Goal: Task Accomplishment & Management: Manage account settings

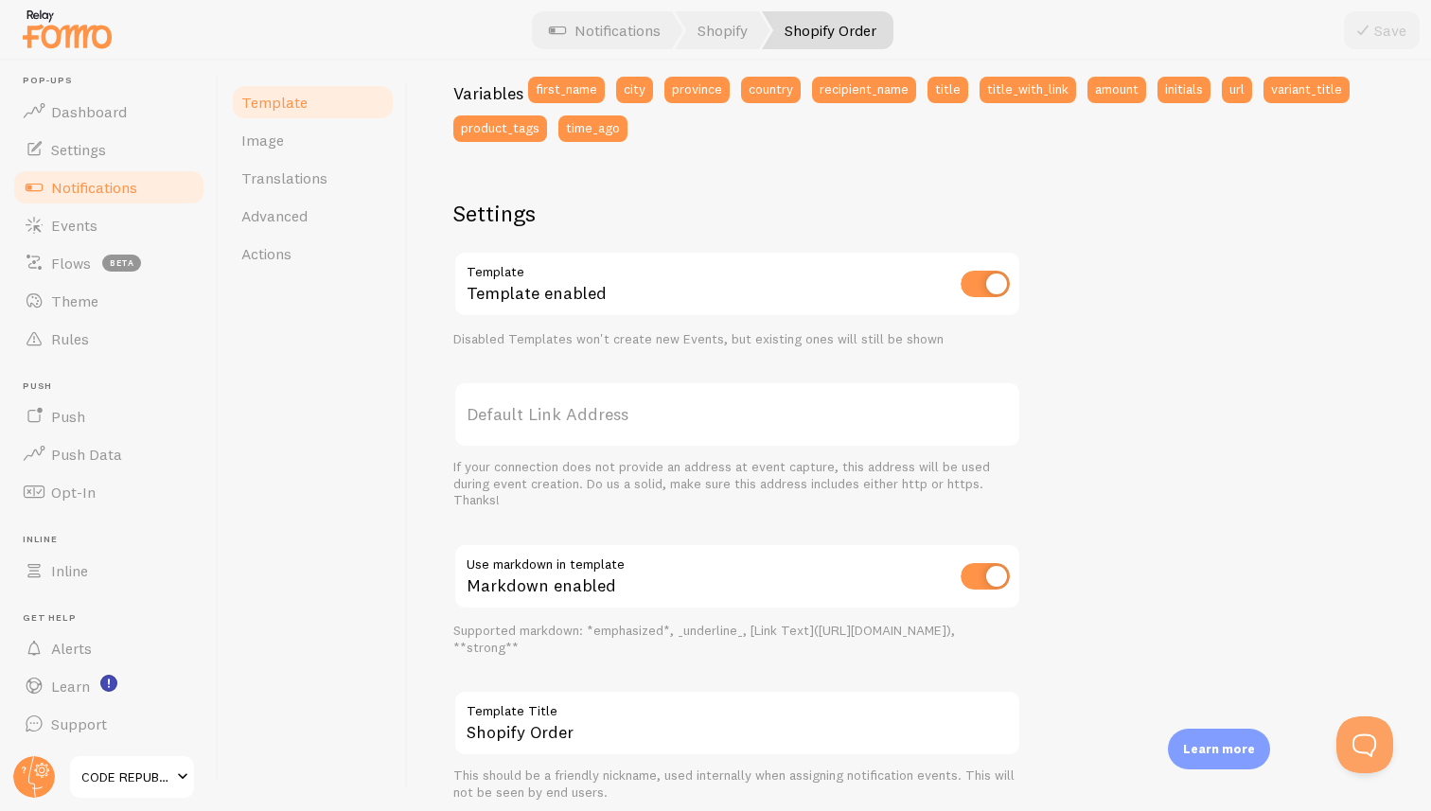
scroll to position [594, 0]
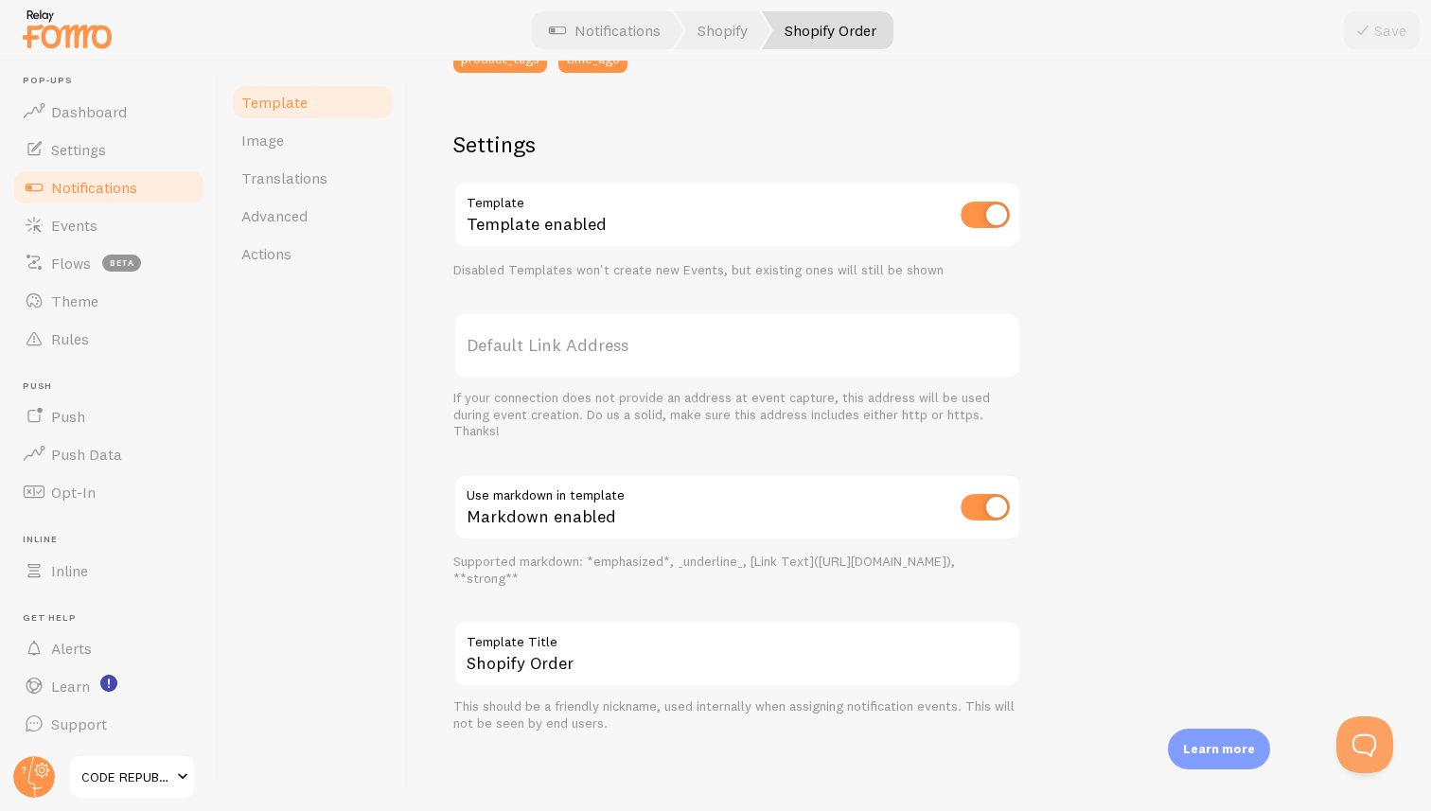
click at [89, 188] on span "Notifications" at bounding box center [94, 187] width 86 height 19
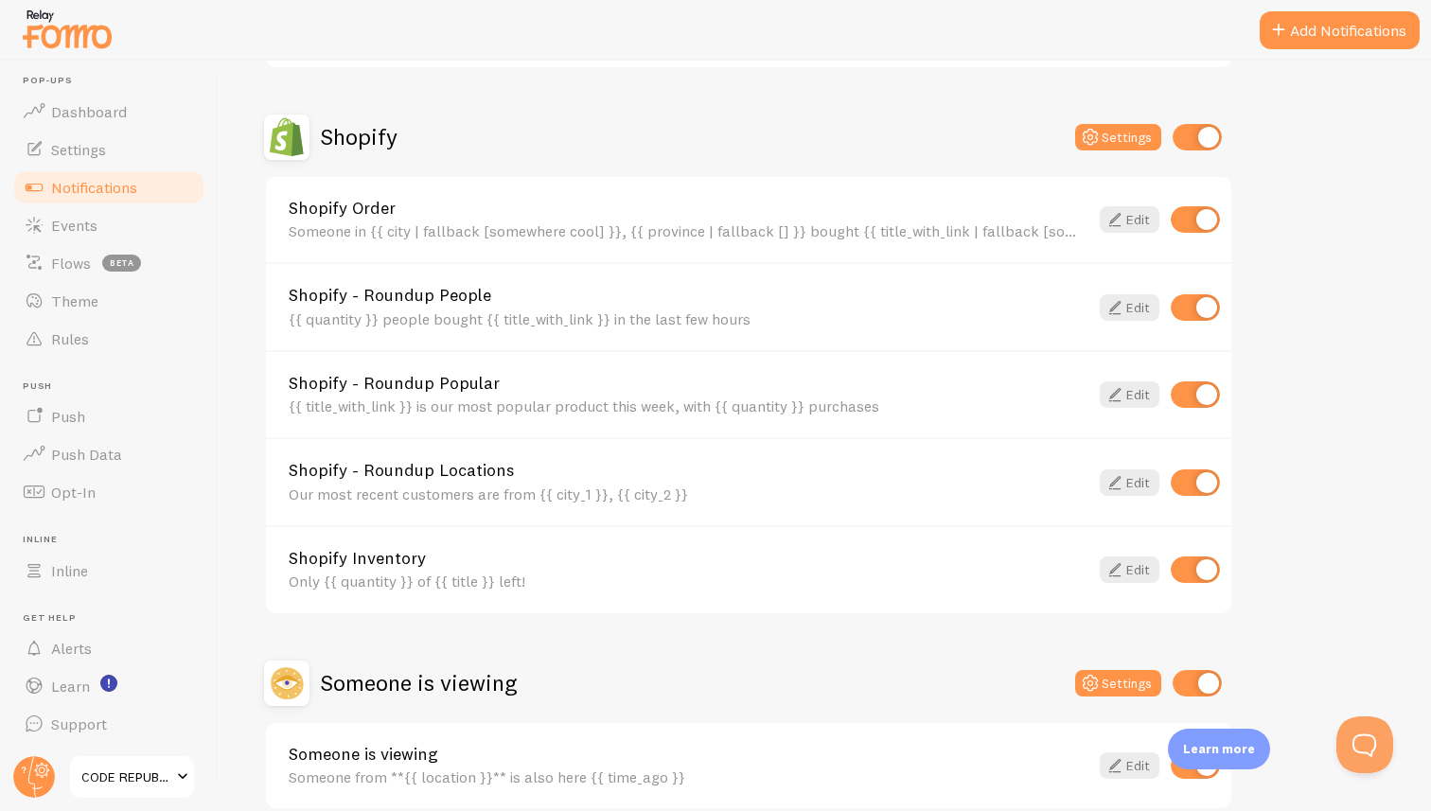
scroll to position [713, 0]
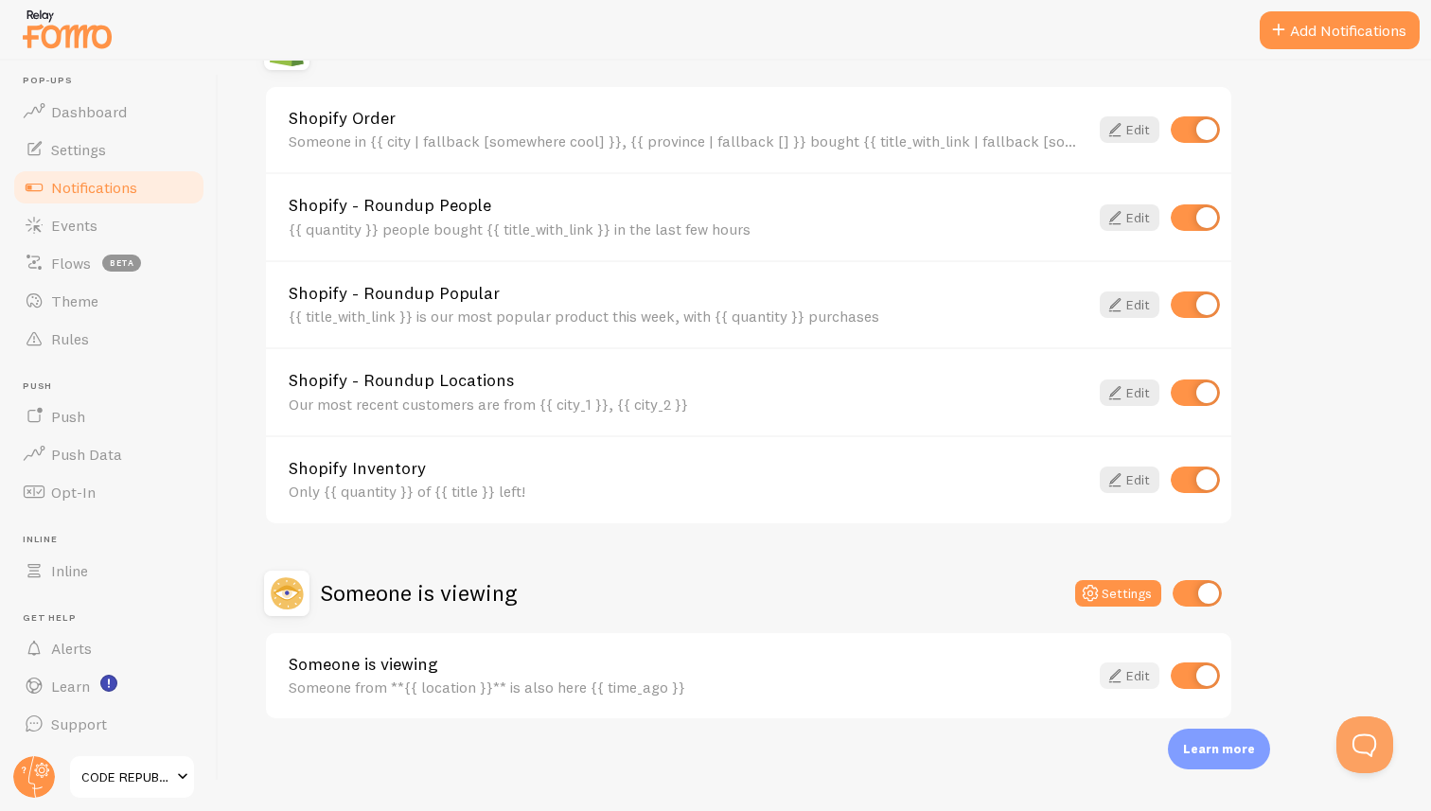
click at [1128, 673] on link "Edit" at bounding box center [1129, 675] width 60 height 26
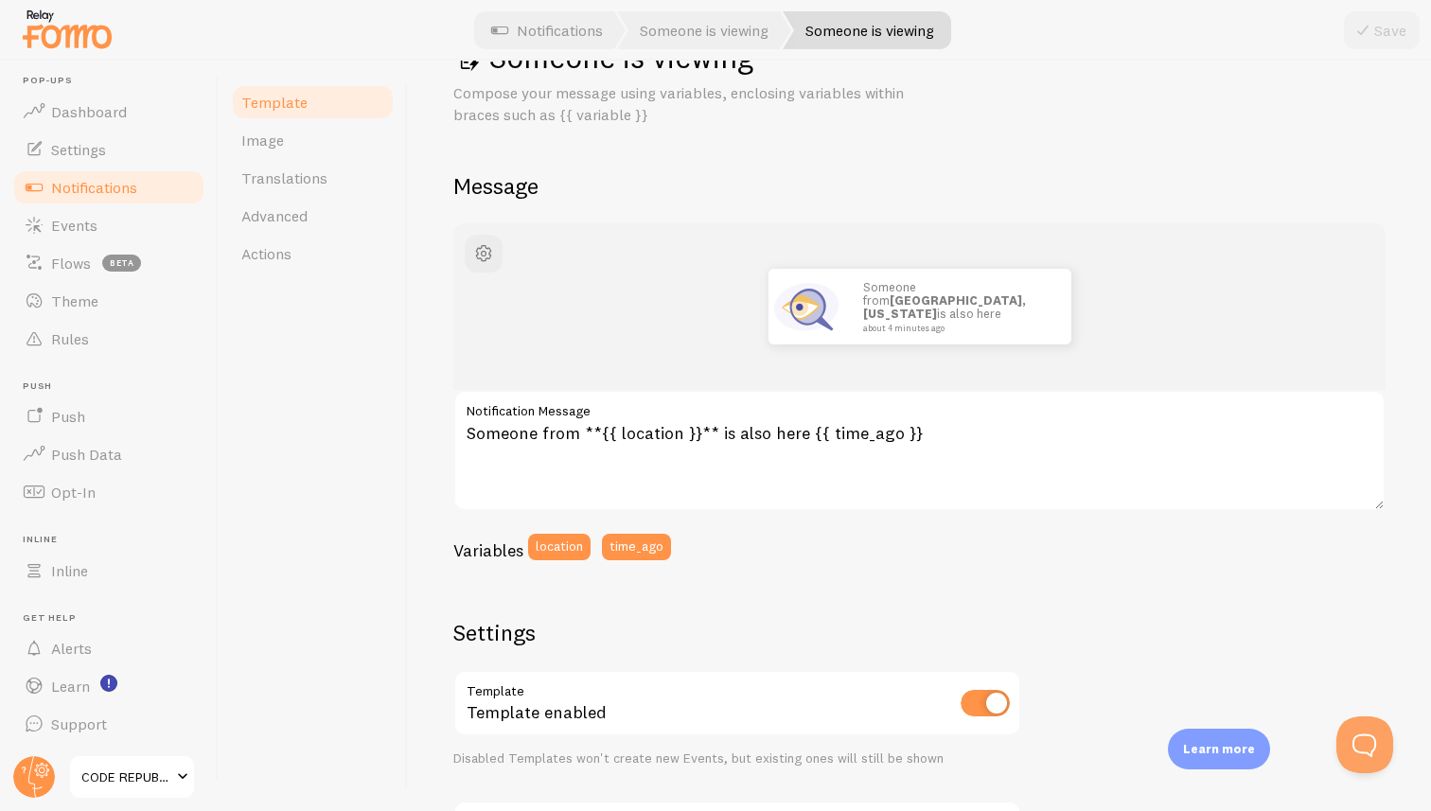
scroll to position [44, 0]
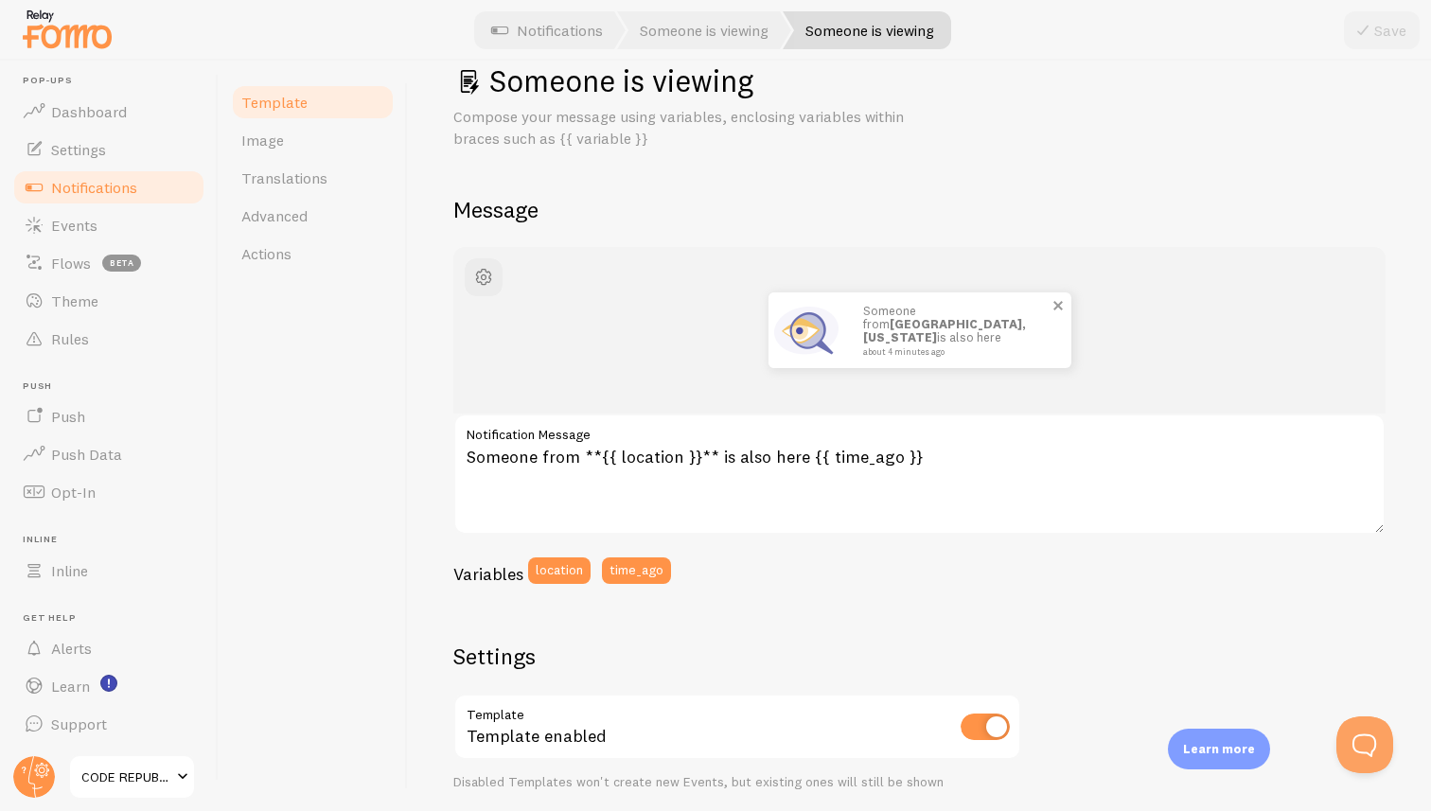
click at [797, 340] on img at bounding box center [806, 330] width 76 height 76
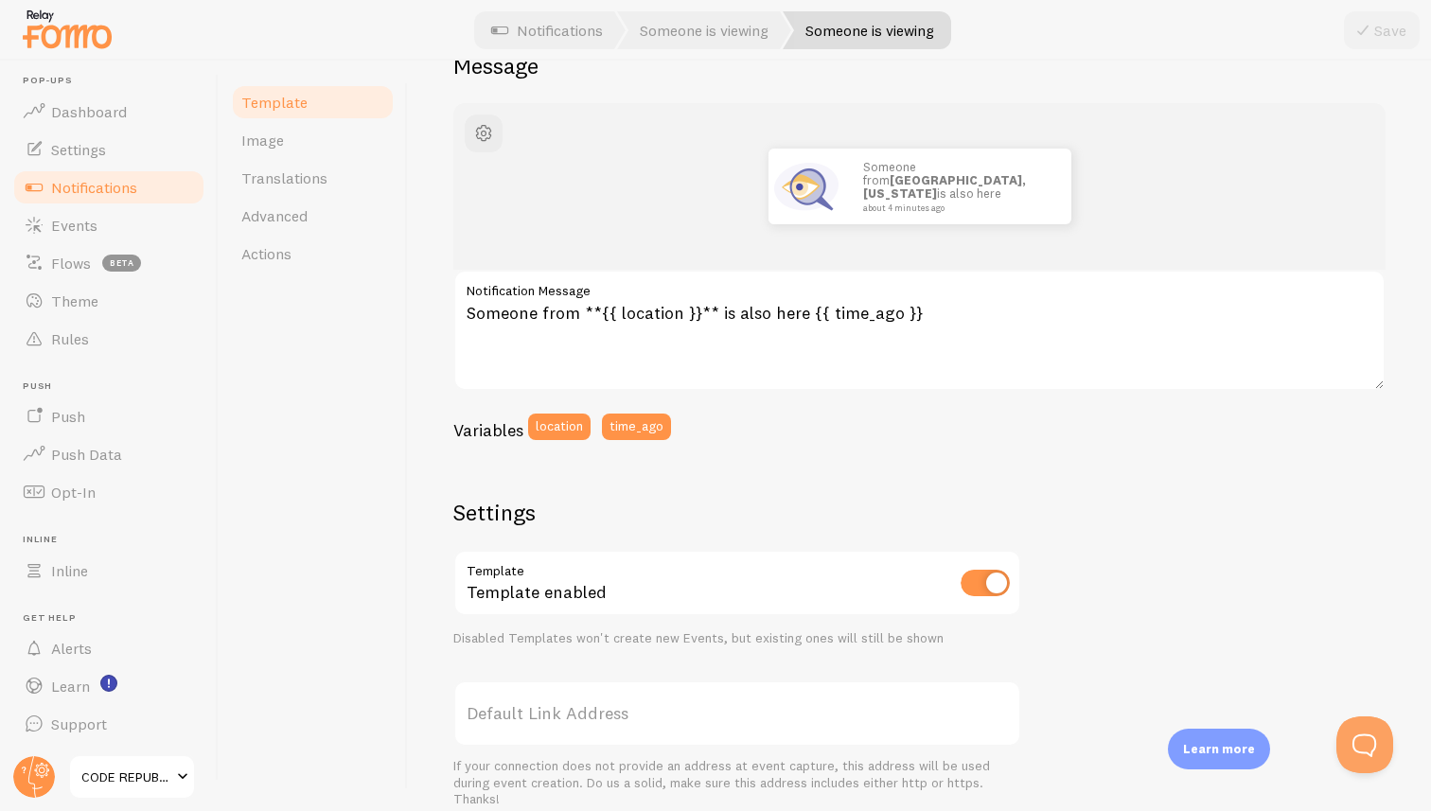
scroll to position [0, 0]
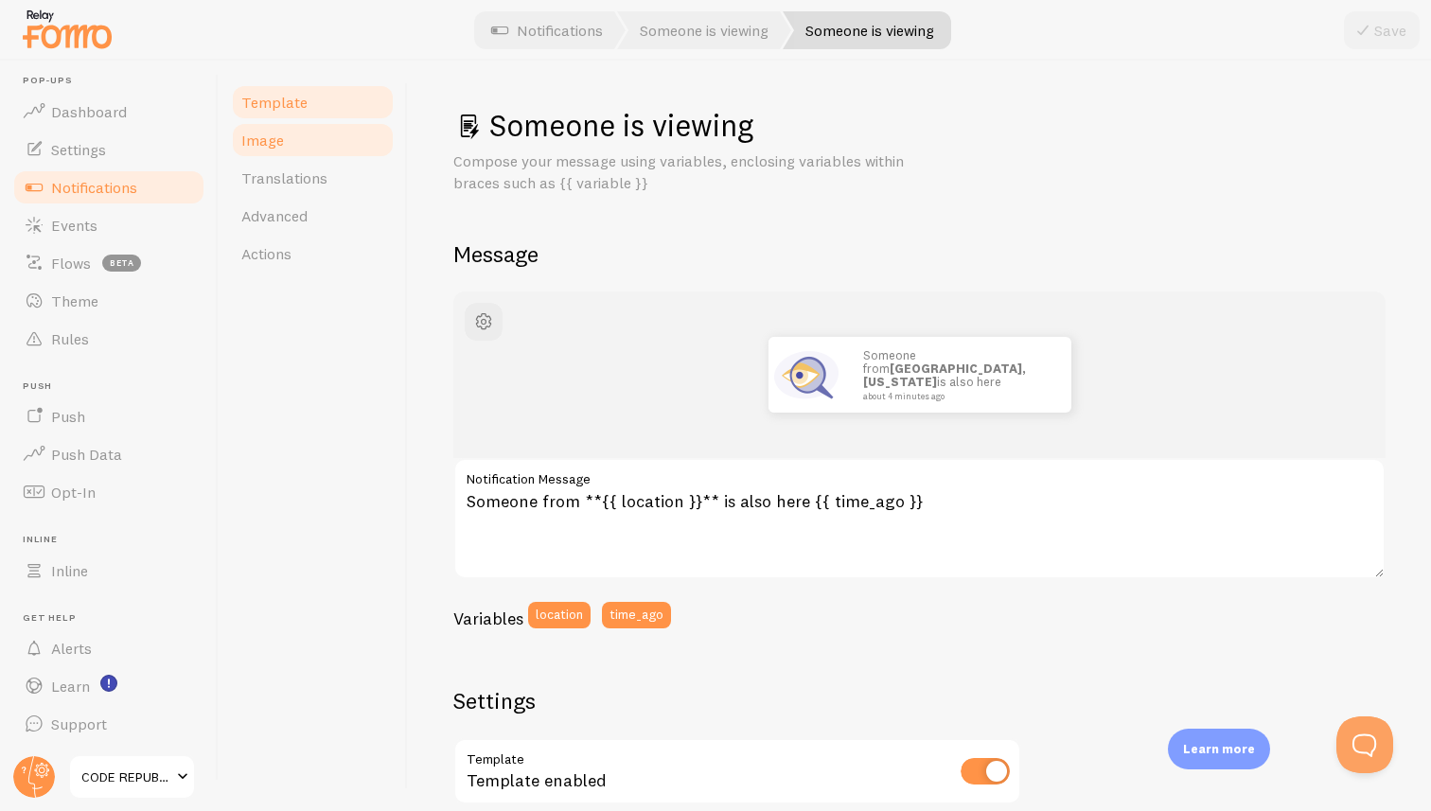
click at [281, 145] on link "Image" at bounding box center [313, 140] width 166 height 38
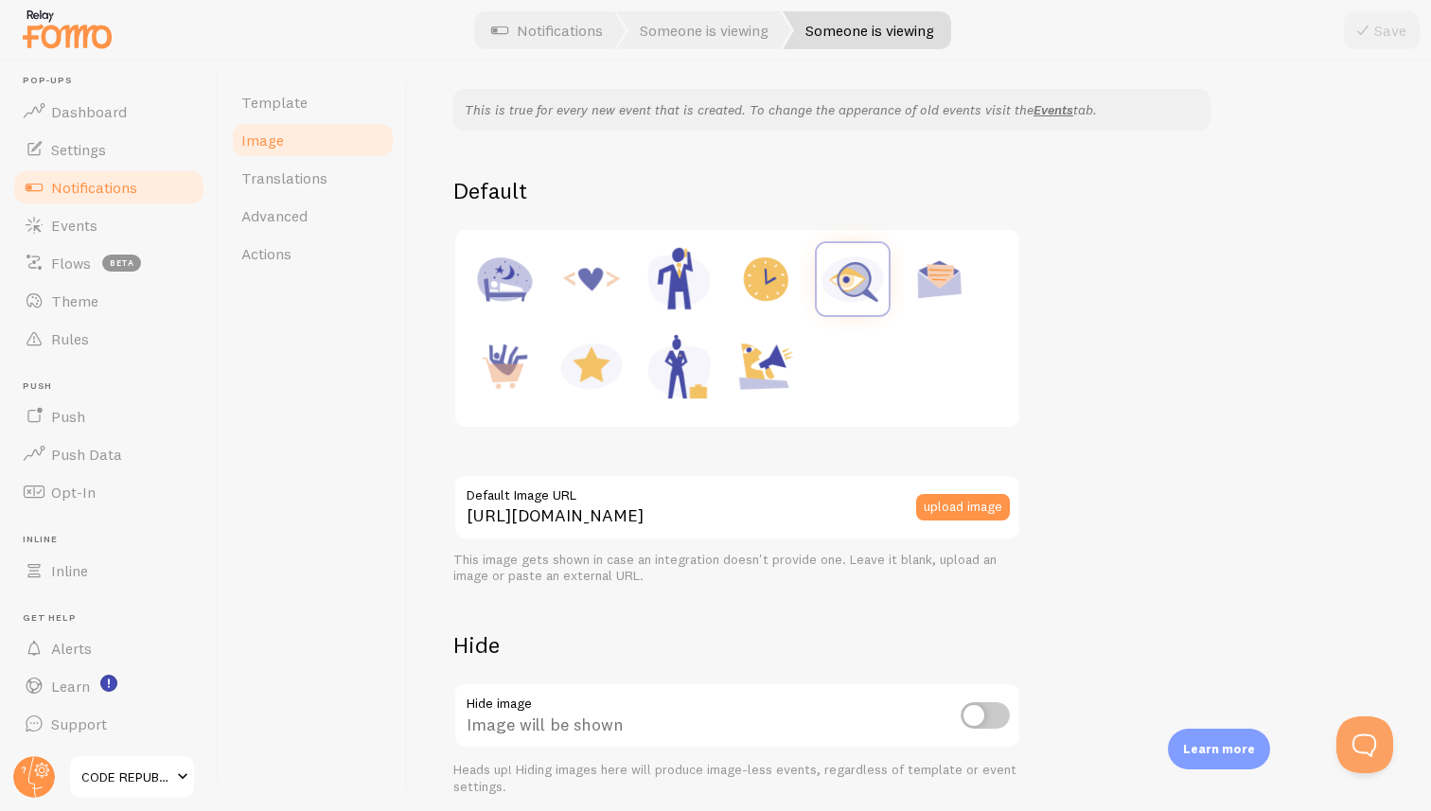
scroll to position [225, 0]
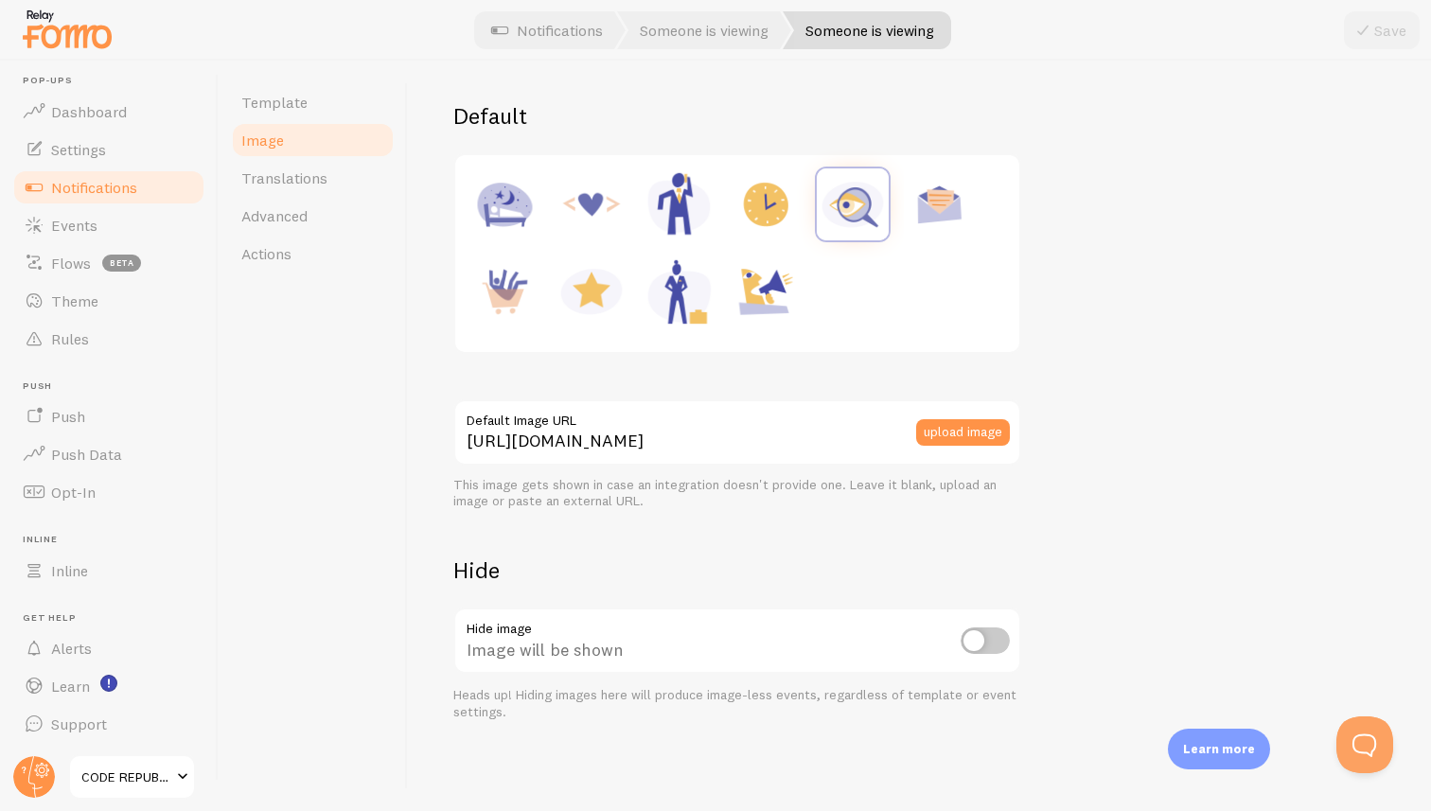
click at [990, 638] on input "checkbox" at bounding box center [984, 640] width 49 height 26
checkbox input "true"
click at [1386, 35] on button "Save" at bounding box center [1382, 30] width 76 height 38
click at [270, 98] on span "Template" at bounding box center [274, 102] width 66 height 19
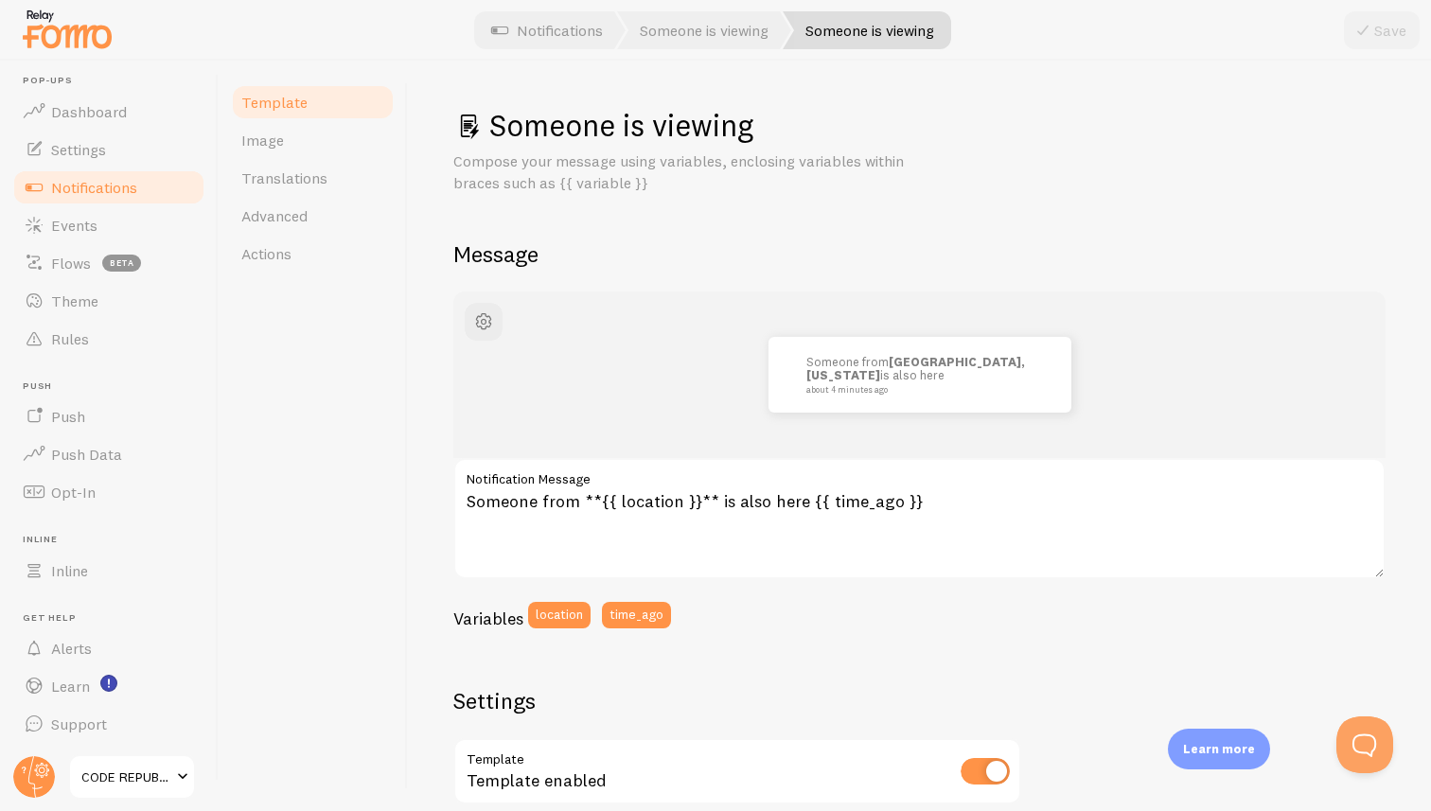
click at [93, 186] on span "Notifications" at bounding box center [94, 187] width 86 height 19
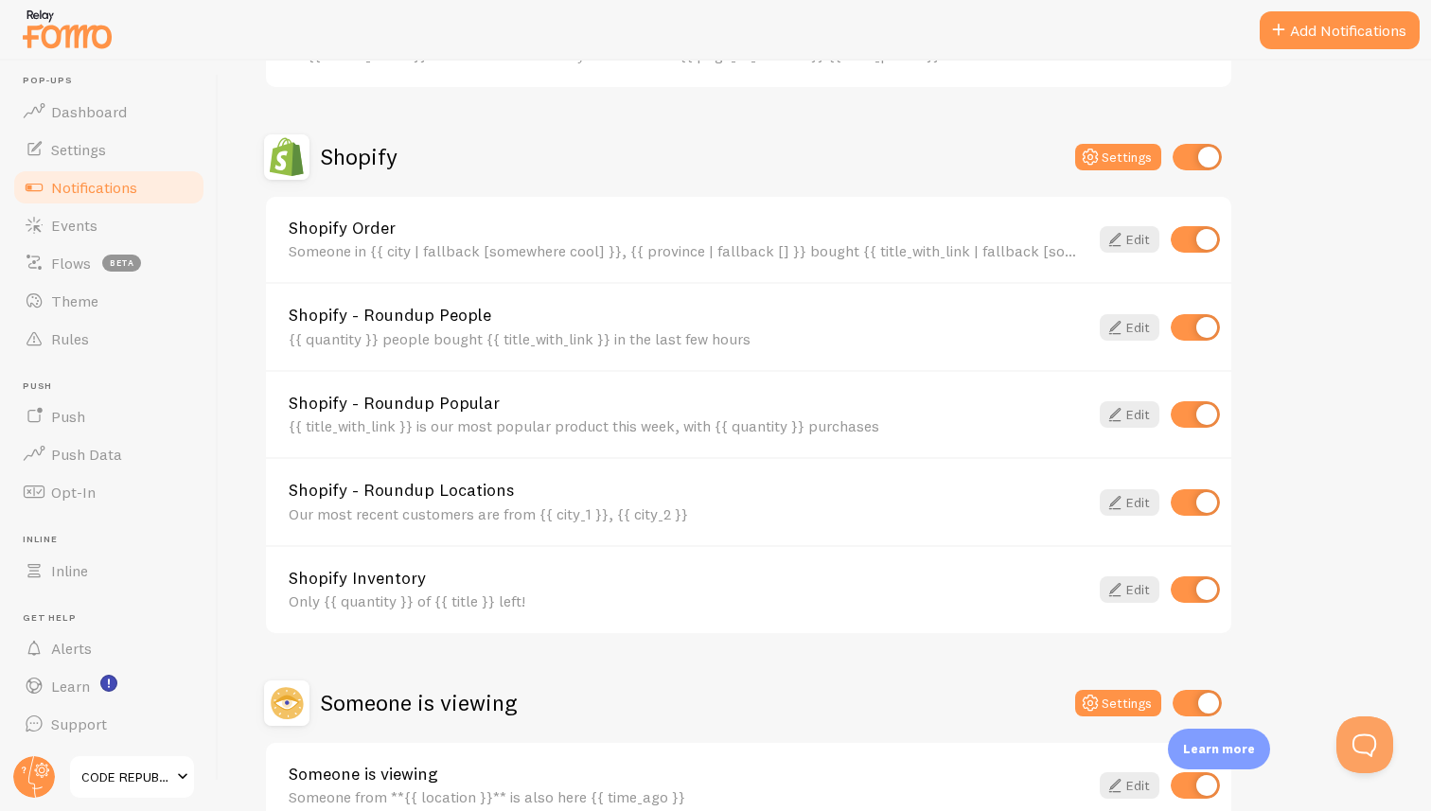
scroll to position [605, 0]
click at [1139, 592] on link "Edit" at bounding box center [1129, 588] width 60 height 26
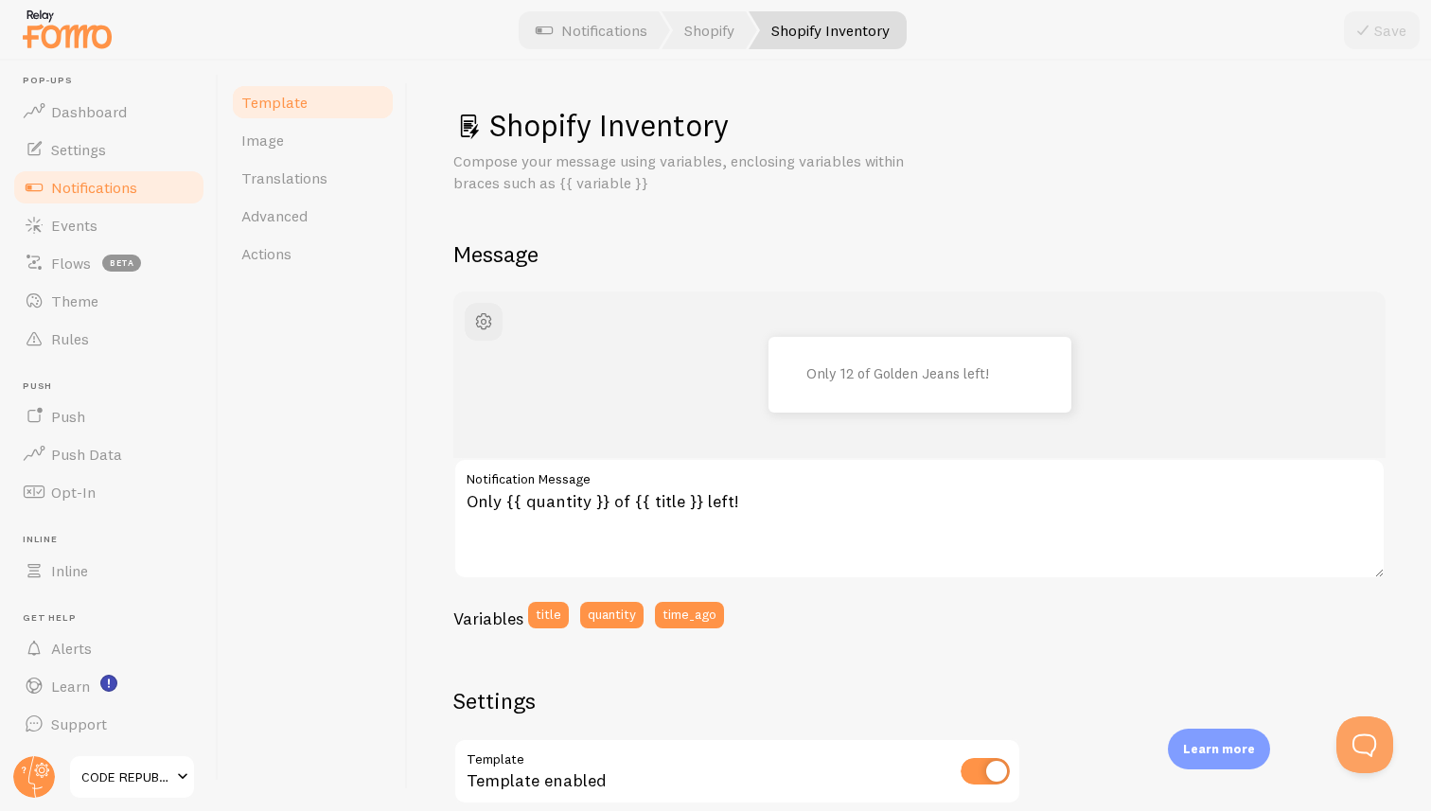
click at [300, 106] on span "Template" at bounding box center [274, 102] width 66 height 19
click at [70, 185] on span "Notifications" at bounding box center [94, 187] width 86 height 19
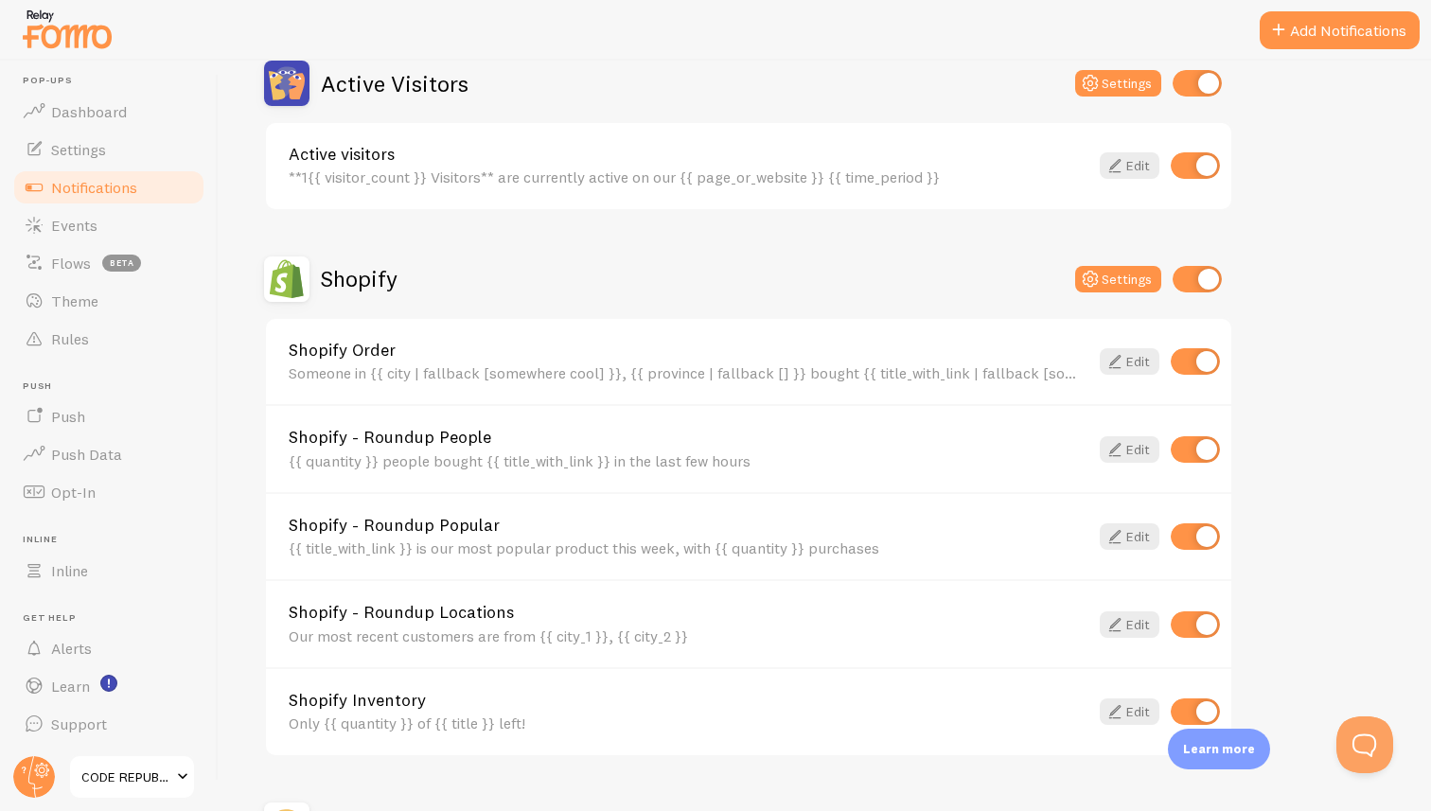
scroll to position [713, 0]
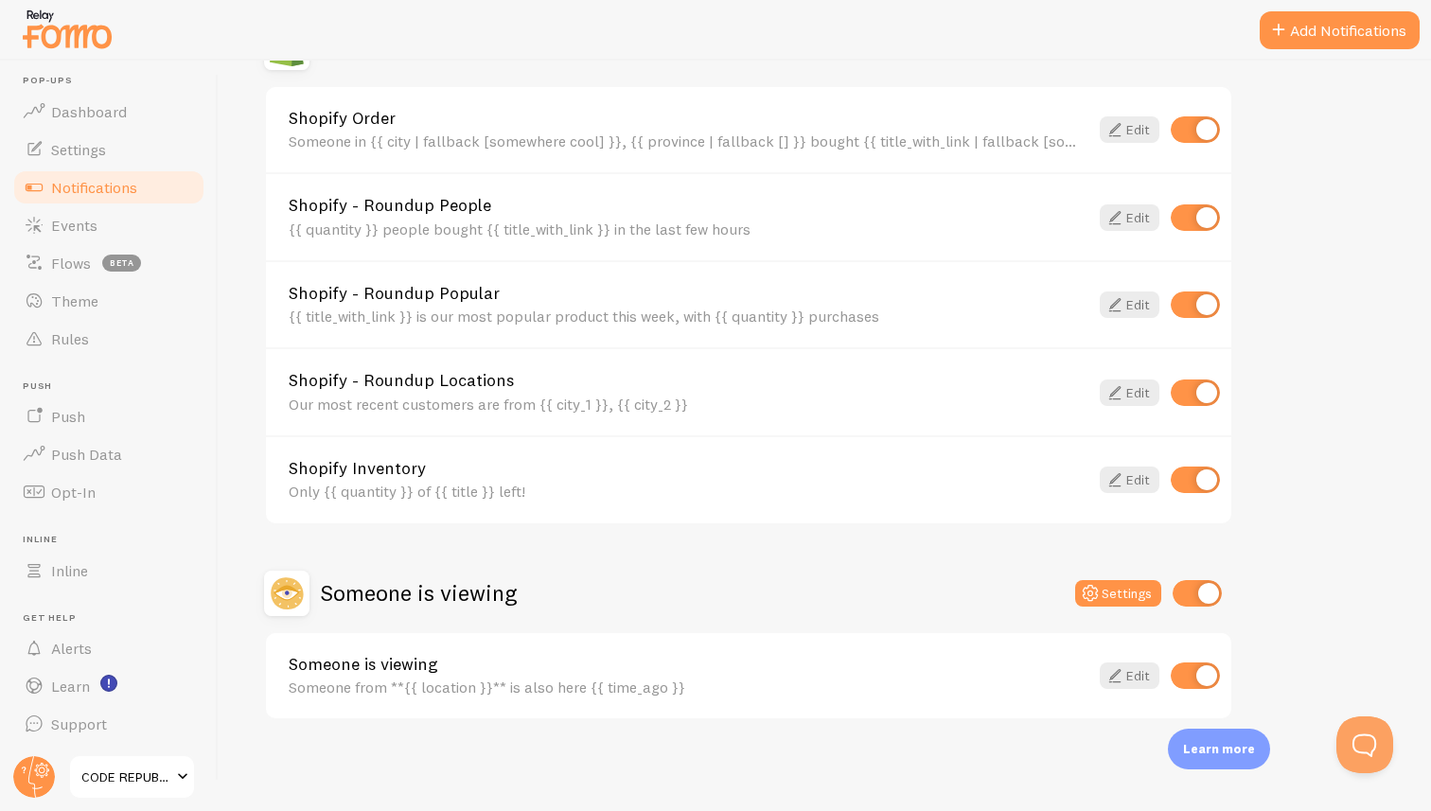
click at [1185, 484] on input "checkbox" at bounding box center [1194, 479] width 49 height 26
checkbox input "false"
click at [1128, 394] on link "Edit" at bounding box center [1129, 392] width 60 height 26
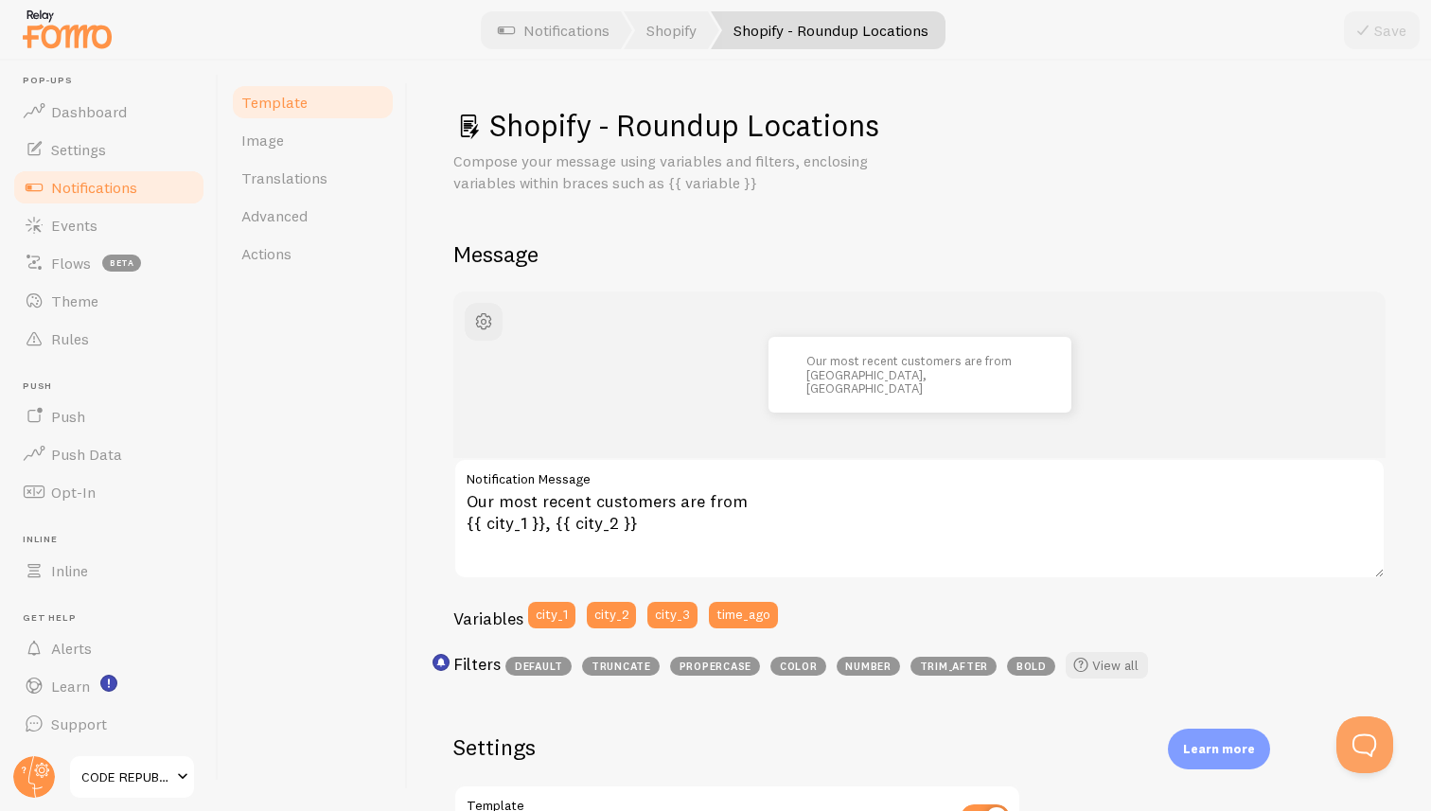
click at [104, 182] on span "Notifications" at bounding box center [94, 187] width 86 height 19
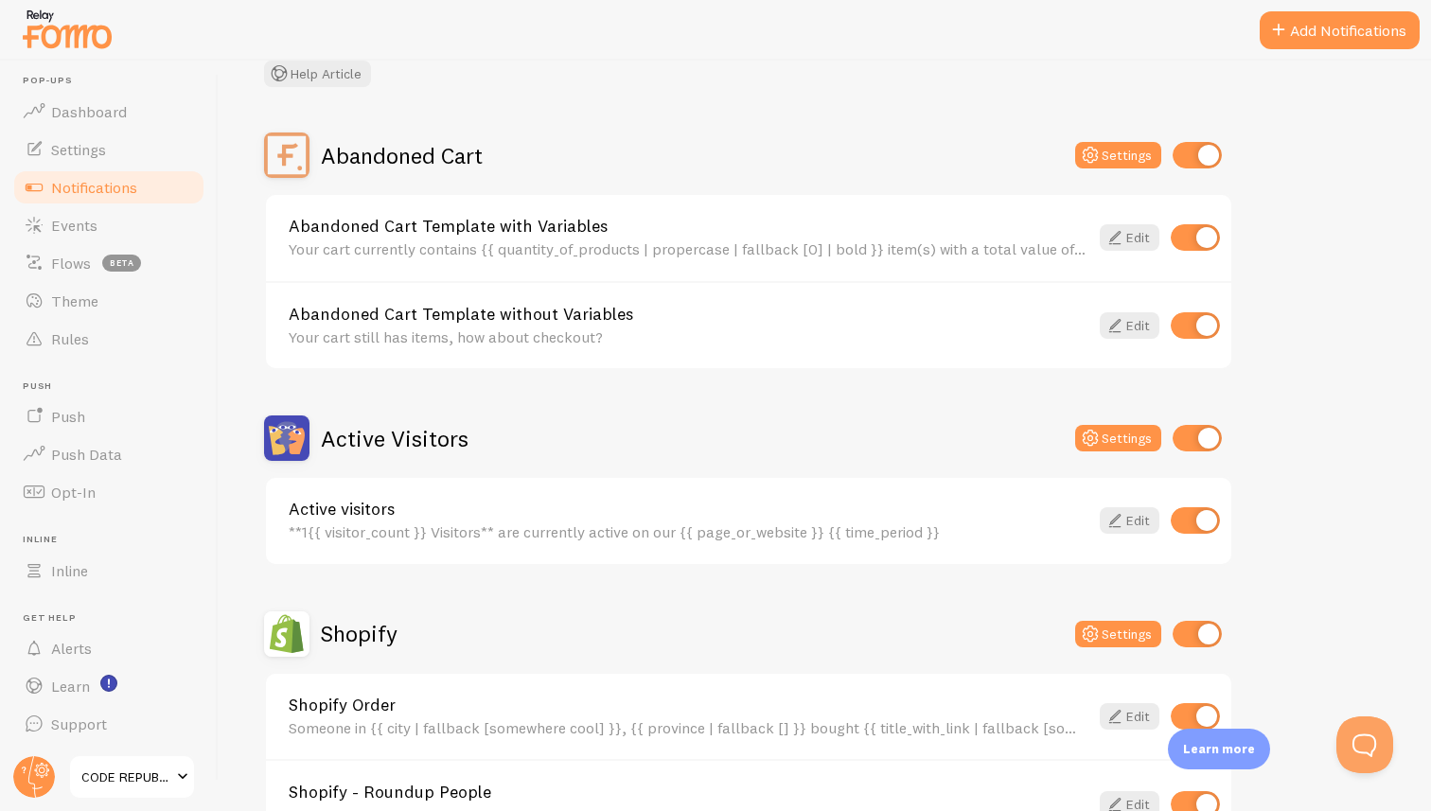
scroll to position [138, 0]
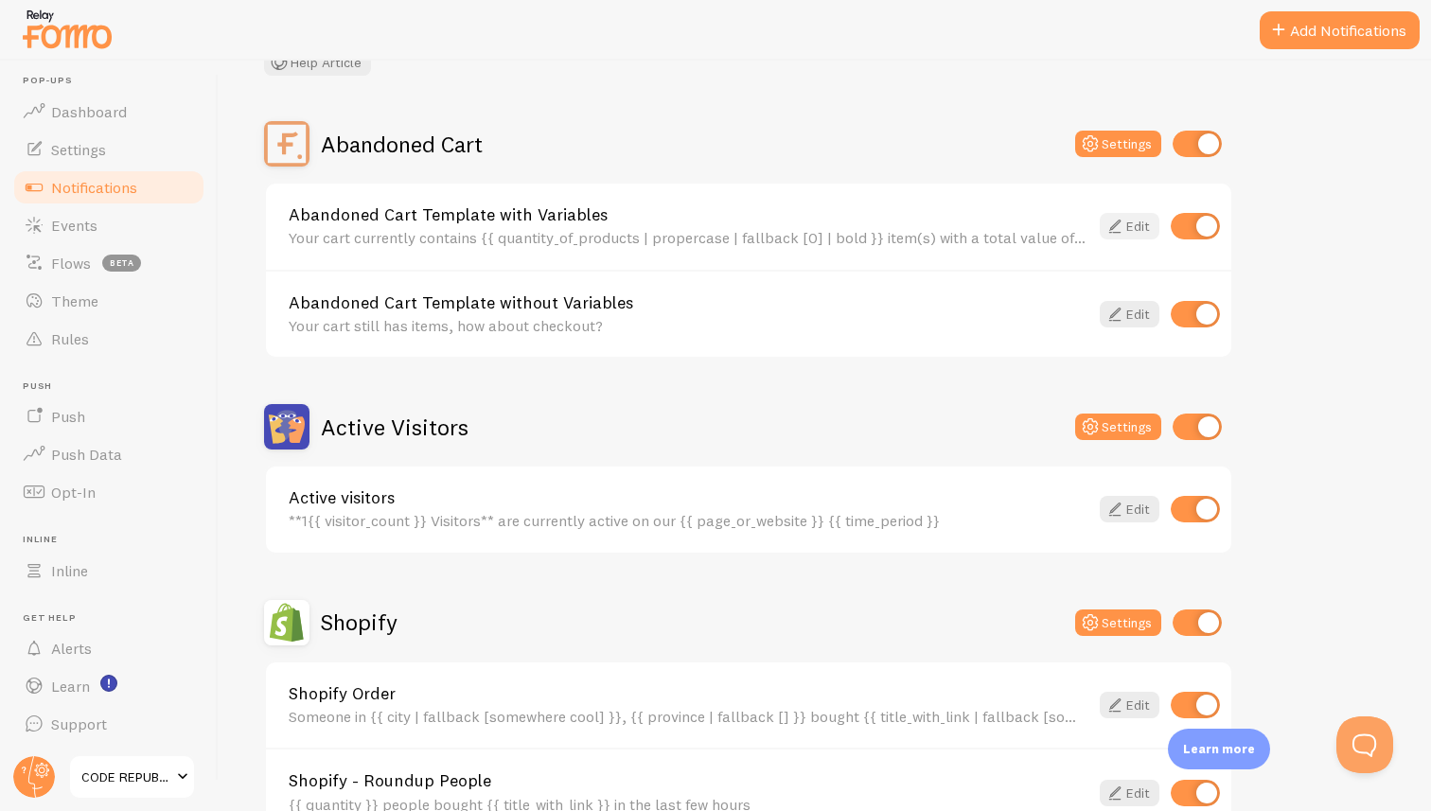
click at [1123, 237] on icon at bounding box center [1114, 226] width 23 height 23
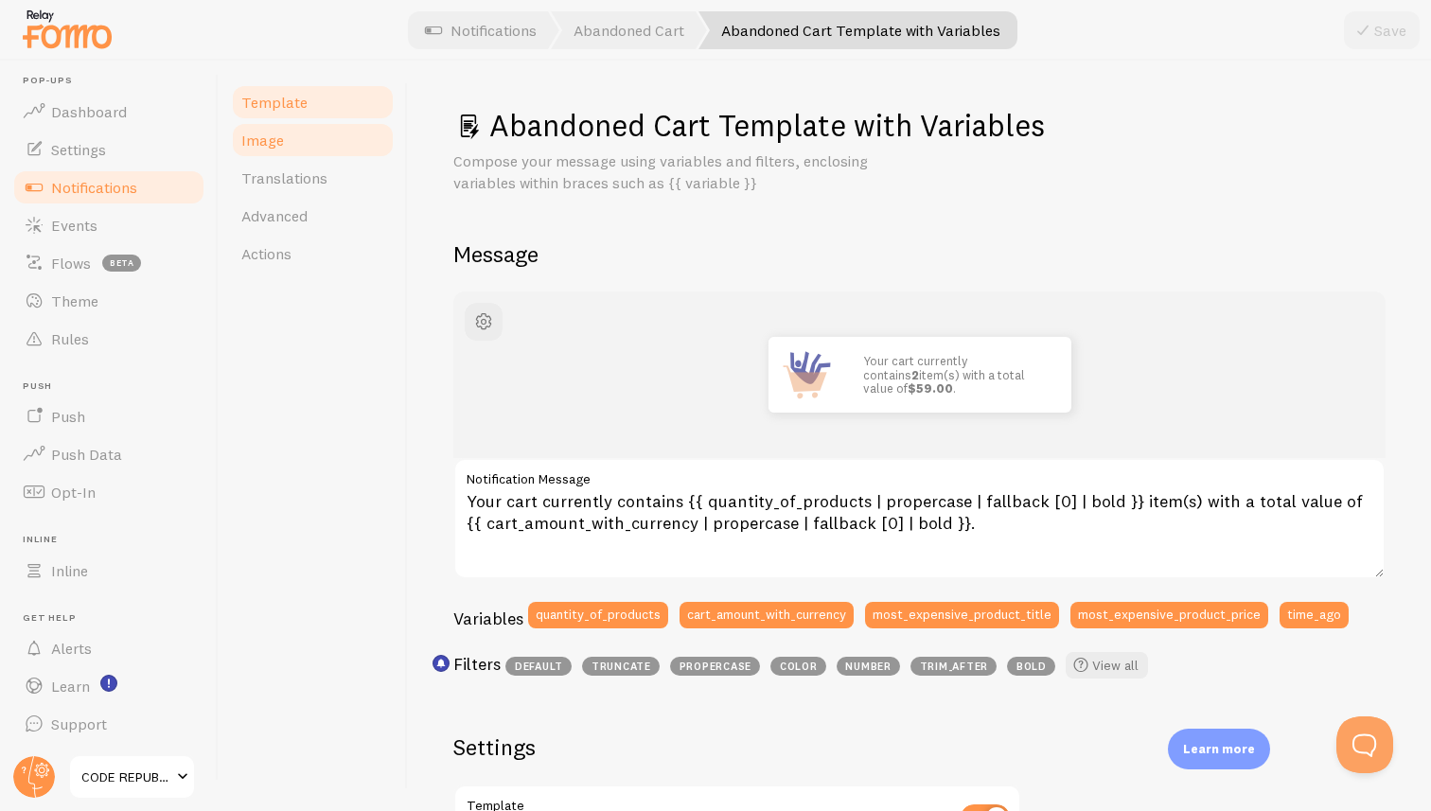
click at [303, 139] on link "Image" at bounding box center [313, 140] width 166 height 38
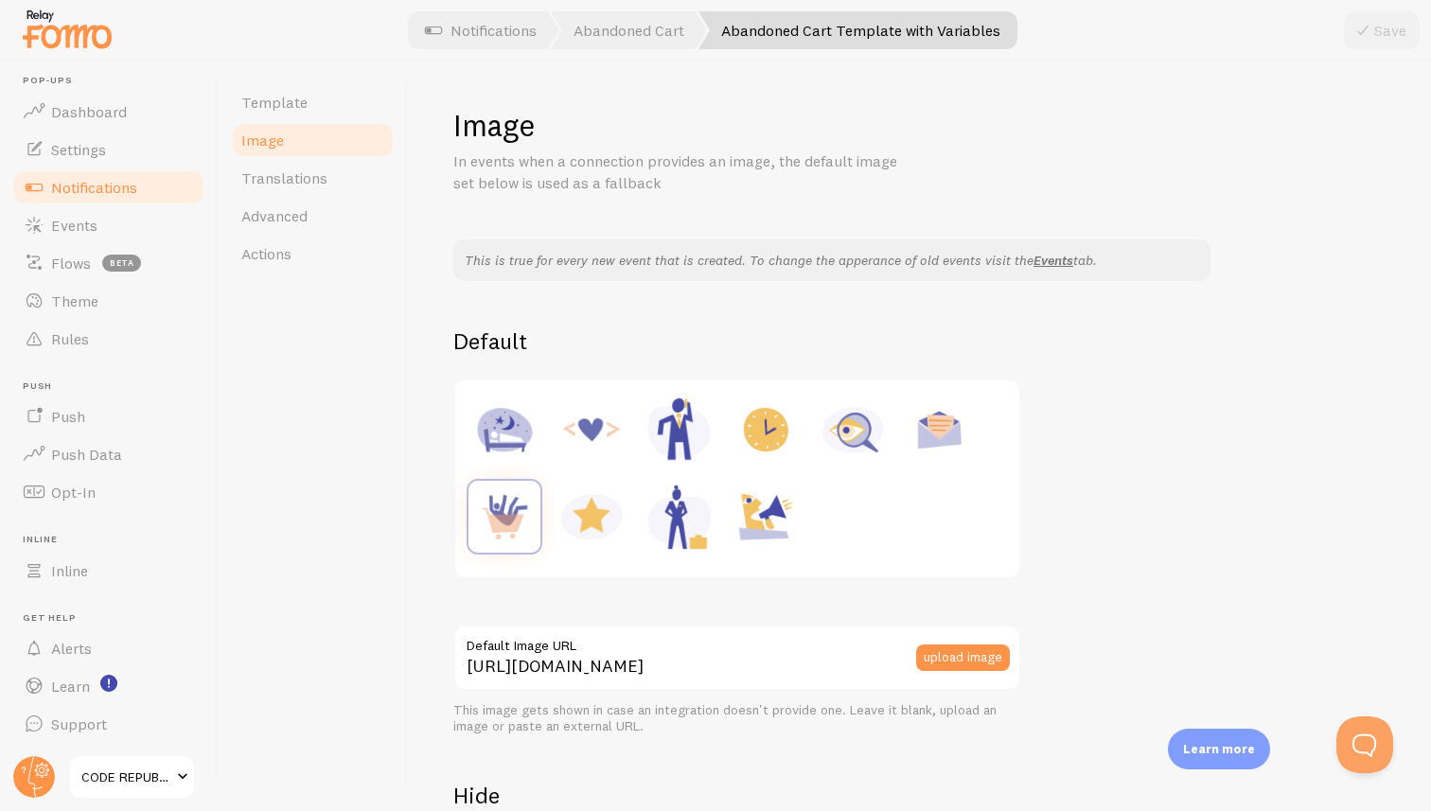
scroll to position [225, 0]
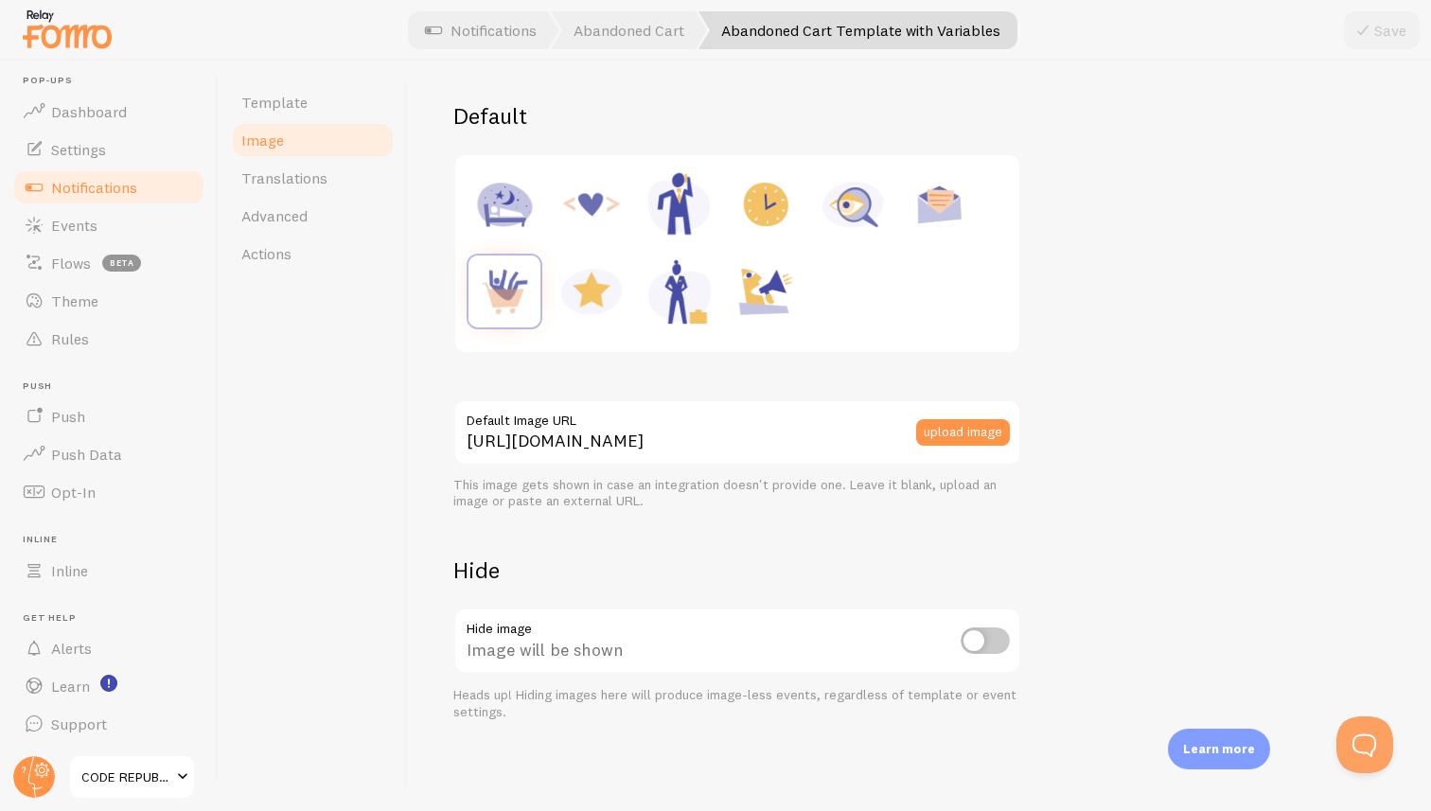
click at [986, 642] on input "checkbox" at bounding box center [984, 640] width 49 height 26
checkbox input "true"
click at [1386, 24] on button "Save" at bounding box center [1382, 30] width 76 height 38
click at [123, 181] on span "Notifications" at bounding box center [94, 187] width 86 height 19
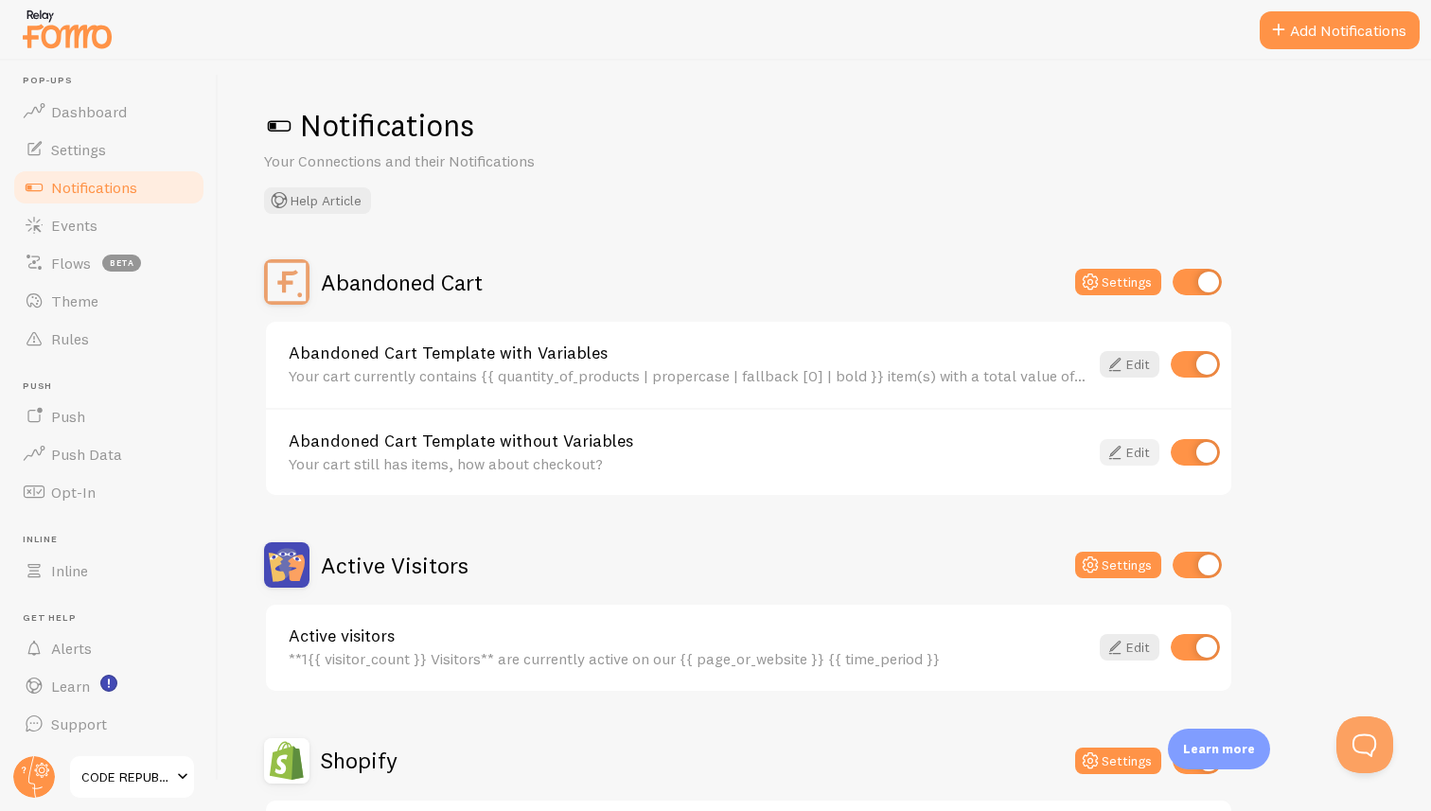
click at [1127, 449] on link "Edit" at bounding box center [1129, 452] width 60 height 26
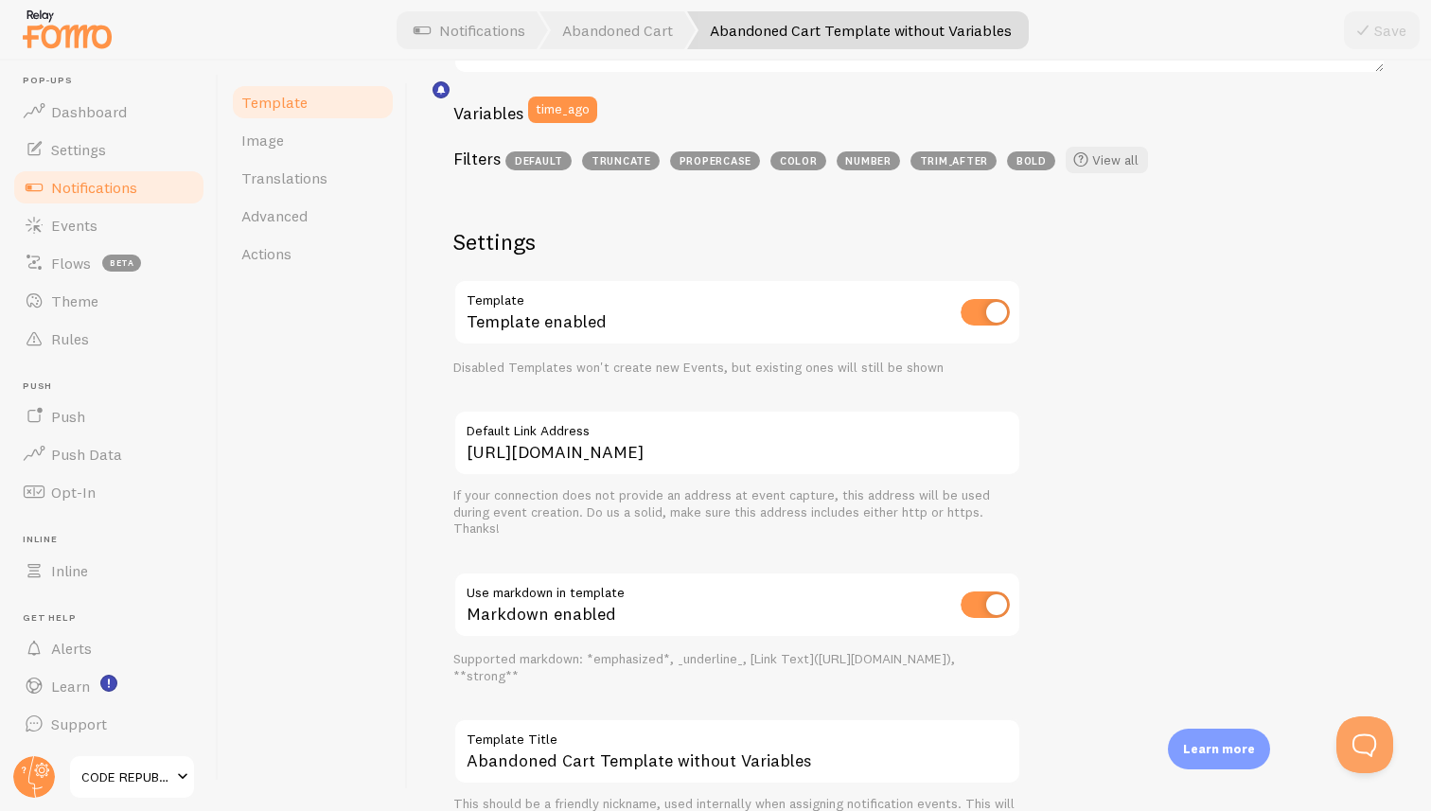
scroll to position [603, 0]
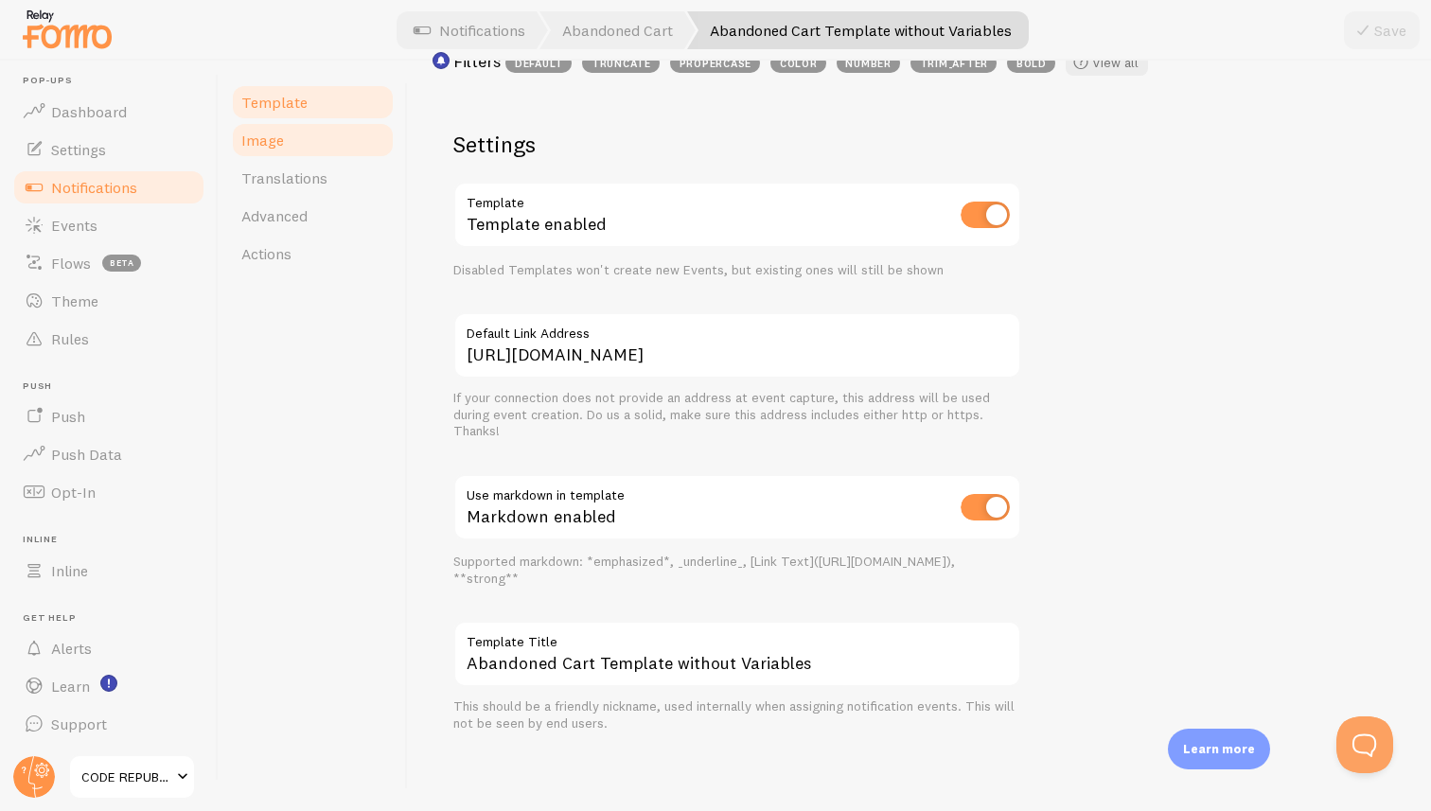
click at [262, 141] on span "Image" at bounding box center [262, 140] width 43 height 19
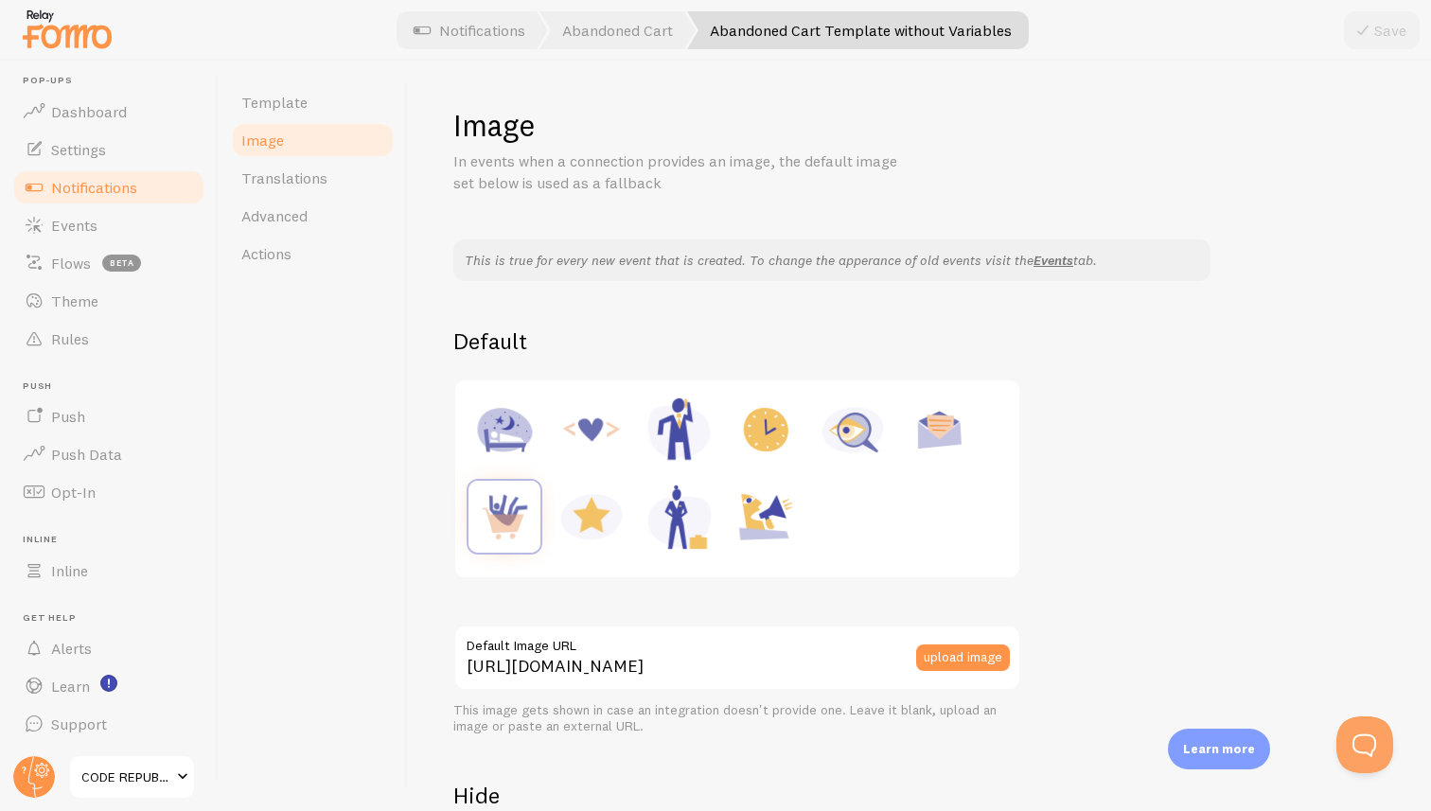
scroll to position [225, 0]
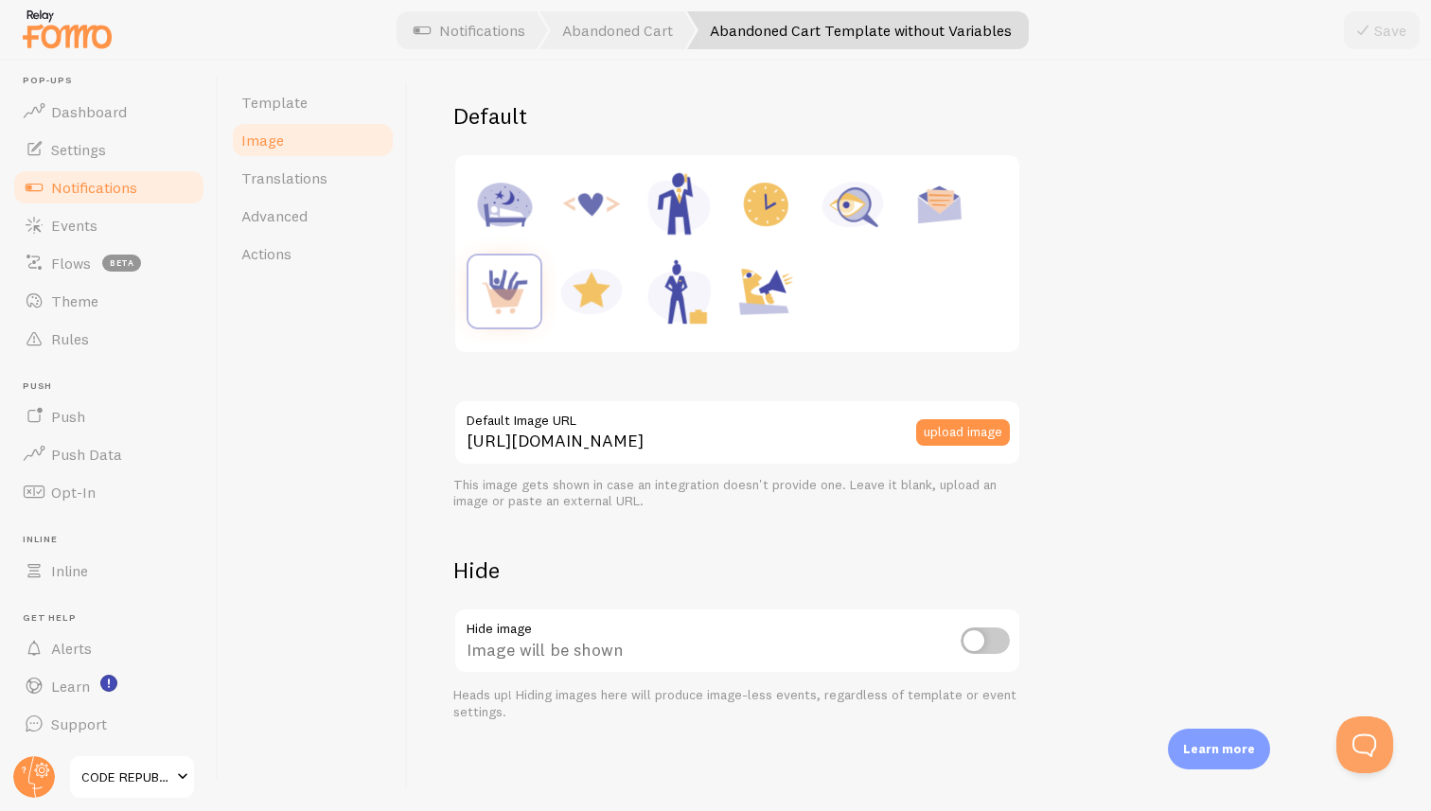
click at [991, 639] on input "checkbox" at bounding box center [984, 640] width 49 height 26
checkbox input "true"
click at [1388, 28] on button "Save" at bounding box center [1382, 30] width 76 height 38
click at [89, 188] on span "Notifications" at bounding box center [94, 187] width 86 height 19
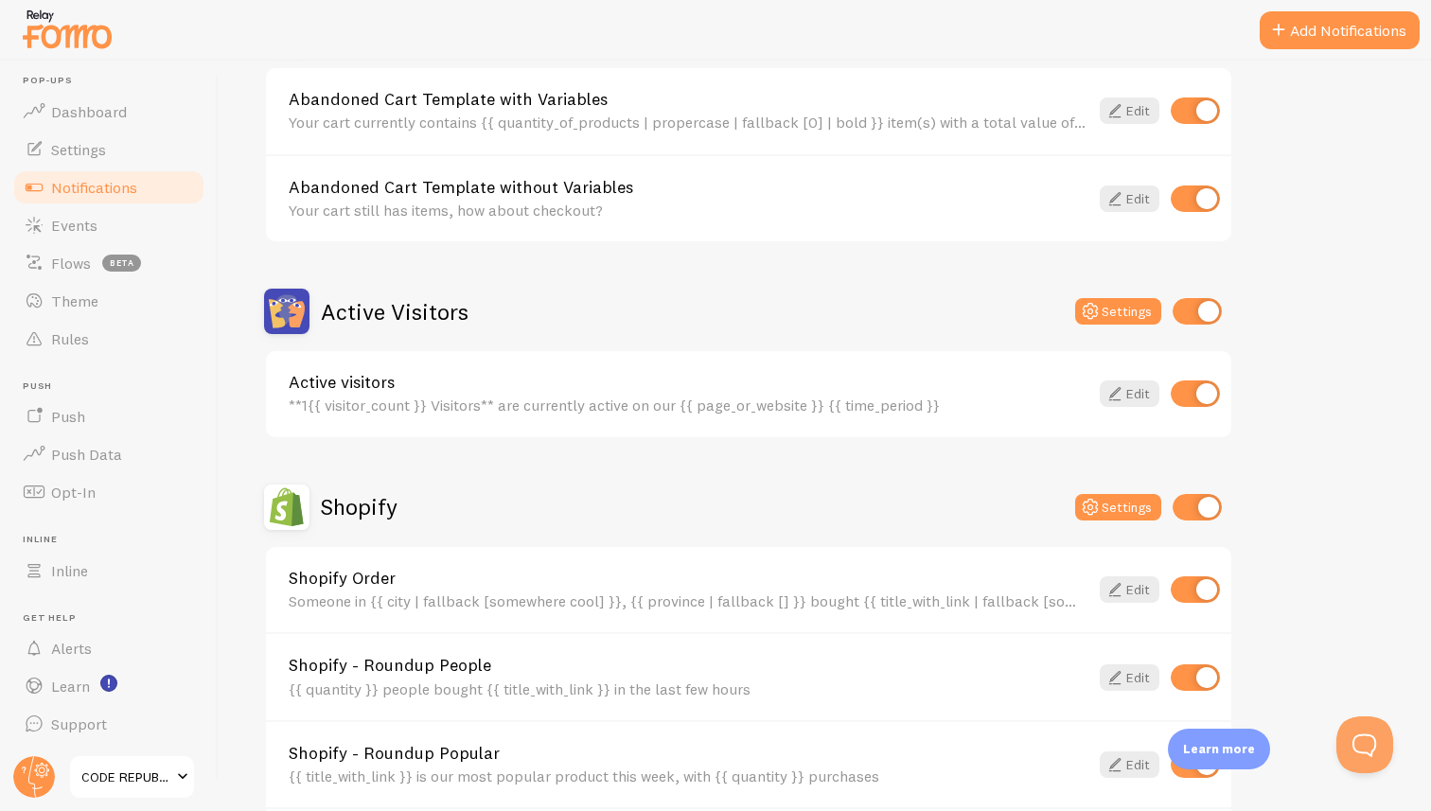
scroll to position [263, 0]
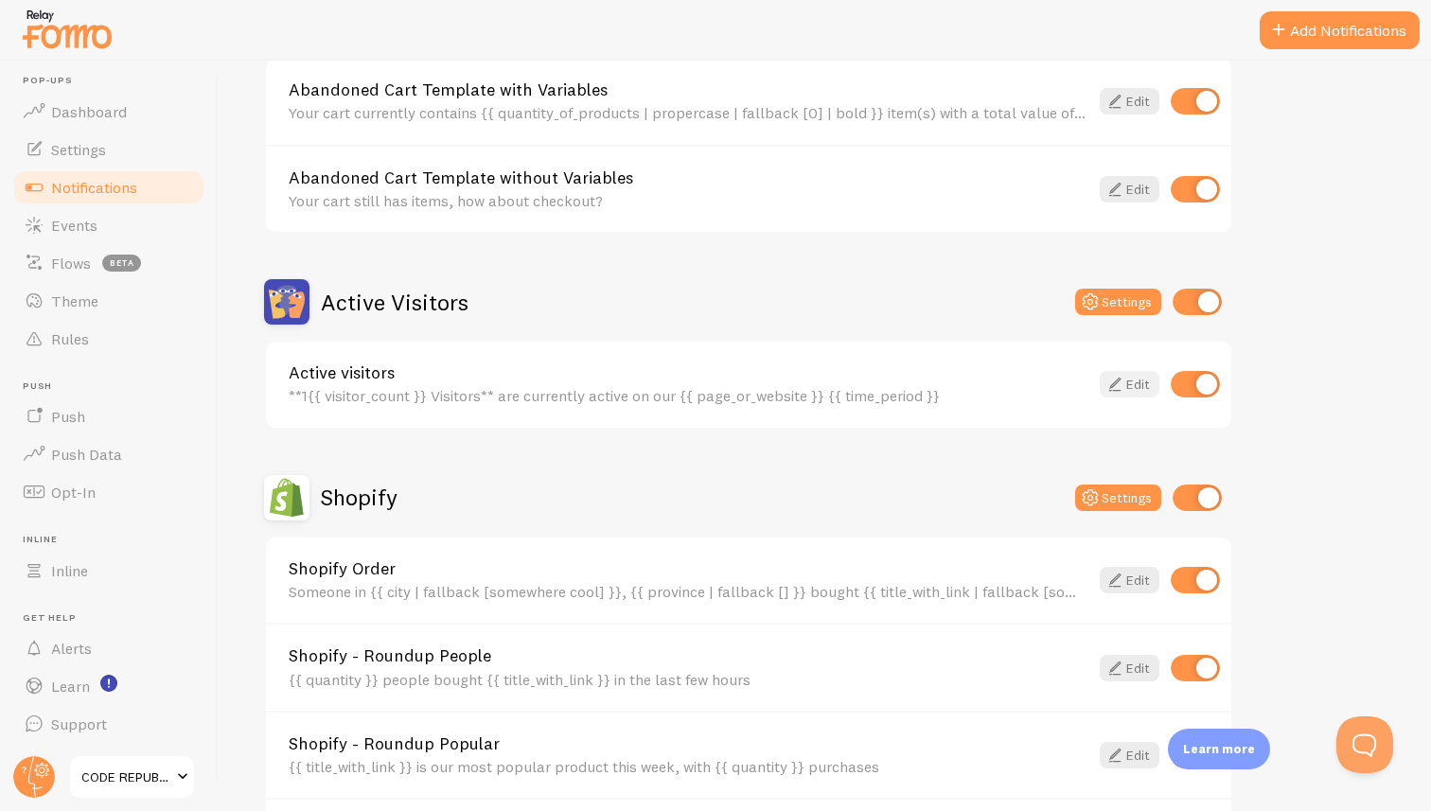
click at [1145, 383] on link "Edit" at bounding box center [1129, 384] width 60 height 26
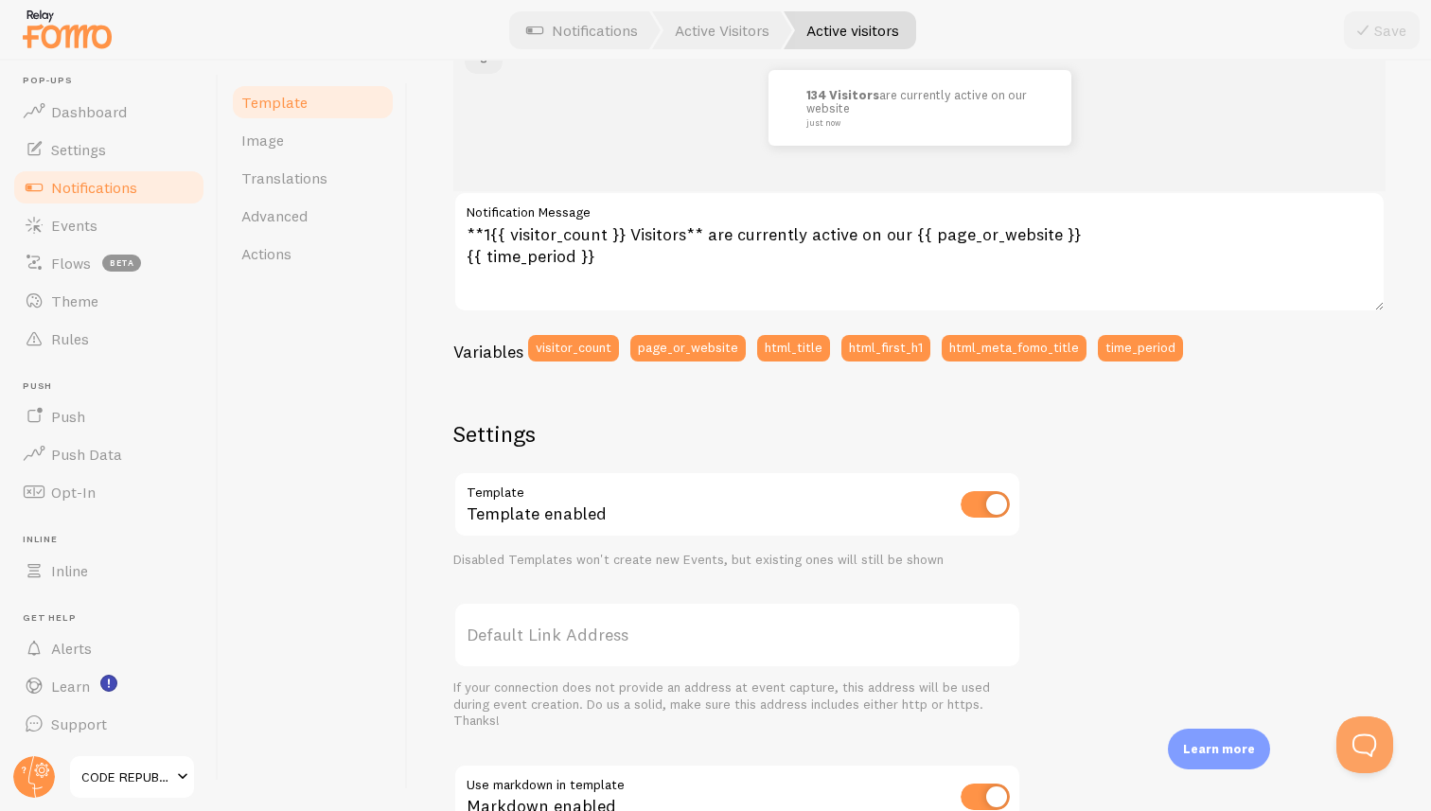
scroll to position [556, 0]
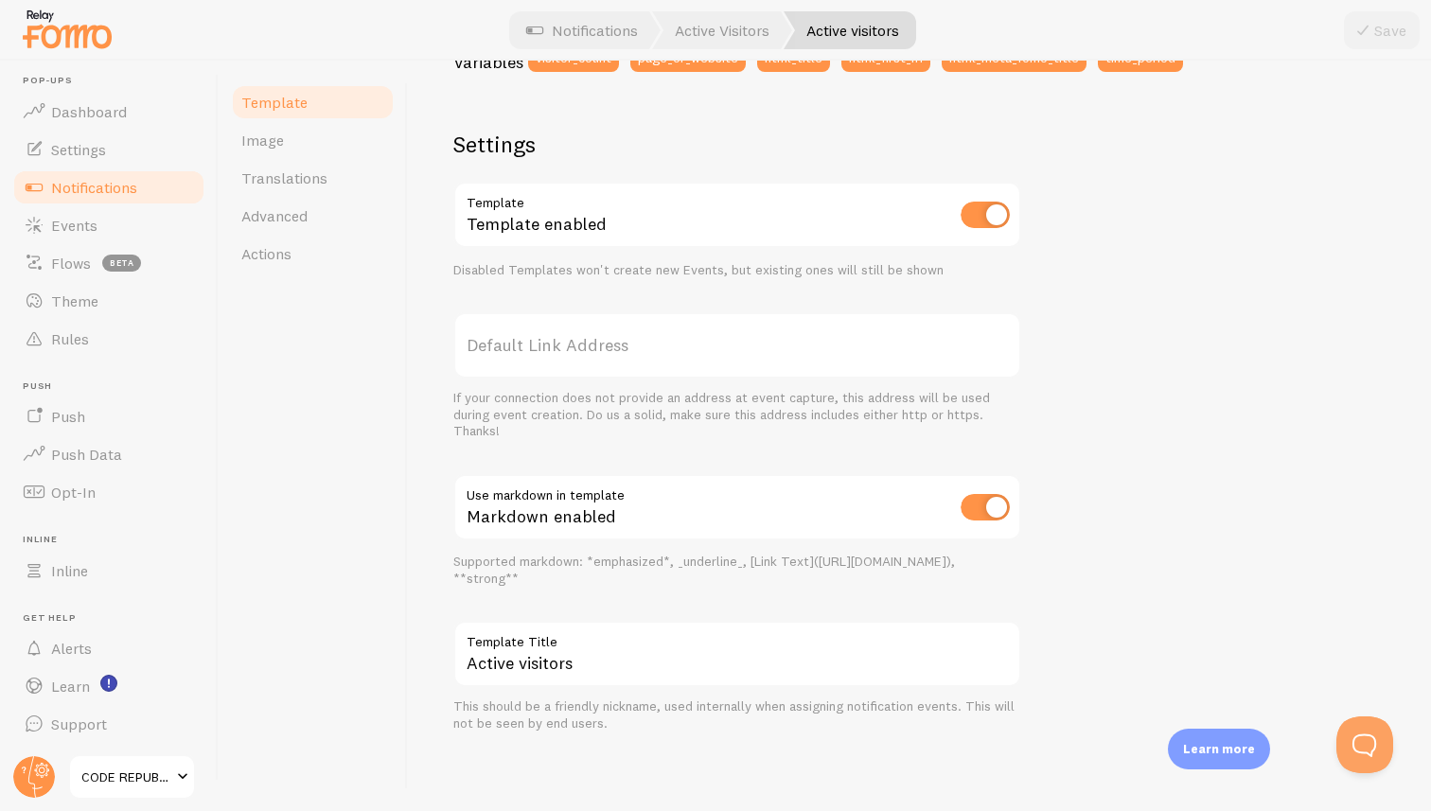
click at [103, 187] on span "Notifications" at bounding box center [94, 187] width 86 height 19
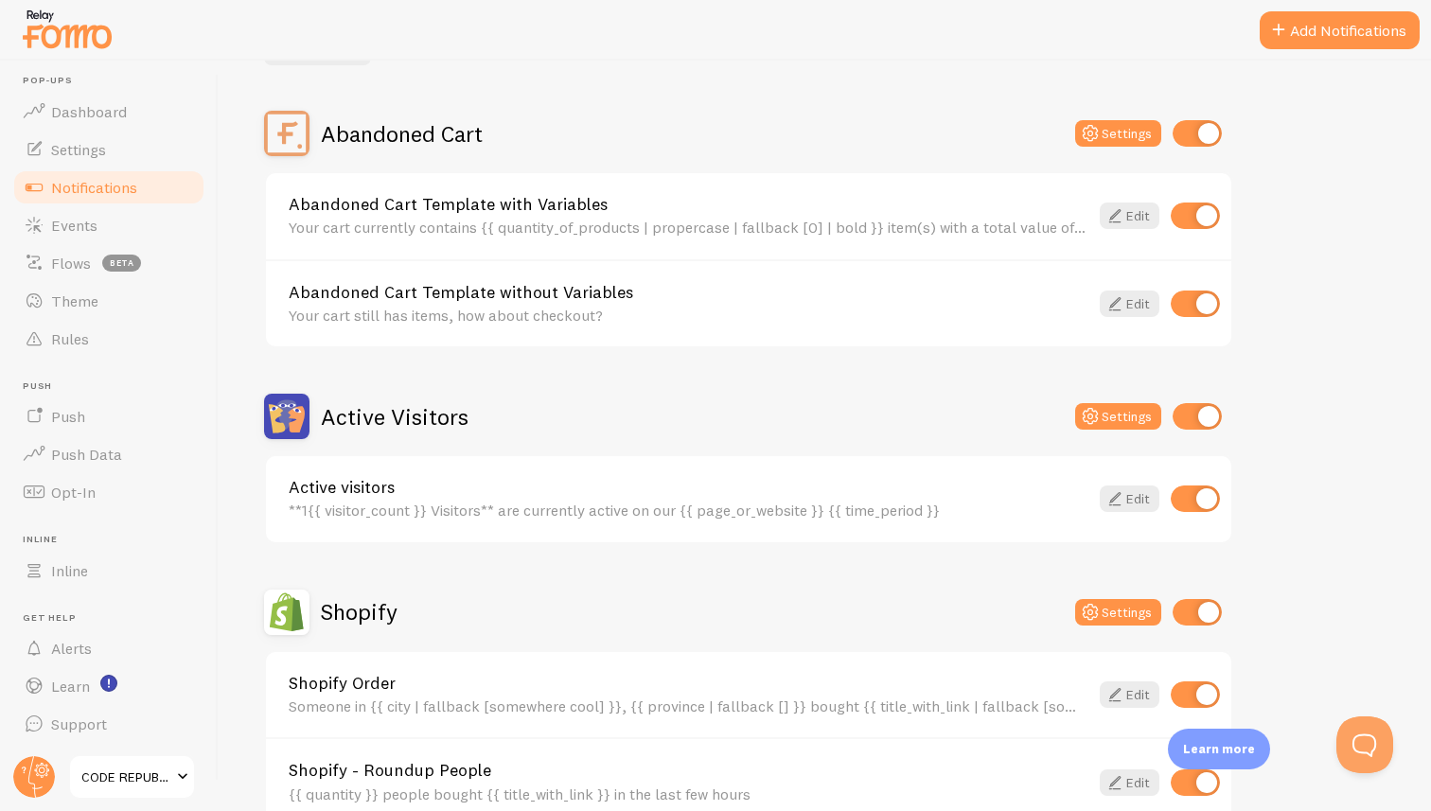
scroll to position [173, 0]
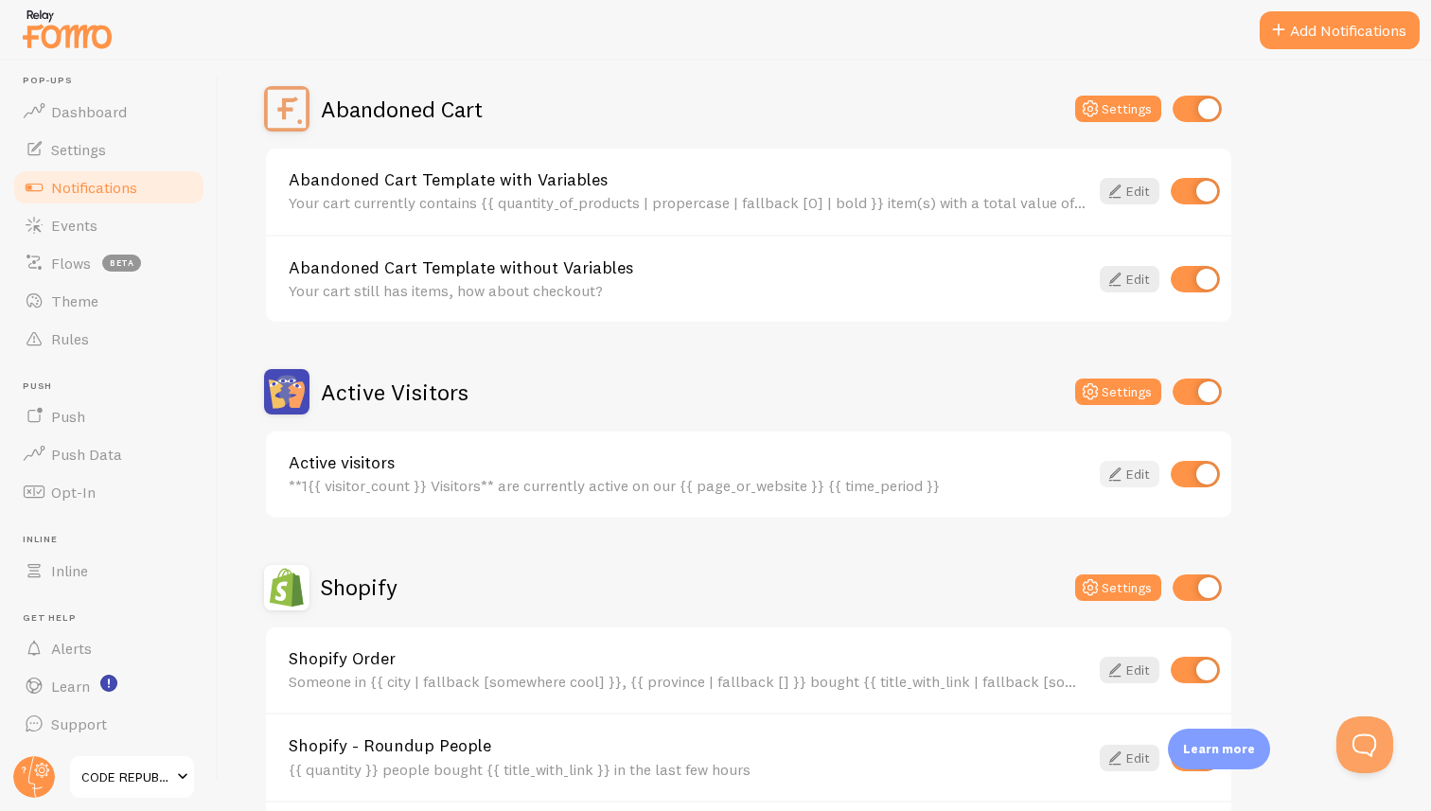
click at [1128, 476] on link "Edit" at bounding box center [1129, 474] width 60 height 26
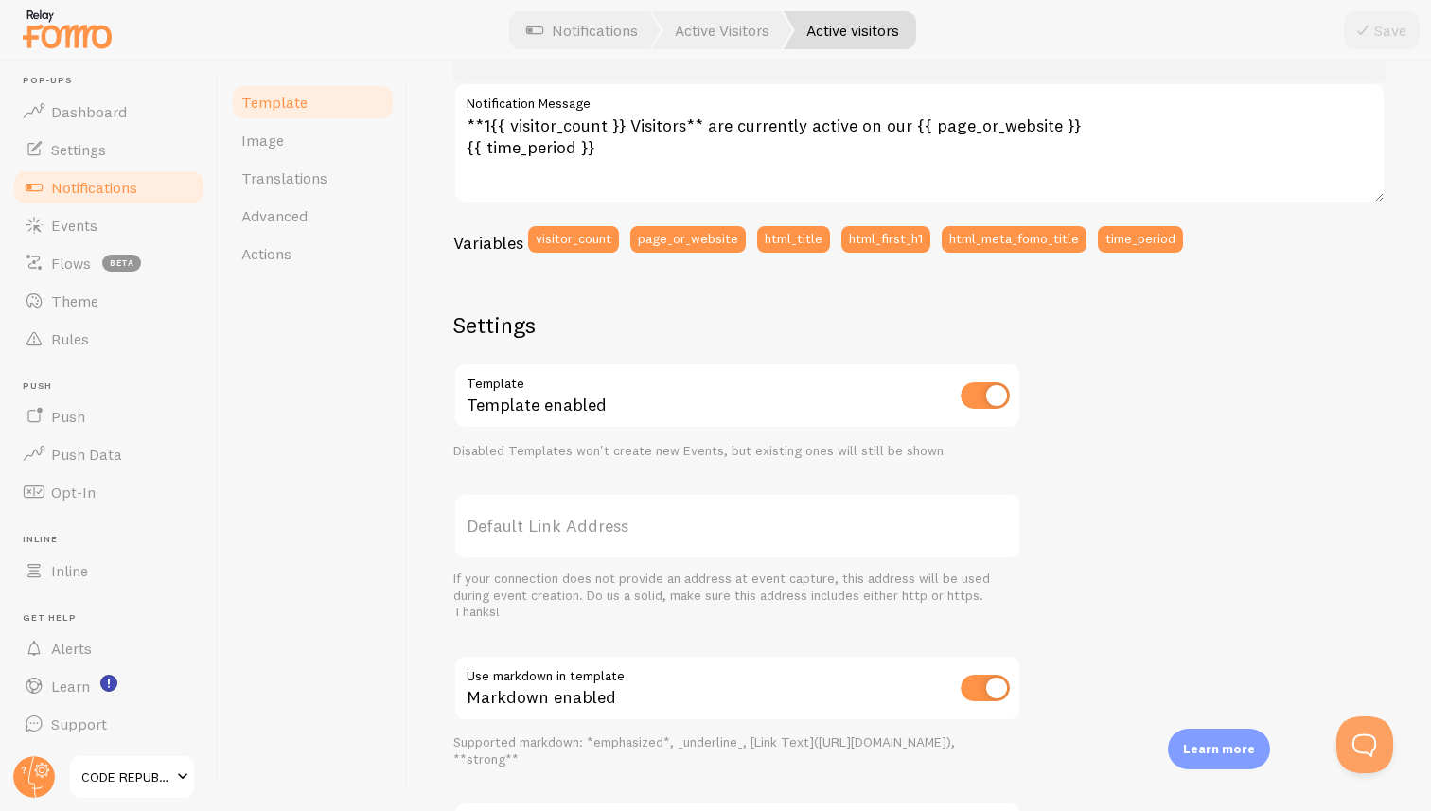
scroll to position [556, 0]
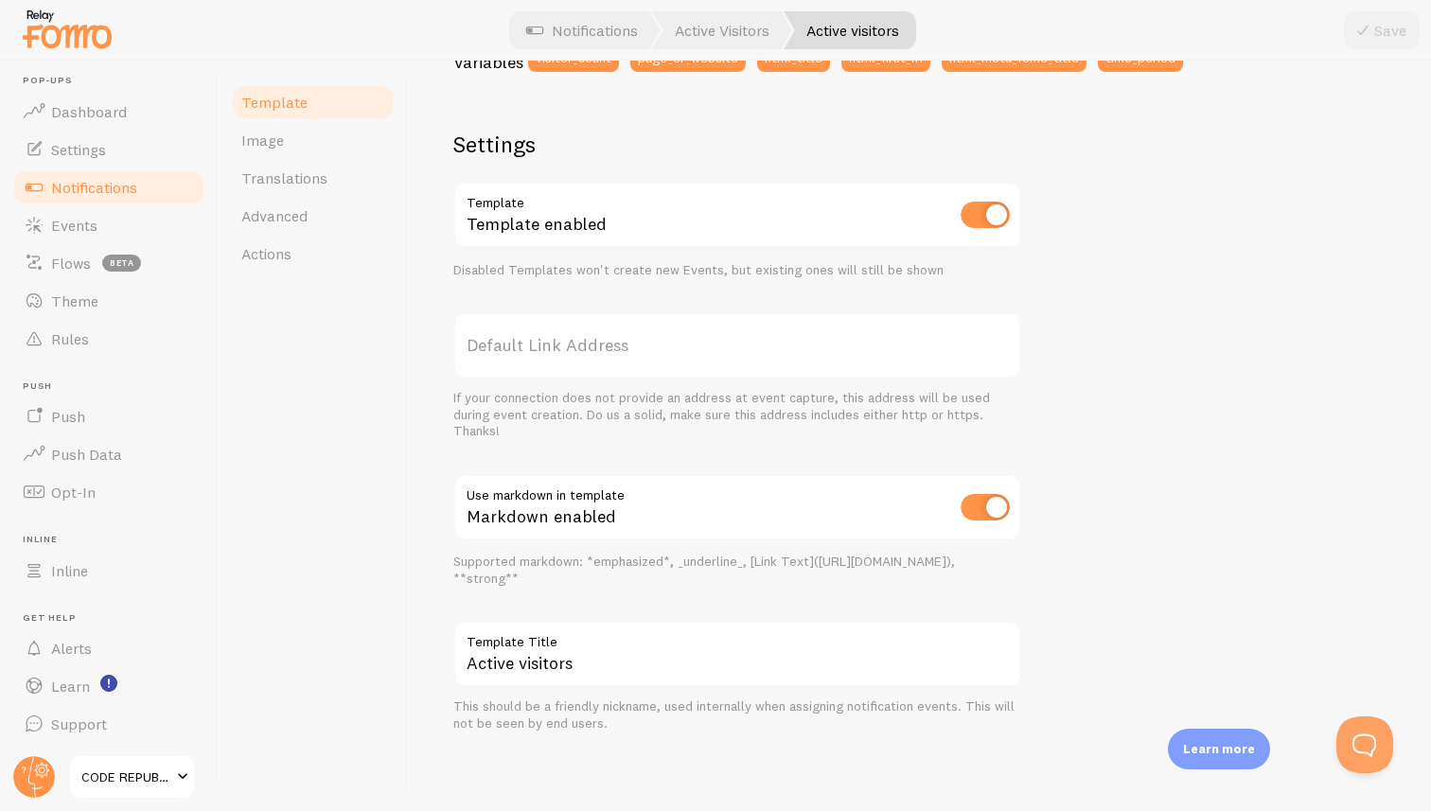
click at [74, 185] on span "Notifications" at bounding box center [94, 187] width 86 height 19
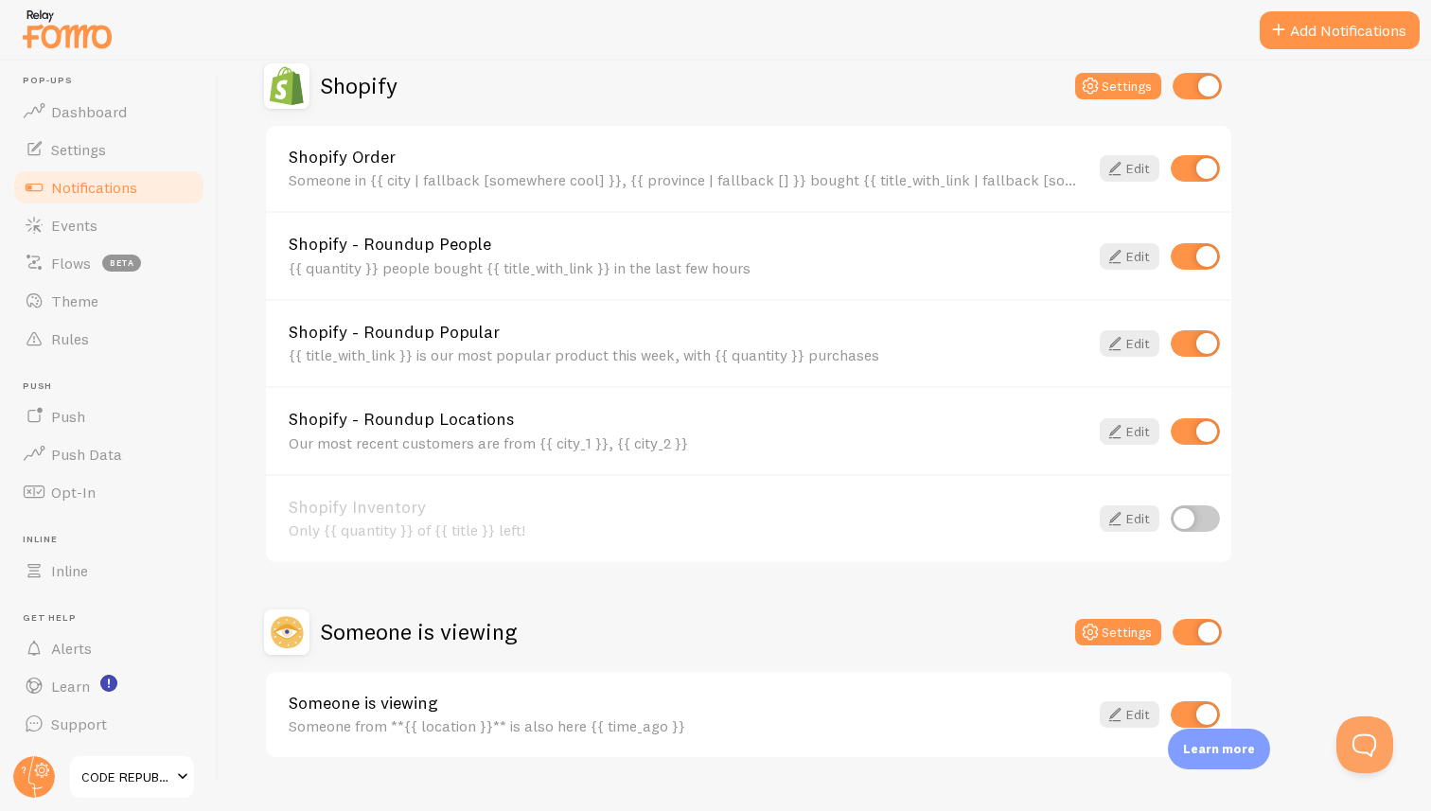
scroll to position [674, 0]
click at [1125, 167] on link "Edit" at bounding box center [1129, 169] width 60 height 26
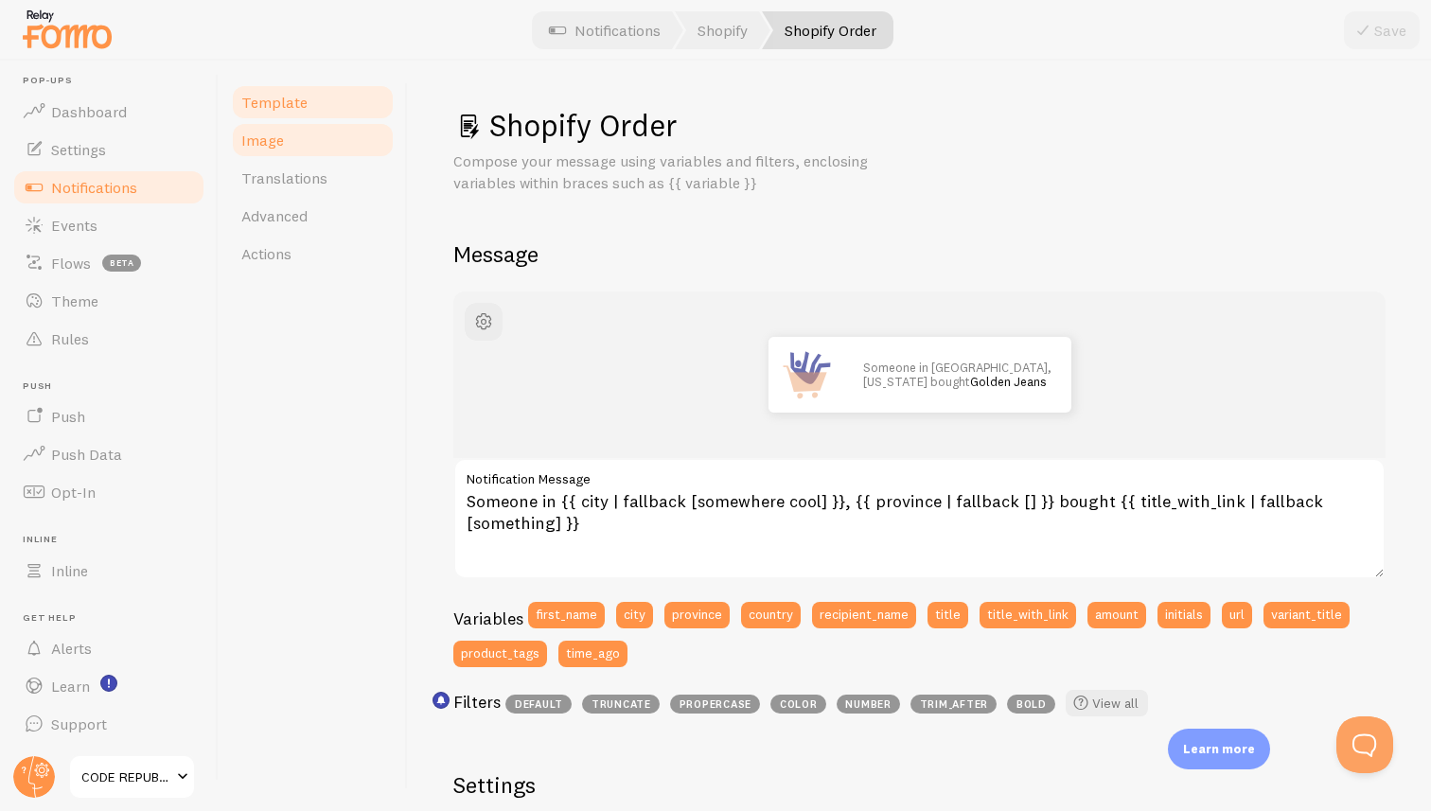
click at [276, 148] on span "Image" at bounding box center [262, 140] width 43 height 19
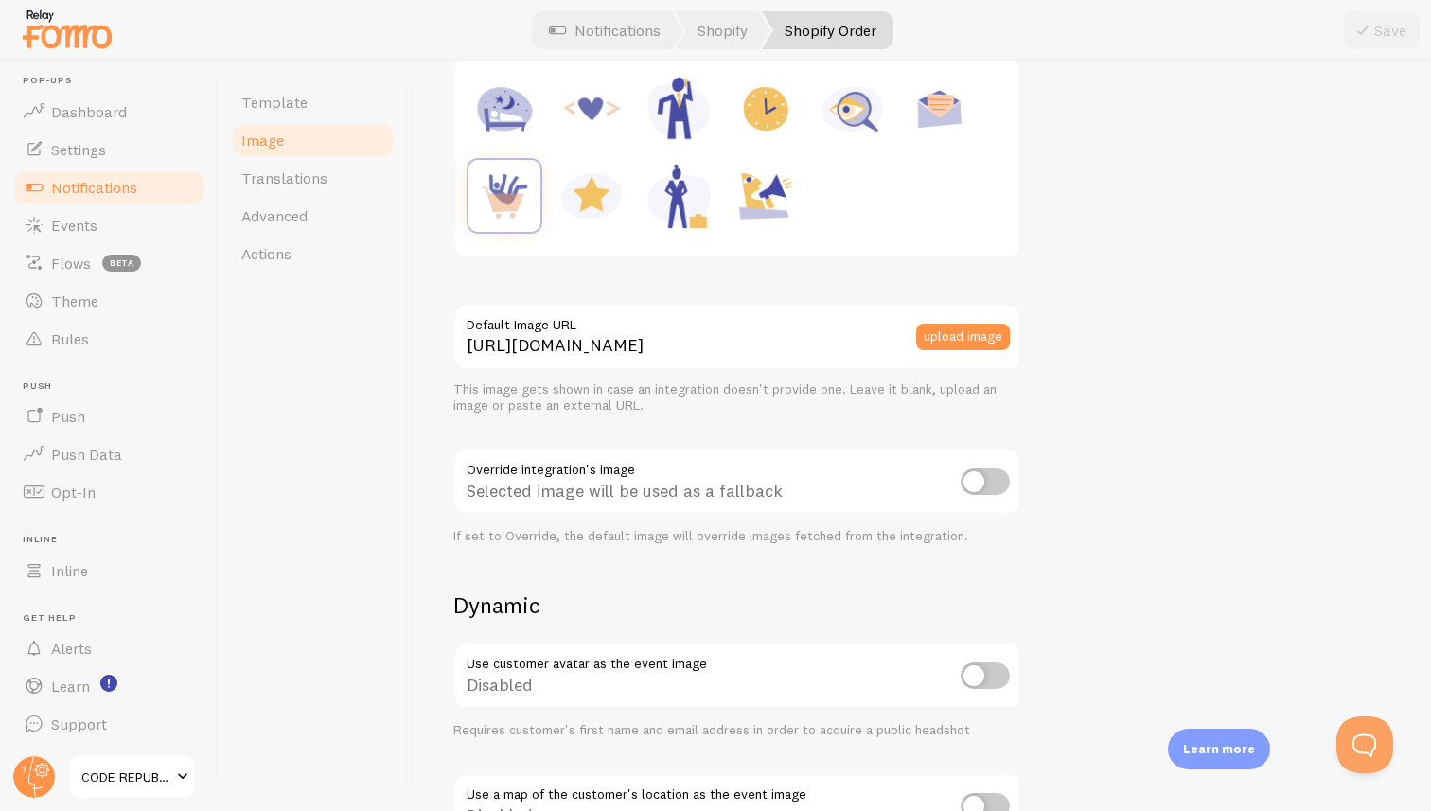
scroll to position [680, 0]
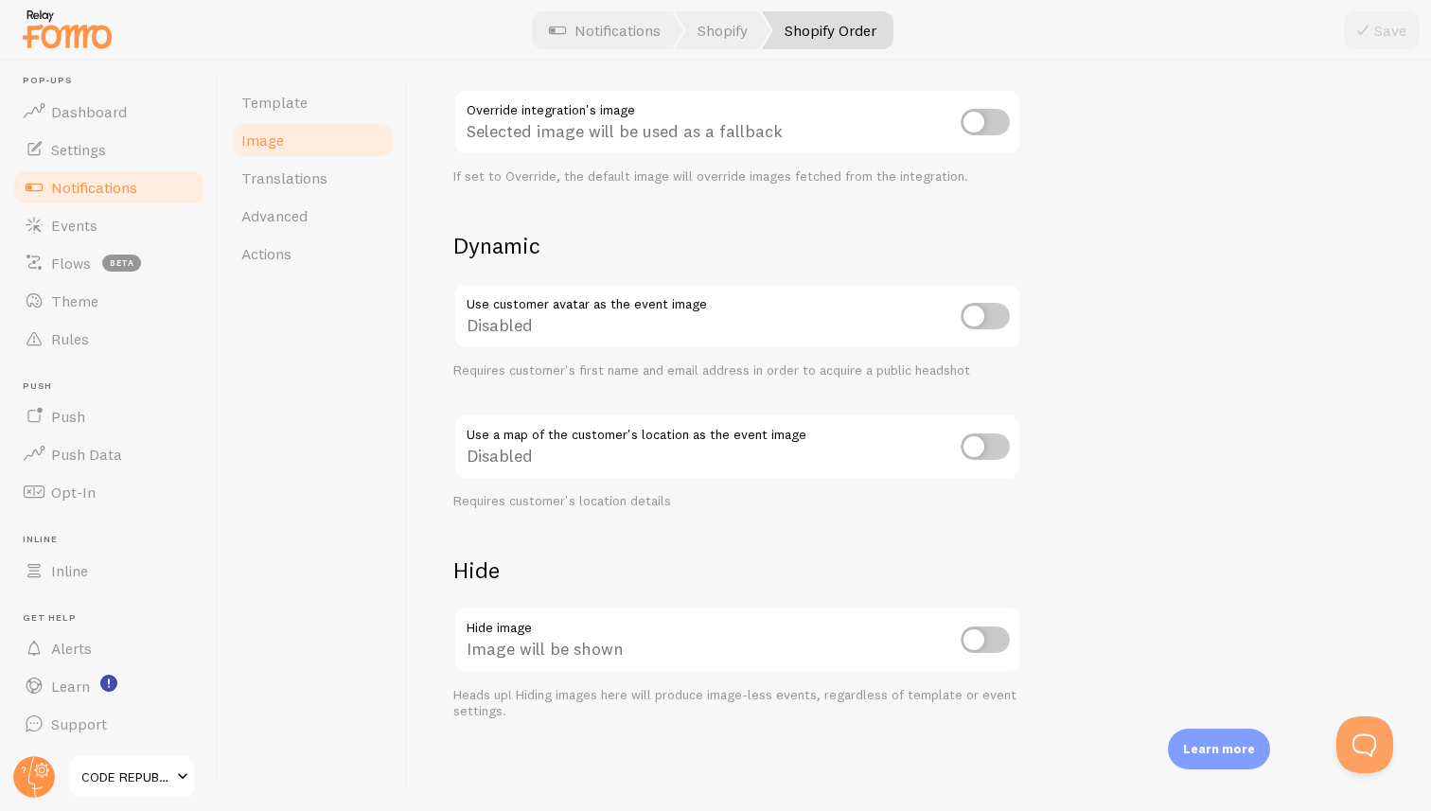
click at [987, 645] on input "checkbox" at bounding box center [984, 639] width 49 height 26
checkbox input "true"
click at [1383, 33] on button "Save" at bounding box center [1382, 30] width 76 height 38
click at [101, 189] on span "Notifications" at bounding box center [94, 187] width 86 height 19
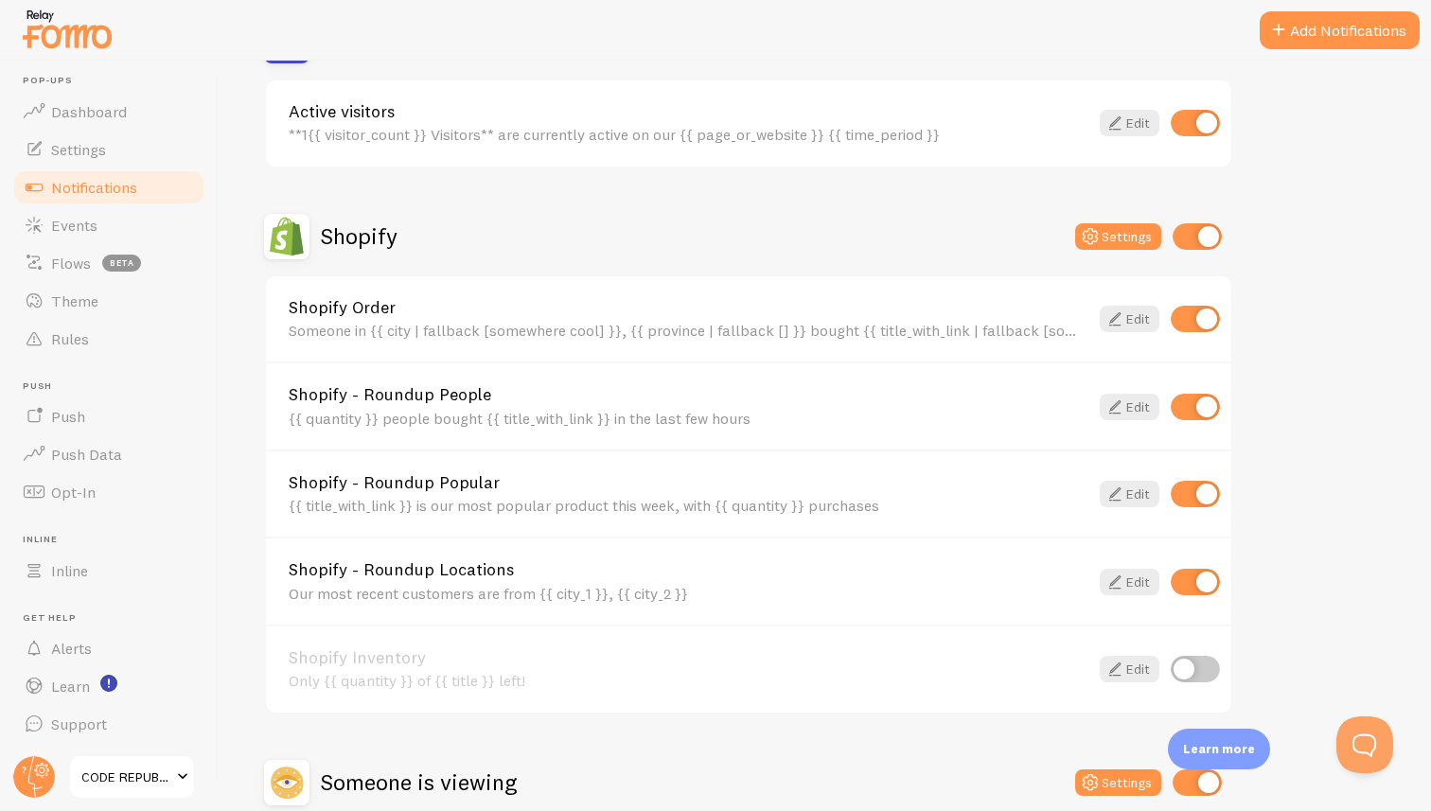
scroll to position [531, 0]
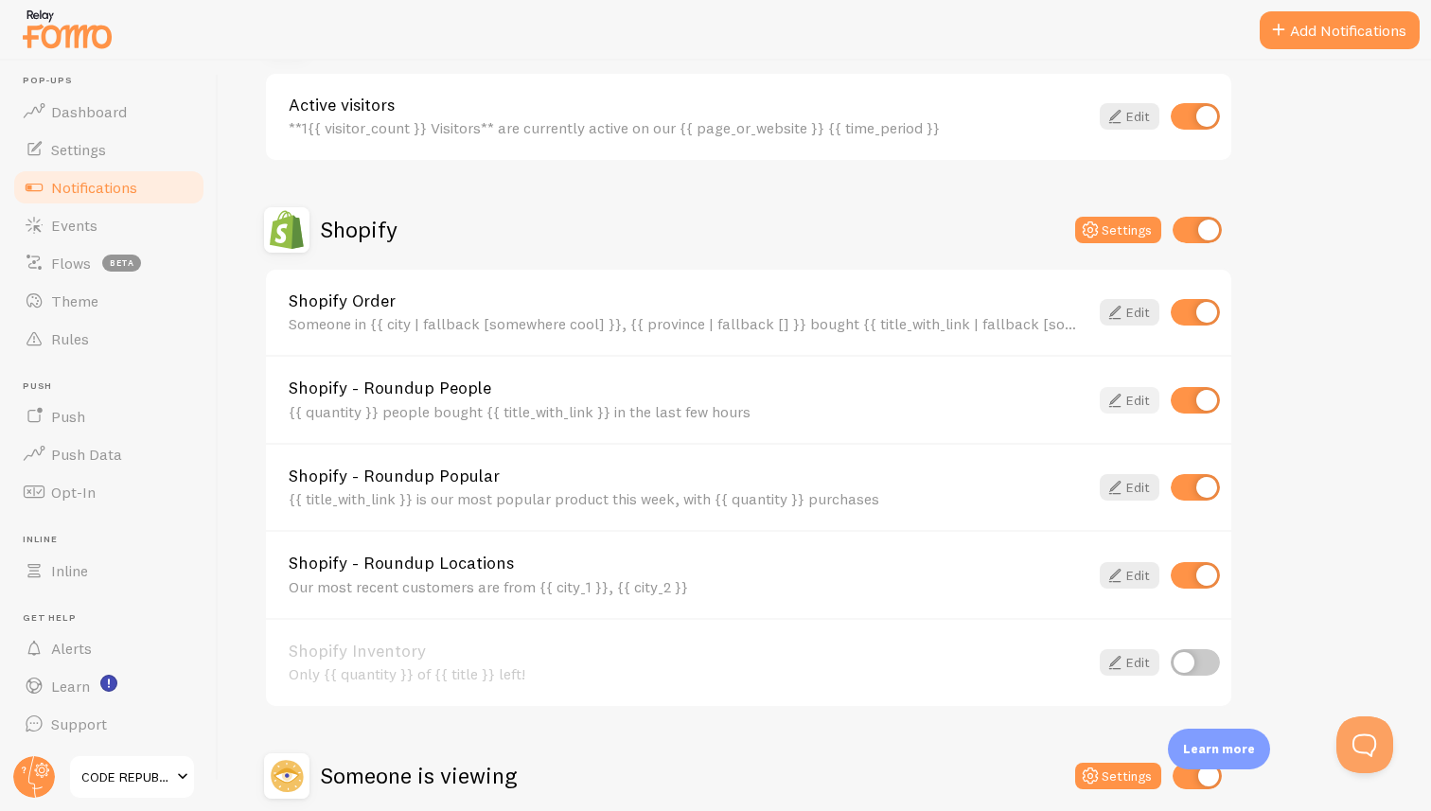
click at [1129, 401] on link "Edit" at bounding box center [1129, 400] width 60 height 26
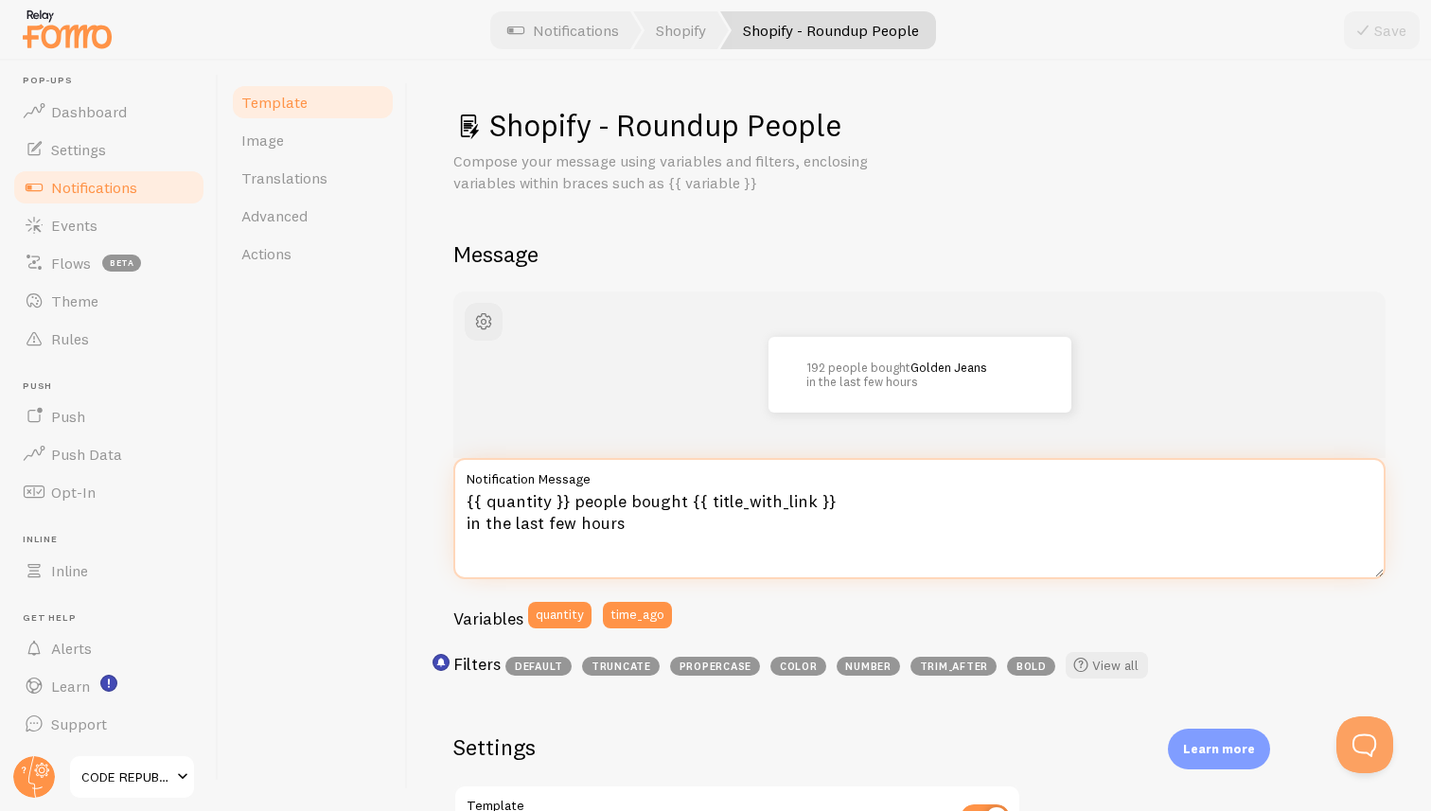
click at [468, 504] on textarea "{{ quantity }} people bought {{ title_with_link }} in the last few hours" at bounding box center [919, 518] width 932 height 121
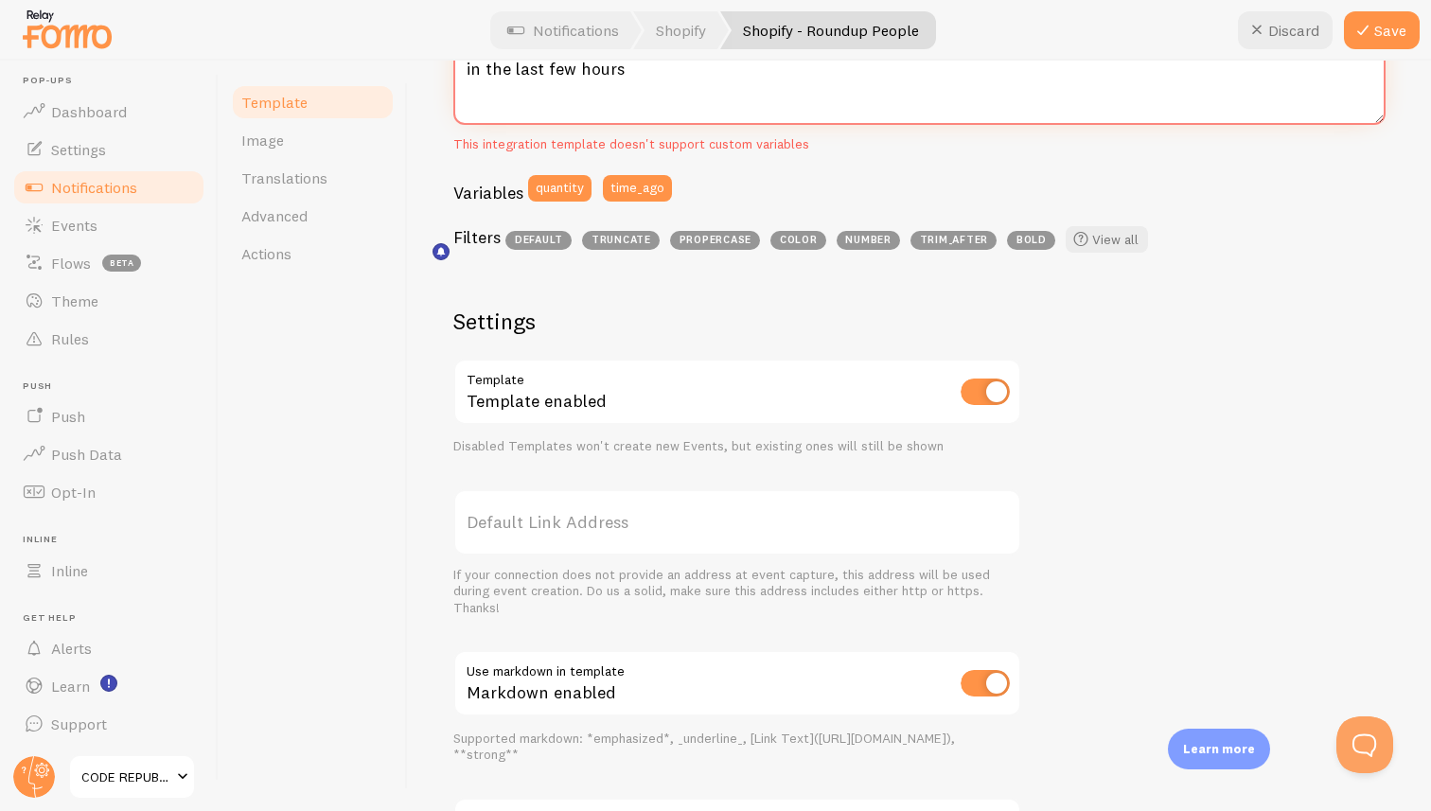
scroll to position [466, 0]
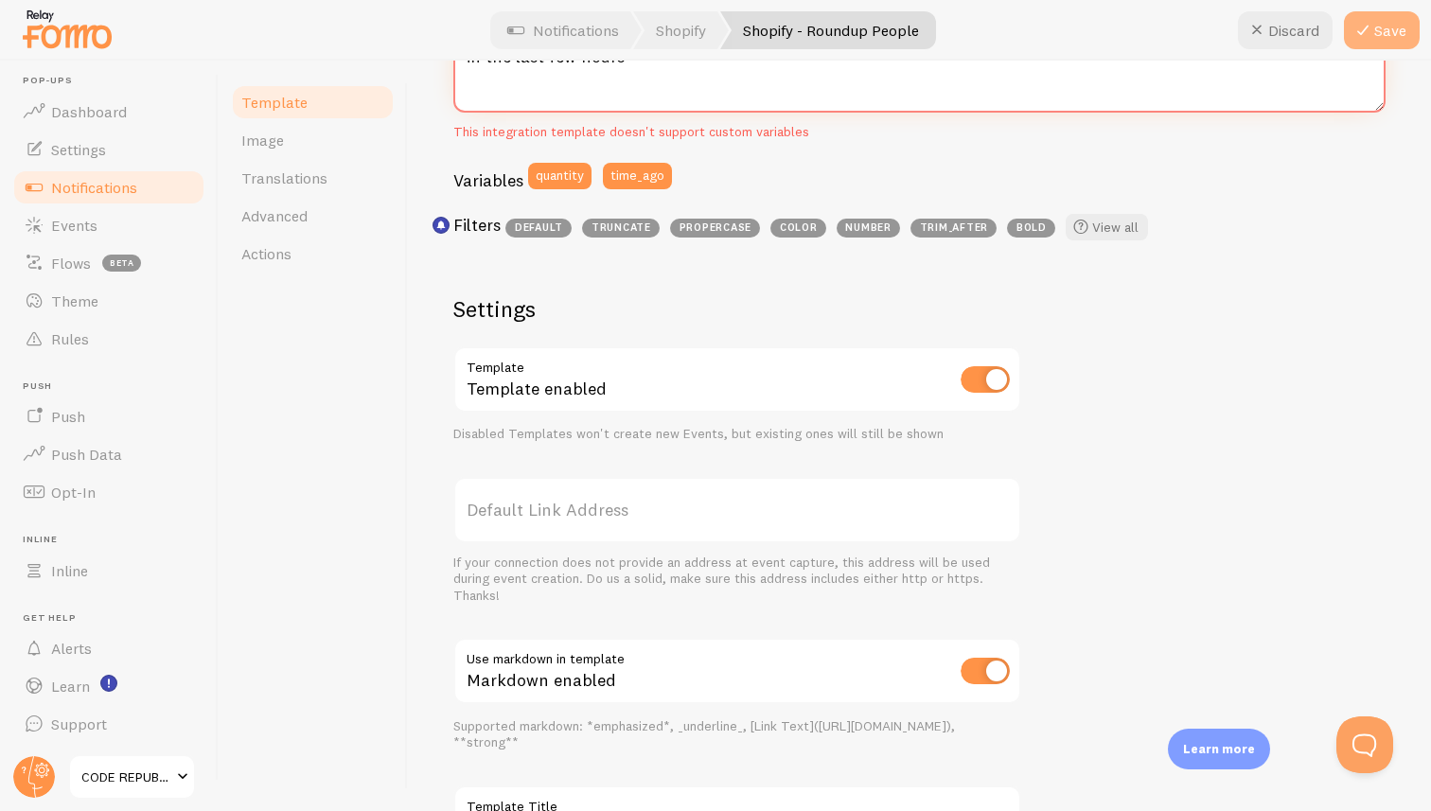
type textarea "1{{ quantity }} people bought {{ title_with_link }} in the last few hours"
click at [1381, 34] on button "Save" at bounding box center [1382, 30] width 76 height 38
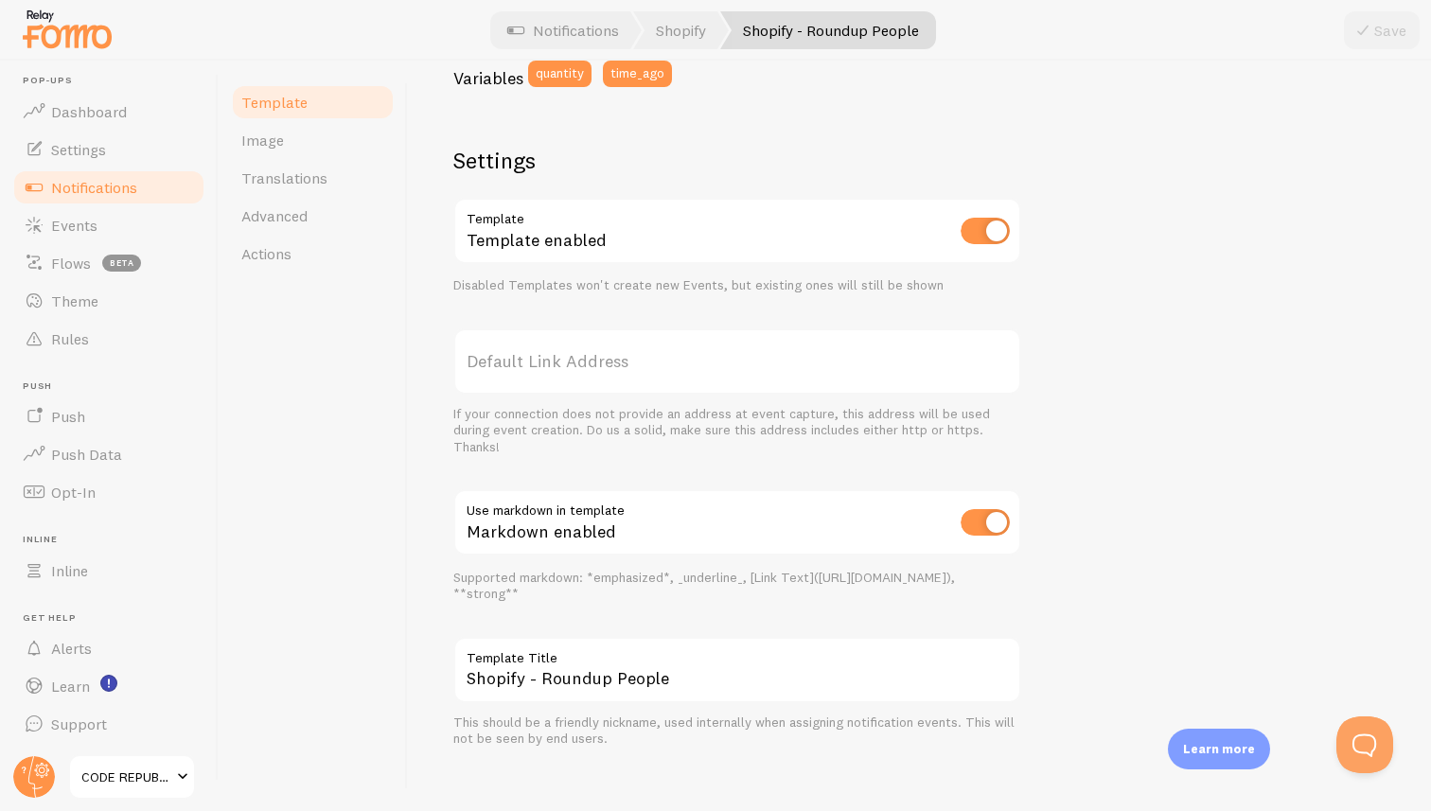
scroll to position [585, 0]
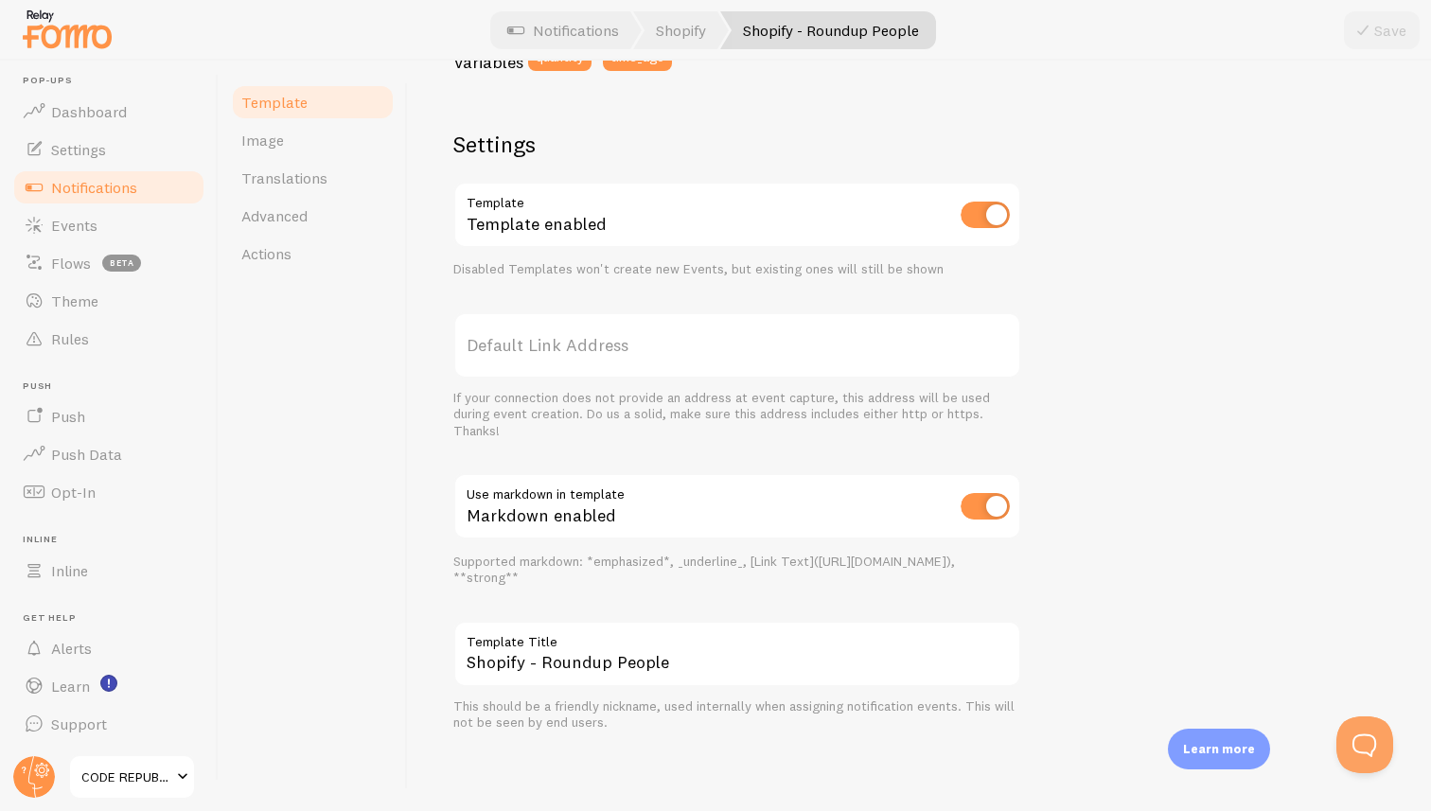
click at [536, 551] on div "Use markdown in template Markdown enabled Supported markdown: *emphasized*, _un…" at bounding box center [737, 530] width 568 height 114
click at [276, 150] on link "Image" at bounding box center [313, 140] width 166 height 38
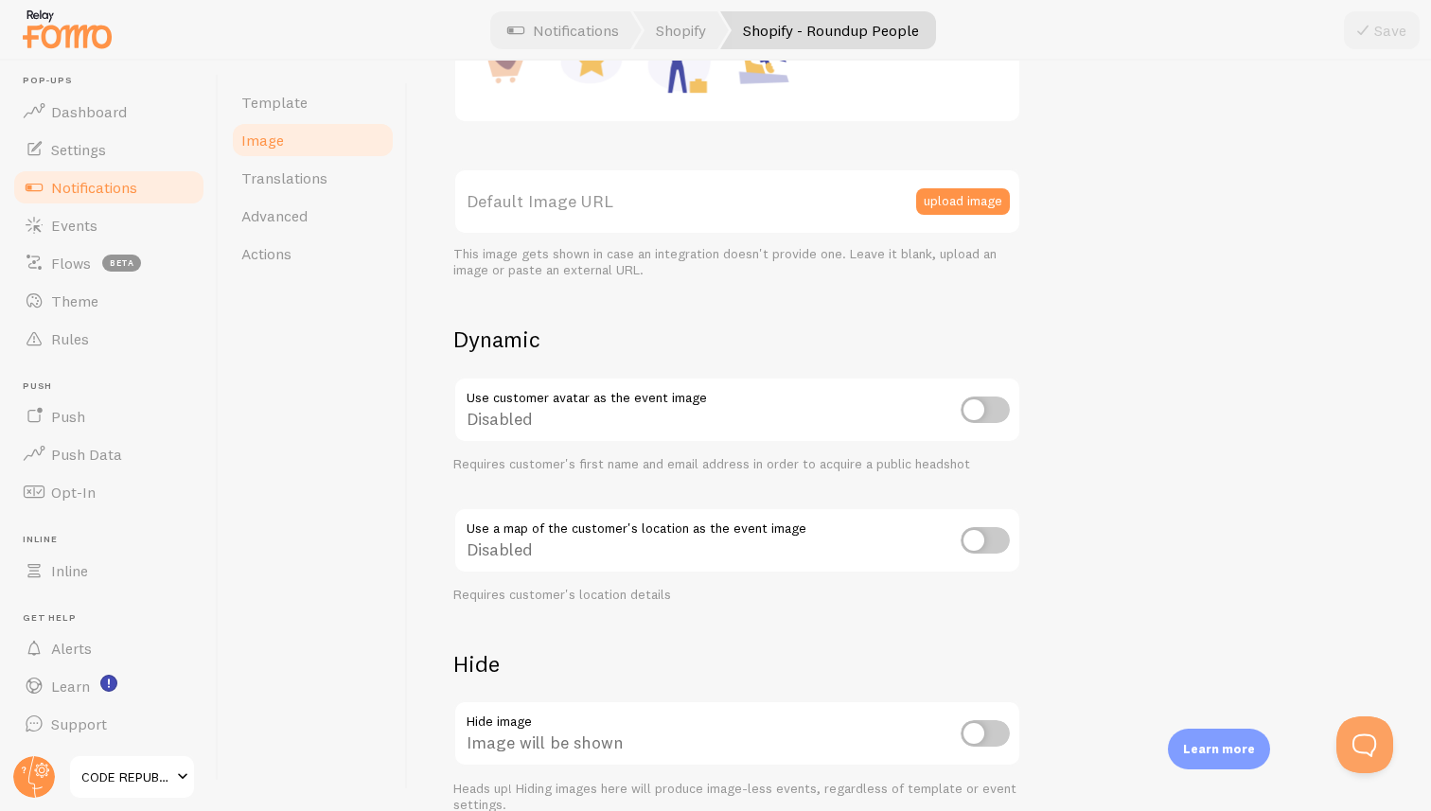
scroll to position [550, 0]
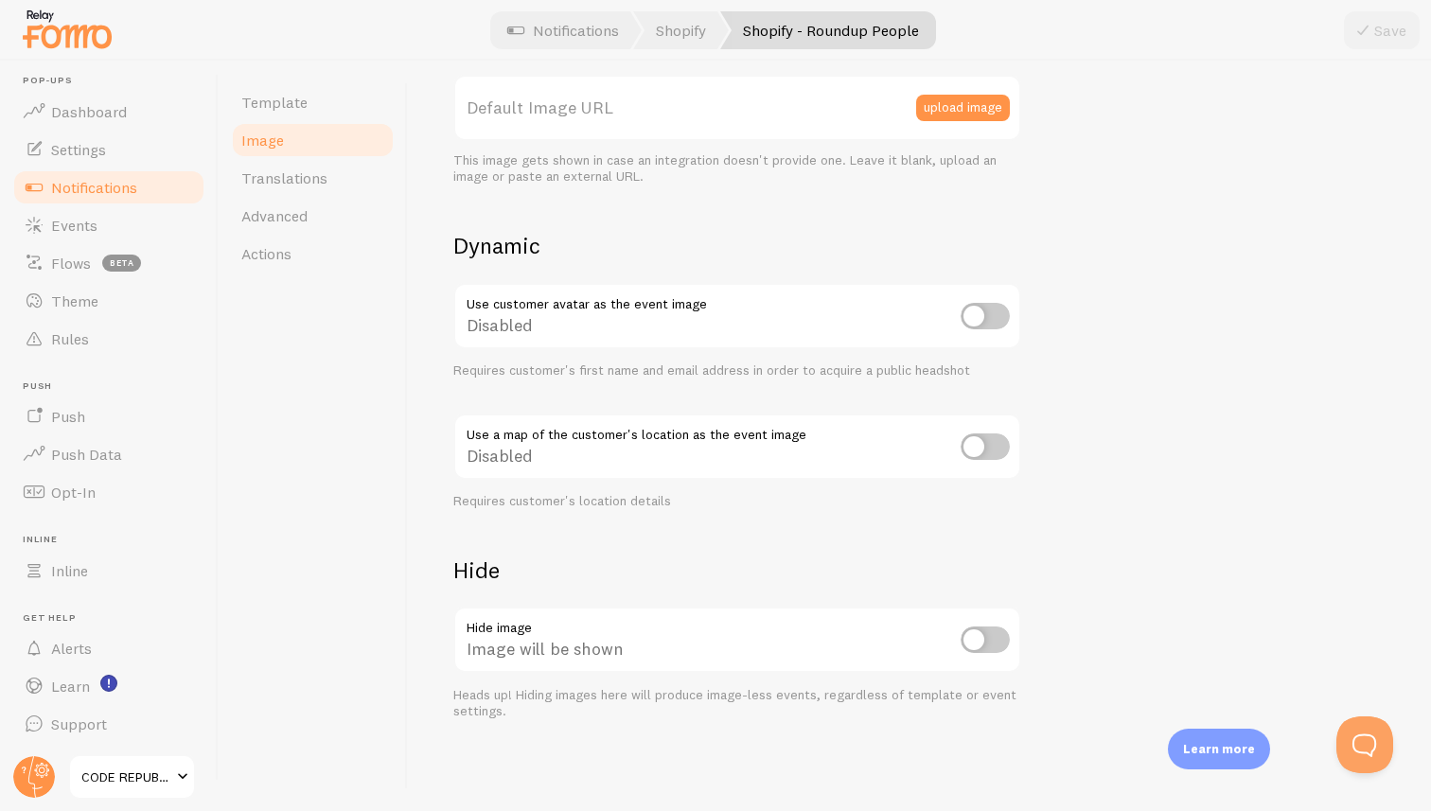
click at [982, 642] on input "checkbox" at bounding box center [984, 639] width 49 height 26
click at [964, 642] on input "checkbox" at bounding box center [984, 639] width 49 height 26
click at [1004, 640] on input "checkbox" at bounding box center [984, 639] width 49 height 26
checkbox input "true"
click at [1387, 36] on button "Save" at bounding box center [1382, 30] width 76 height 38
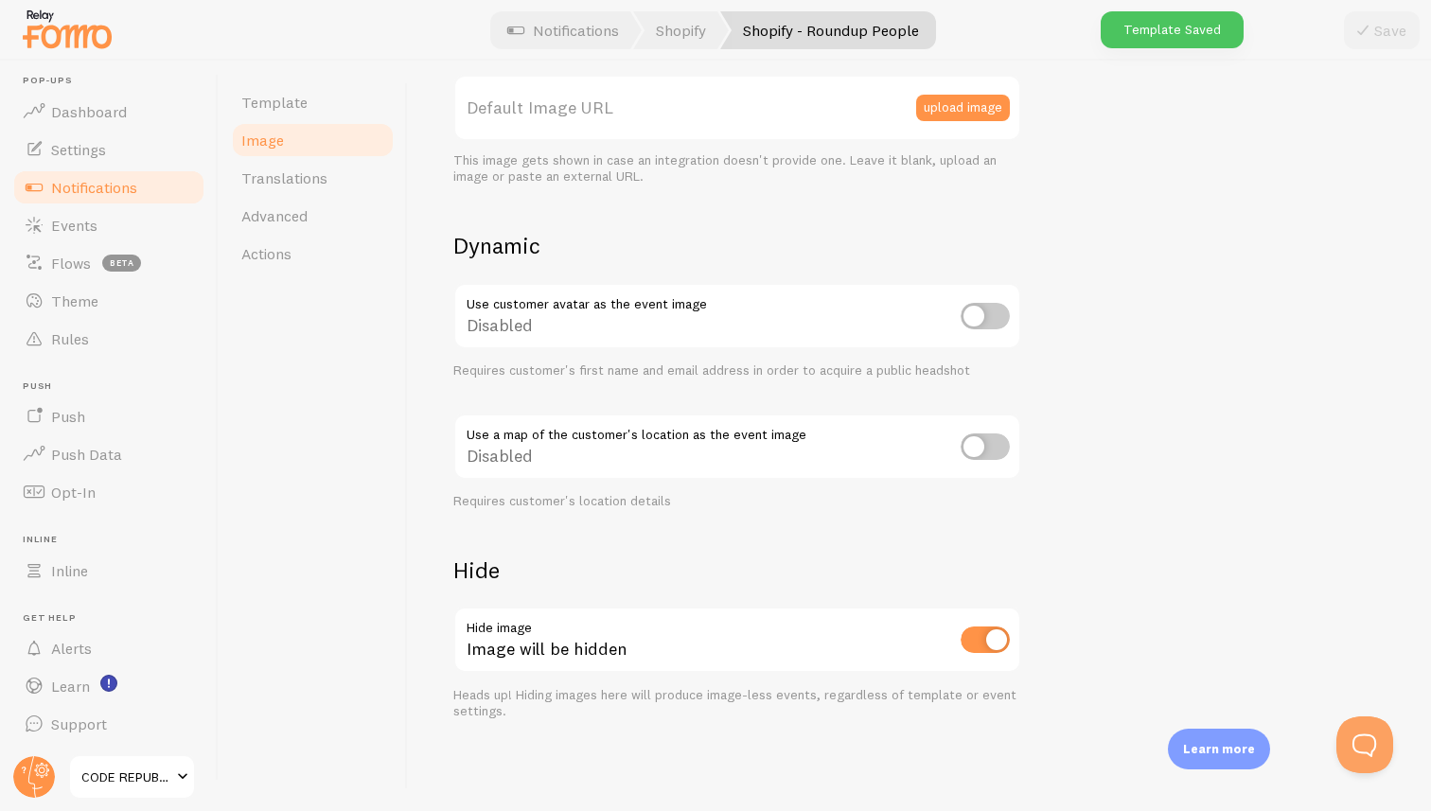
click at [95, 187] on span "Notifications" at bounding box center [94, 187] width 86 height 19
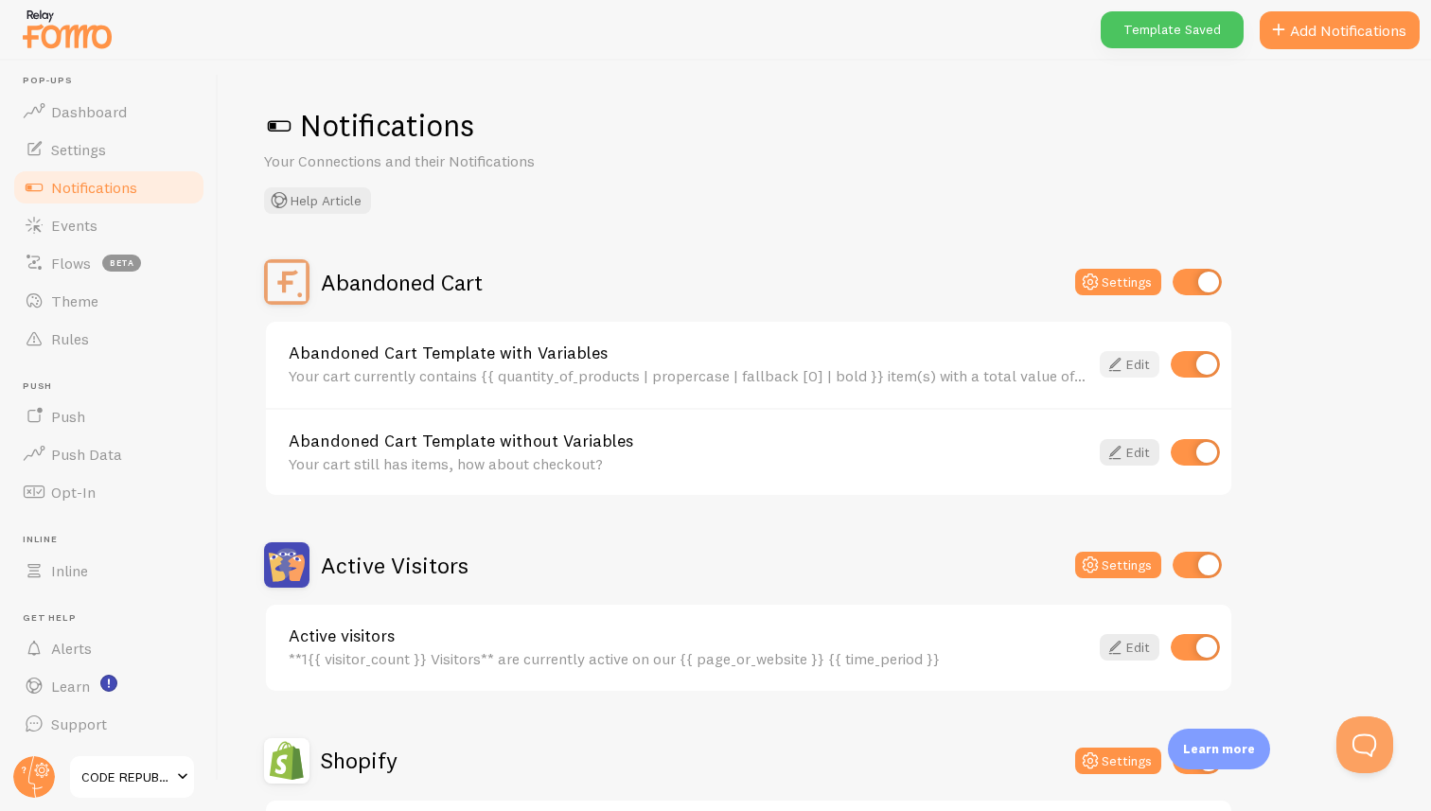
click at [1125, 359] on link "Edit" at bounding box center [1129, 364] width 60 height 26
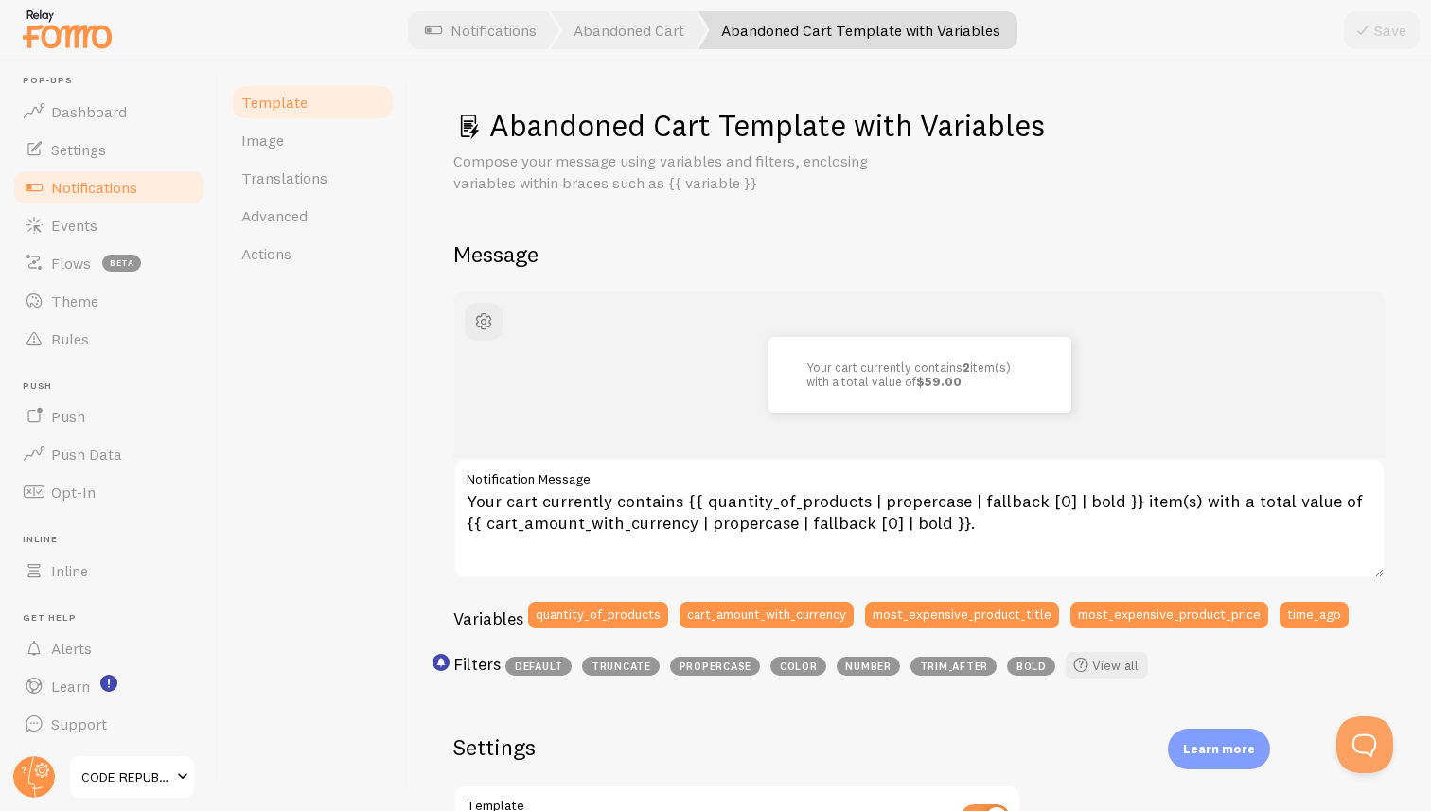
click at [96, 187] on span "Notifications" at bounding box center [94, 187] width 86 height 19
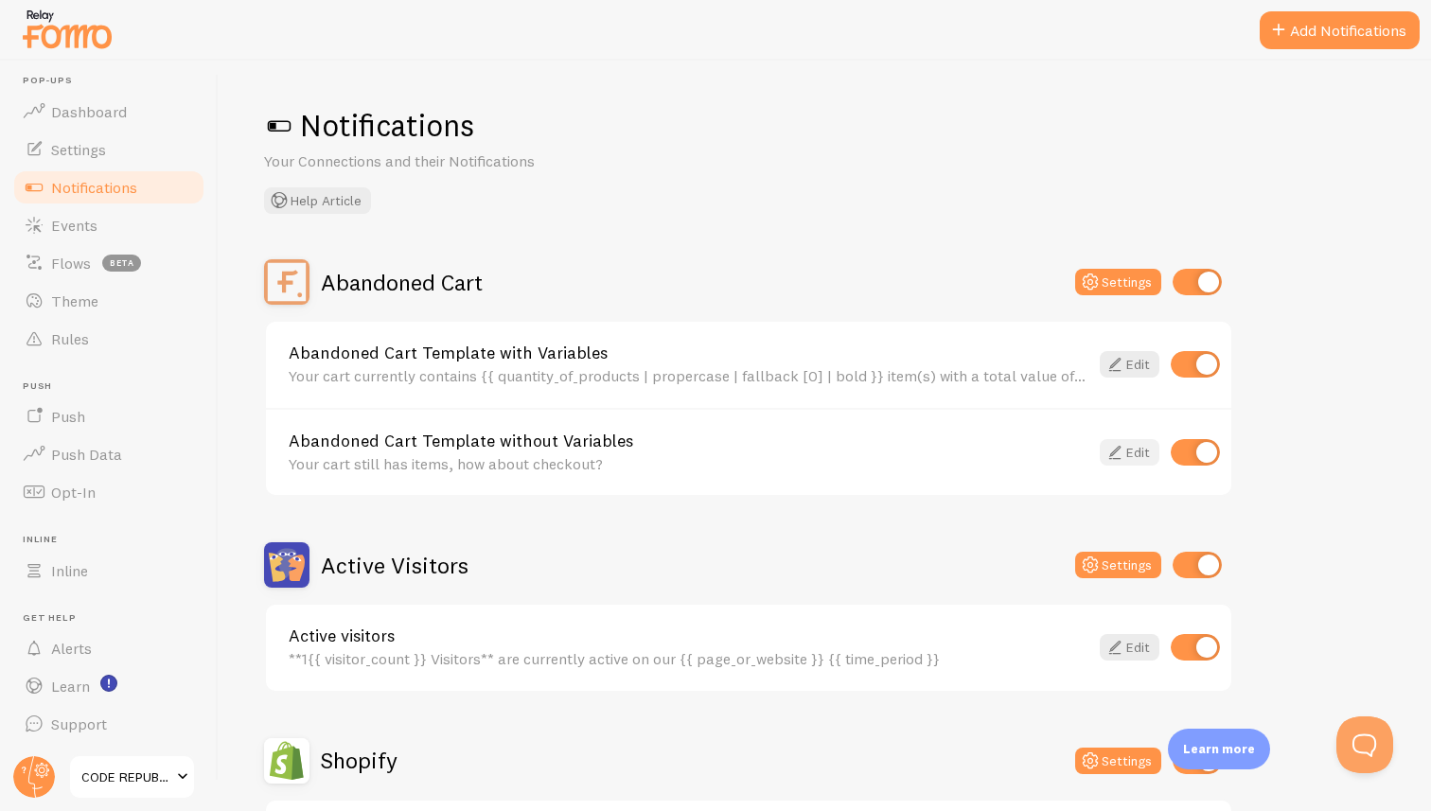
click at [1132, 451] on link "Edit" at bounding box center [1129, 452] width 60 height 26
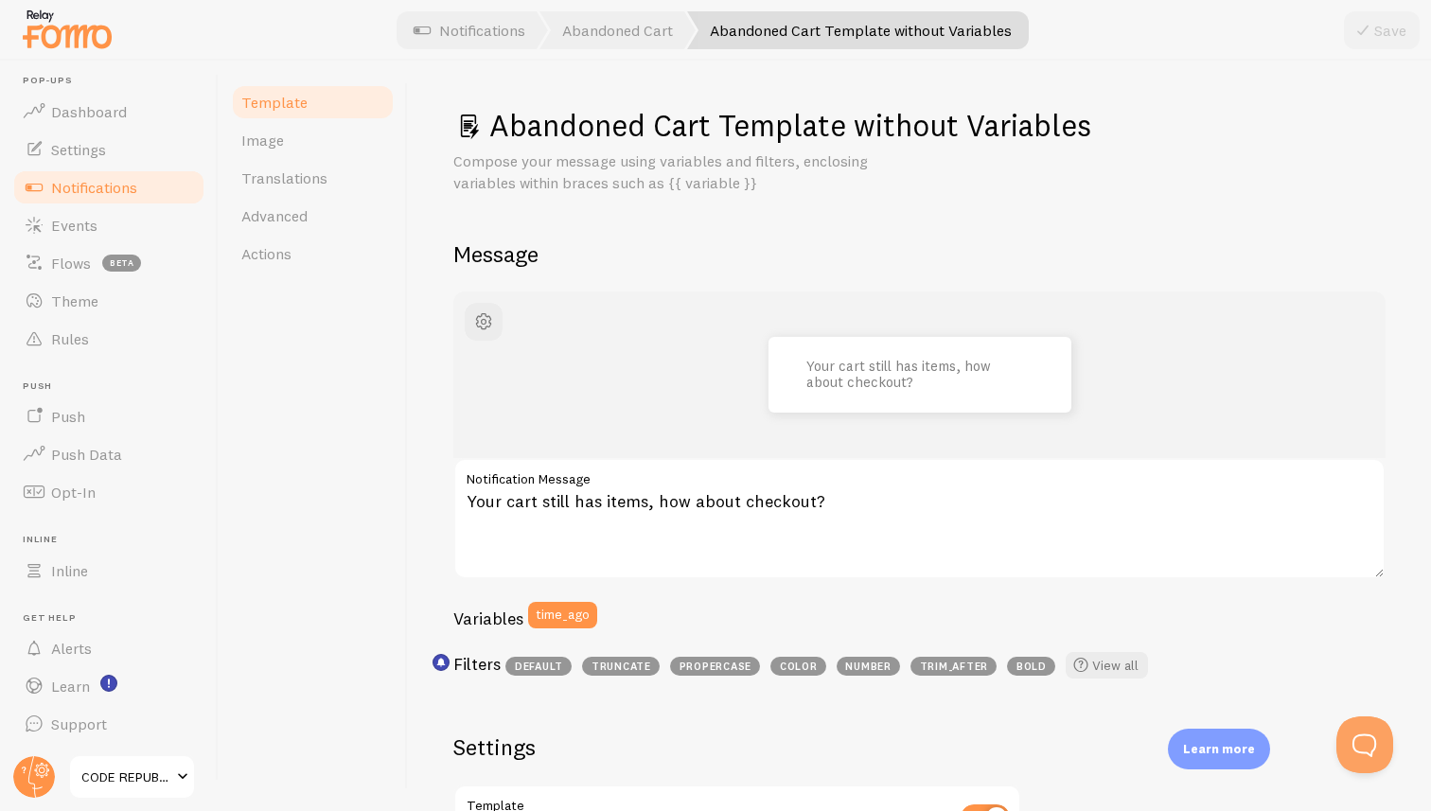
click at [79, 189] on span "Notifications" at bounding box center [94, 187] width 86 height 19
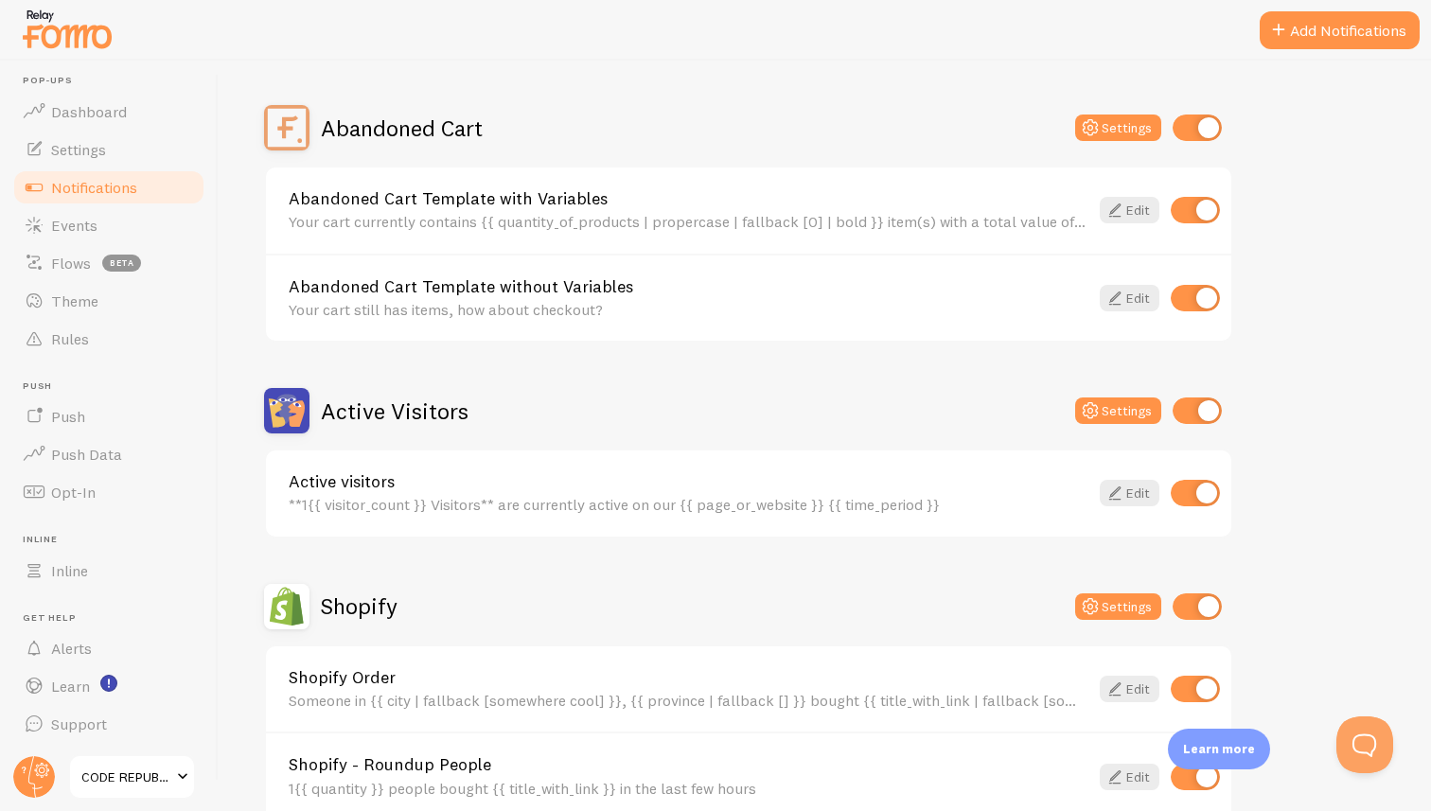
scroll to position [167, 0]
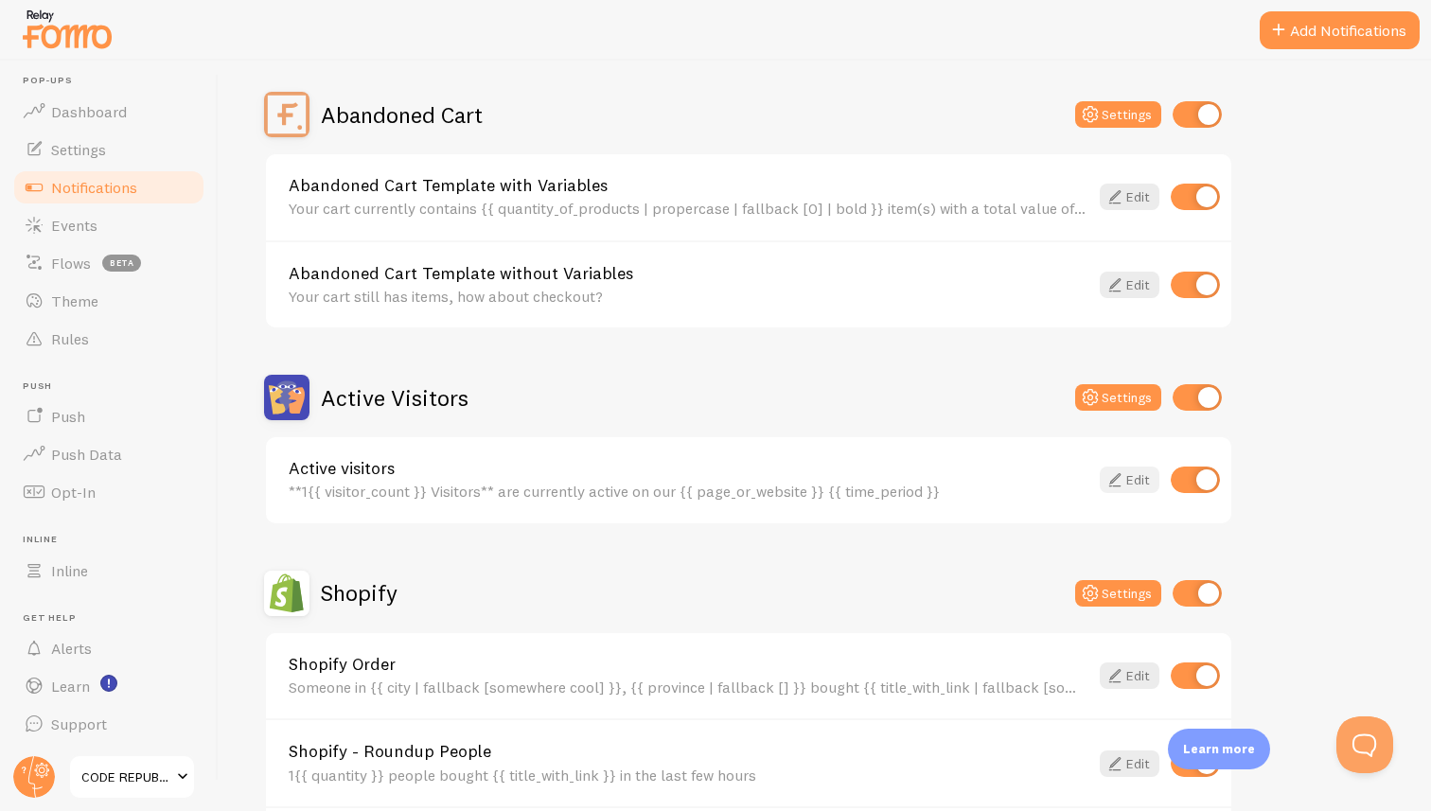
click at [1133, 483] on link "Edit" at bounding box center [1129, 479] width 60 height 26
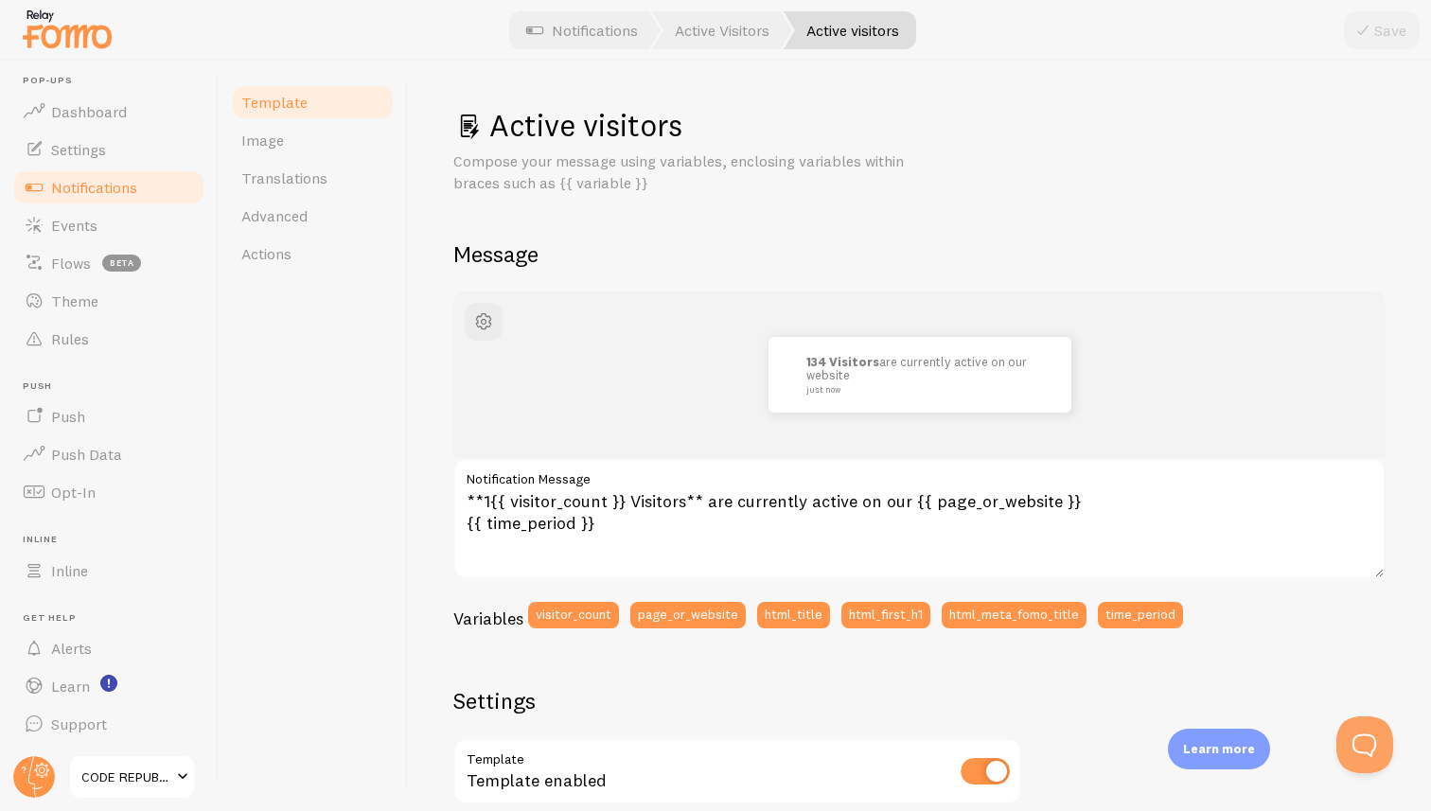
click at [96, 180] on span "Notifications" at bounding box center [94, 187] width 86 height 19
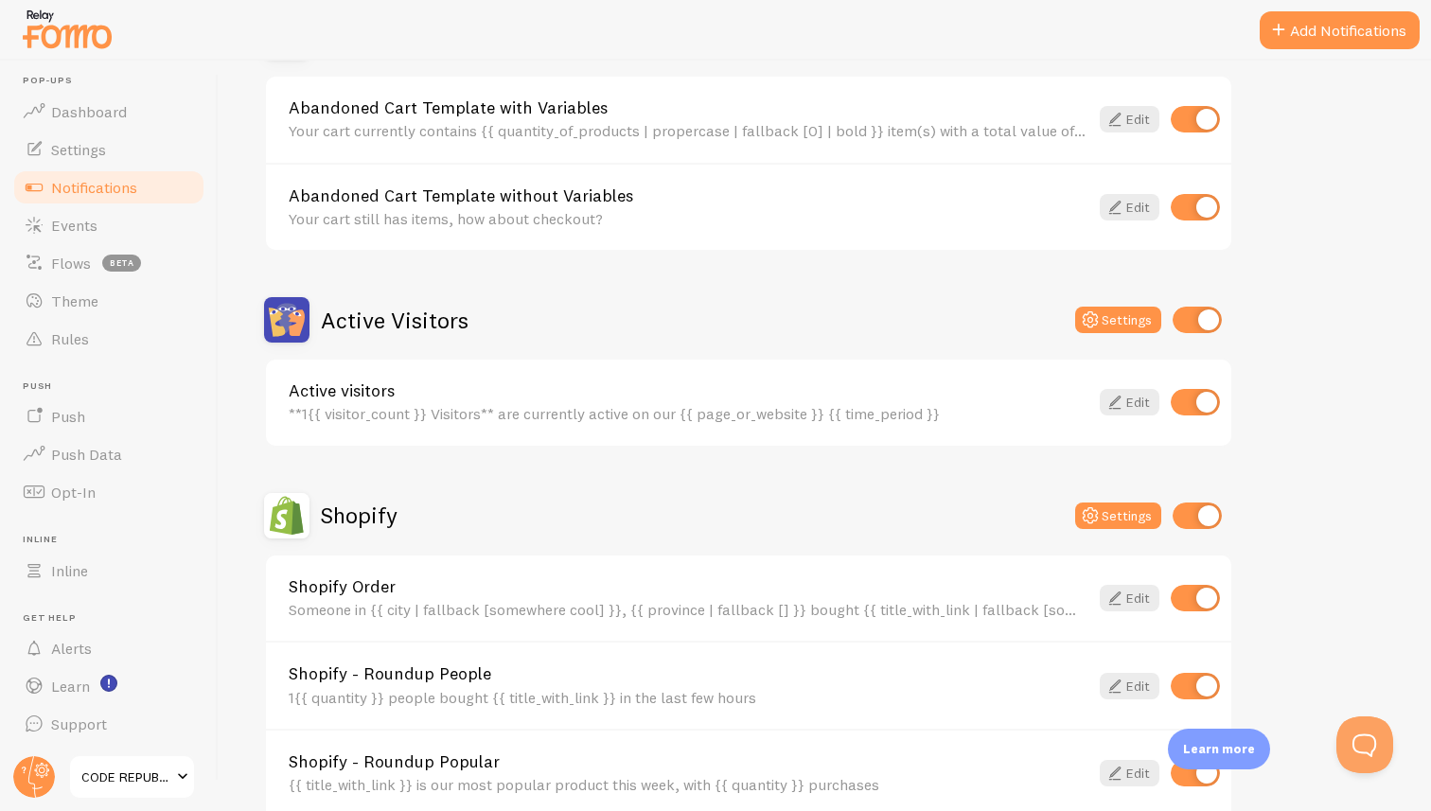
scroll to position [246, 0]
click at [1124, 596] on icon at bounding box center [1114, 597] width 23 height 23
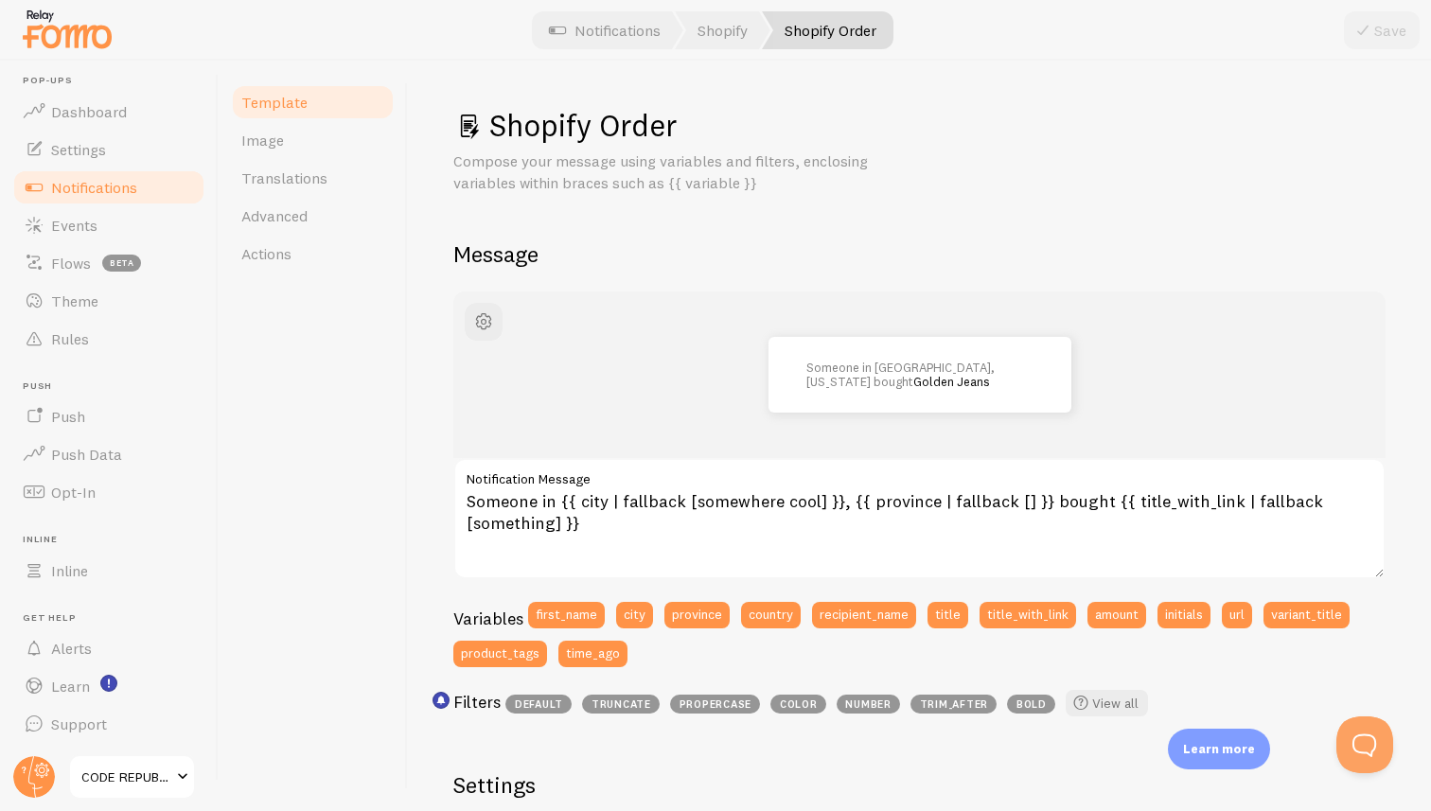
click at [116, 187] on span "Notifications" at bounding box center [94, 187] width 86 height 19
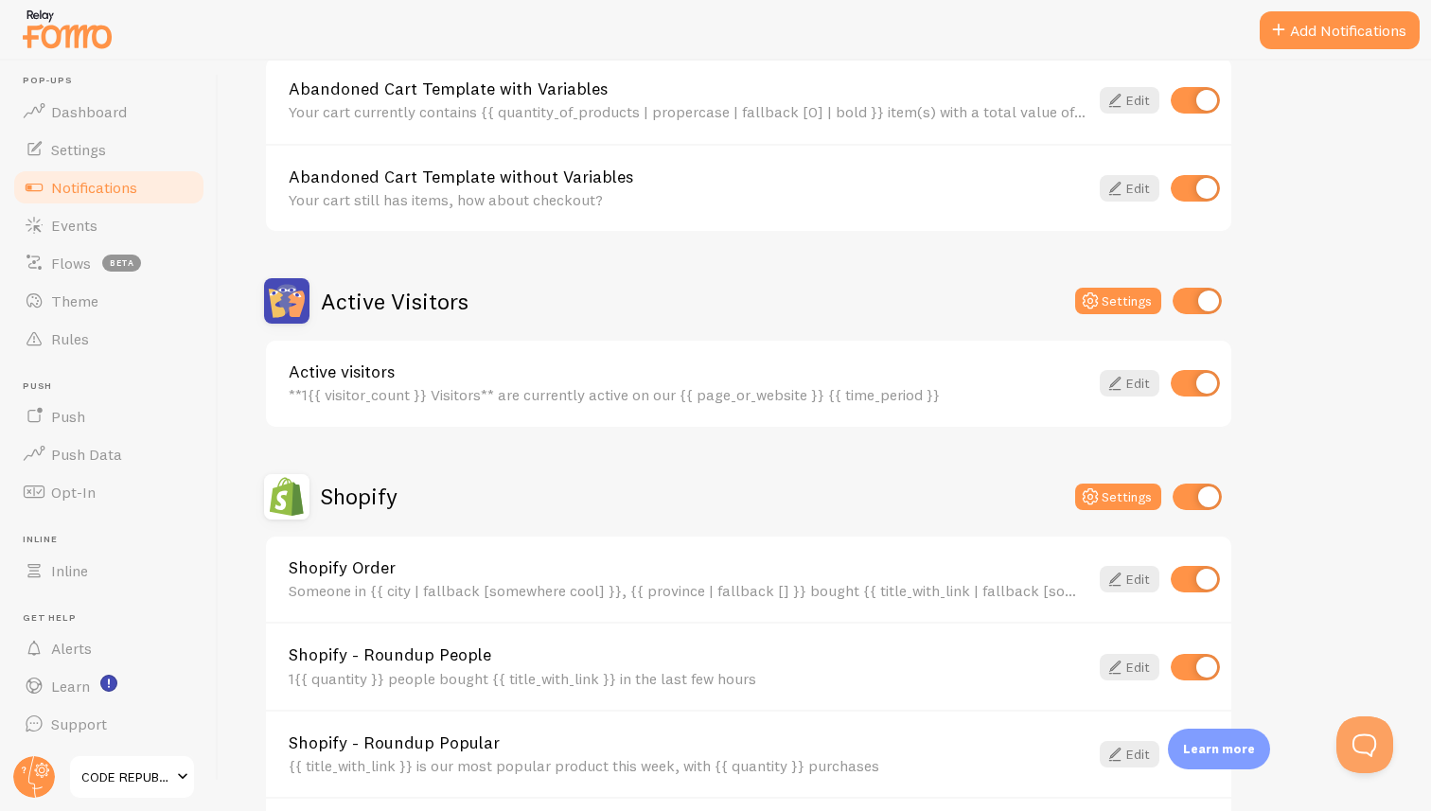
scroll to position [311, 0]
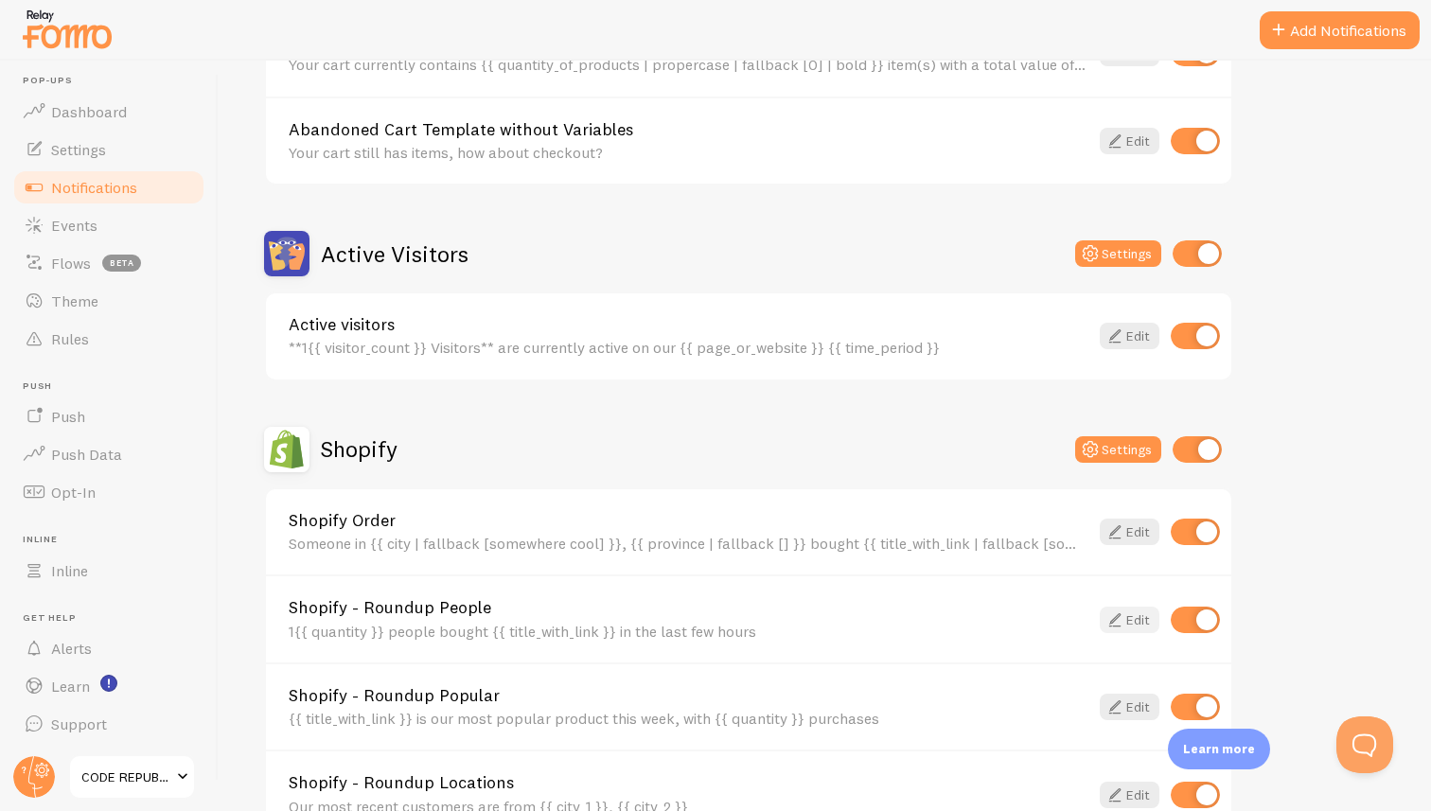
click at [1131, 616] on link "Edit" at bounding box center [1129, 620] width 60 height 26
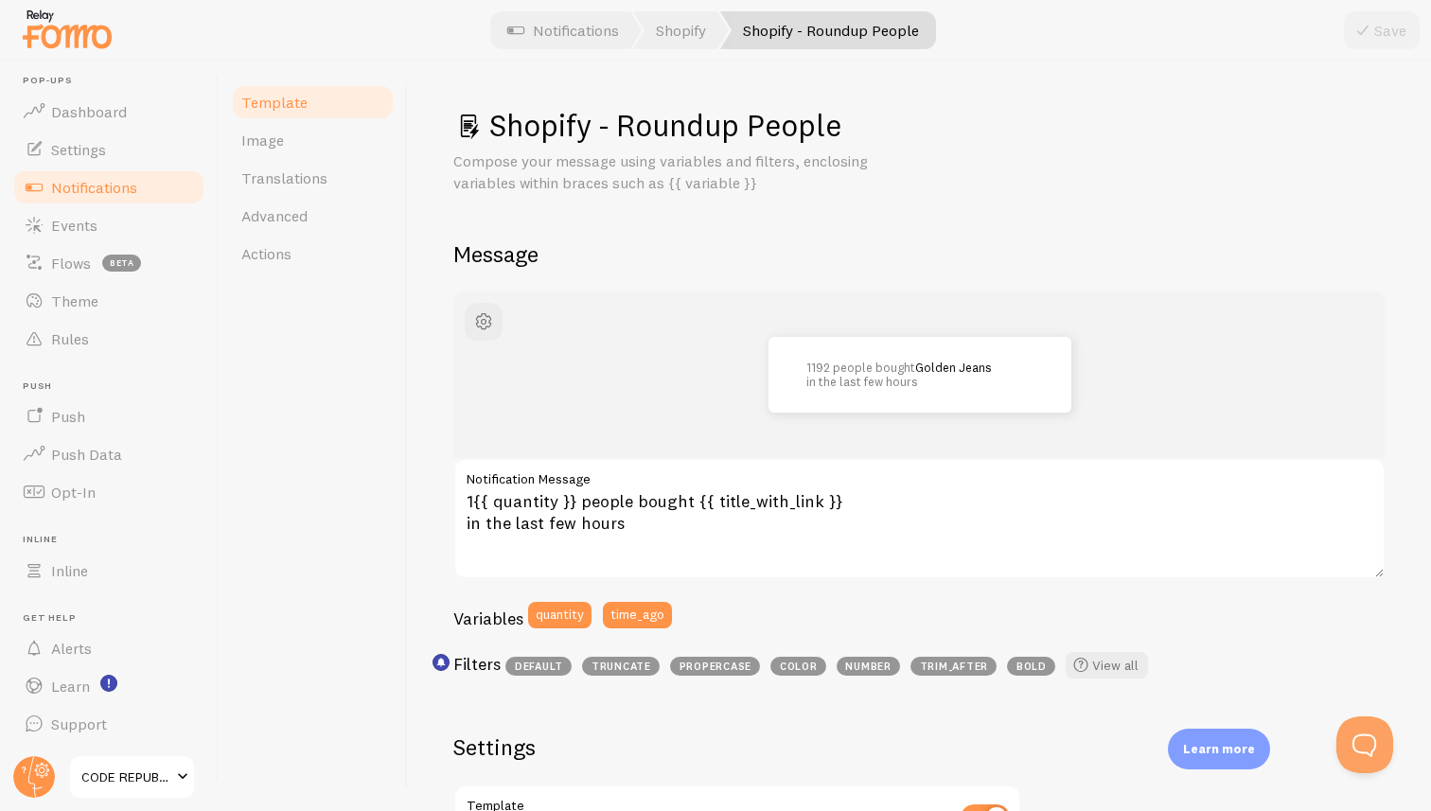
click at [109, 190] on span "Notifications" at bounding box center [94, 187] width 86 height 19
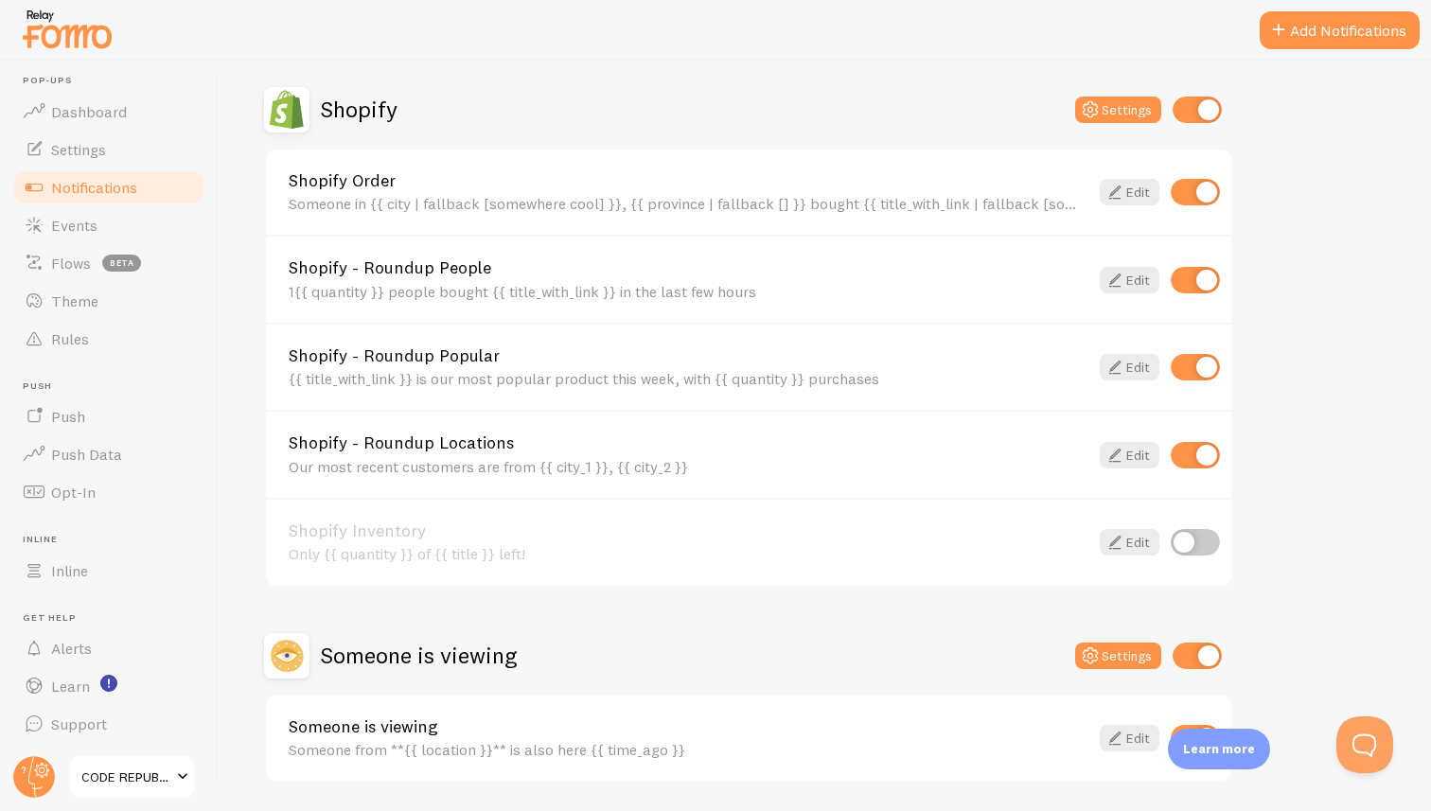
scroll to position [676, 0]
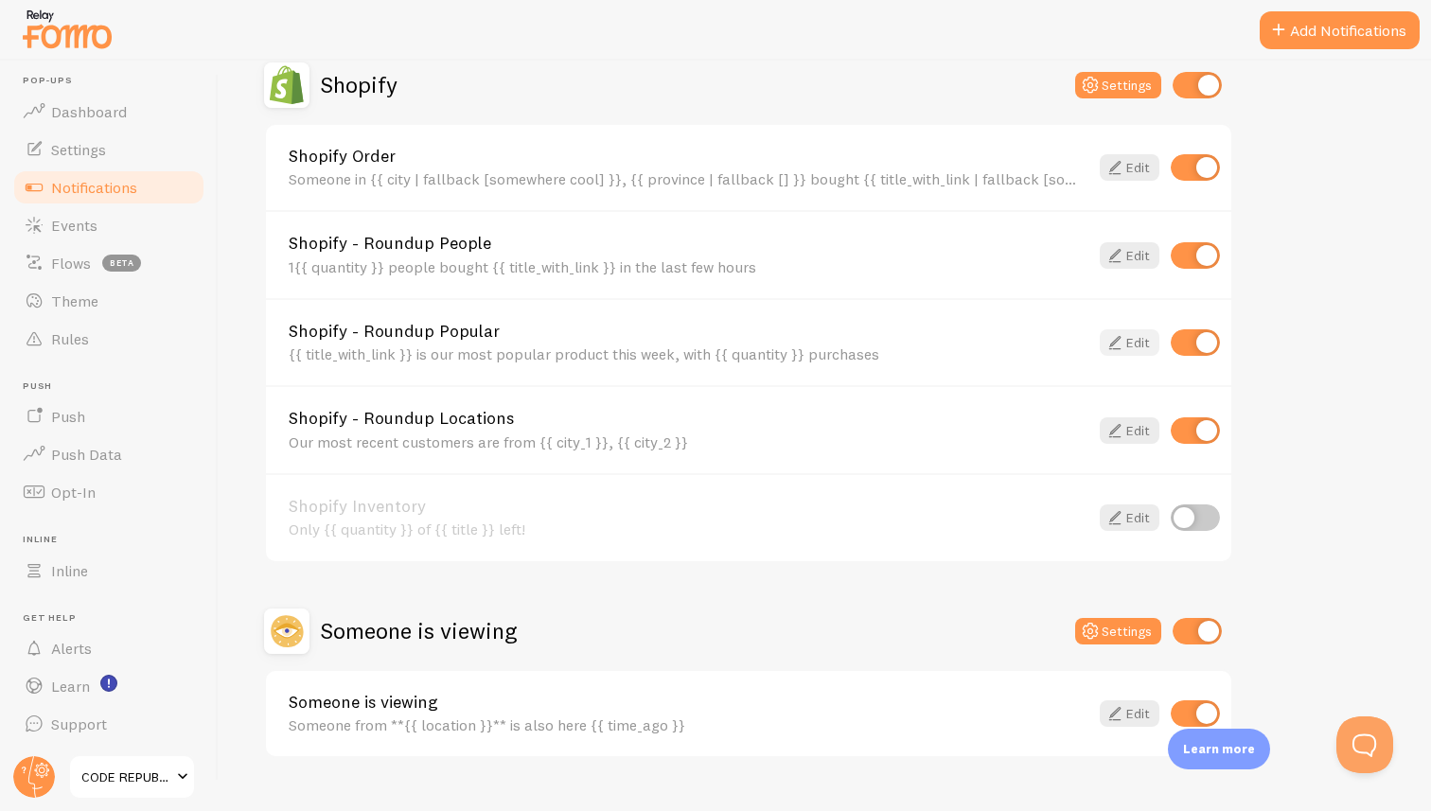
click at [1126, 344] on link "Edit" at bounding box center [1129, 342] width 60 height 26
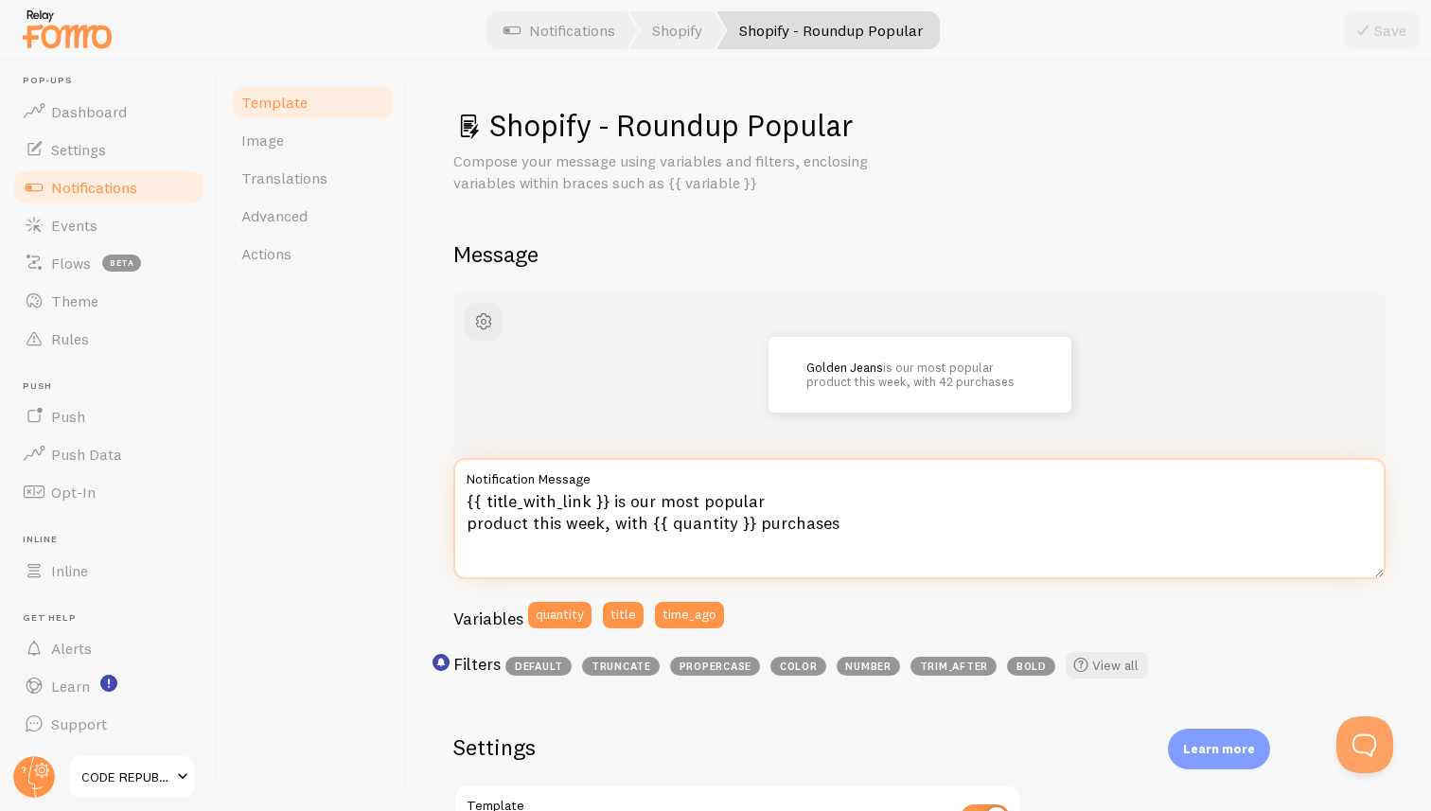
click at [650, 529] on textarea "{{ title_with_link }} is our most popular product this week, with {{ quantity }…" at bounding box center [919, 518] width 932 height 121
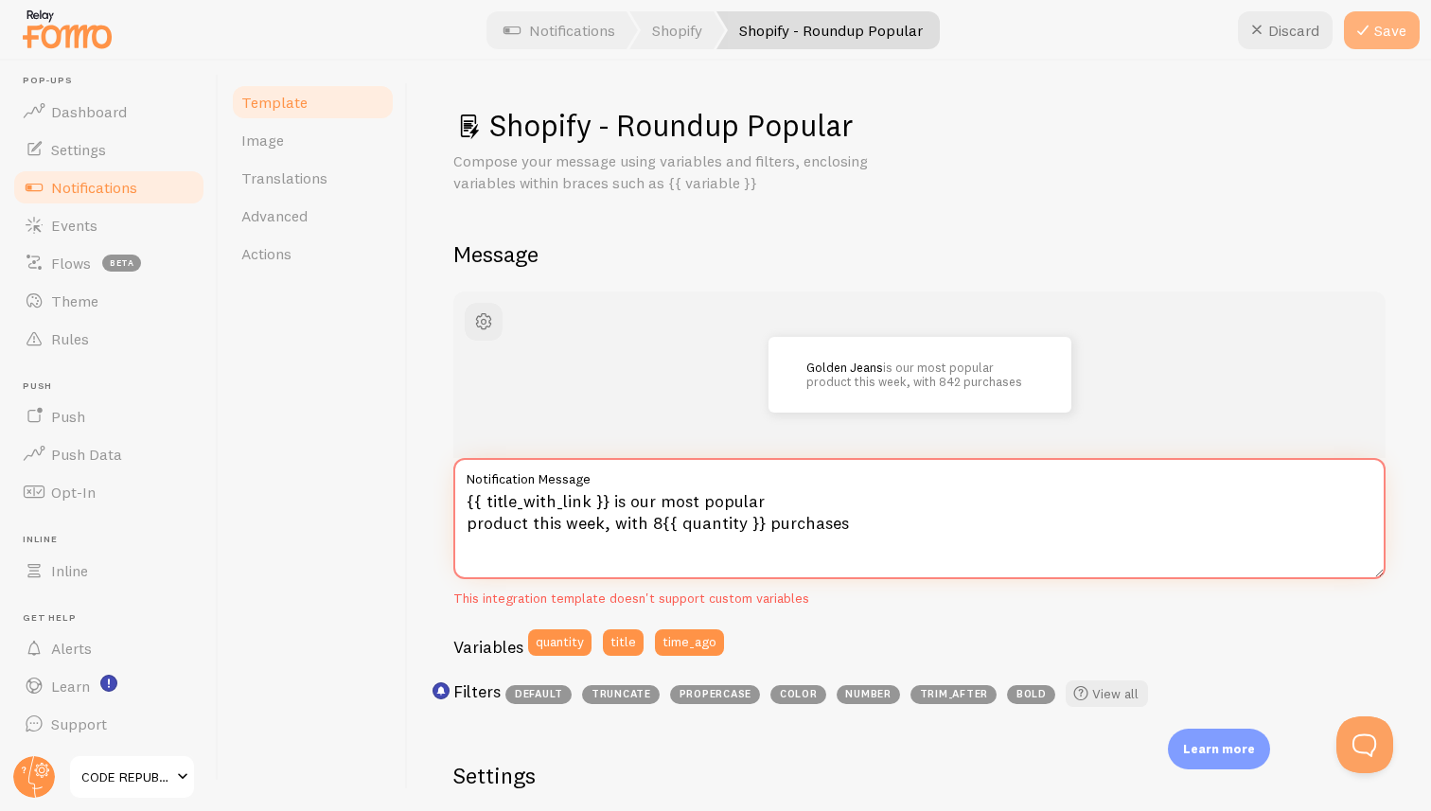
type textarea "{{ title_with_link }} is our most popular product this week, with 8{{ quantity …"
click at [1384, 34] on button "Save" at bounding box center [1382, 30] width 76 height 38
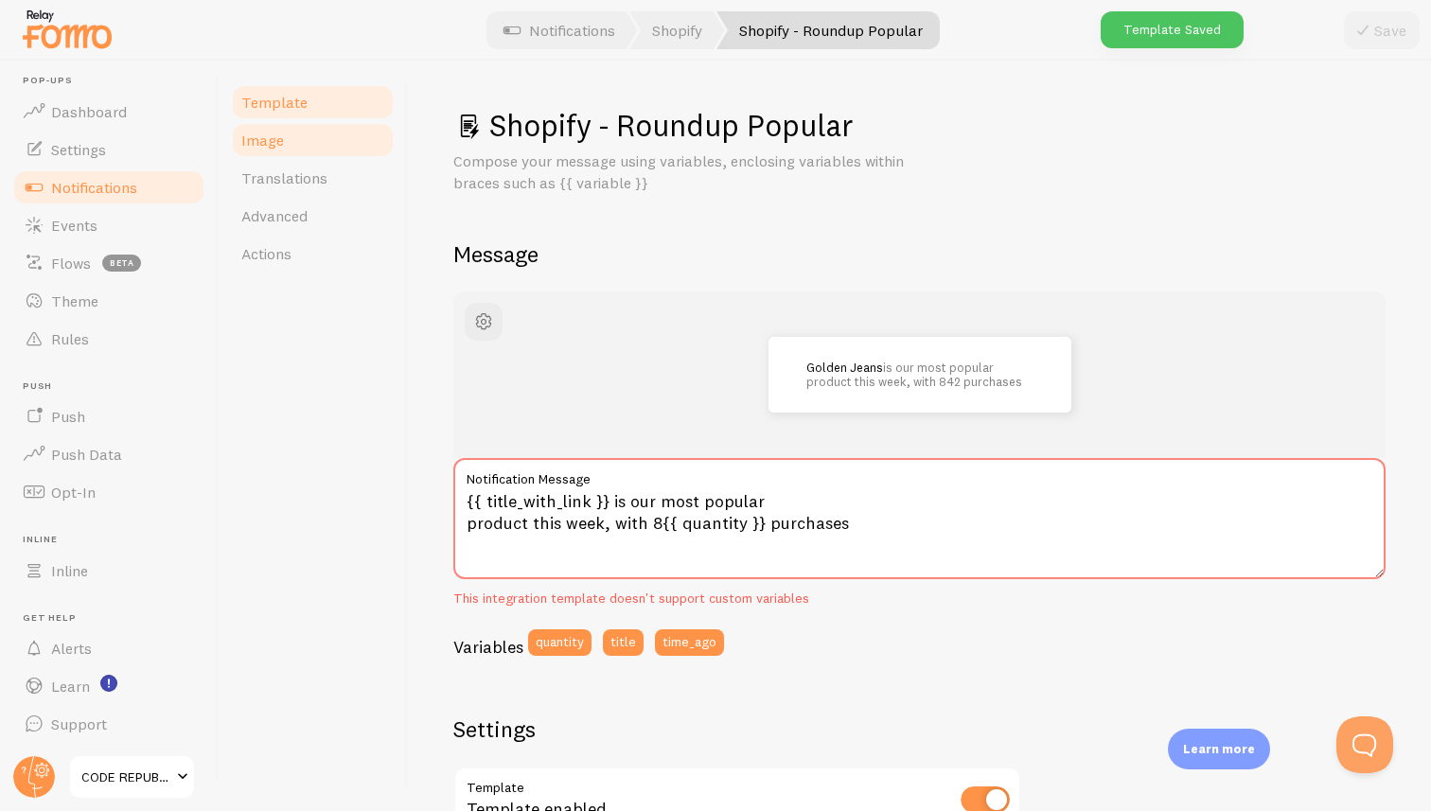
click at [262, 135] on span "Image" at bounding box center [262, 140] width 43 height 19
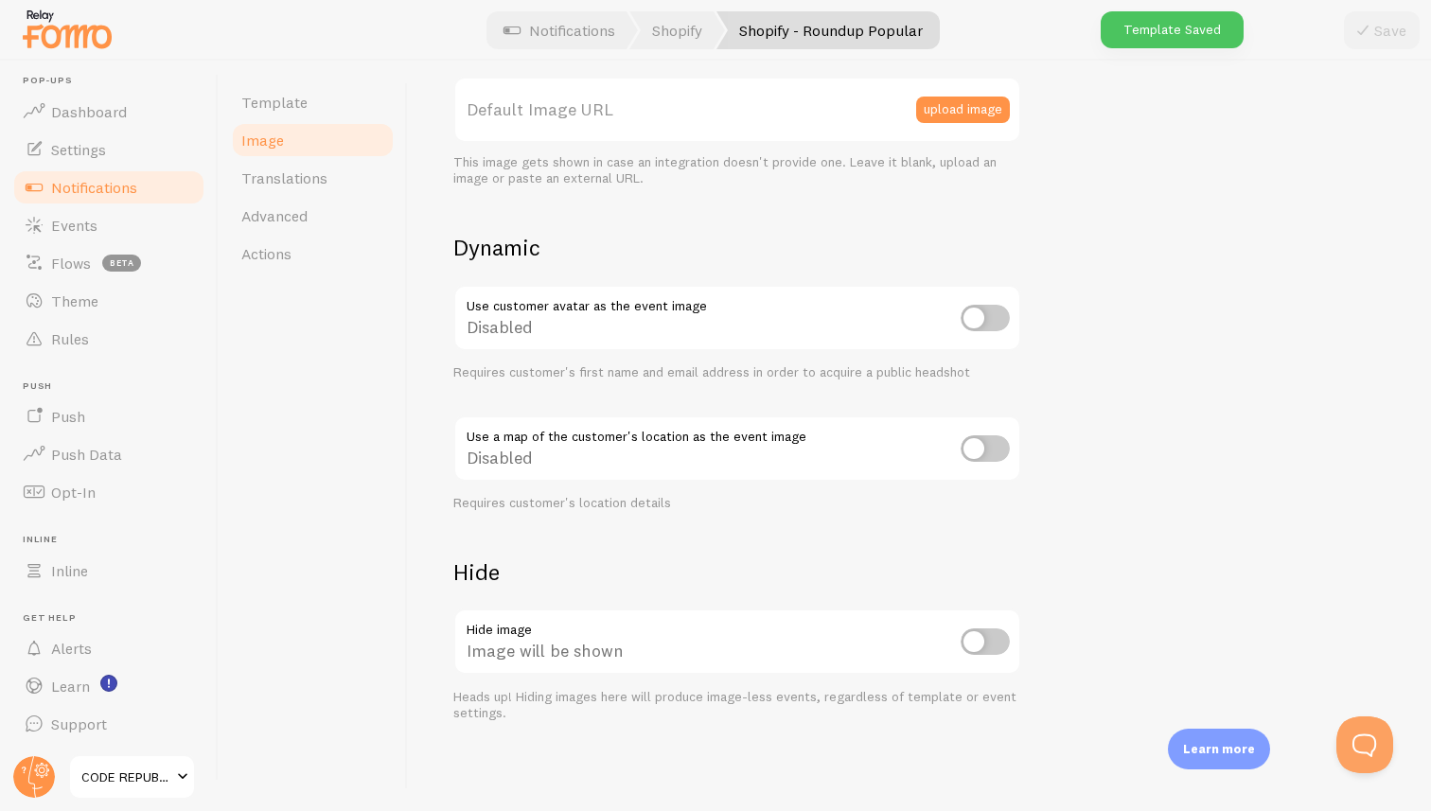
scroll to position [550, 0]
click at [989, 647] on input "checkbox" at bounding box center [984, 639] width 49 height 26
checkbox input "true"
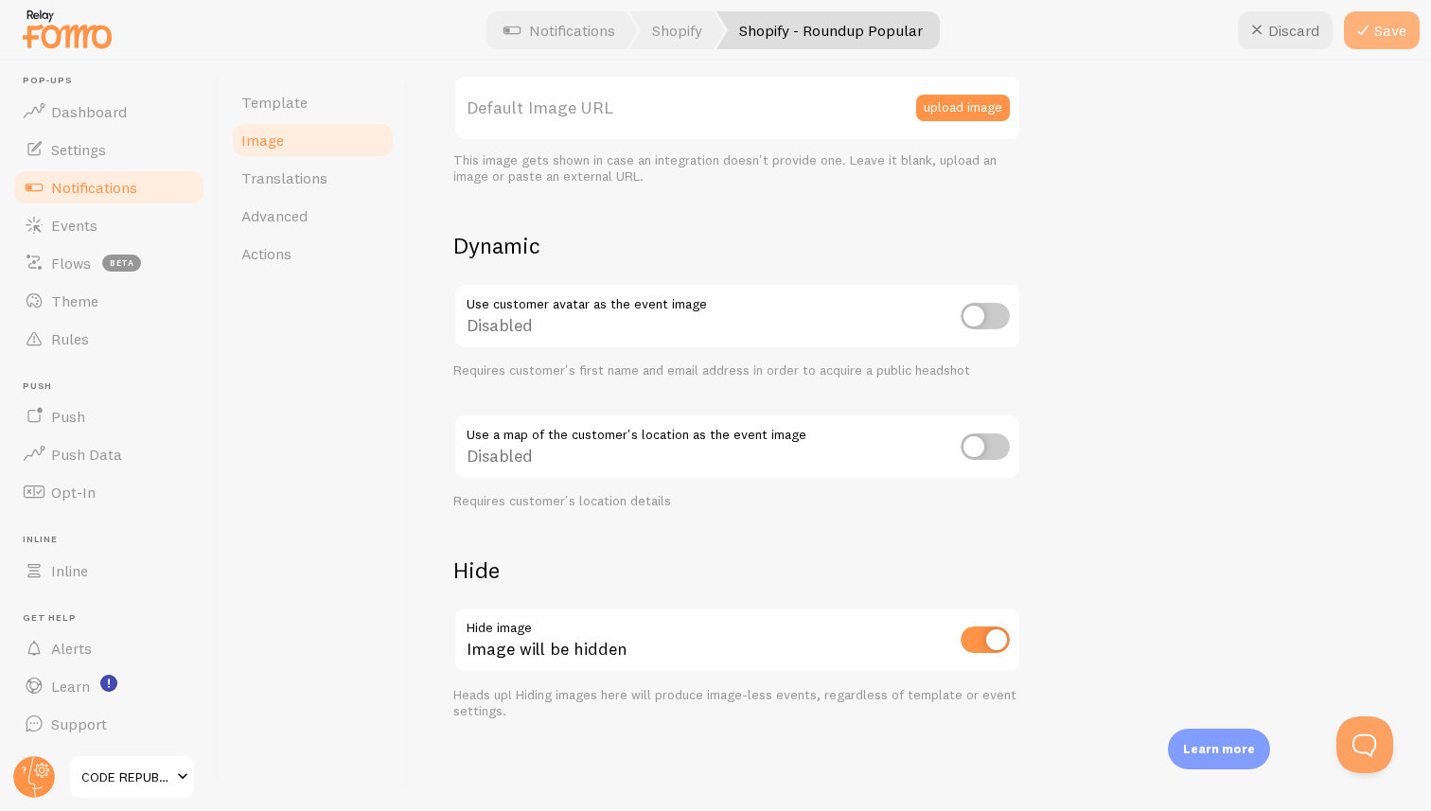
click at [1390, 32] on button "Save" at bounding box center [1382, 30] width 76 height 38
click at [103, 186] on span "Notifications" at bounding box center [94, 187] width 86 height 19
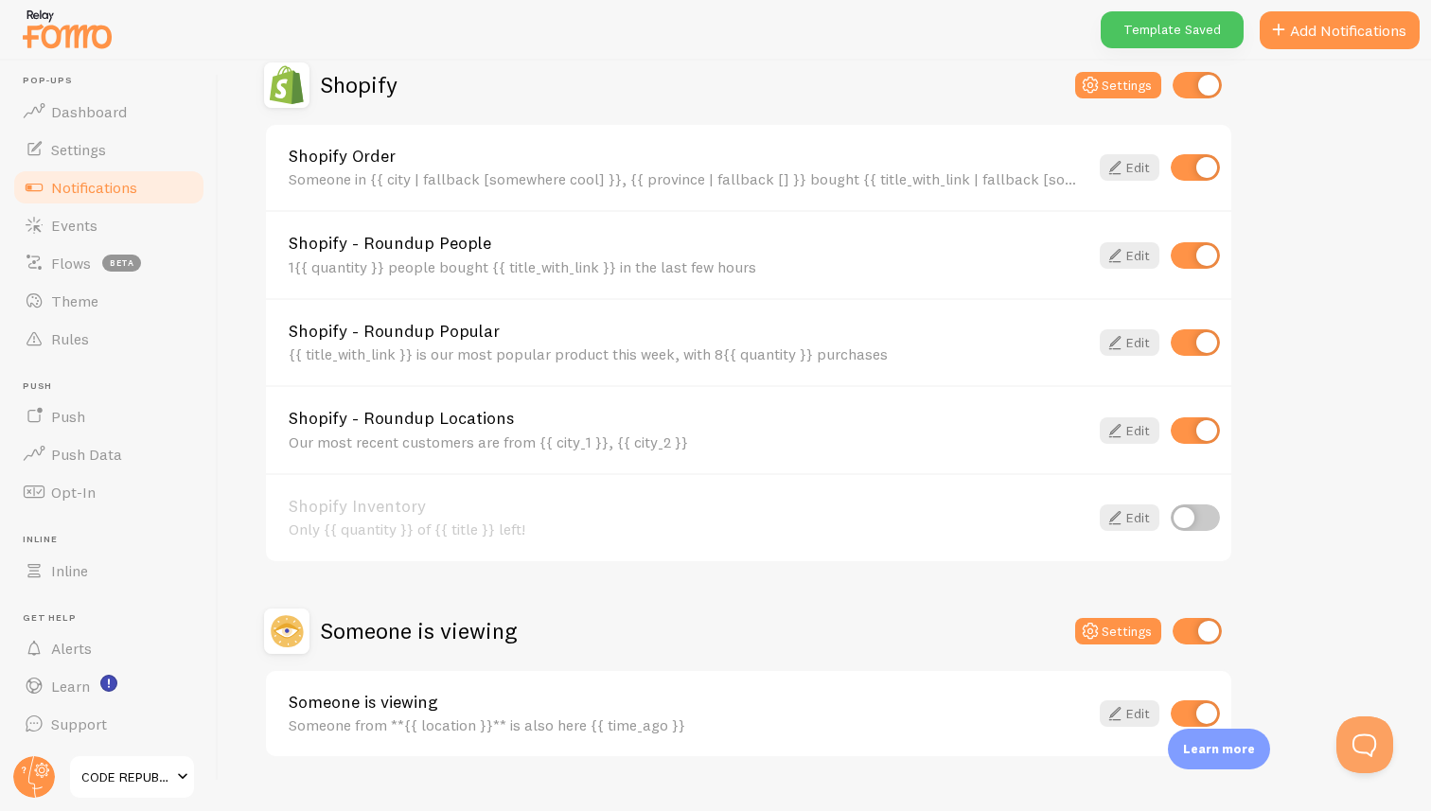
scroll to position [713, 0]
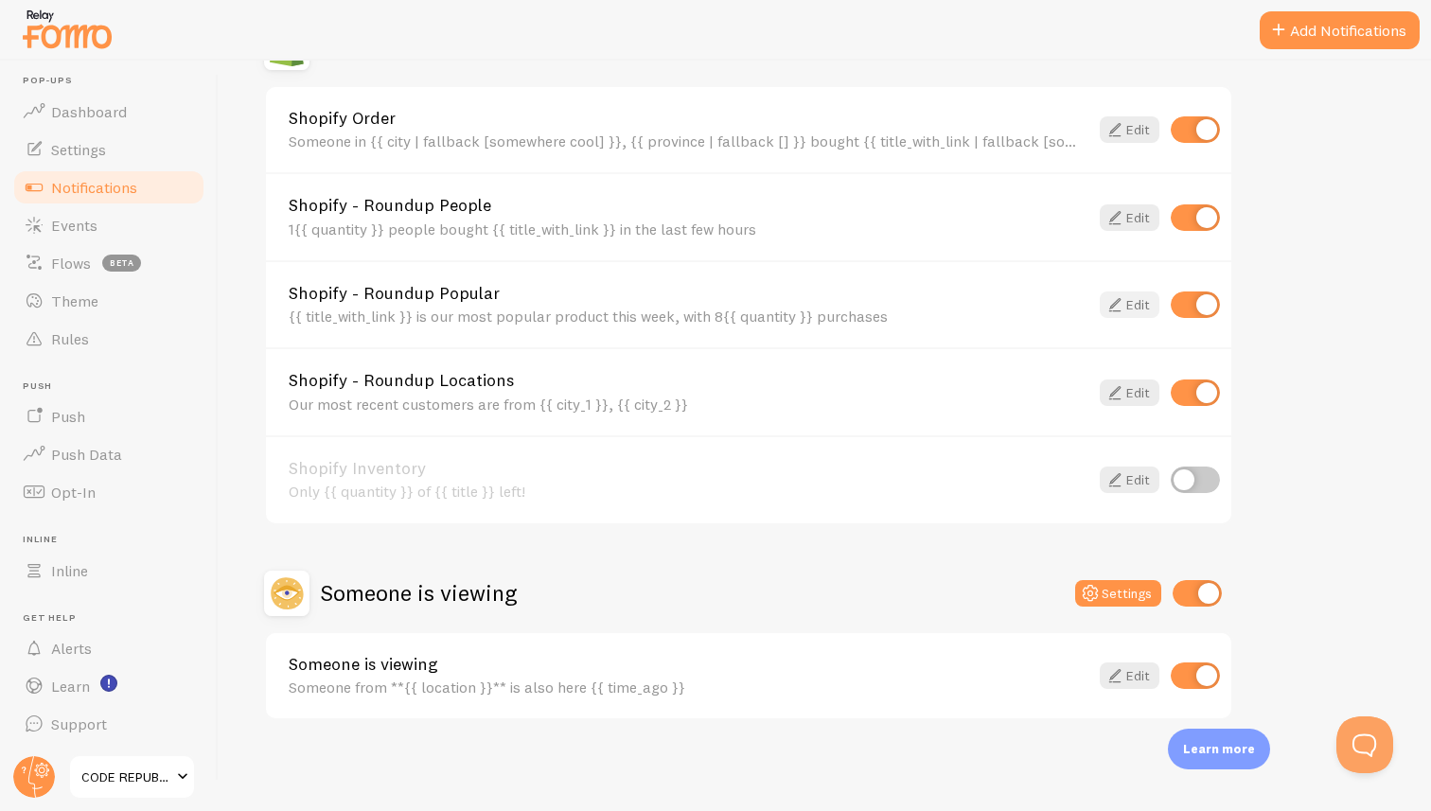
click at [1129, 305] on link "Edit" at bounding box center [1129, 304] width 60 height 26
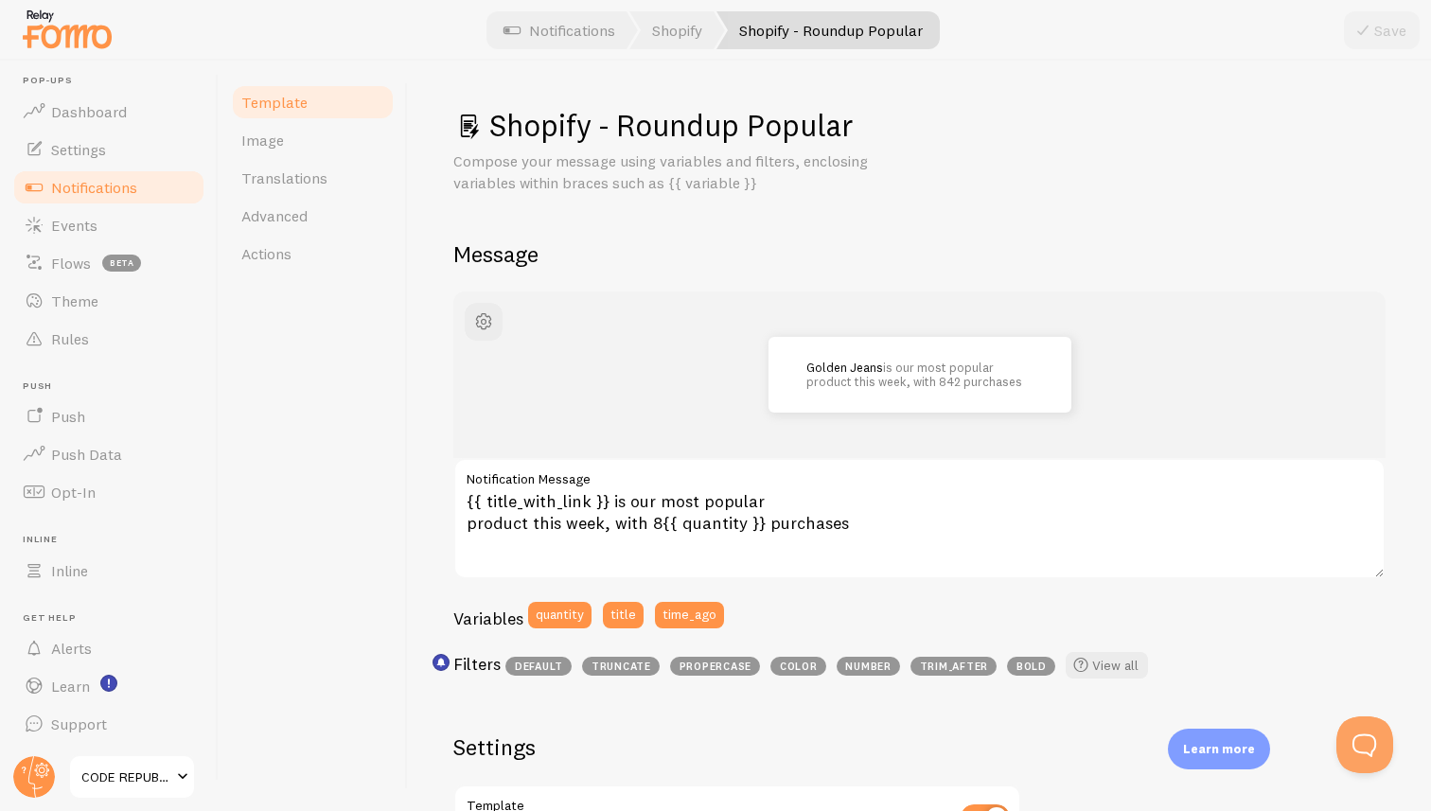
click at [116, 183] on span "Notifications" at bounding box center [94, 187] width 86 height 19
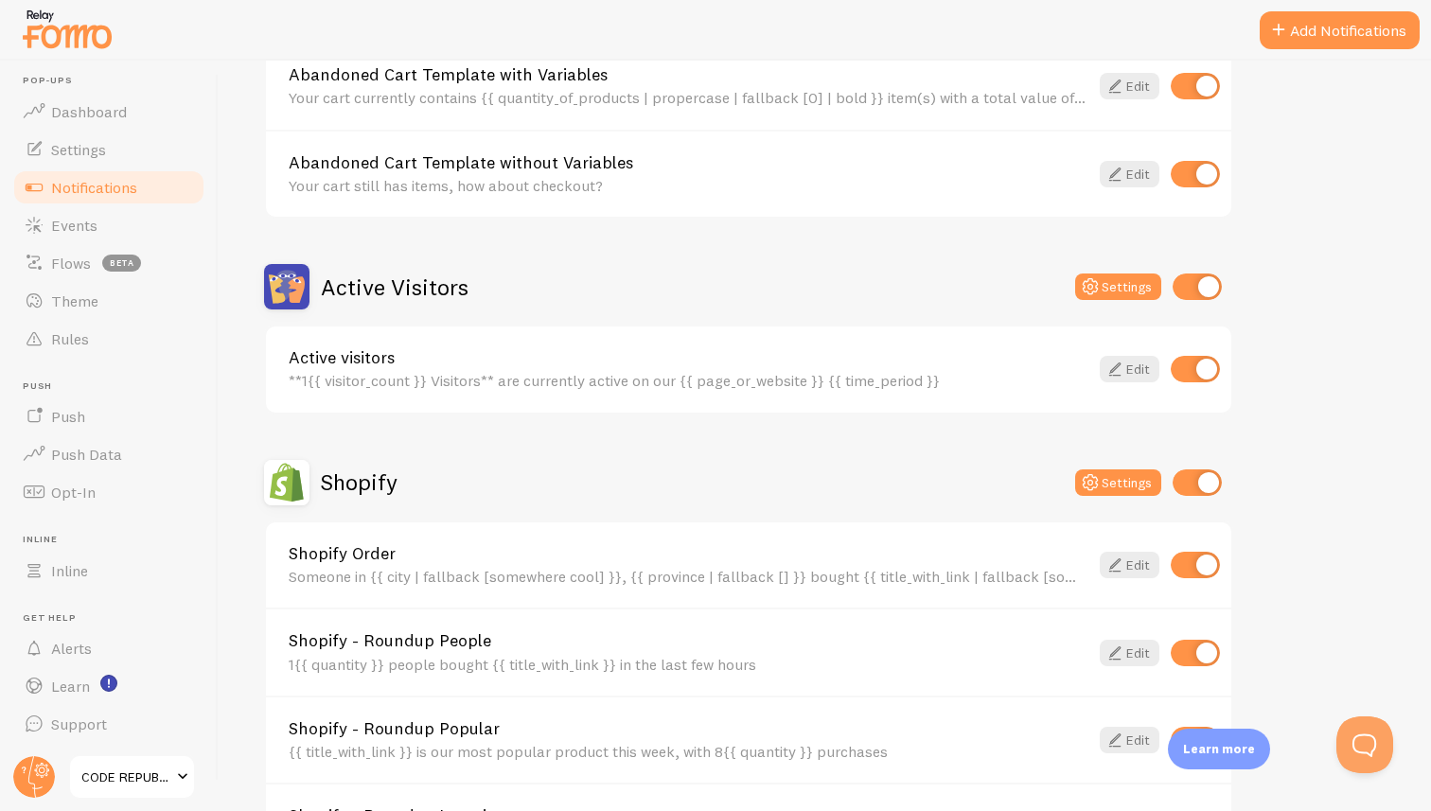
scroll to position [713, 0]
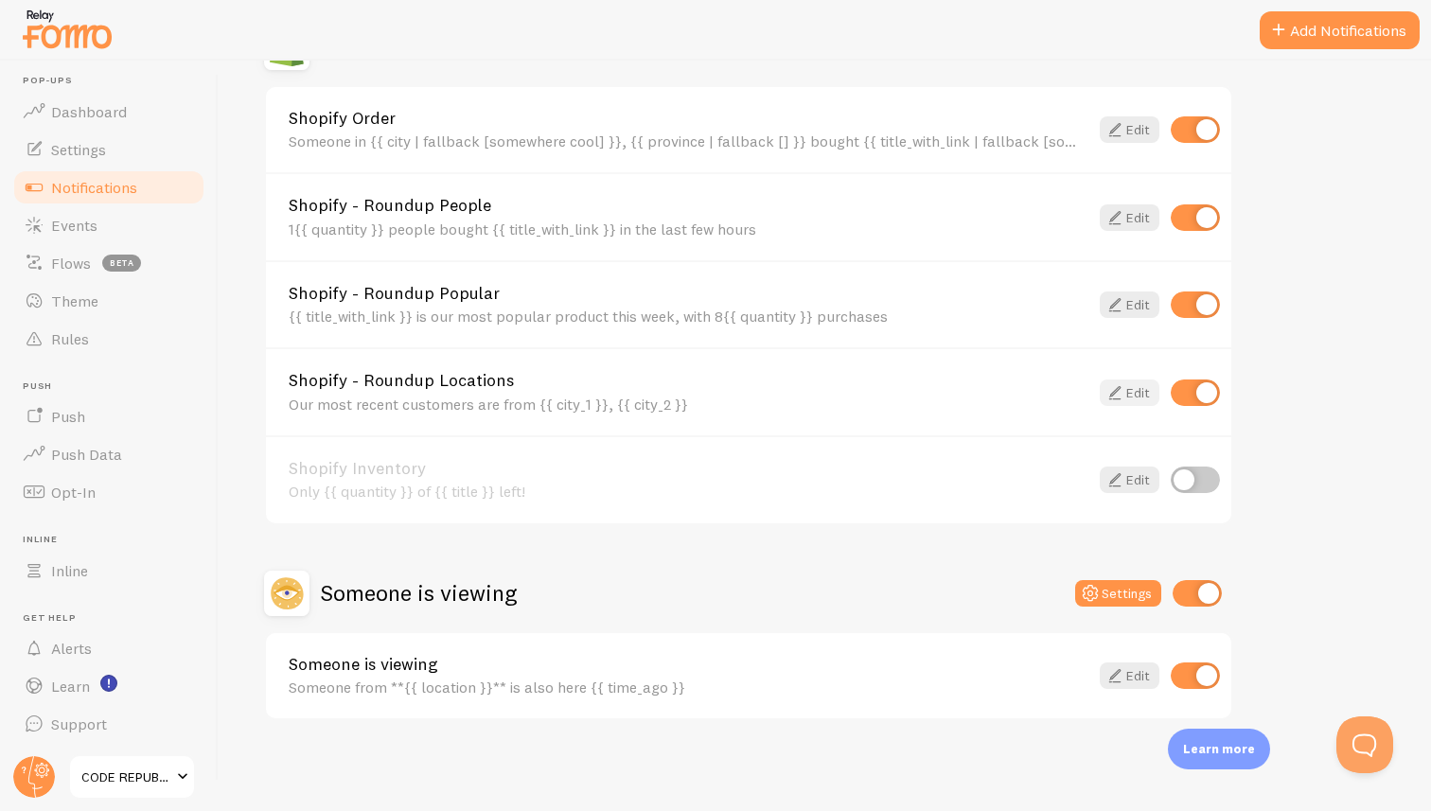
click at [1134, 395] on link "Edit" at bounding box center [1129, 392] width 60 height 26
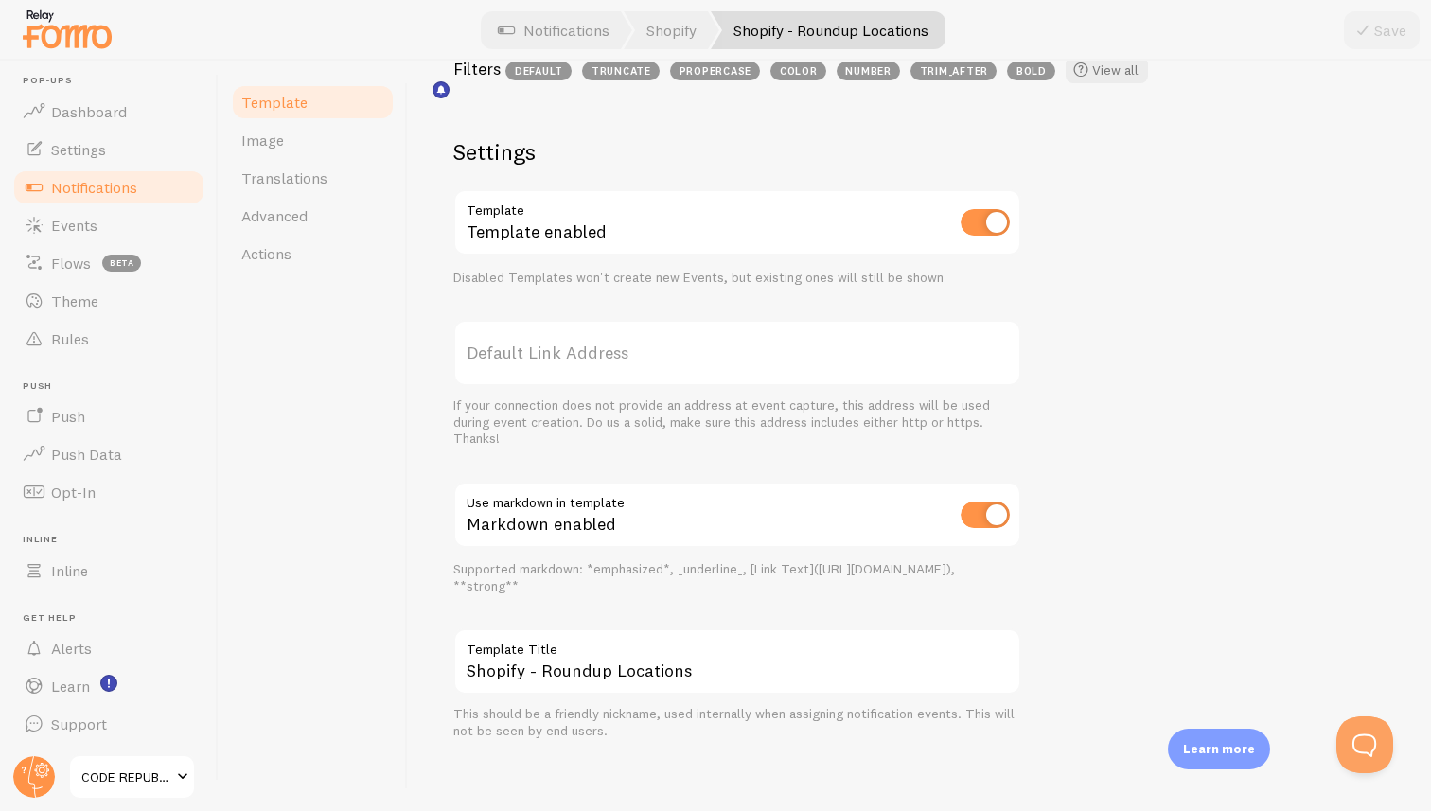
scroll to position [603, 0]
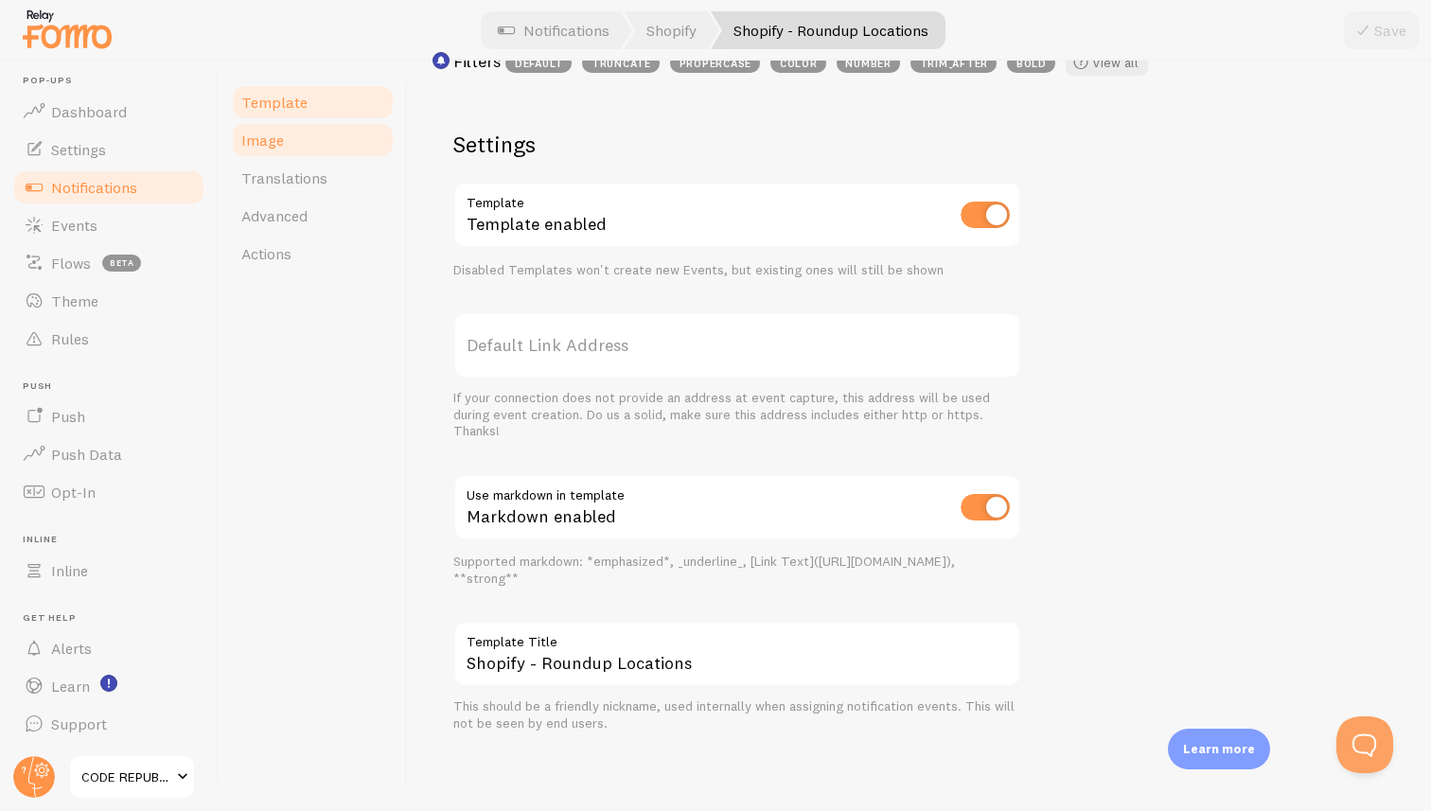
click at [269, 144] on span "Image" at bounding box center [262, 140] width 43 height 19
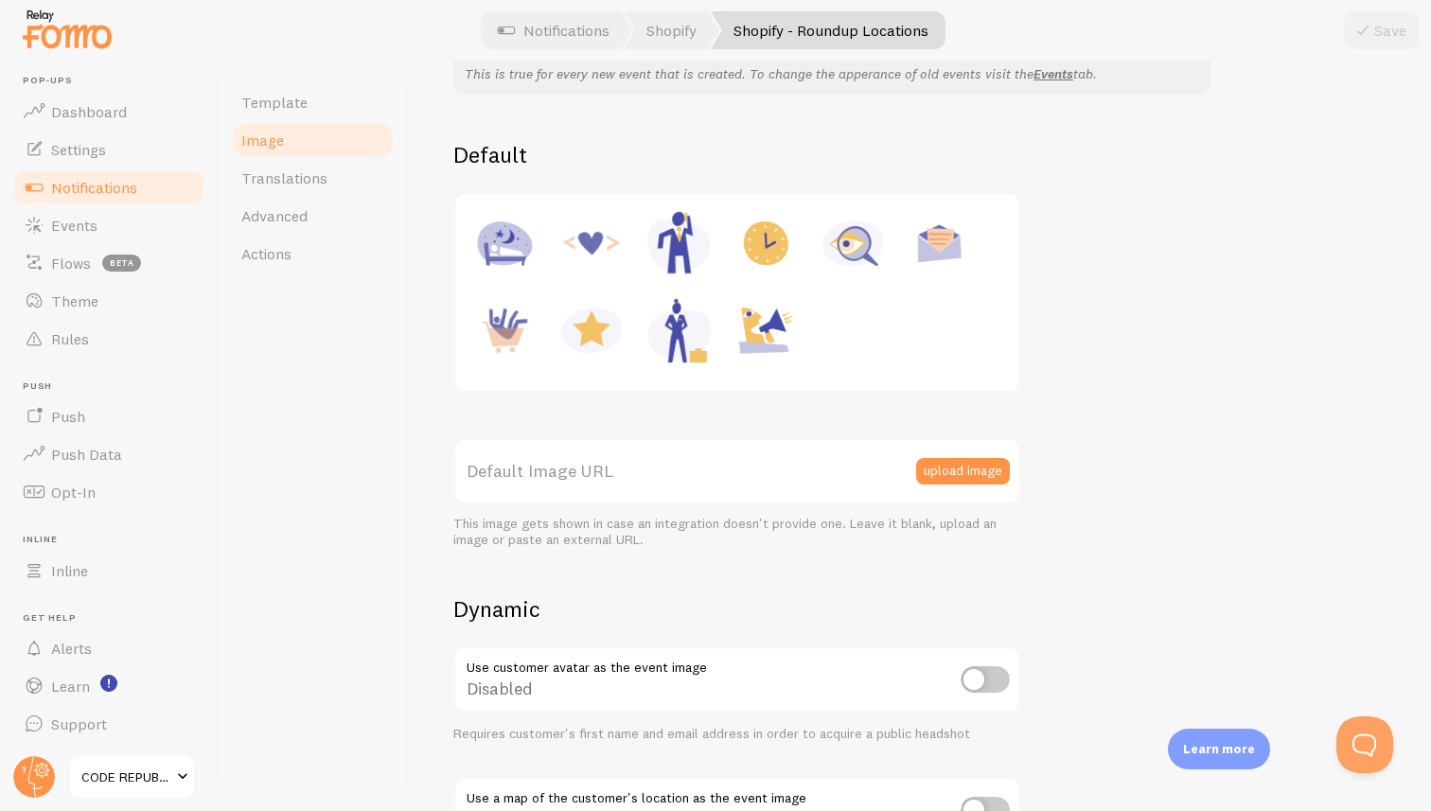
scroll to position [550, 0]
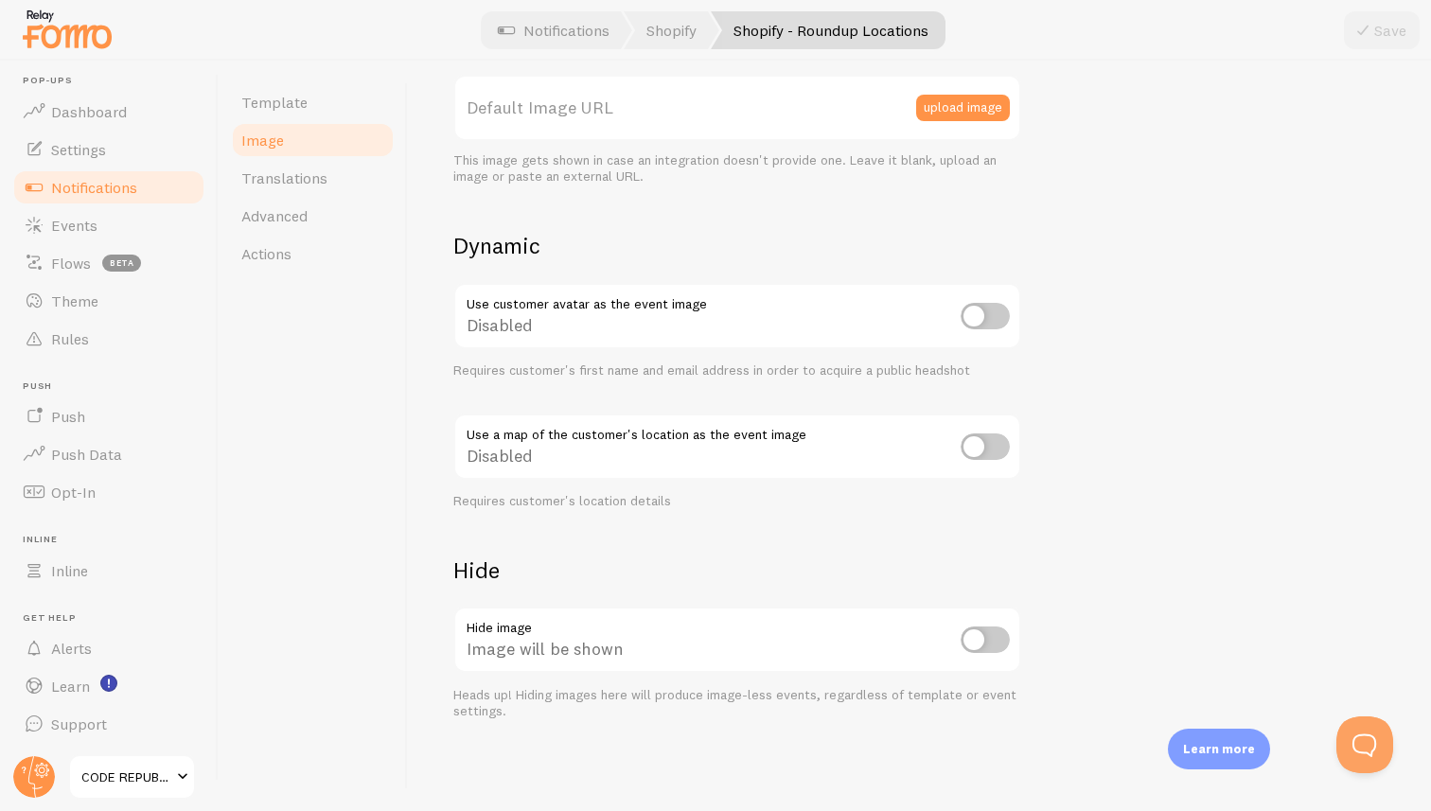
click at [986, 642] on input "checkbox" at bounding box center [984, 639] width 49 height 26
checkbox input "true"
click at [1377, 29] on button "Save" at bounding box center [1382, 30] width 76 height 38
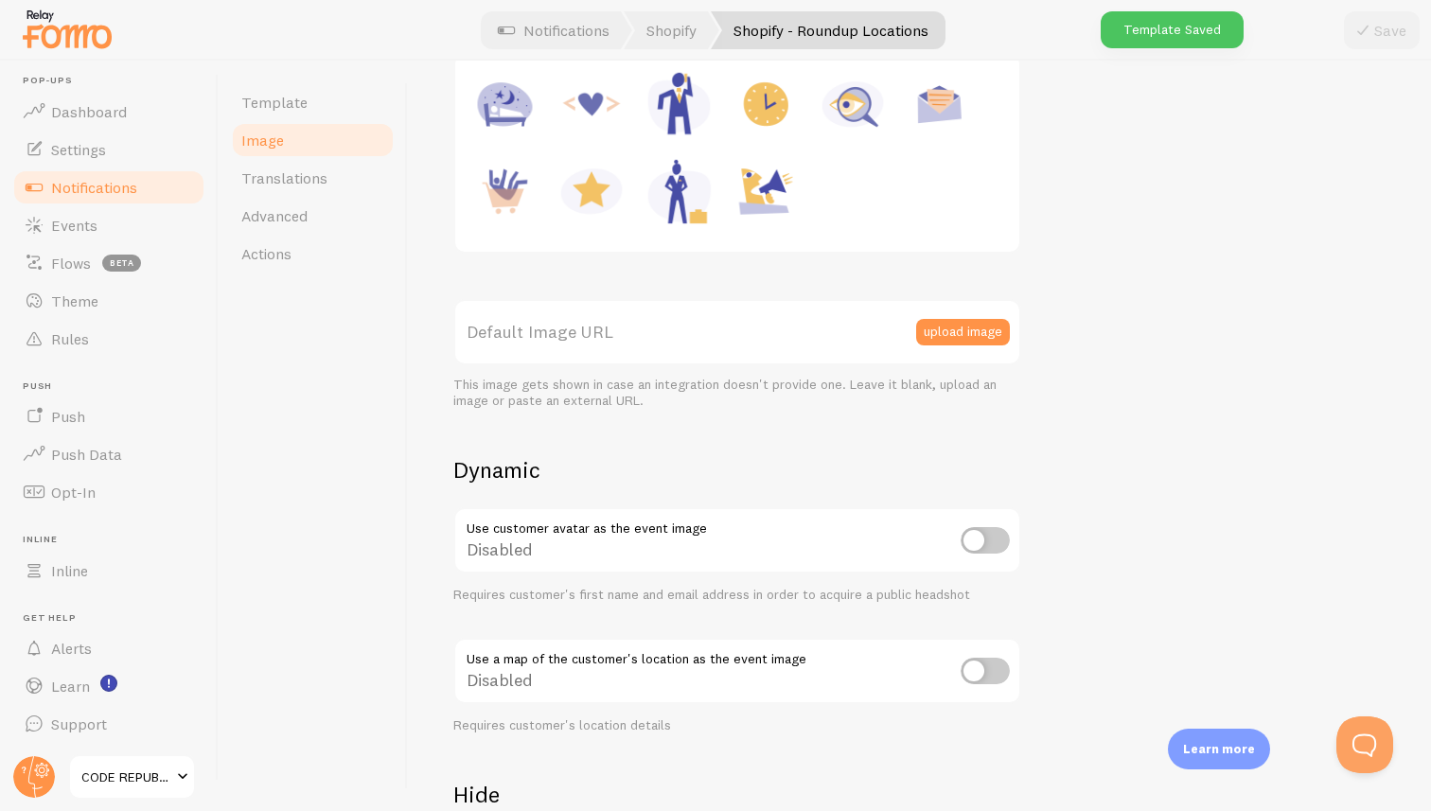
scroll to position [0, 0]
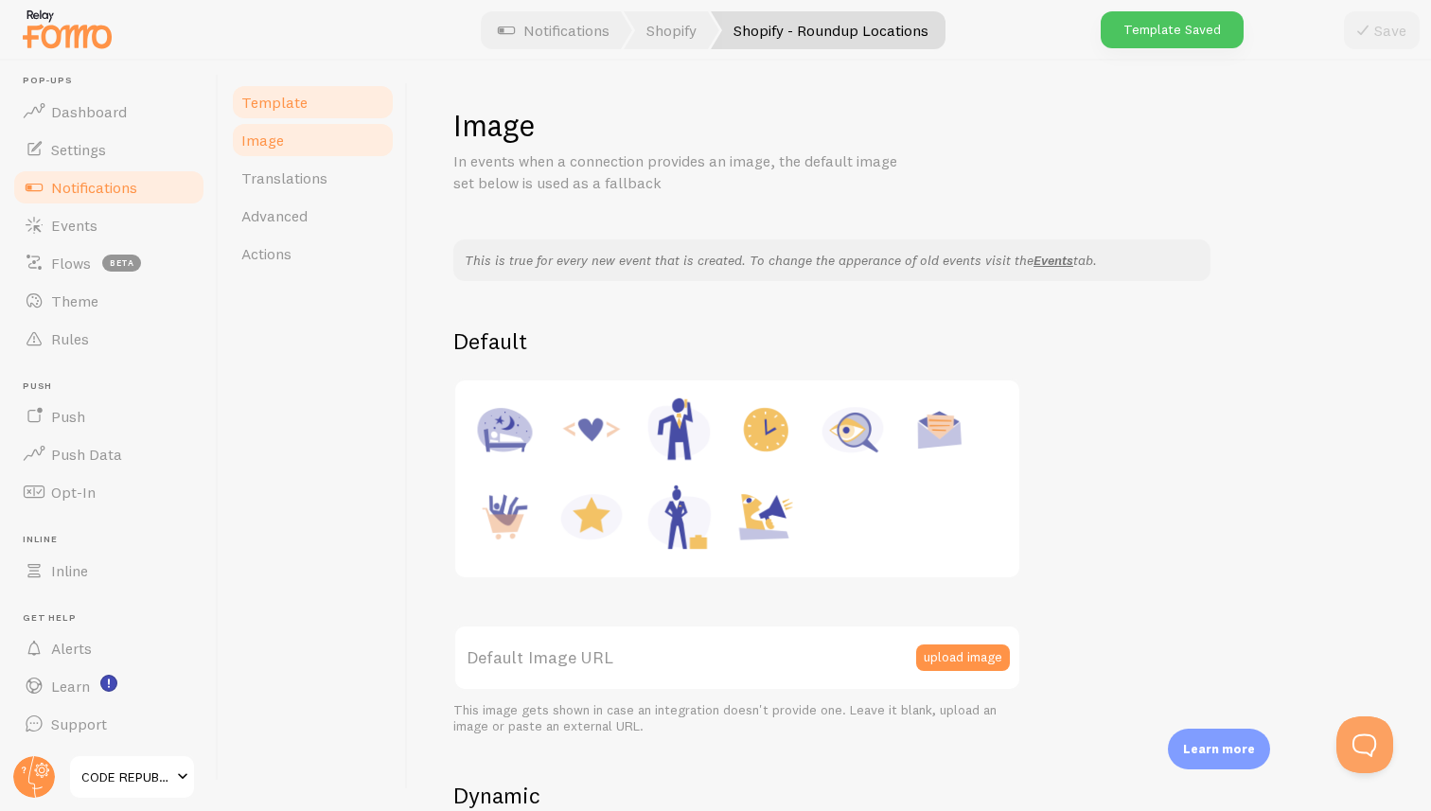
click at [272, 106] on span "Template" at bounding box center [274, 102] width 66 height 19
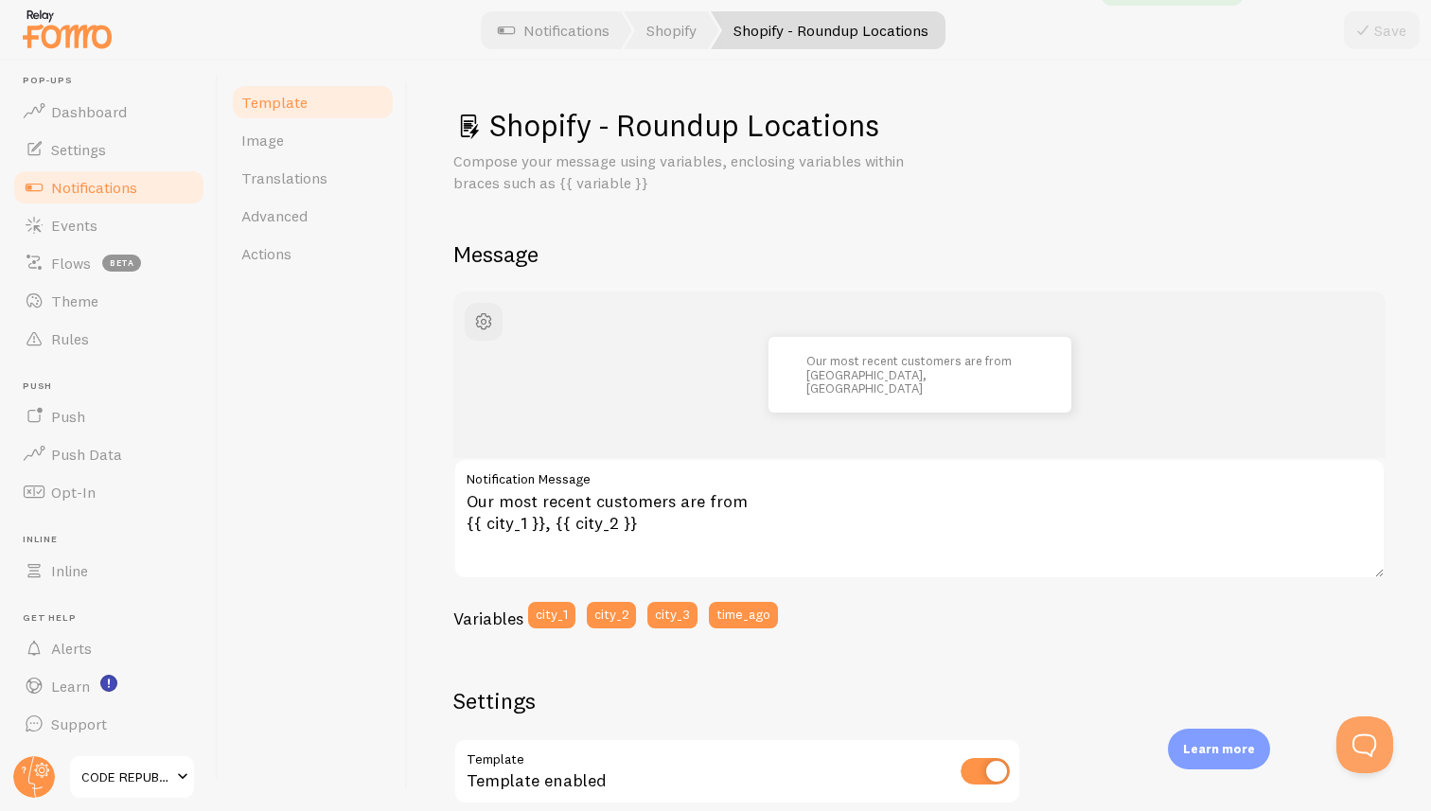
click at [79, 191] on span "Notifications" at bounding box center [94, 187] width 86 height 19
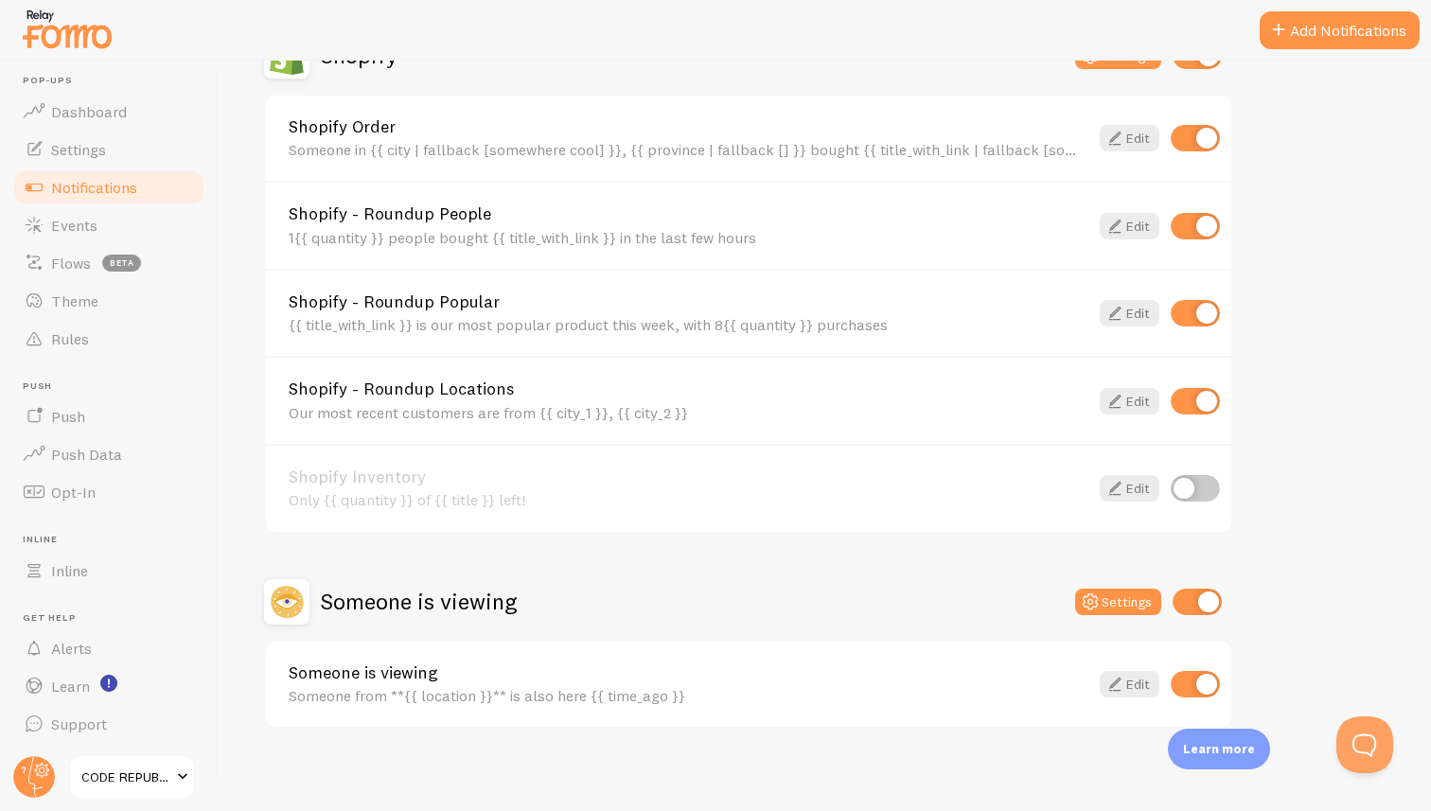
scroll to position [713, 0]
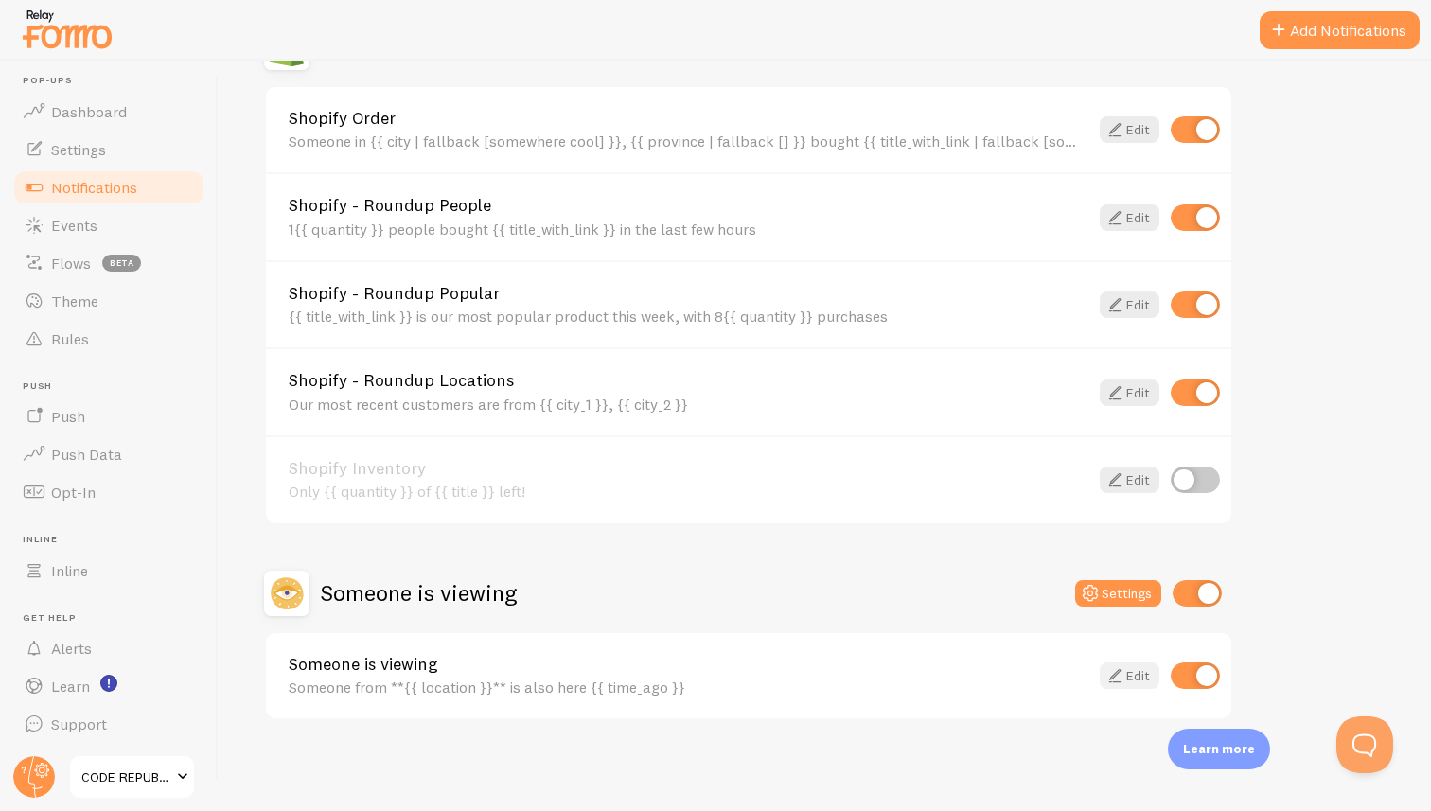
click at [1135, 672] on link "Edit" at bounding box center [1129, 675] width 60 height 26
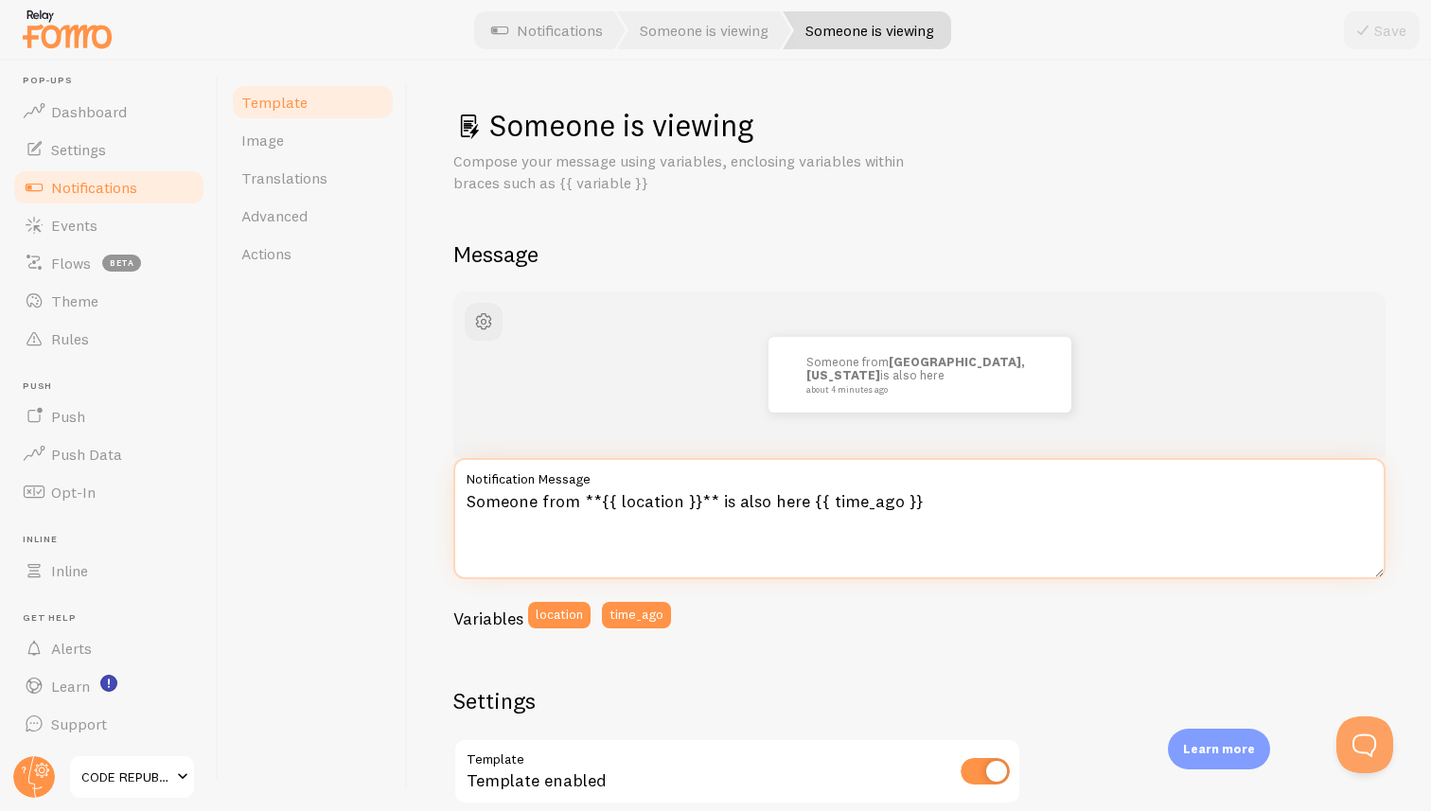
drag, startPoint x: 928, startPoint y: 502, endPoint x: 804, endPoint y: 500, distance: 124.0
click at [804, 500] on textarea "Someone from **{{ location }}** is also here {{ time_ago }}" at bounding box center [919, 518] width 932 height 121
type textarea "Someone from **{{ location }}** is also here"
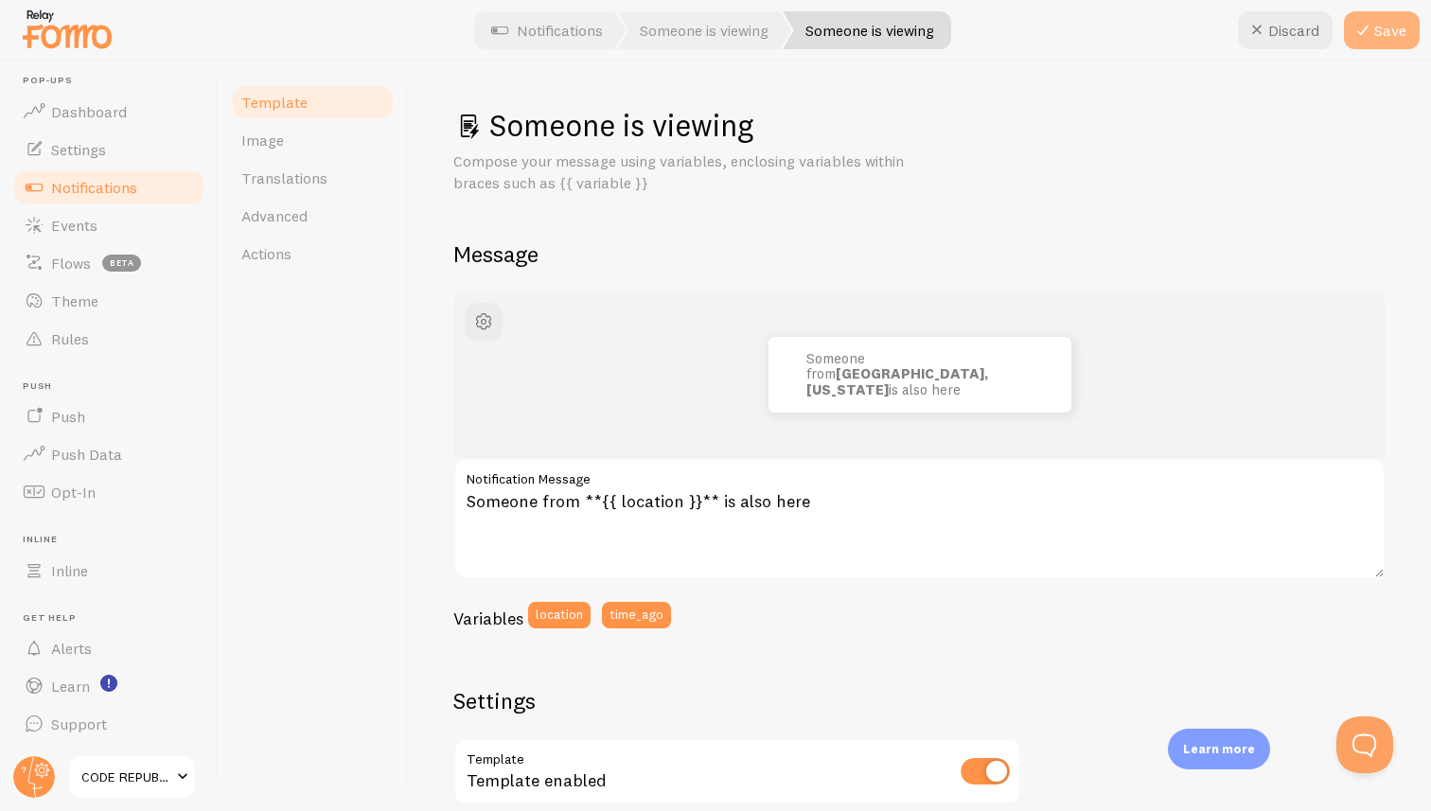
click at [1377, 28] on button "Save" at bounding box center [1382, 30] width 76 height 38
click at [97, 185] on span "Notifications" at bounding box center [94, 187] width 86 height 19
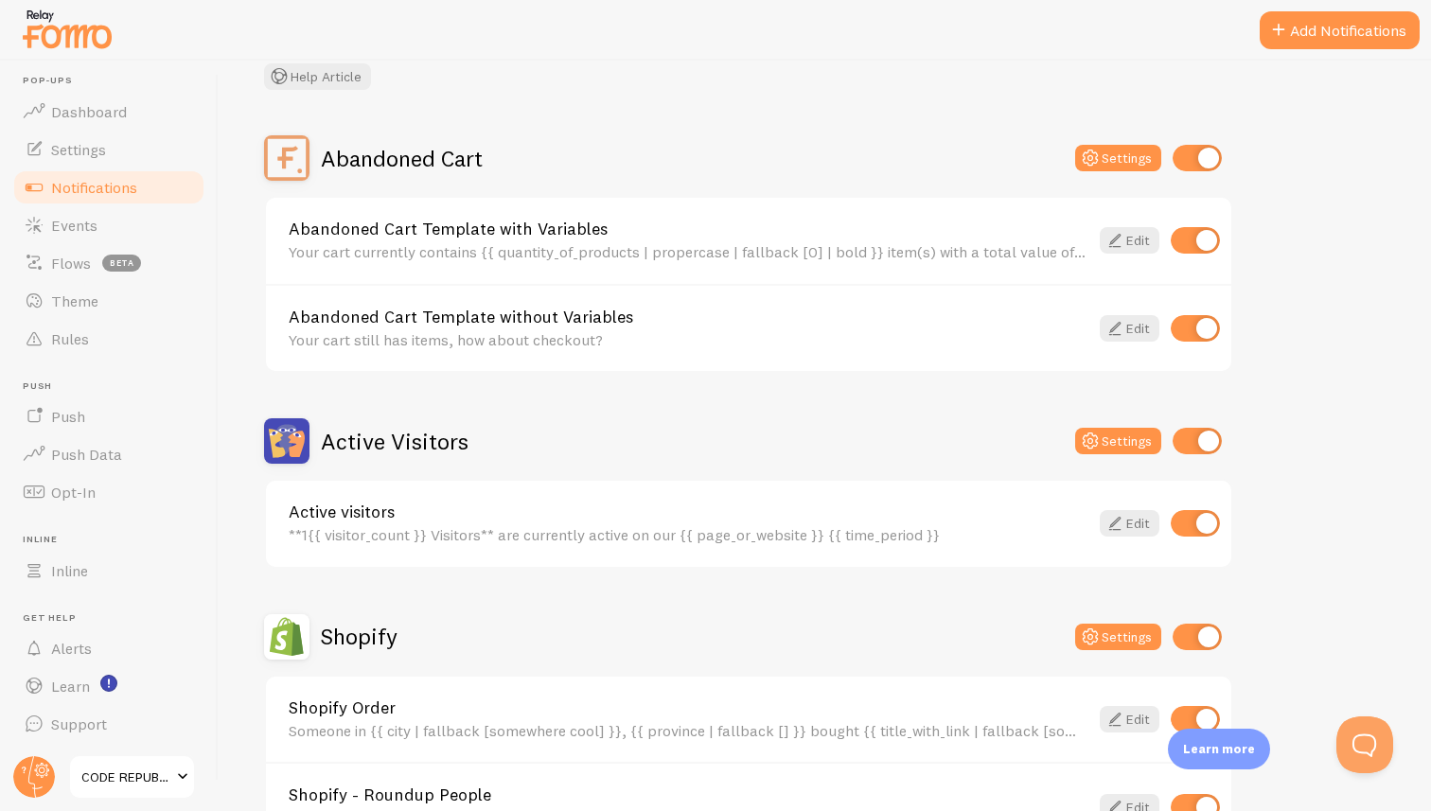
scroll to position [118, 0]
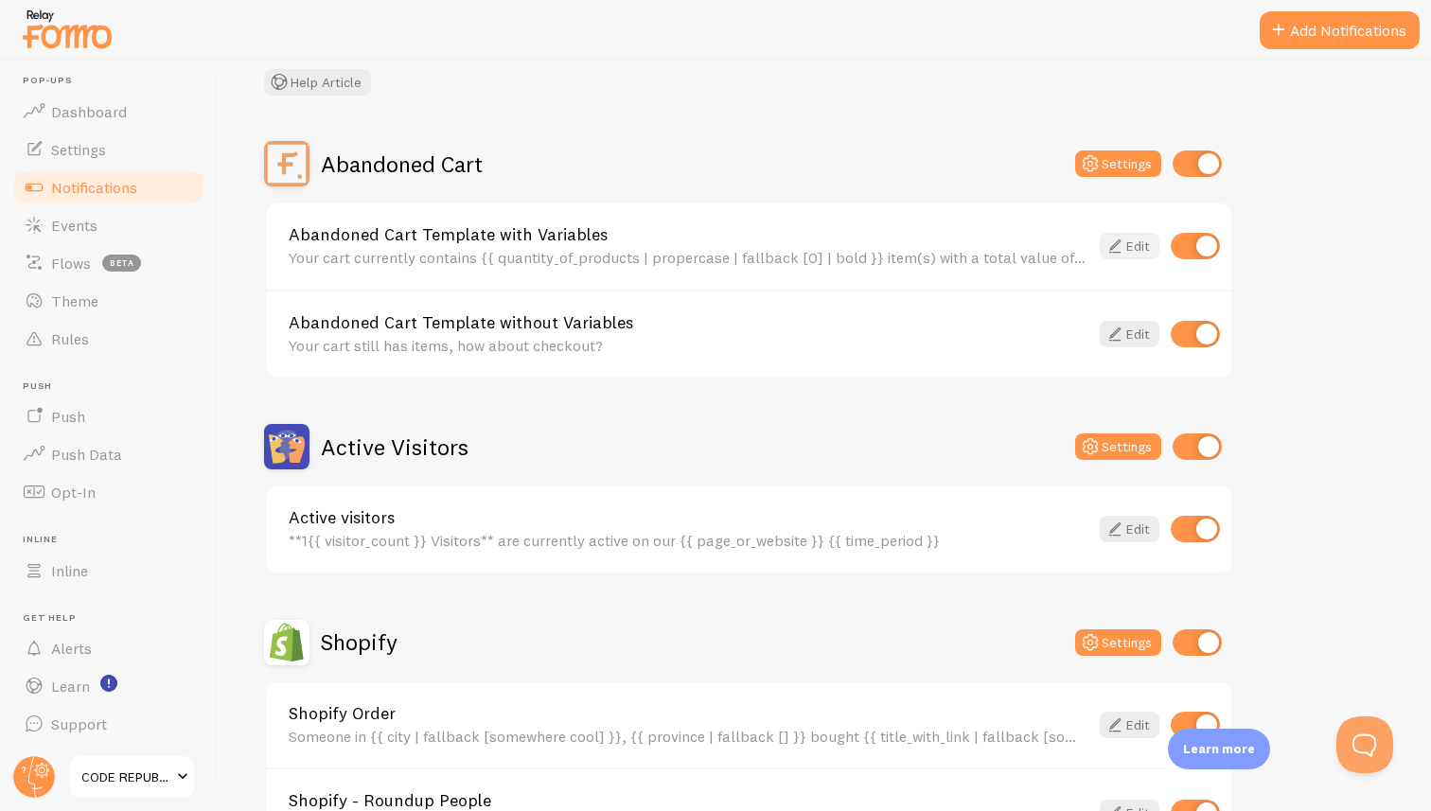
click at [1120, 244] on icon at bounding box center [1114, 246] width 23 height 23
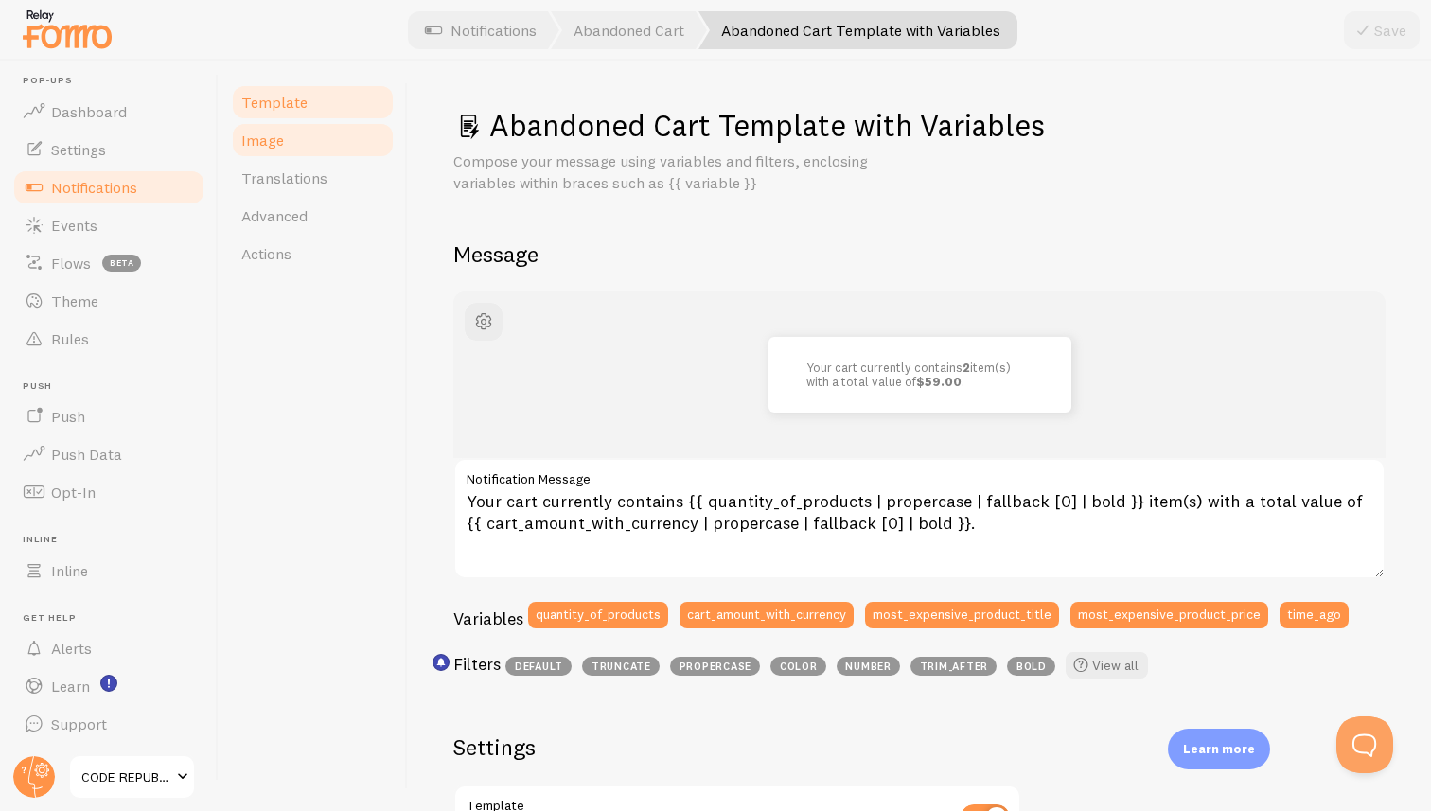
click at [269, 149] on span "Image" at bounding box center [262, 140] width 43 height 19
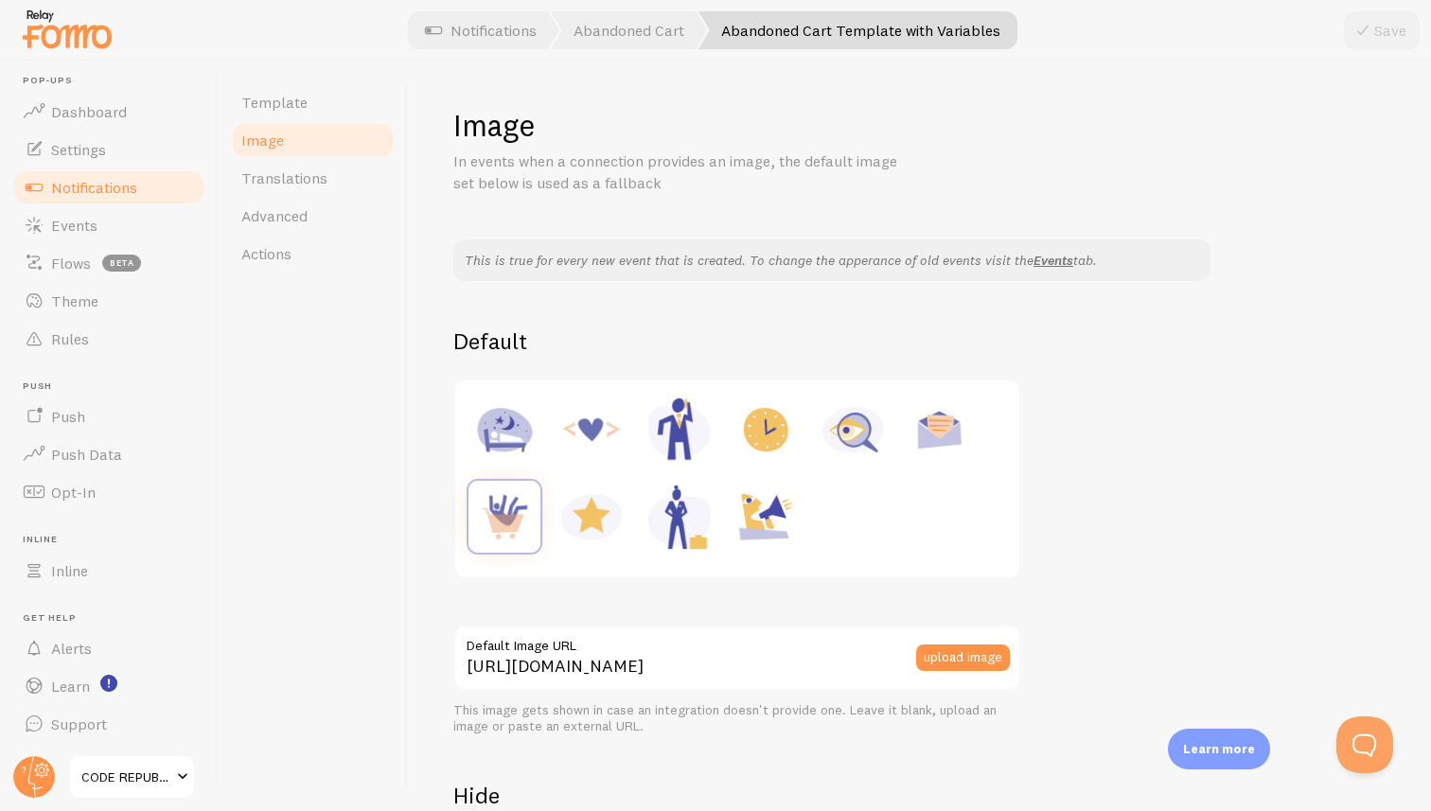
scroll to position [225, 0]
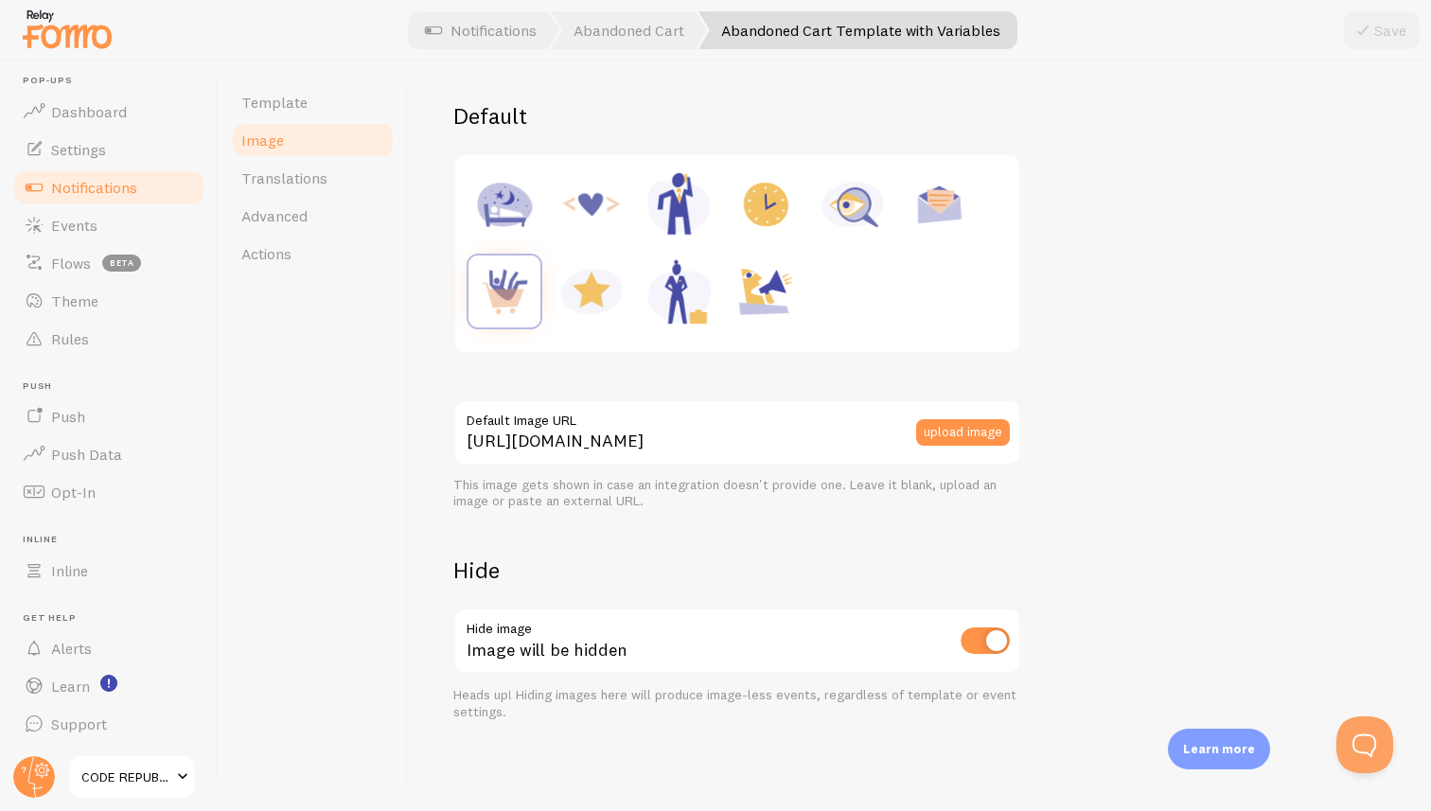
click at [83, 186] on span "Notifications" at bounding box center [94, 187] width 86 height 19
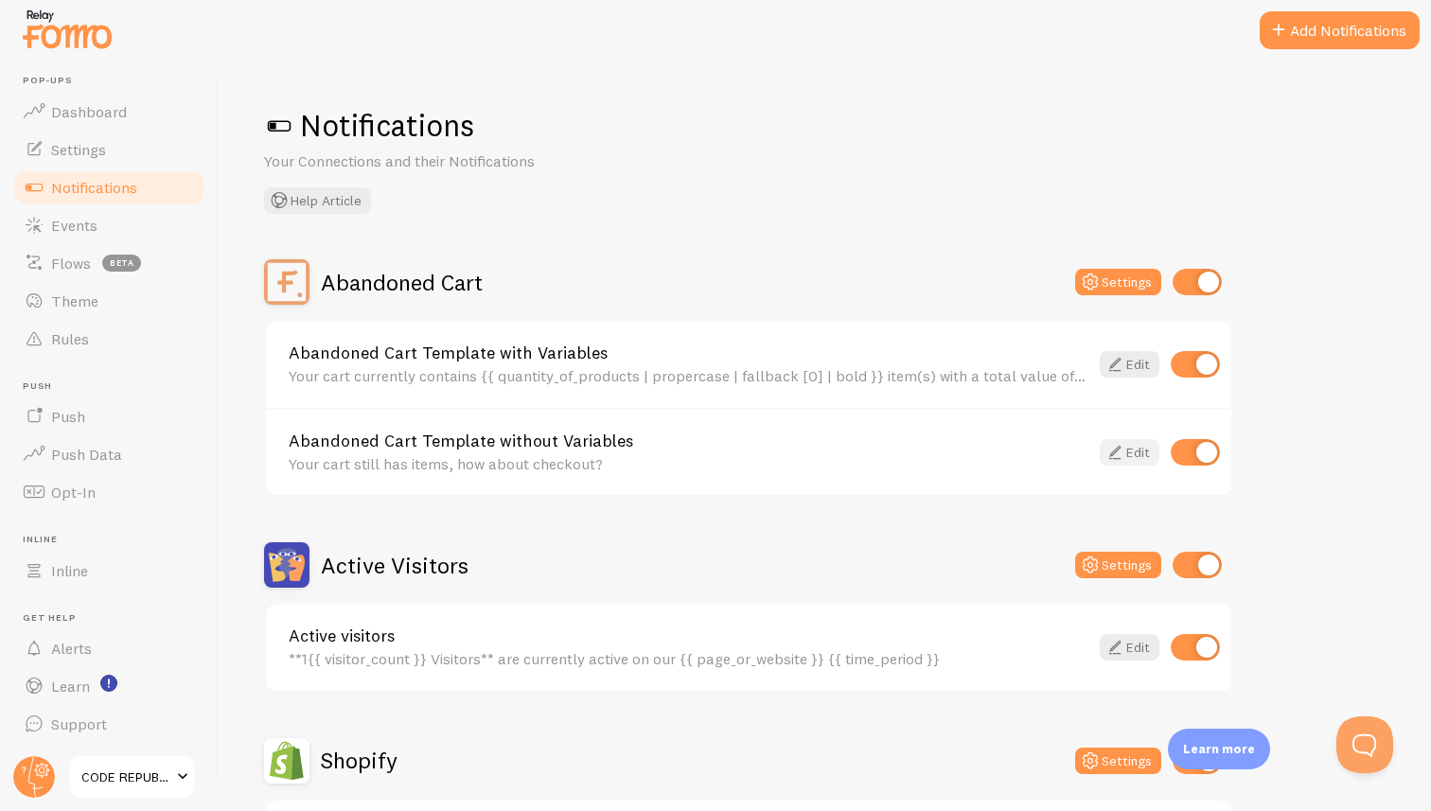
click at [1131, 454] on link "Edit" at bounding box center [1129, 452] width 60 height 26
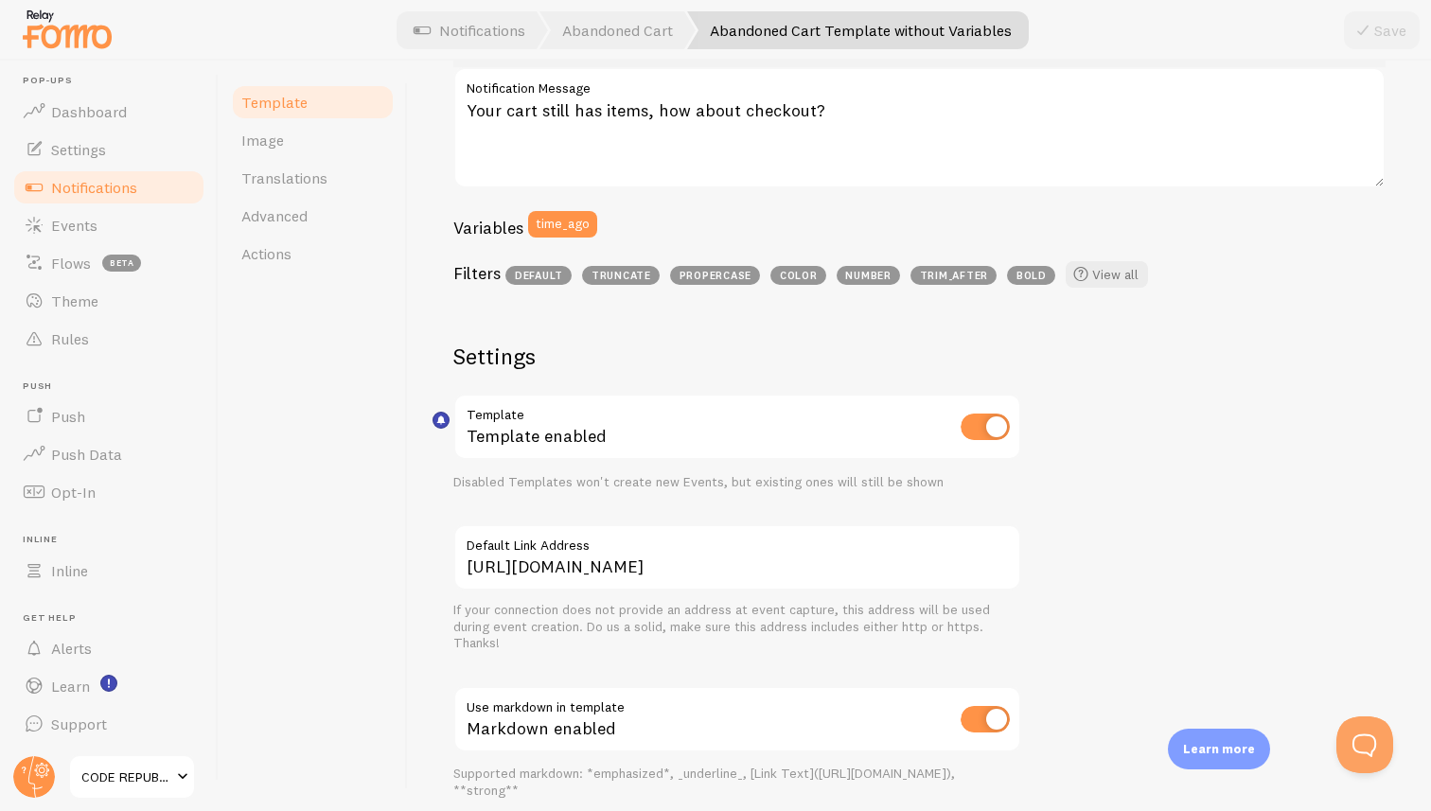
scroll to position [603, 0]
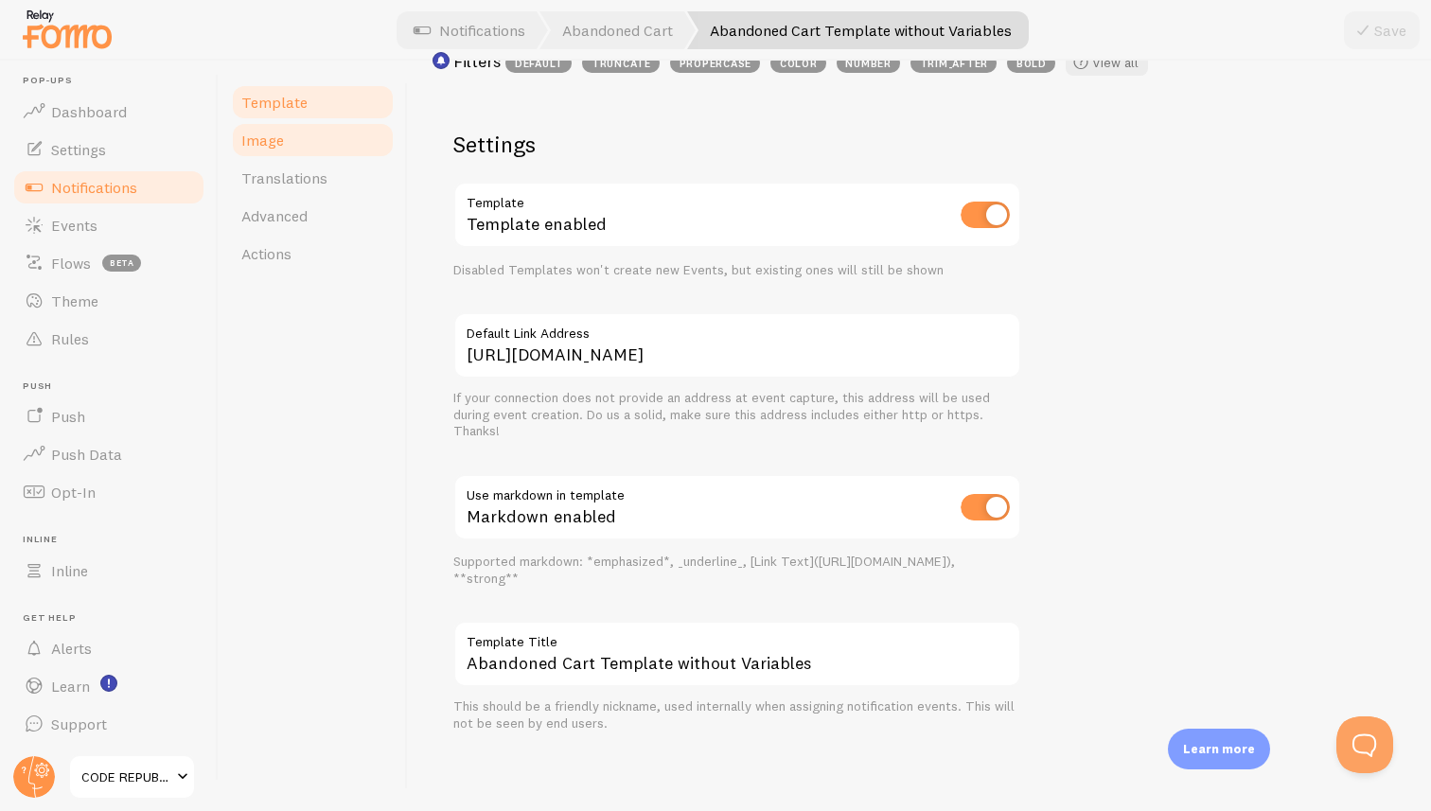
click at [277, 138] on span "Image" at bounding box center [262, 140] width 43 height 19
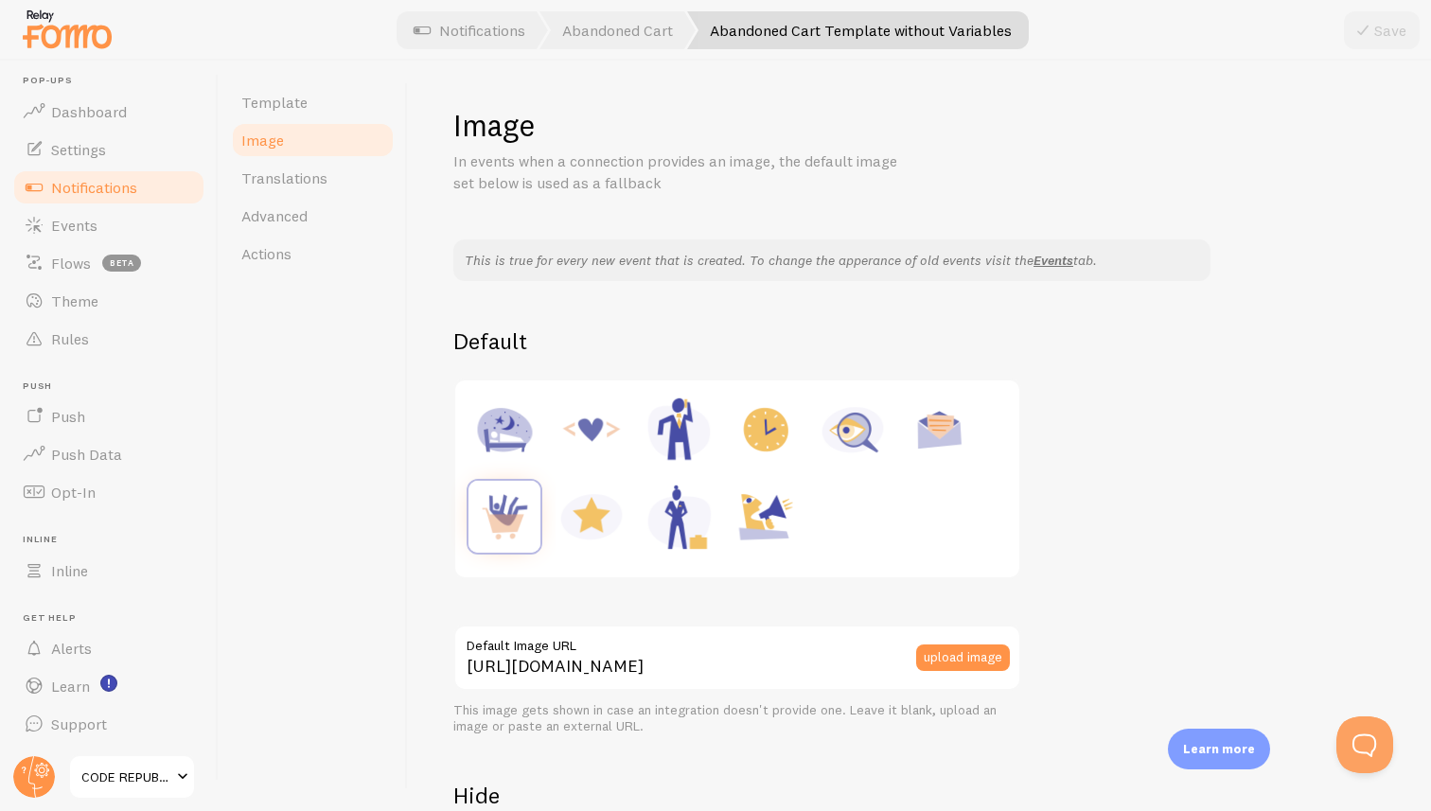
scroll to position [225, 0]
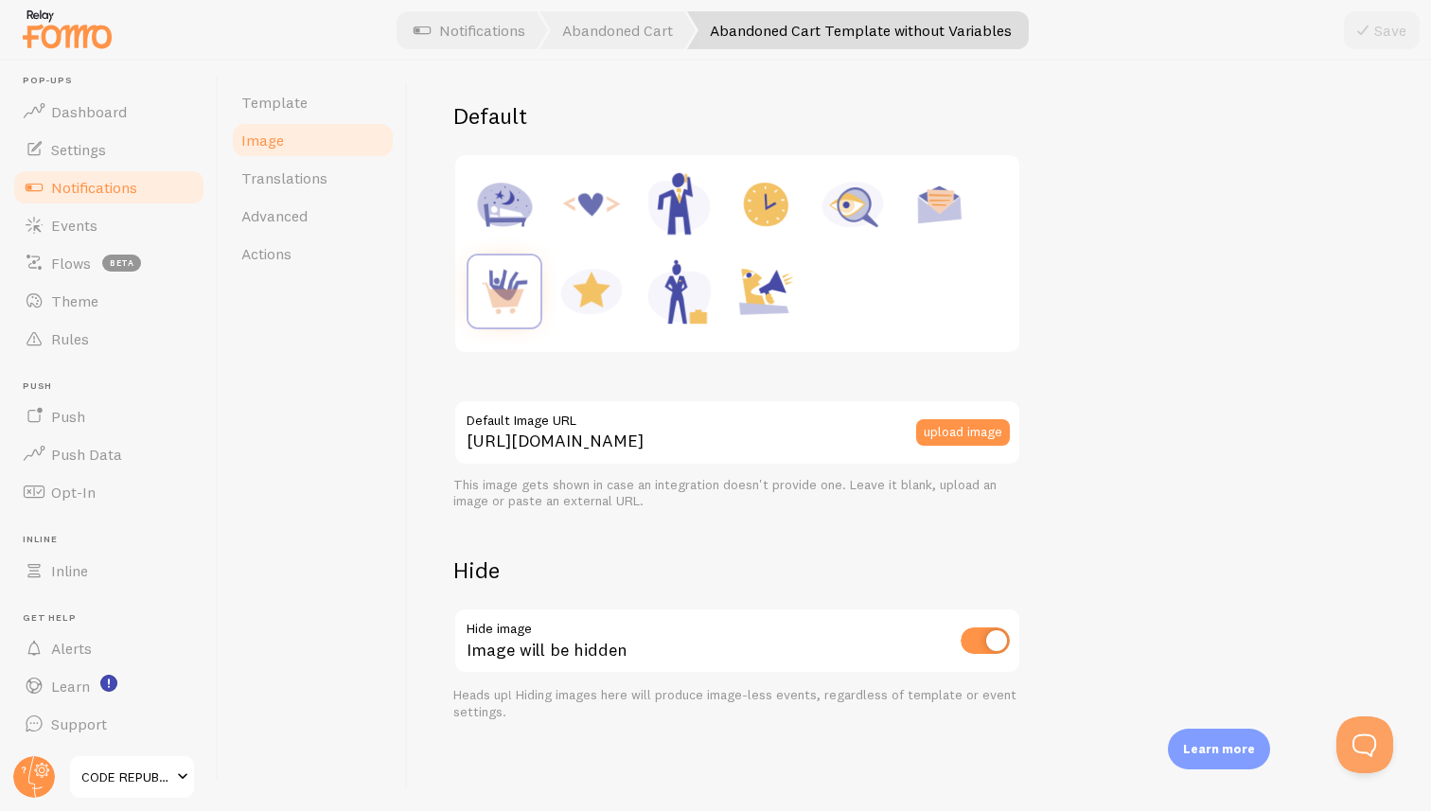
click at [71, 186] on span "Notifications" at bounding box center [94, 187] width 86 height 19
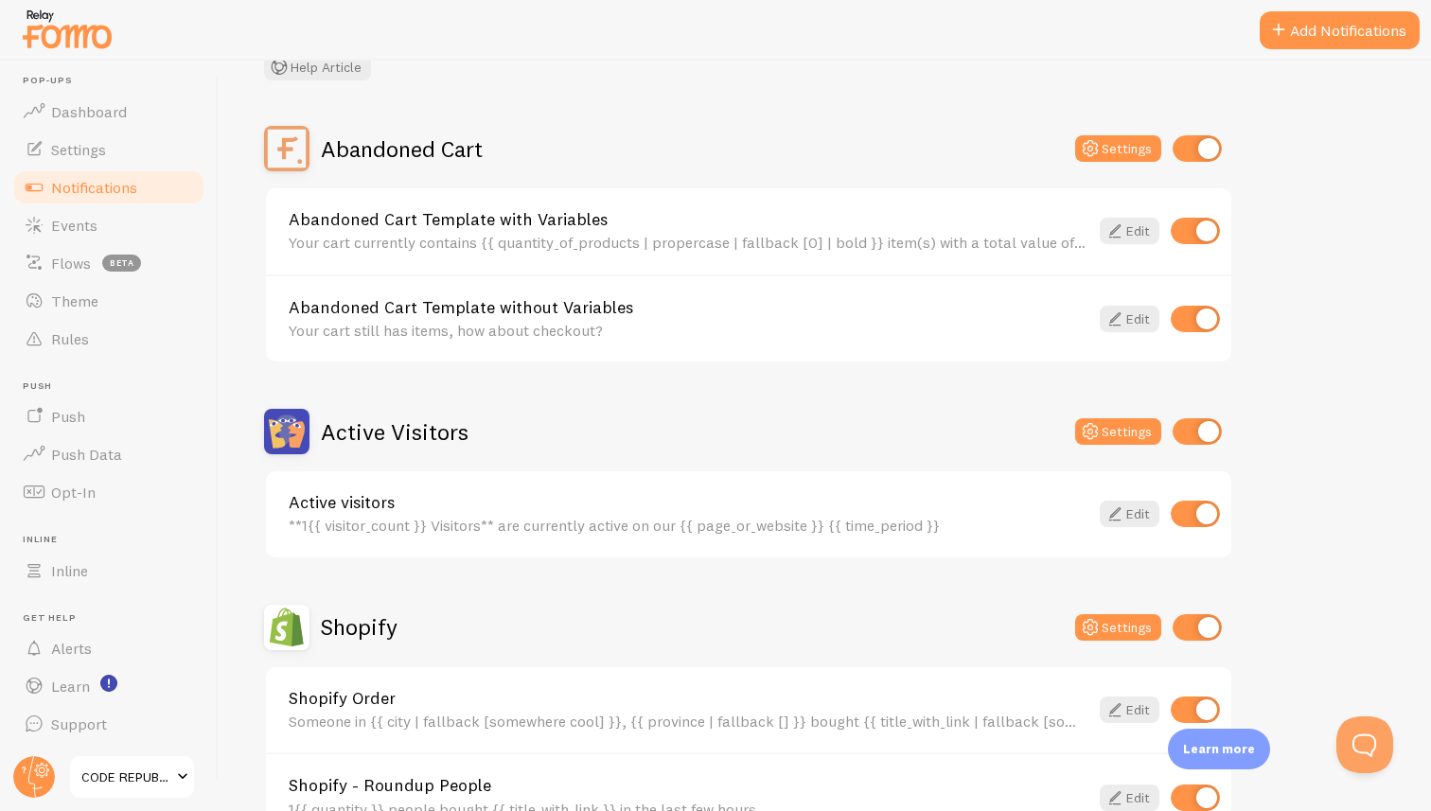
scroll to position [143, 0]
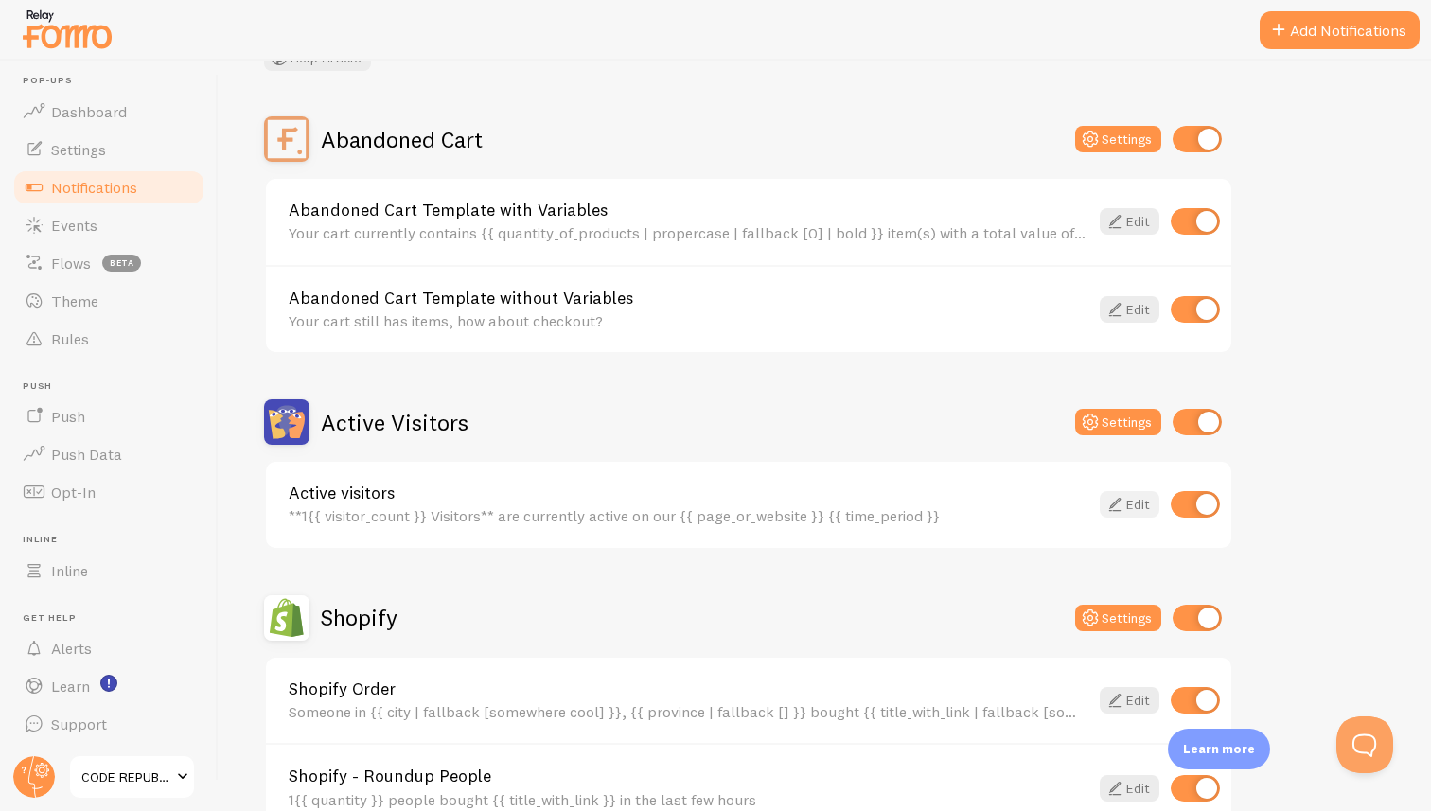
click at [1133, 504] on link "Edit" at bounding box center [1129, 504] width 60 height 26
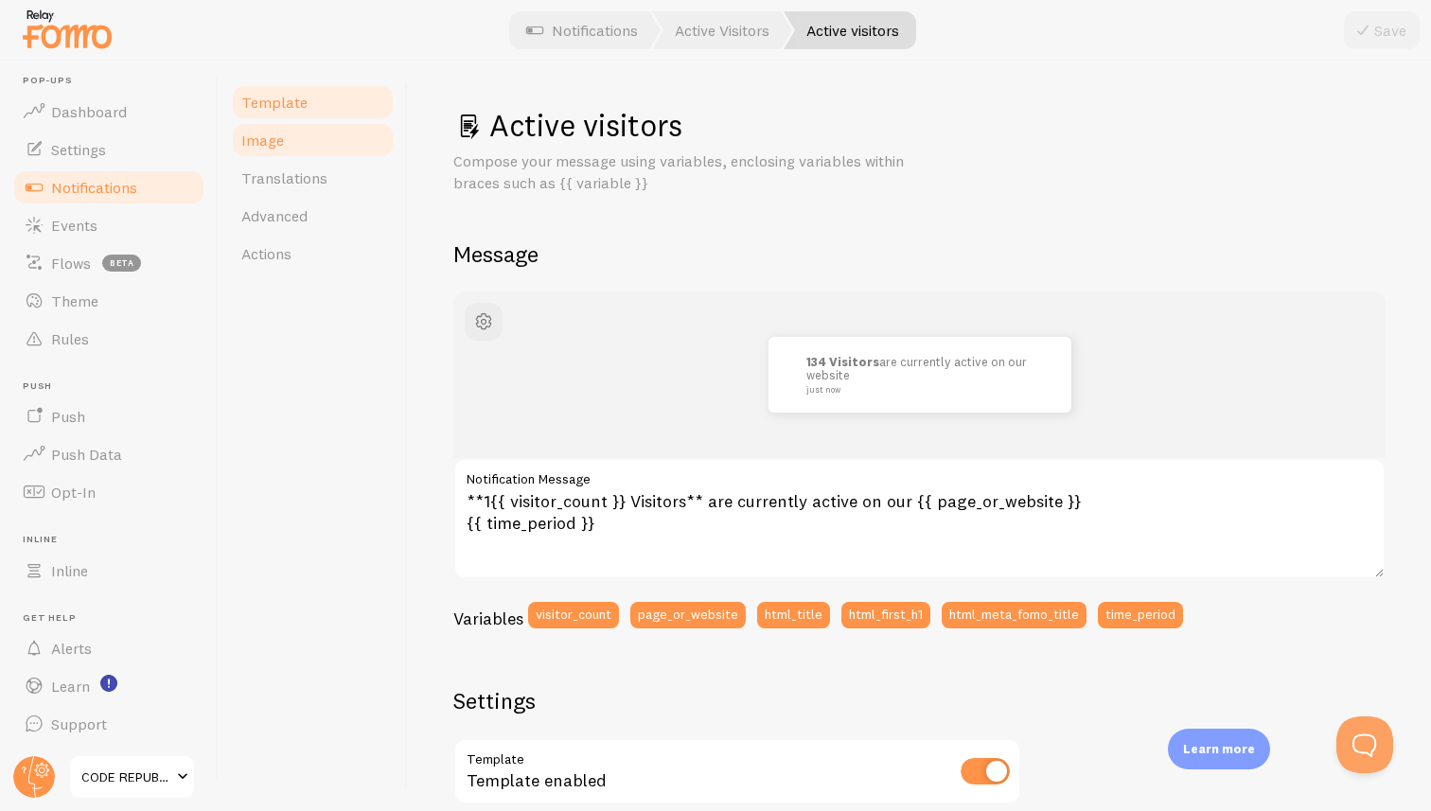
click at [281, 148] on span "Image" at bounding box center [262, 140] width 43 height 19
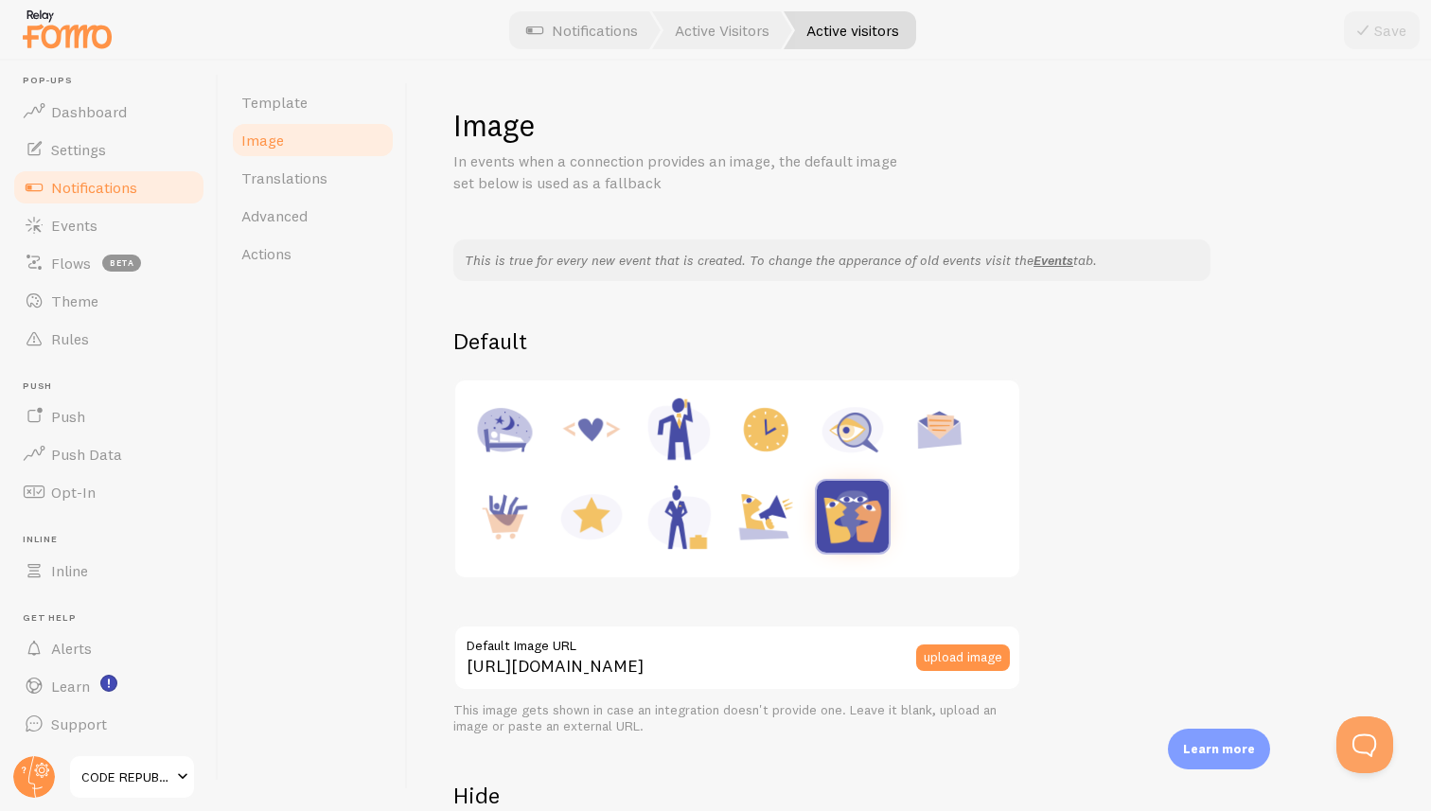
scroll to position [225, 0]
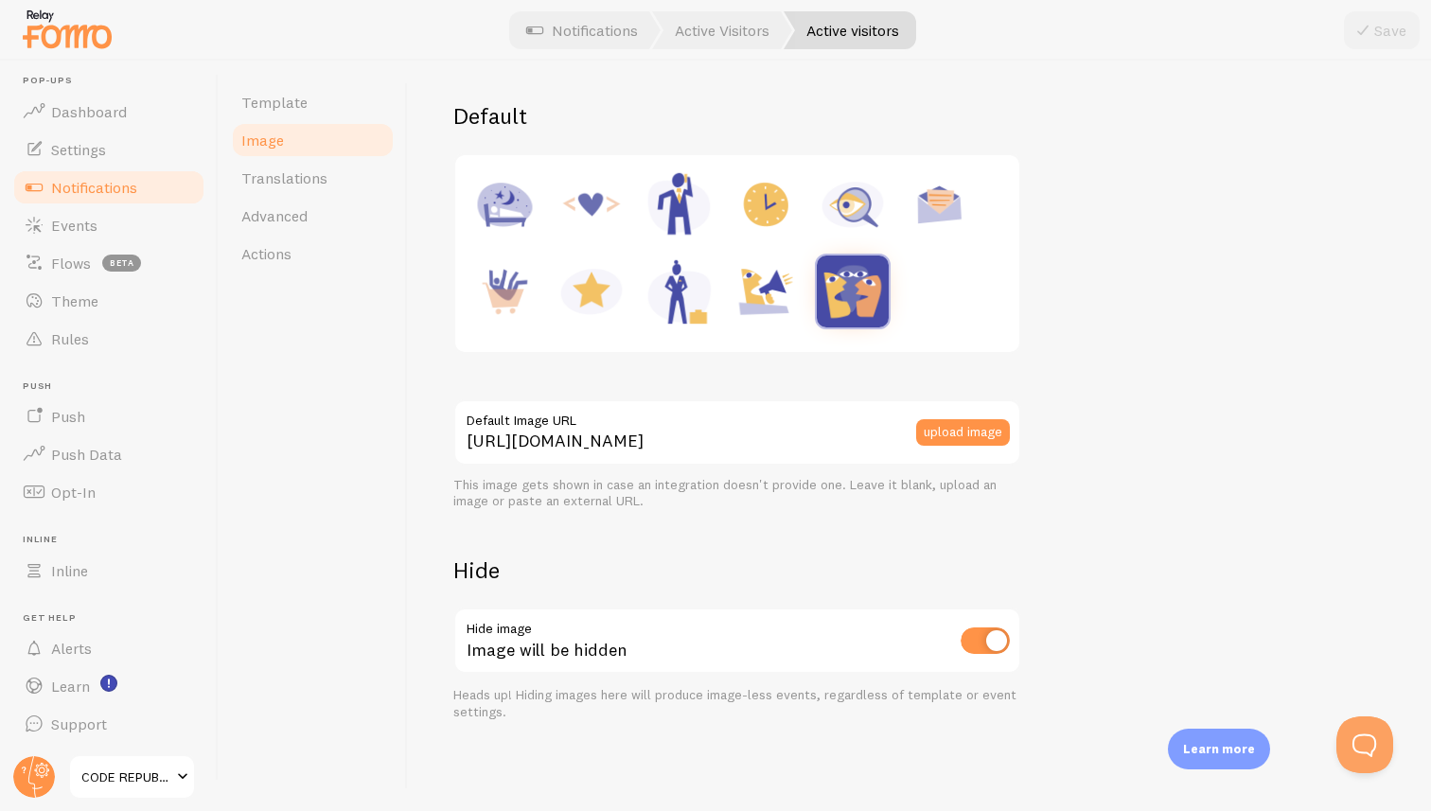
click at [95, 185] on span "Notifications" at bounding box center [94, 187] width 86 height 19
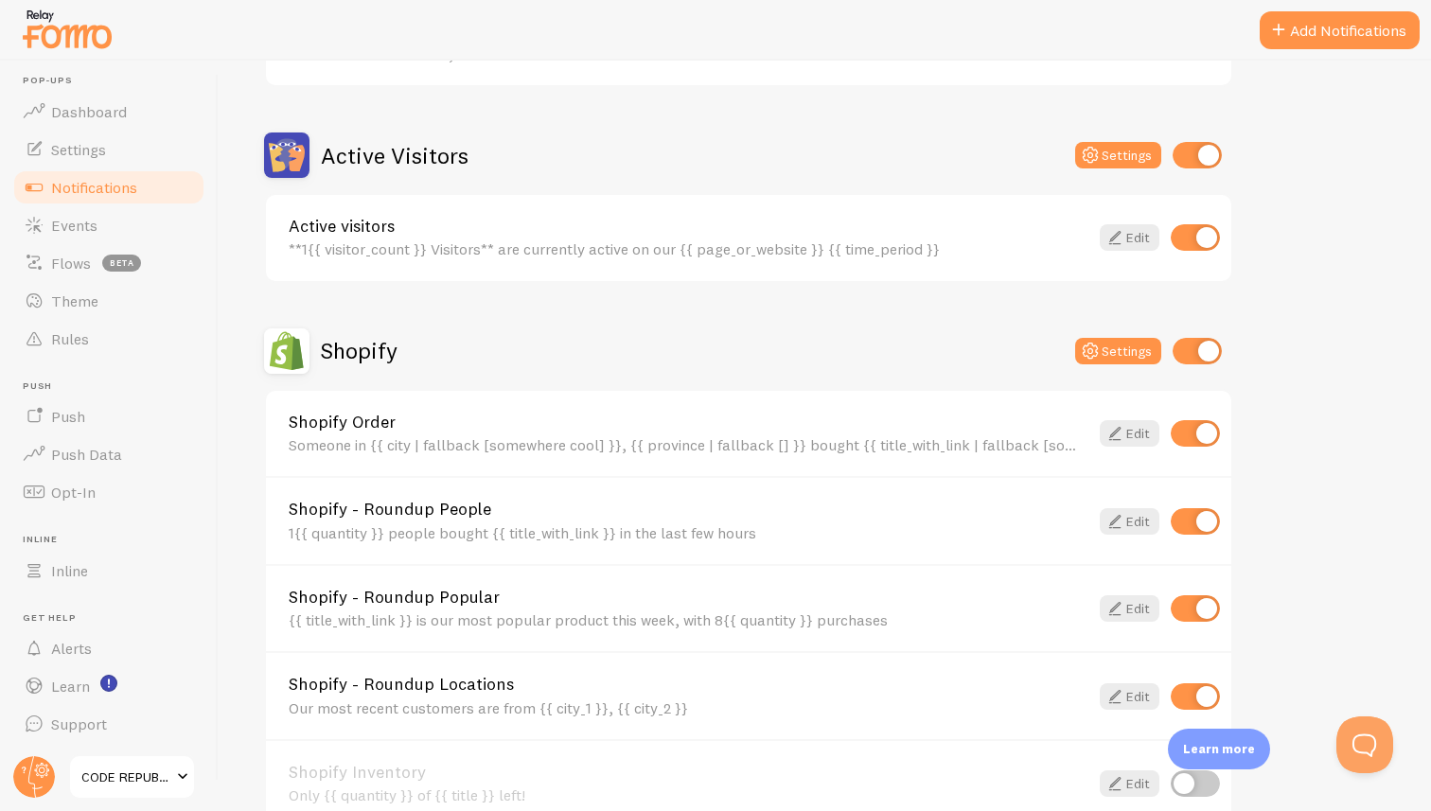
scroll to position [438, 0]
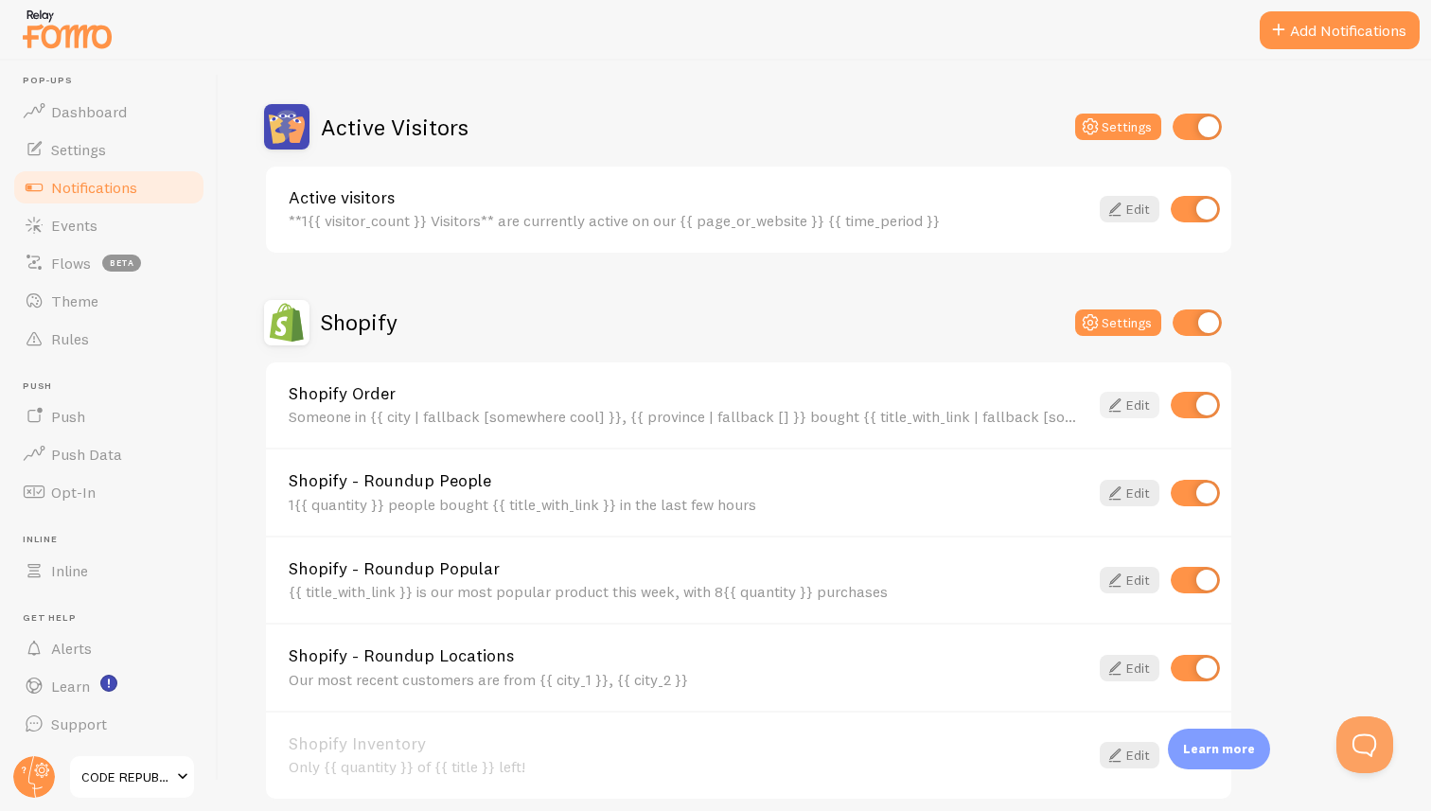
click at [1126, 405] on link "Edit" at bounding box center [1129, 405] width 60 height 26
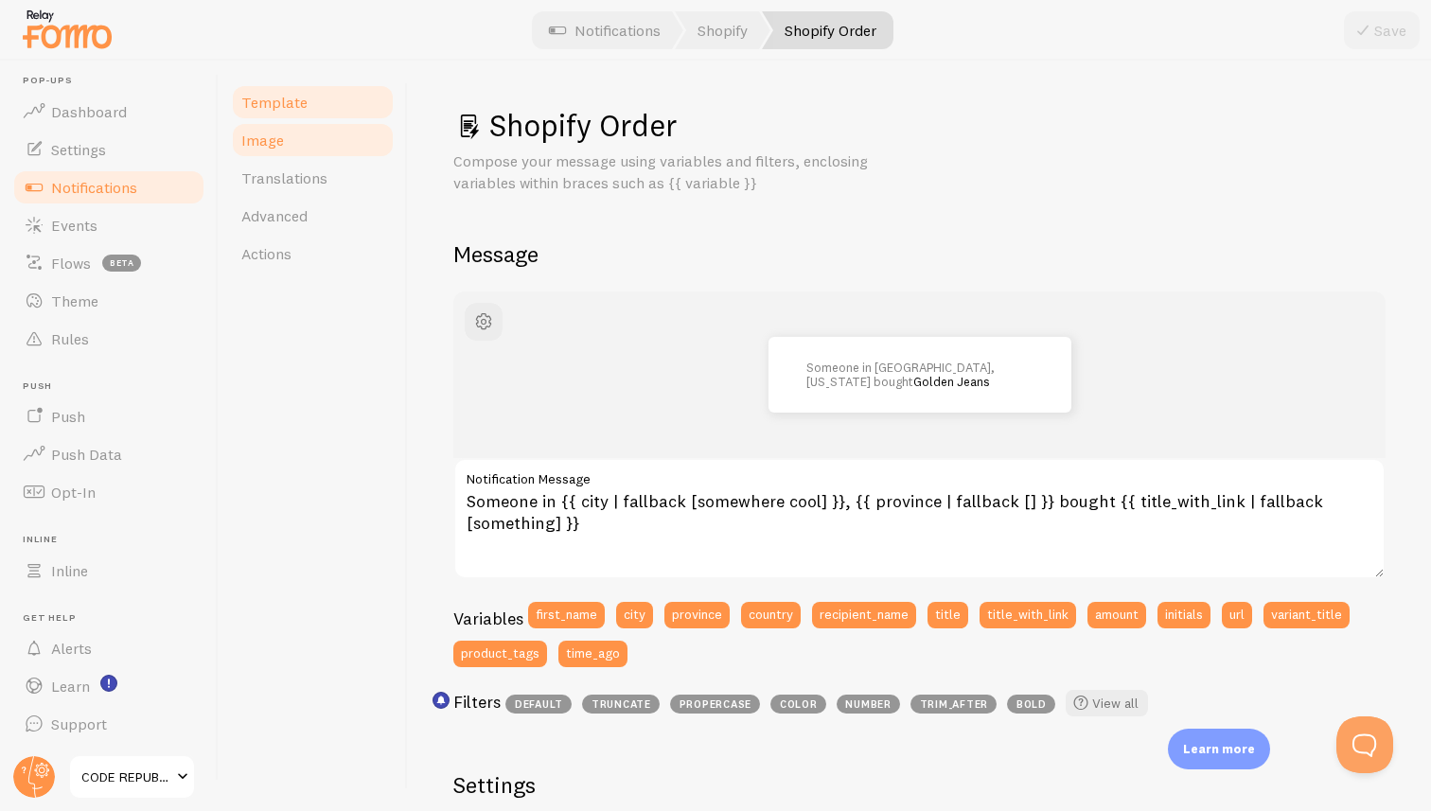
click at [266, 153] on link "Image" at bounding box center [313, 140] width 166 height 38
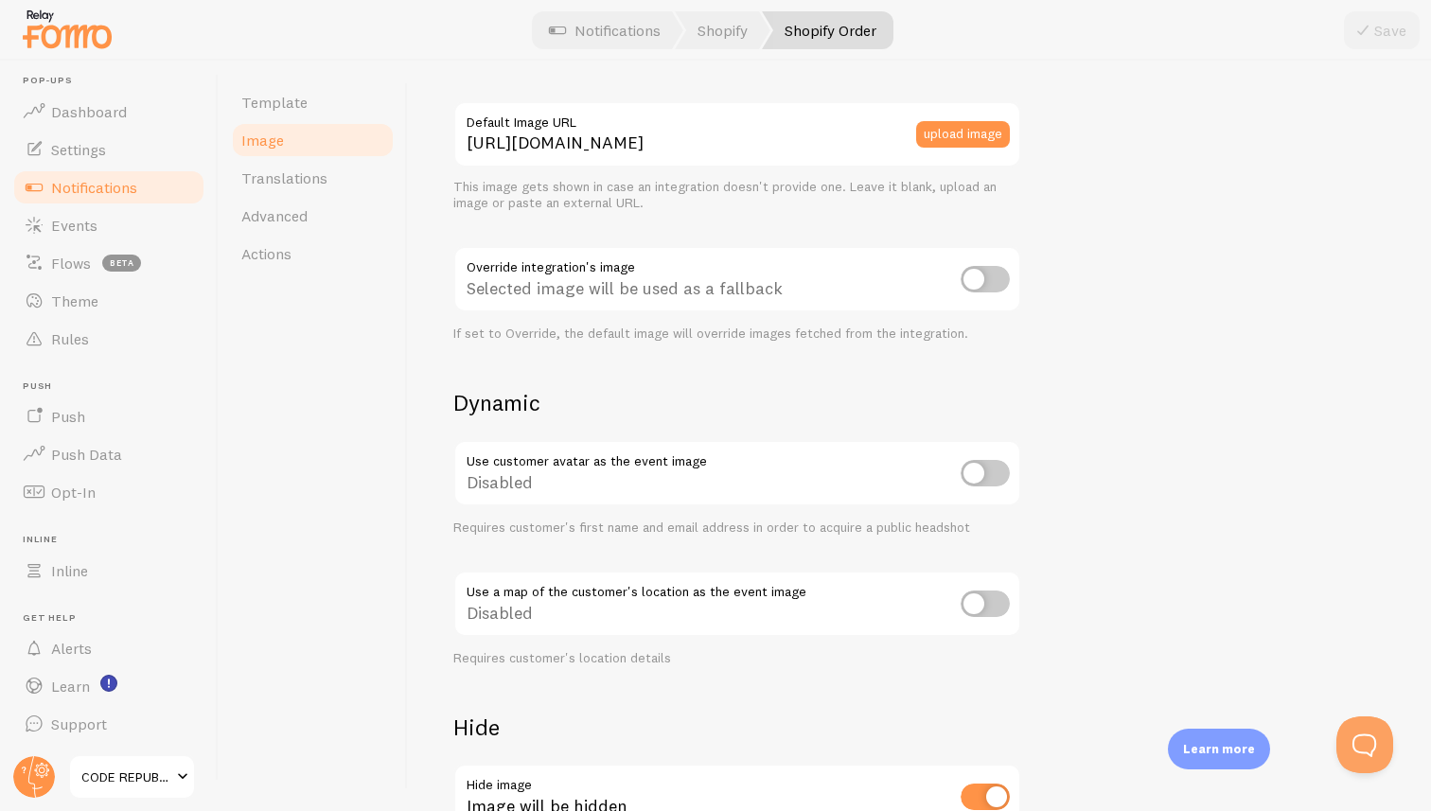
scroll to position [680, 0]
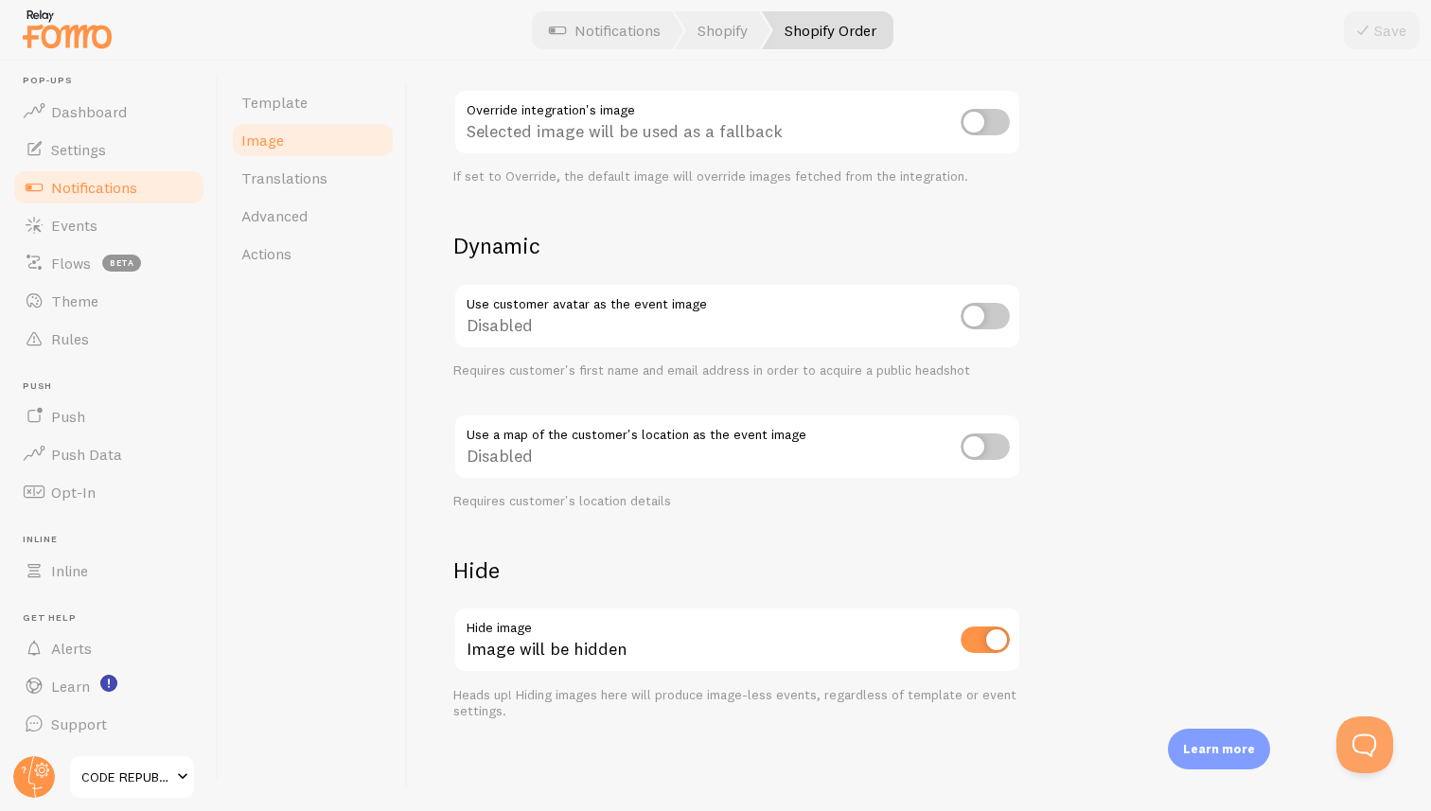
click at [89, 189] on span "Notifications" at bounding box center [94, 187] width 86 height 19
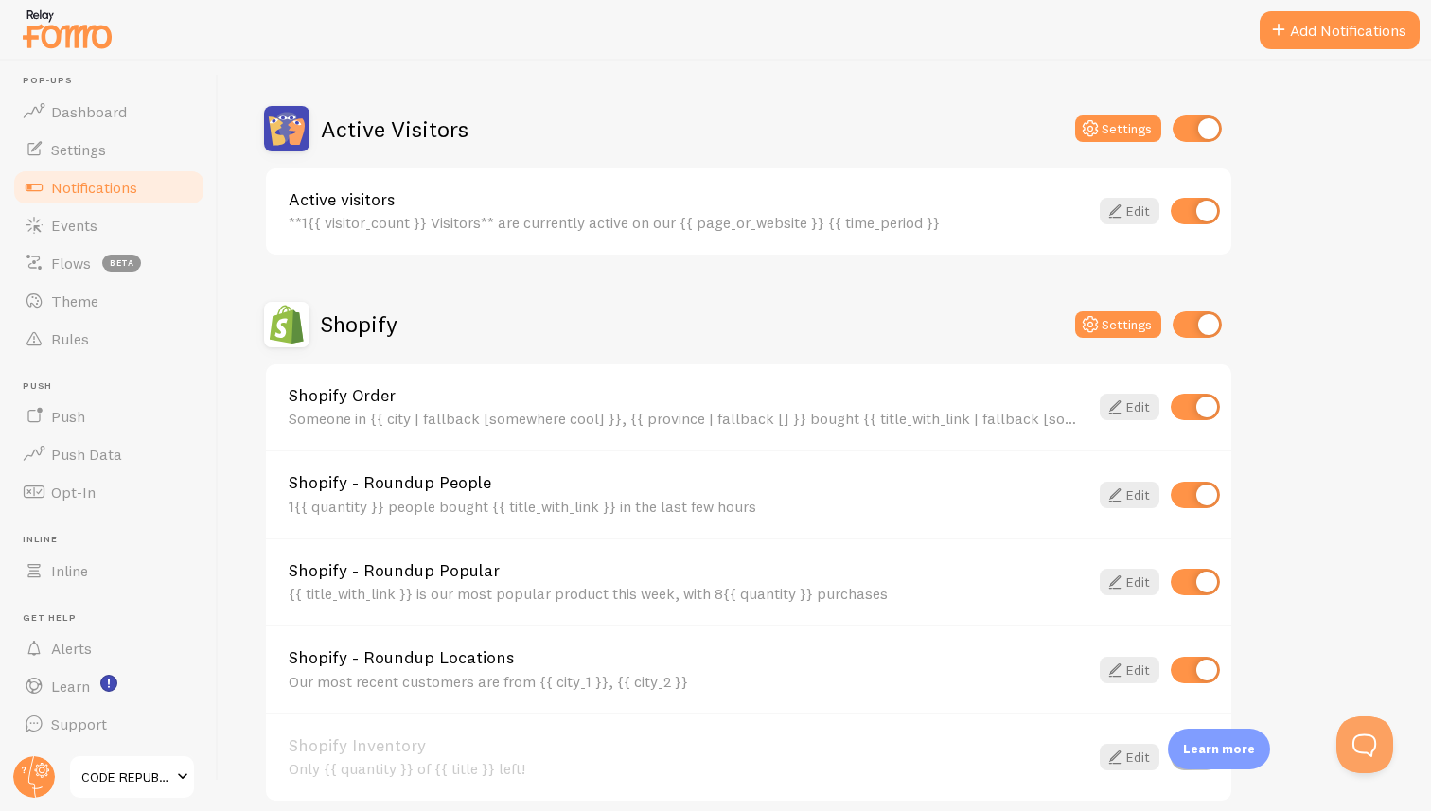
scroll to position [441, 0]
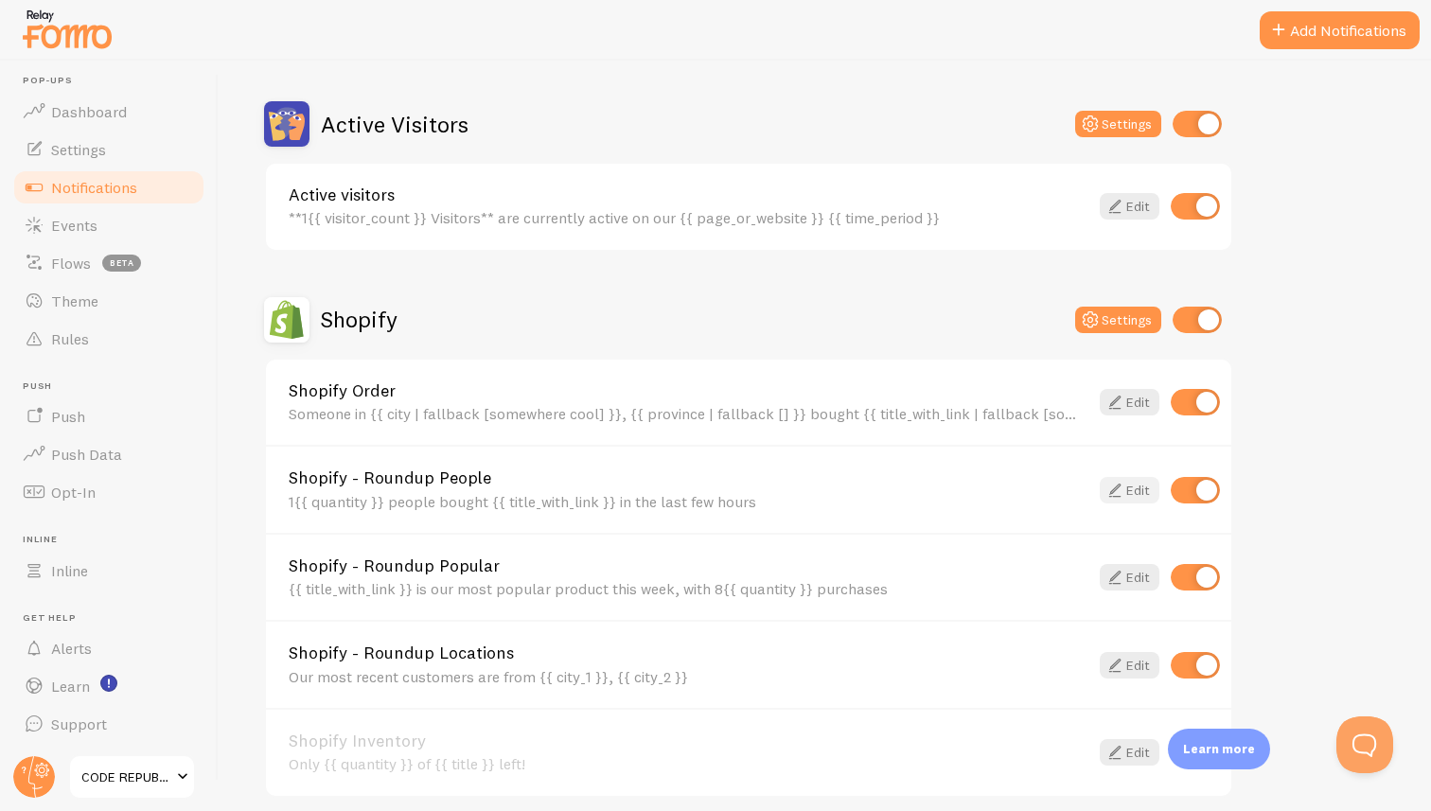
click at [1135, 493] on link "Edit" at bounding box center [1129, 490] width 60 height 26
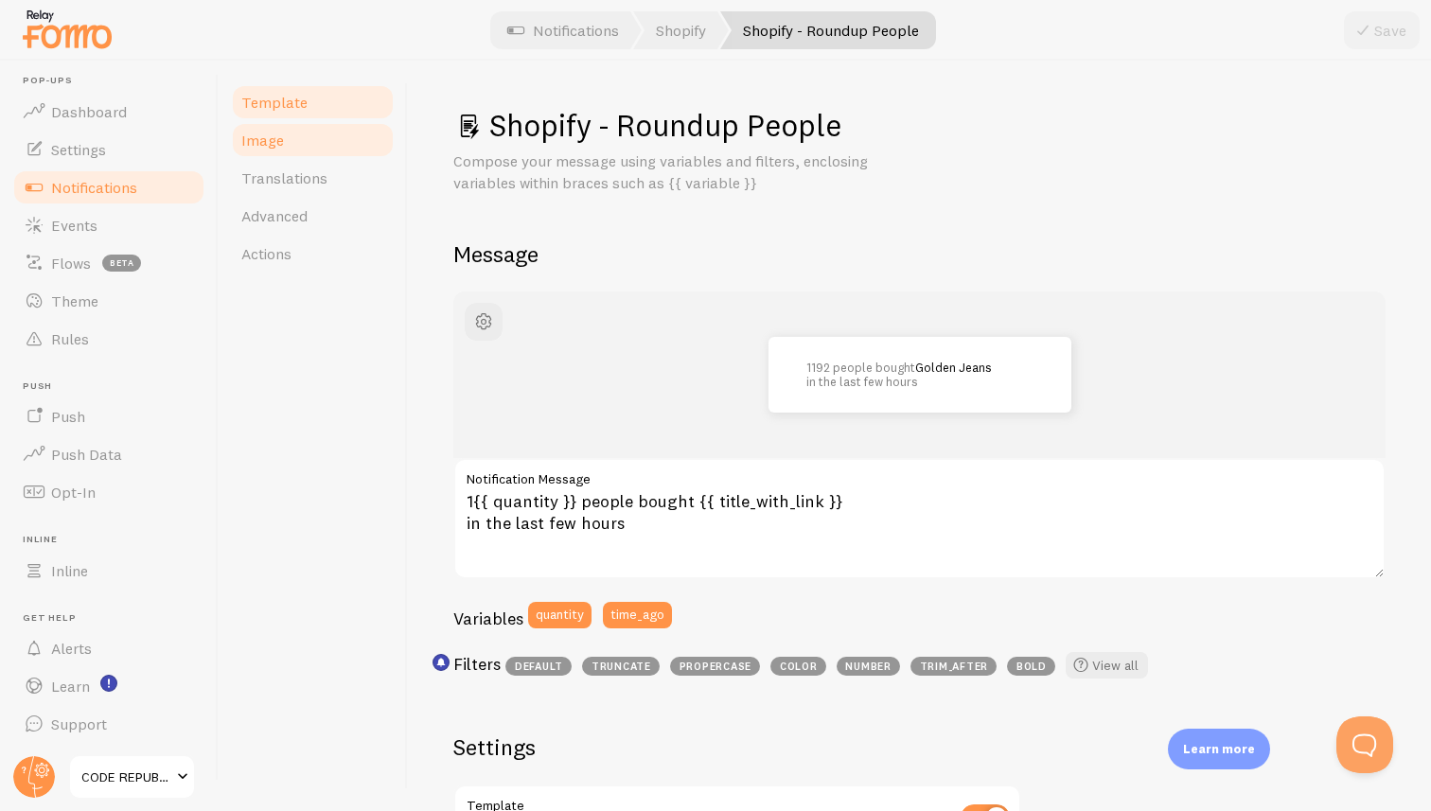
click at [292, 146] on link "Image" at bounding box center [313, 140] width 166 height 38
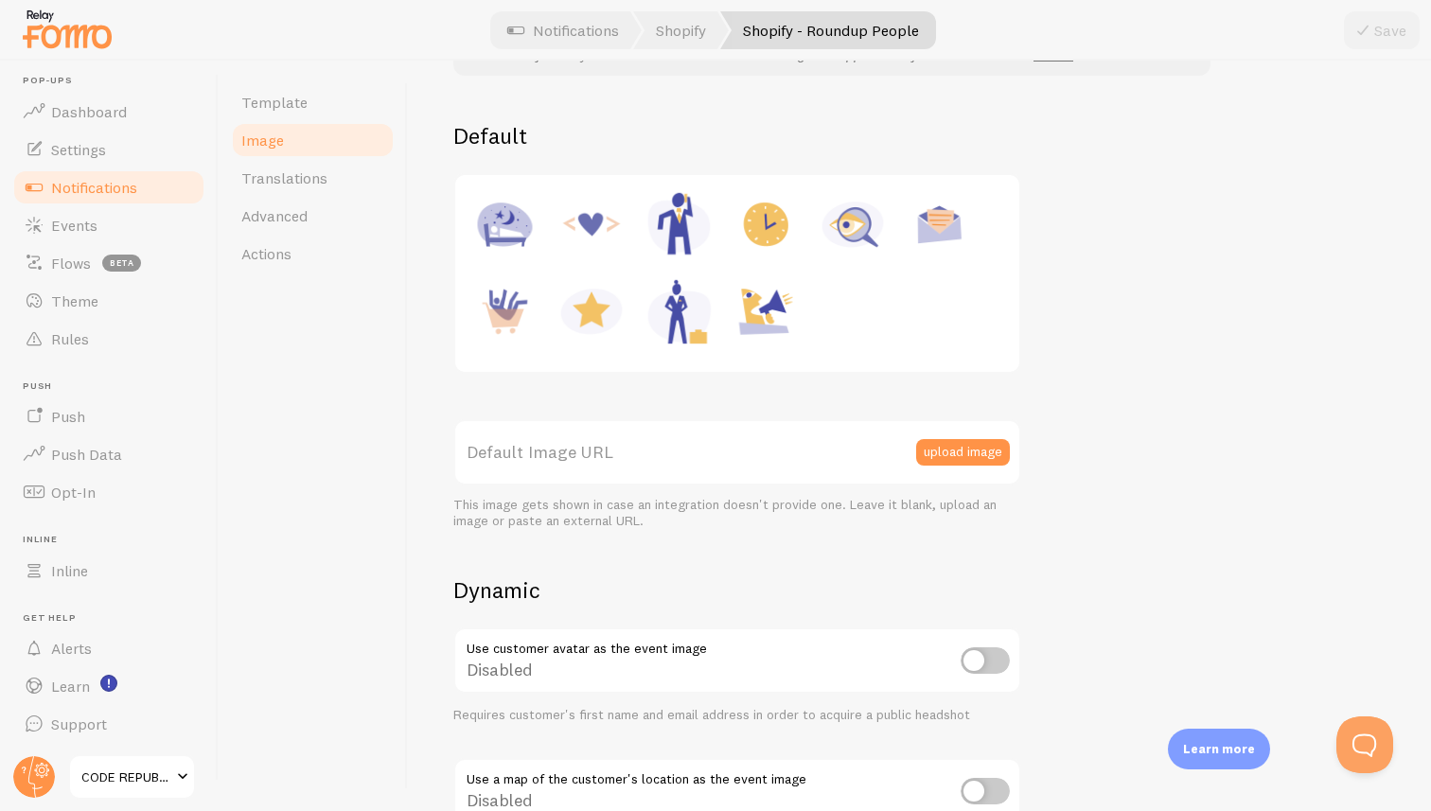
scroll to position [550, 0]
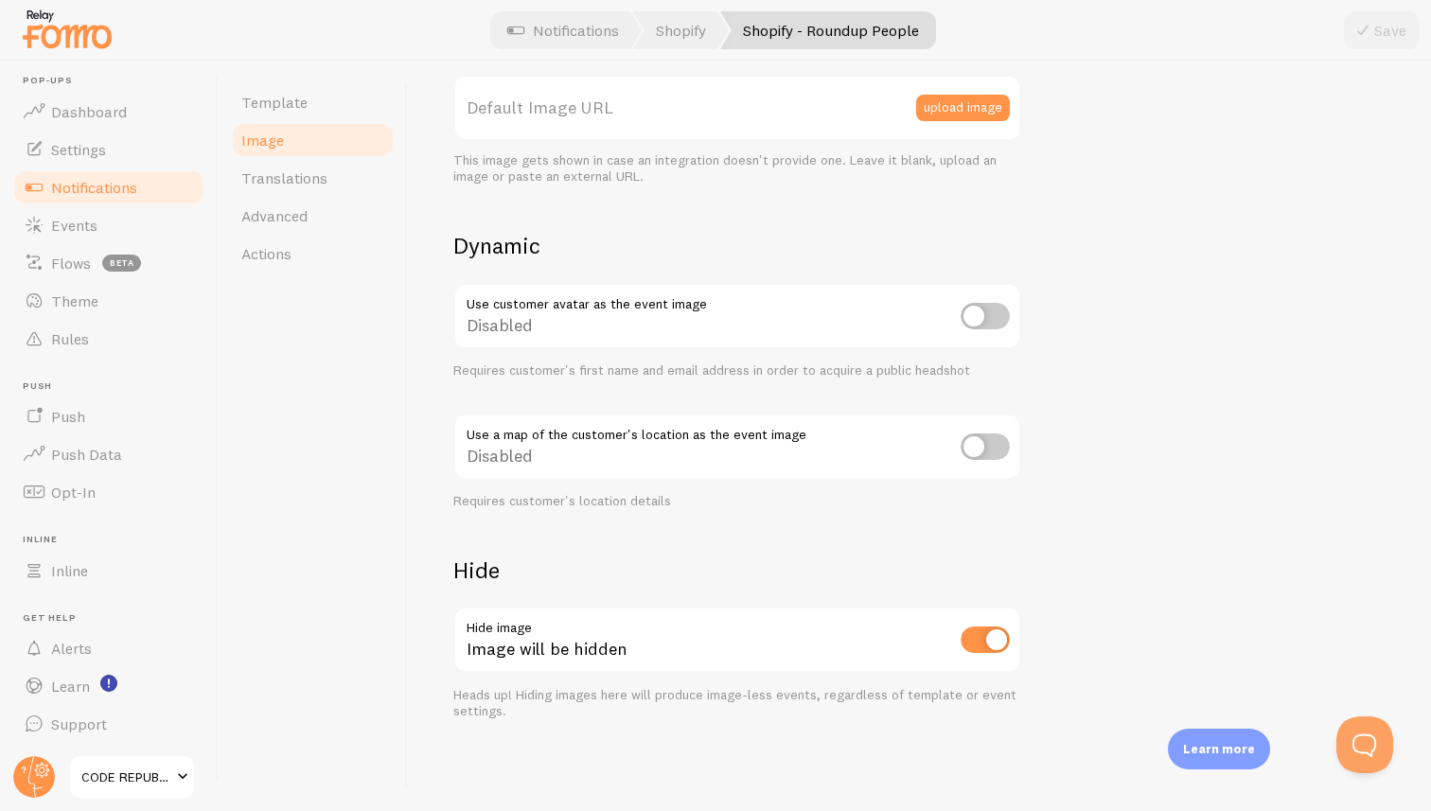
click at [102, 184] on span "Notifications" at bounding box center [94, 187] width 86 height 19
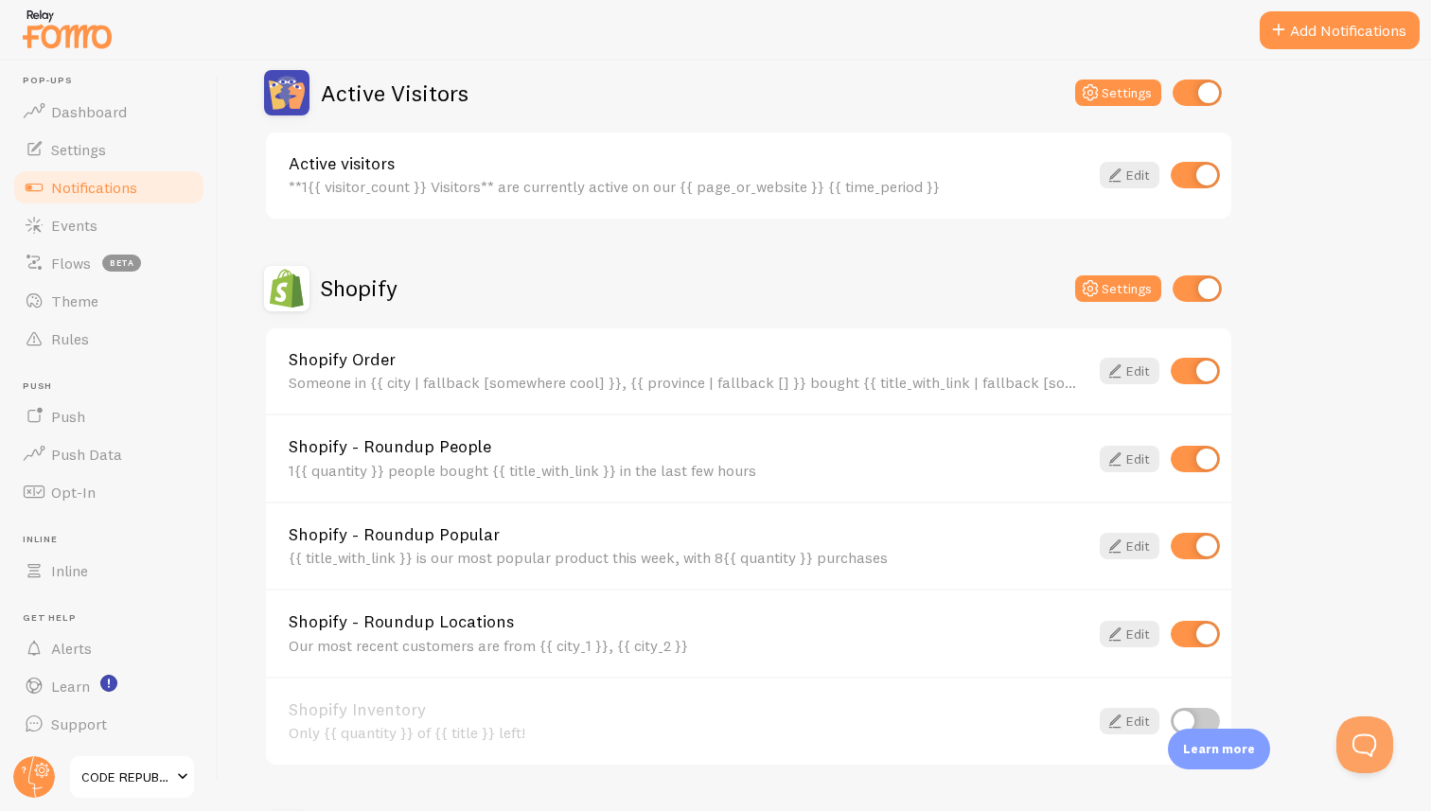
scroll to position [490, 0]
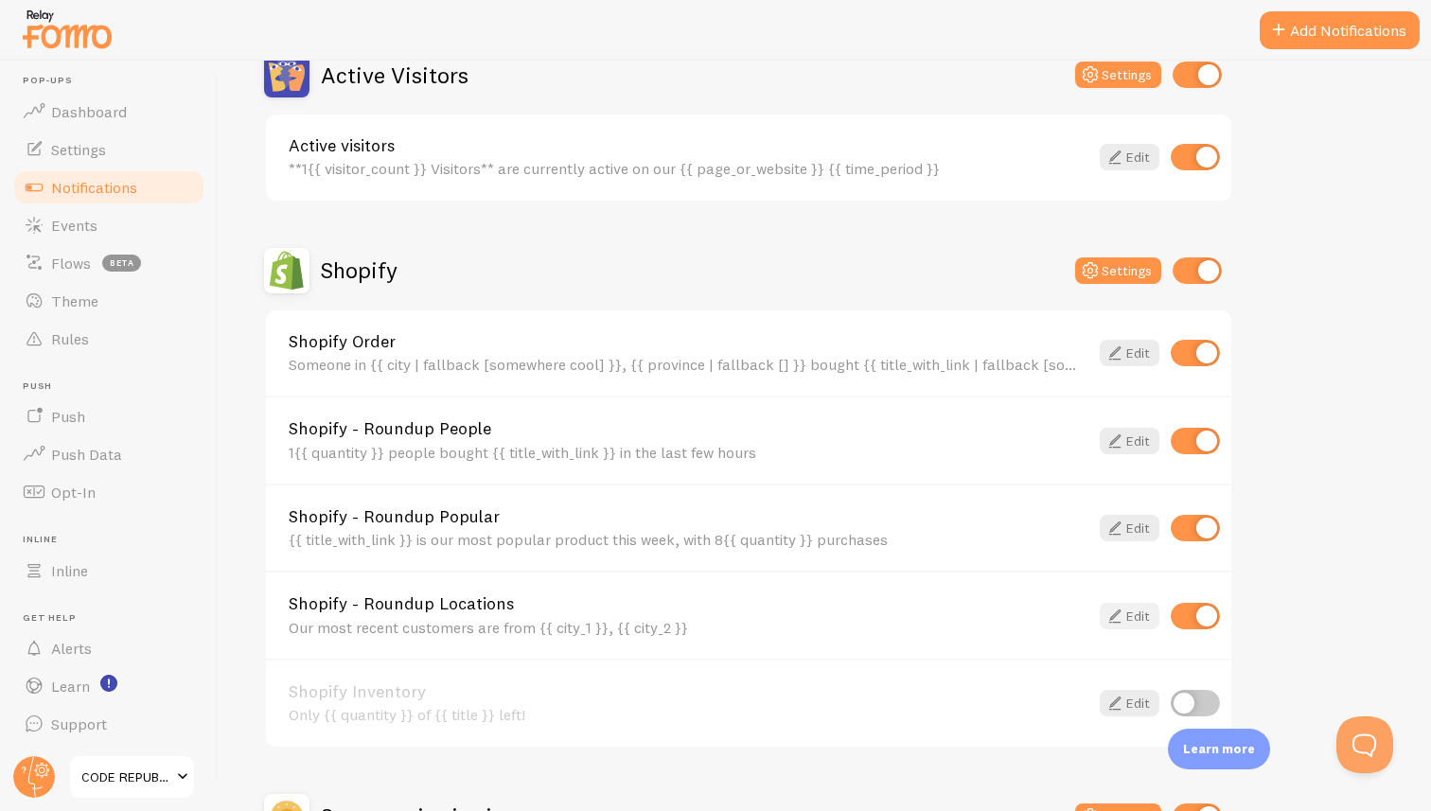
click at [1127, 616] on link "Edit" at bounding box center [1129, 616] width 60 height 26
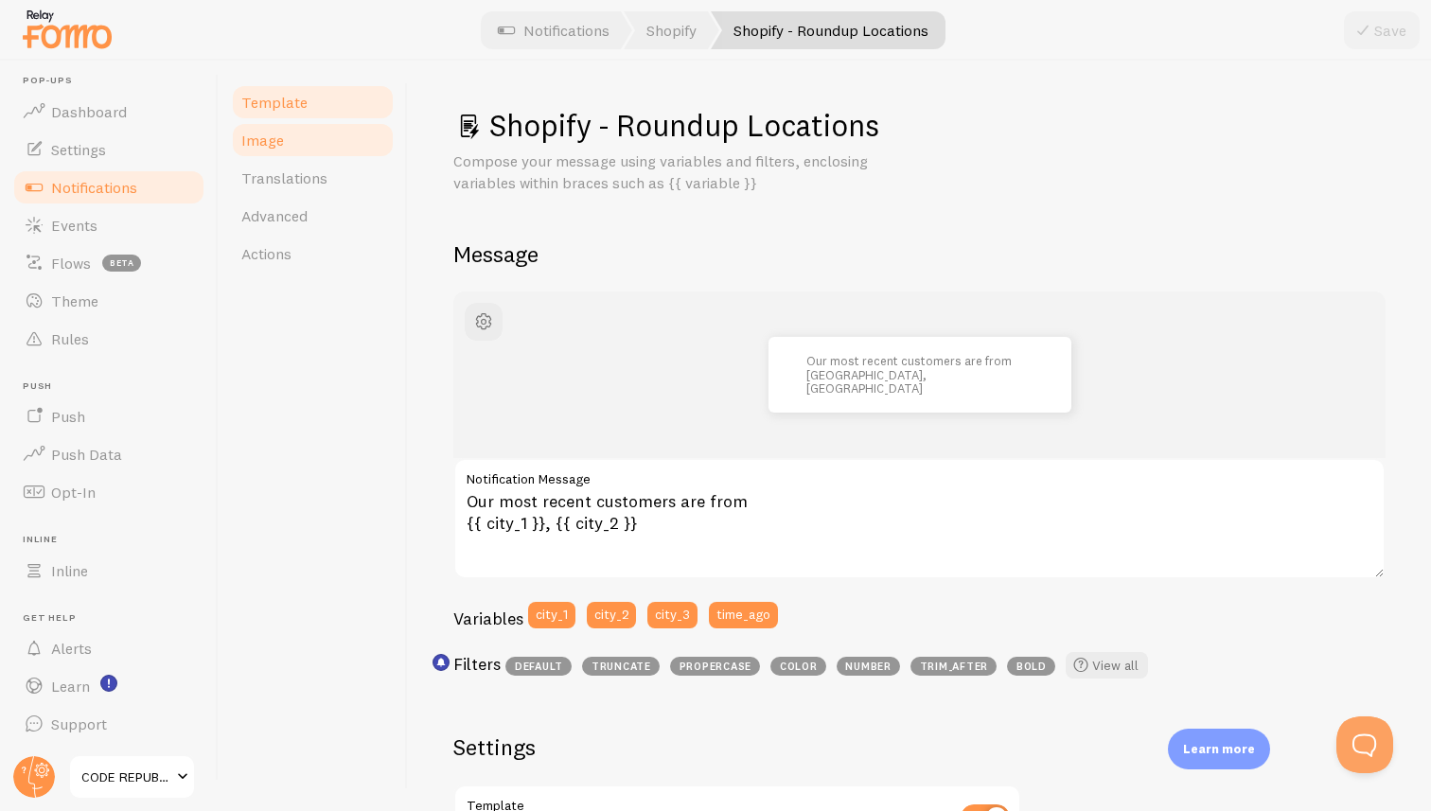
click at [282, 140] on link "Image" at bounding box center [313, 140] width 166 height 38
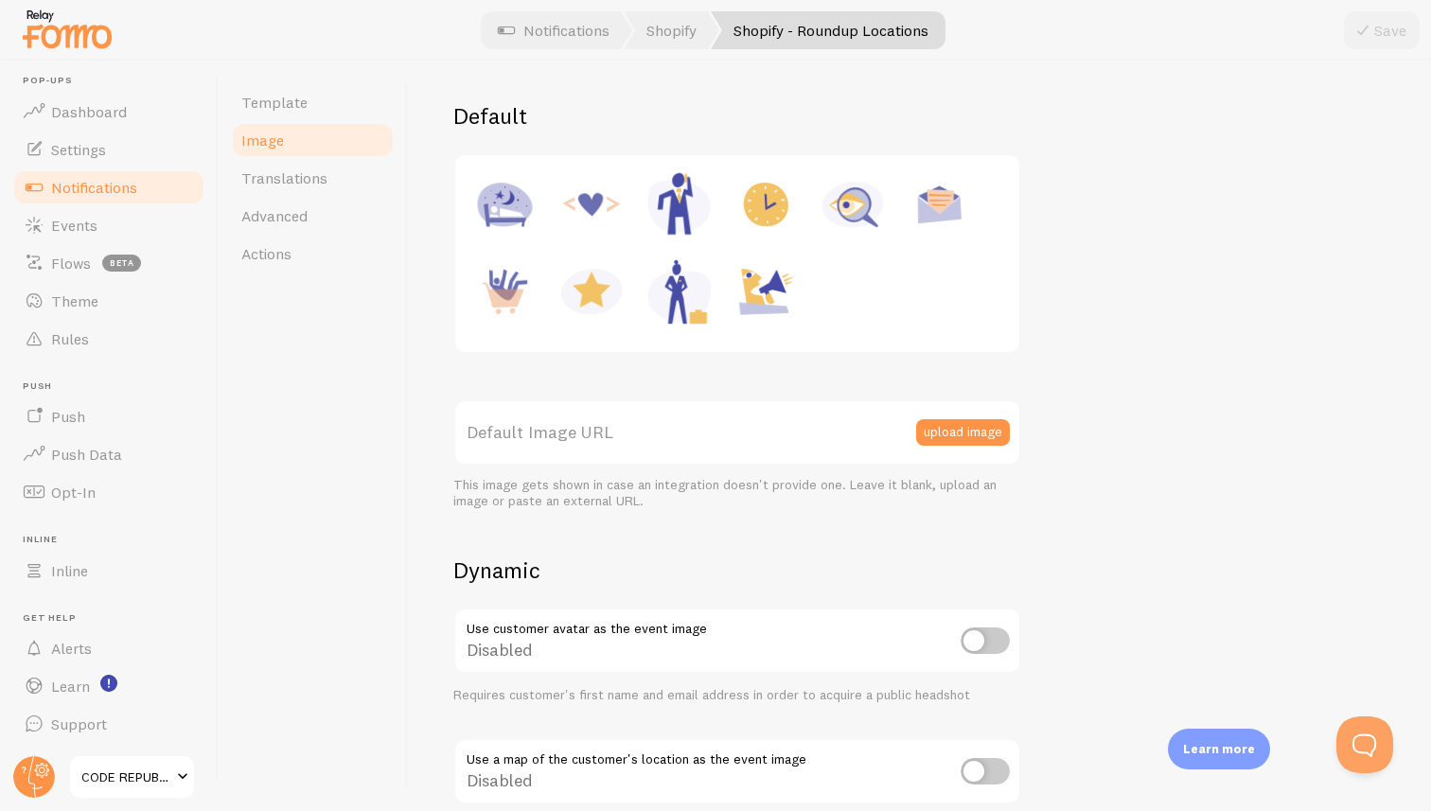
scroll to position [550, 0]
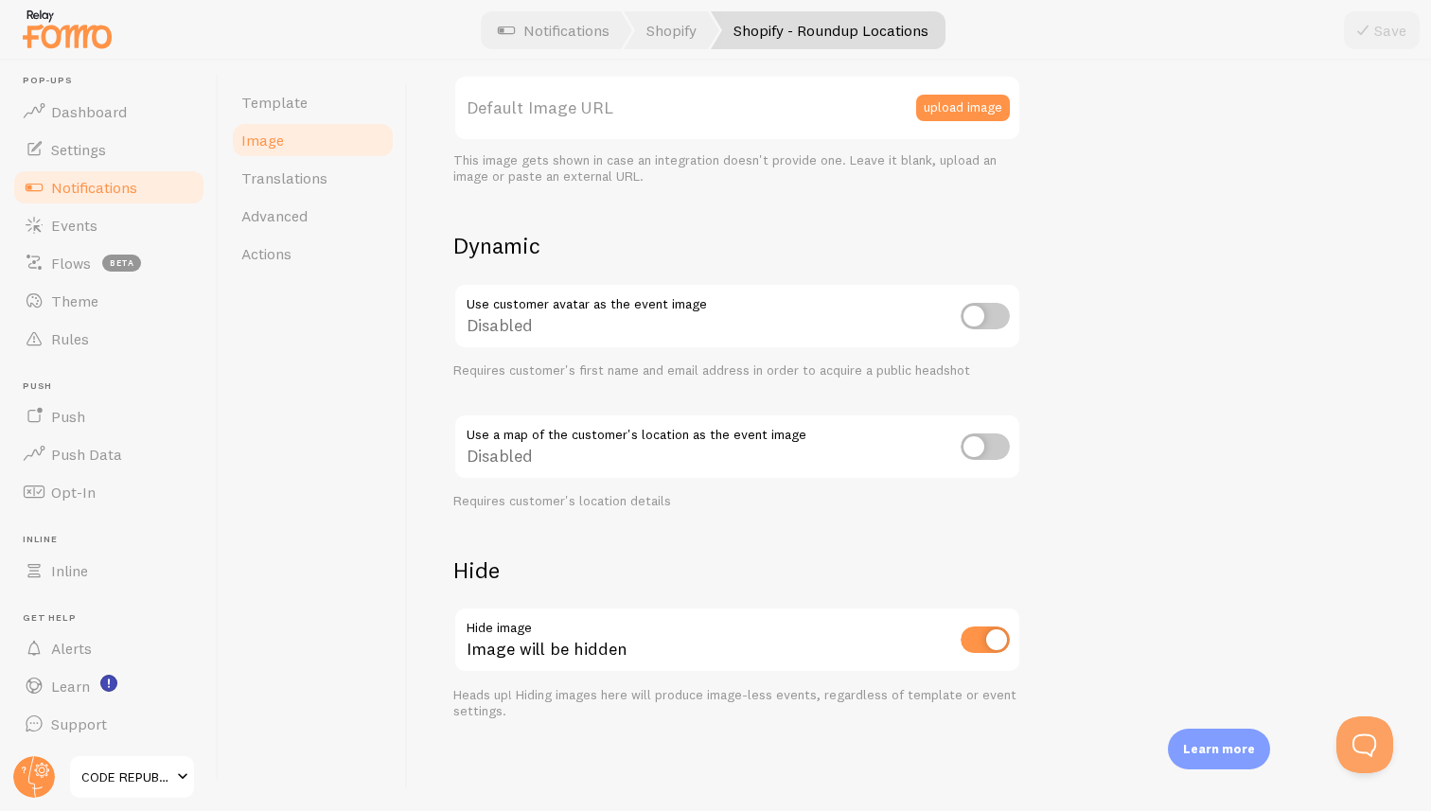
click at [123, 185] on span "Notifications" at bounding box center [94, 187] width 86 height 19
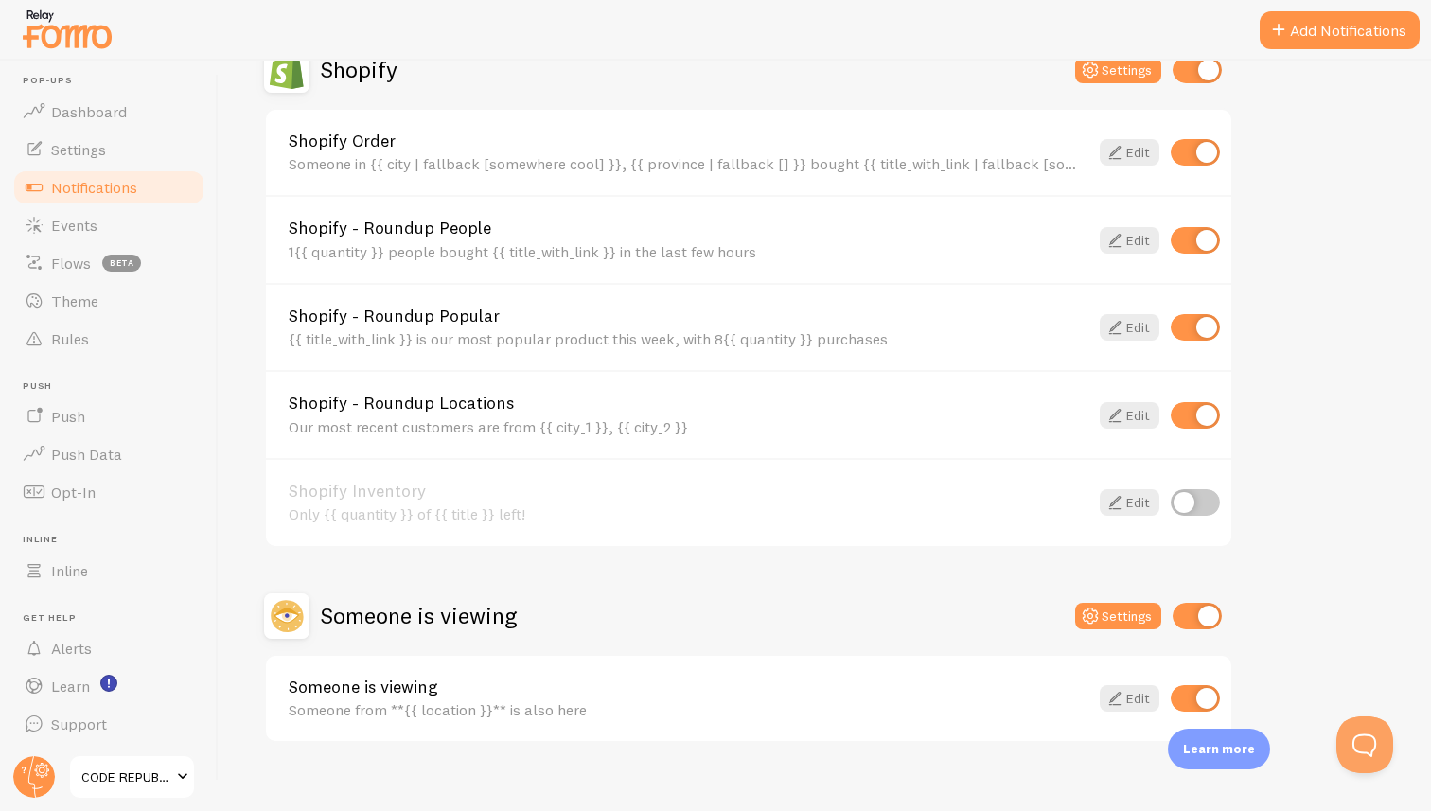
scroll to position [713, 0]
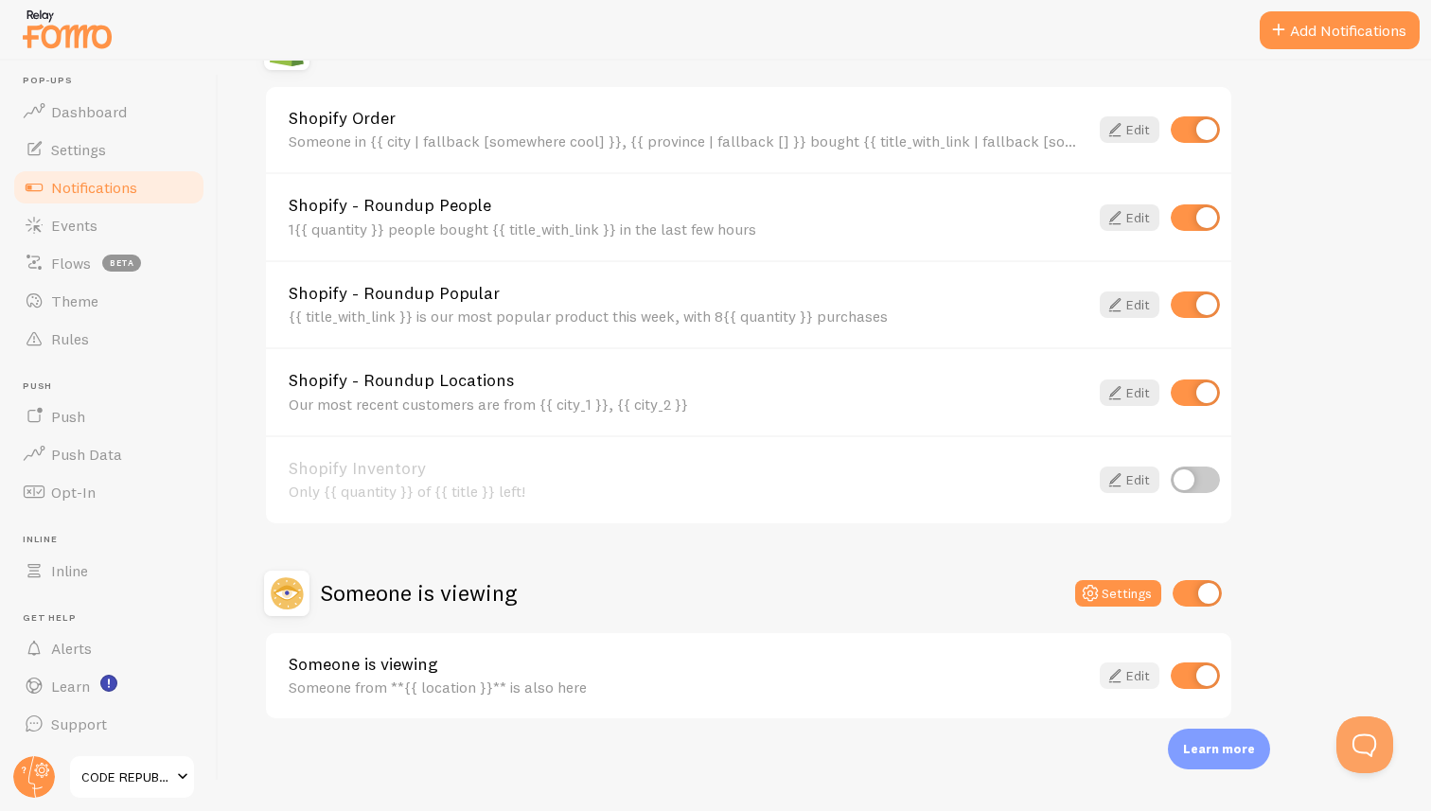
click at [1131, 680] on link "Edit" at bounding box center [1129, 675] width 60 height 26
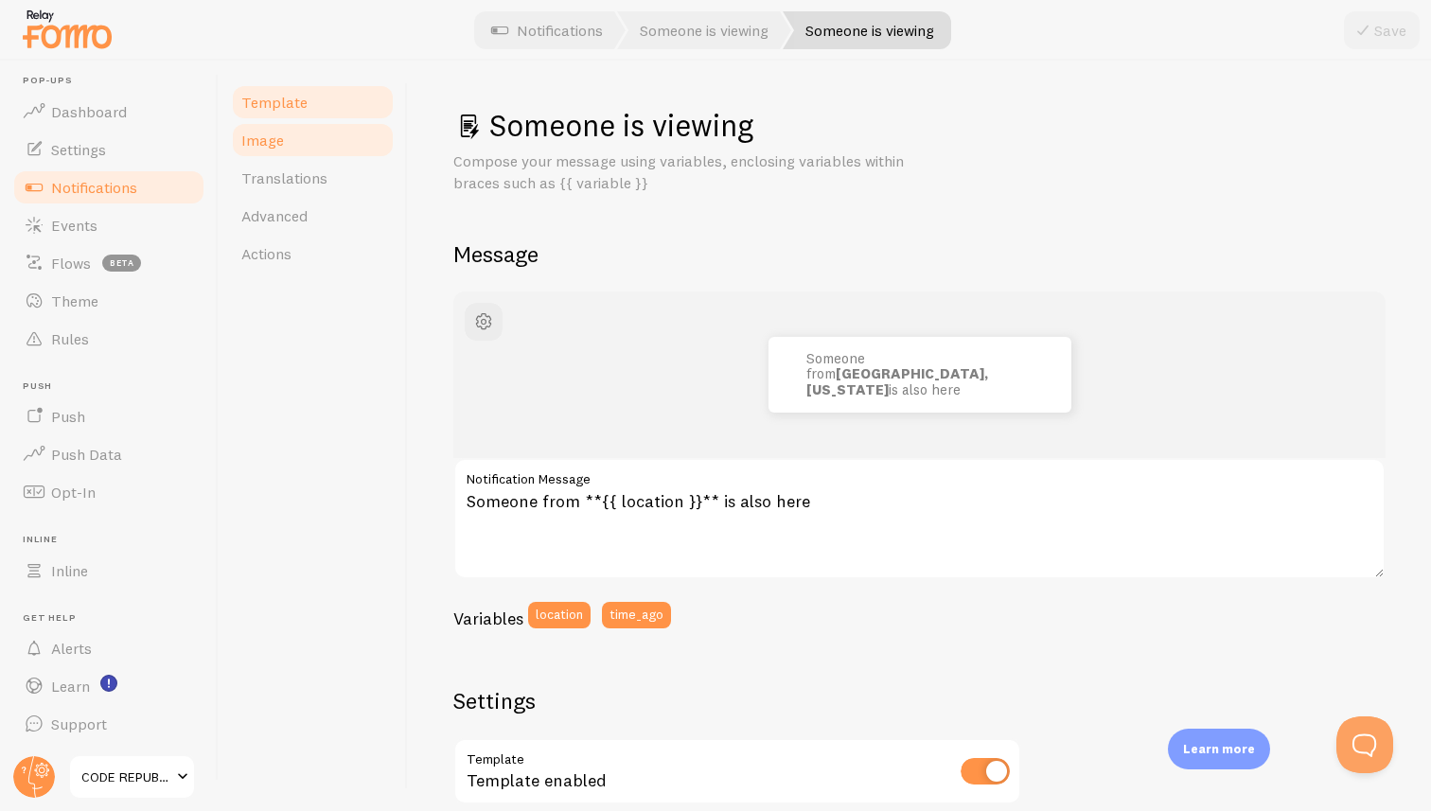
click at [285, 131] on link "Image" at bounding box center [313, 140] width 166 height 38
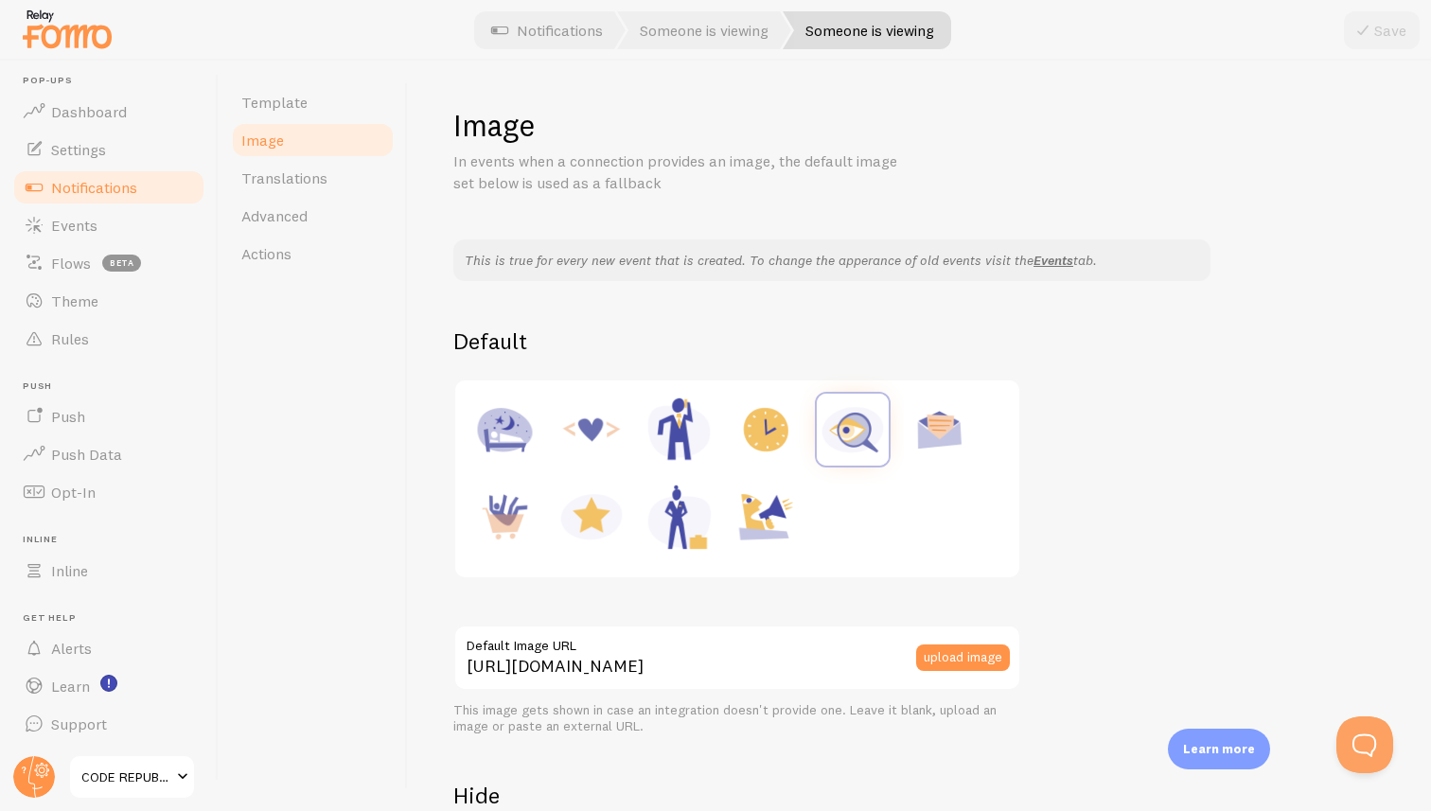
scroll to position [225, 0]
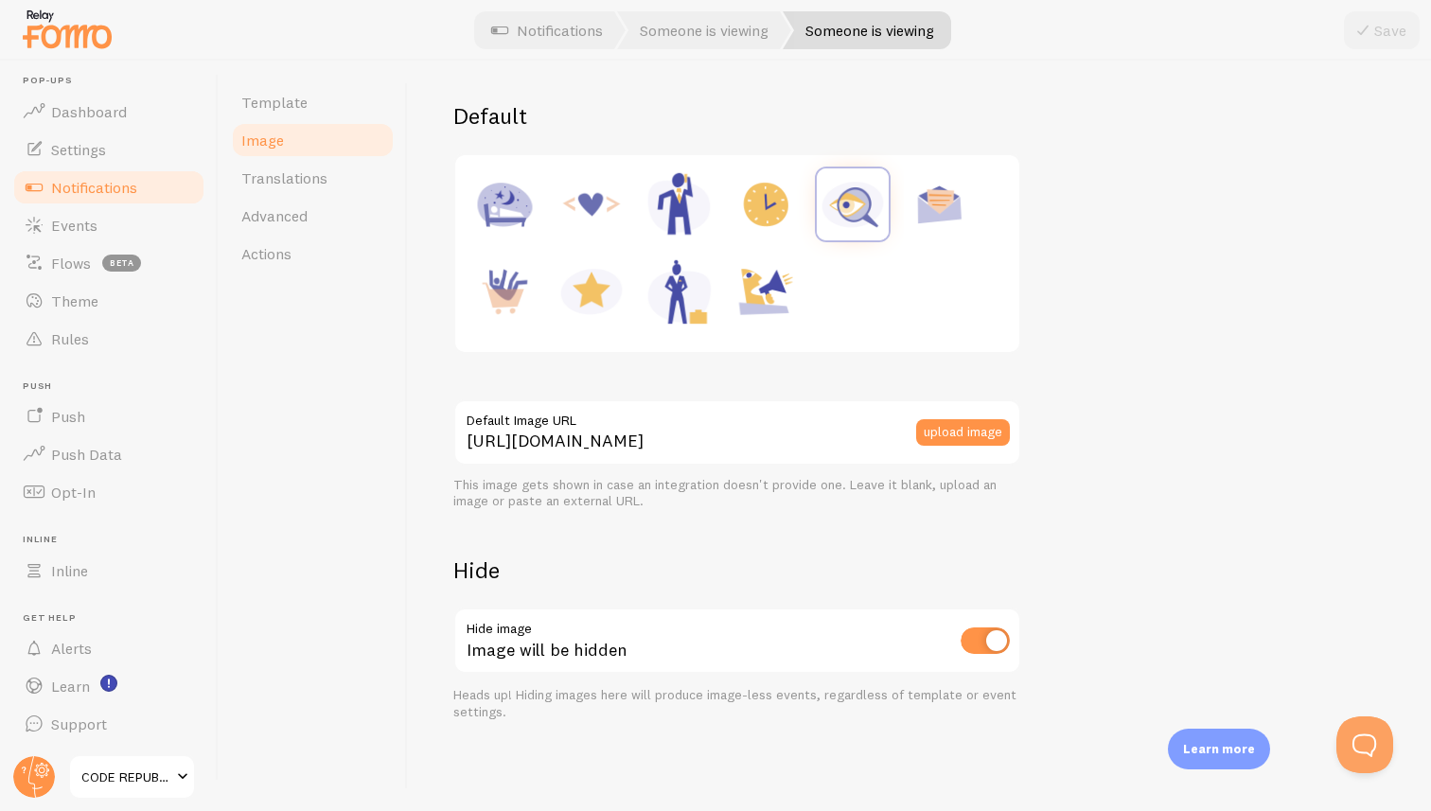
click at [90, 190] on span "Notifications" at bounding box center [94, 187] width 86 height 19
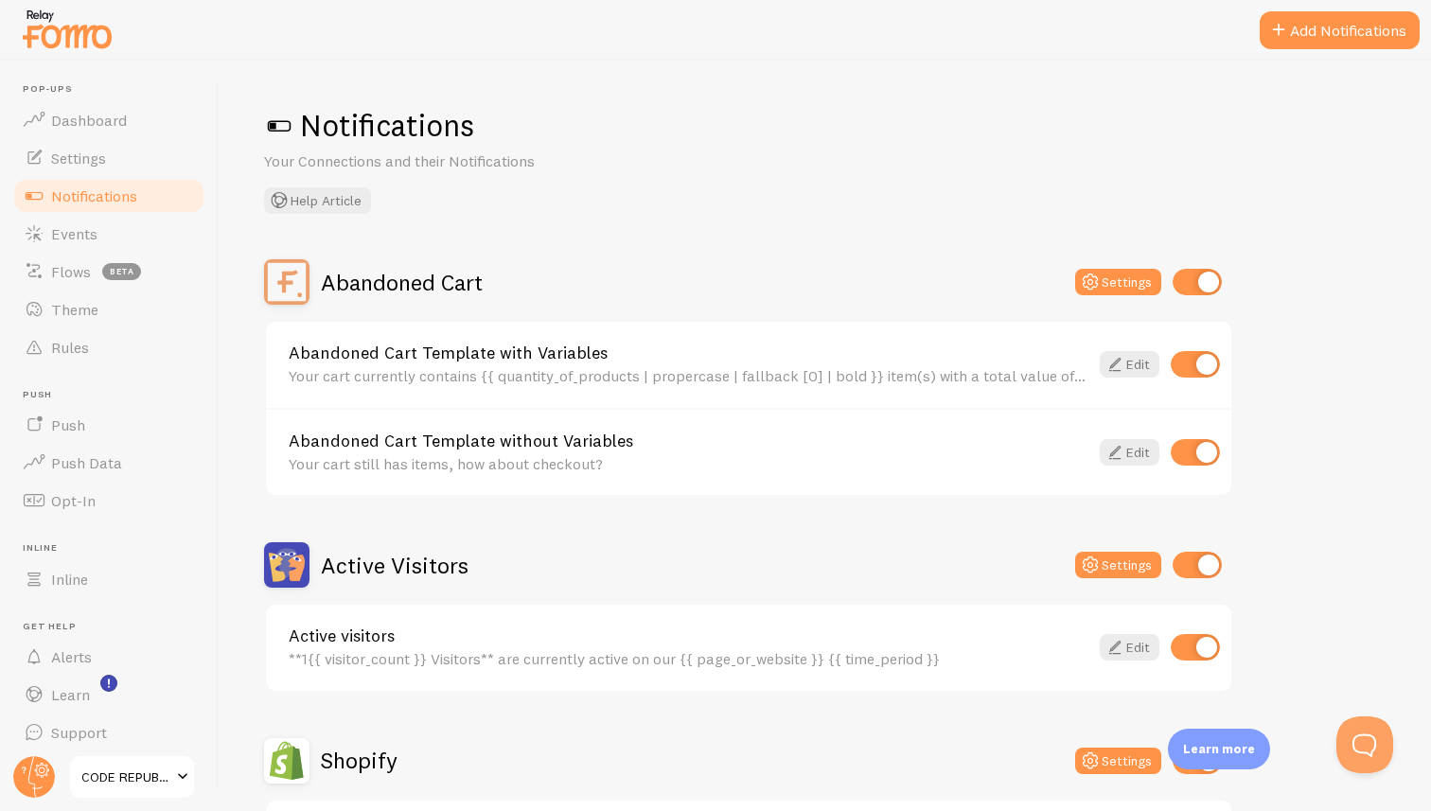
scroll to position [9, 0]
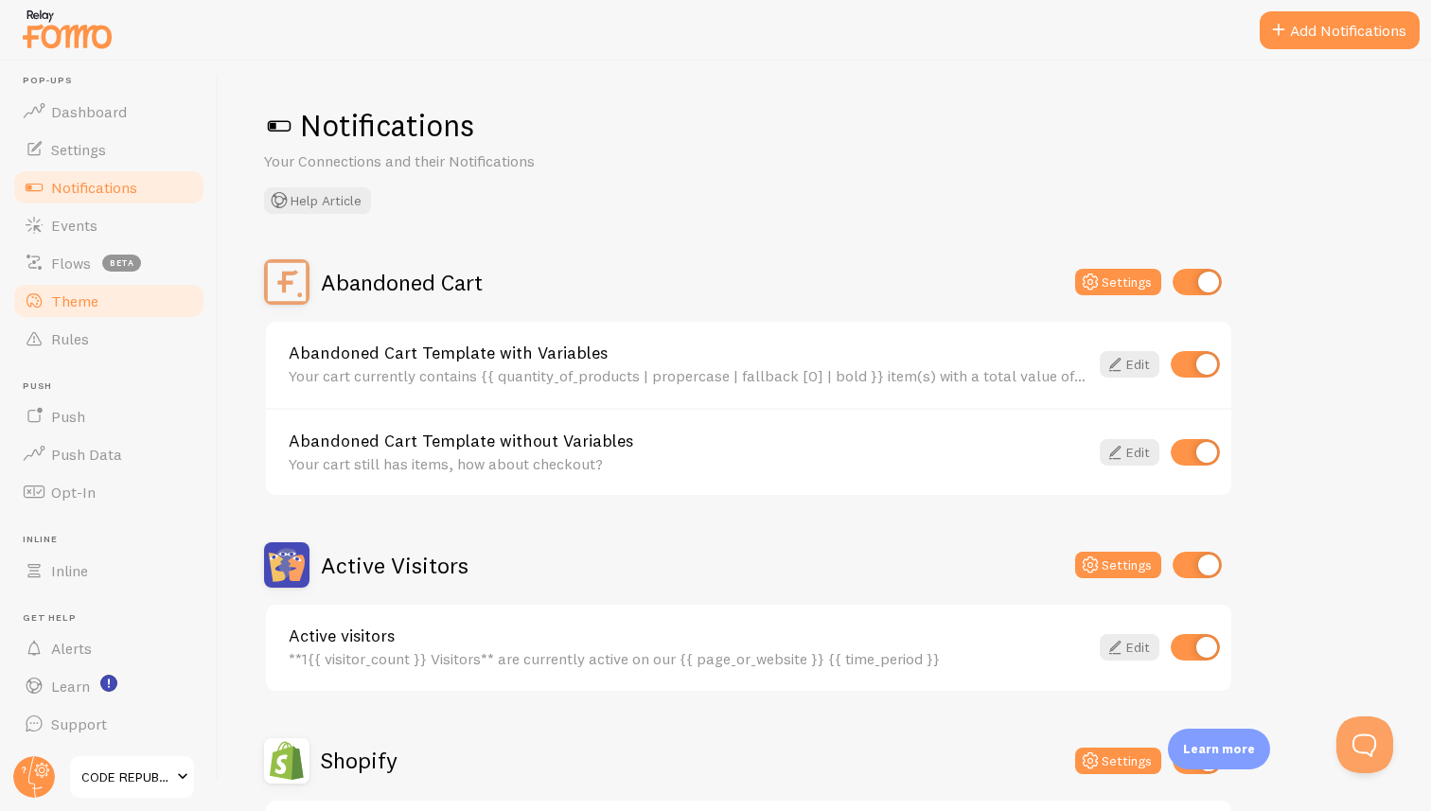
click at [67, 294] on span "Theme" at bounding box center [74, 300] width 47 height 19
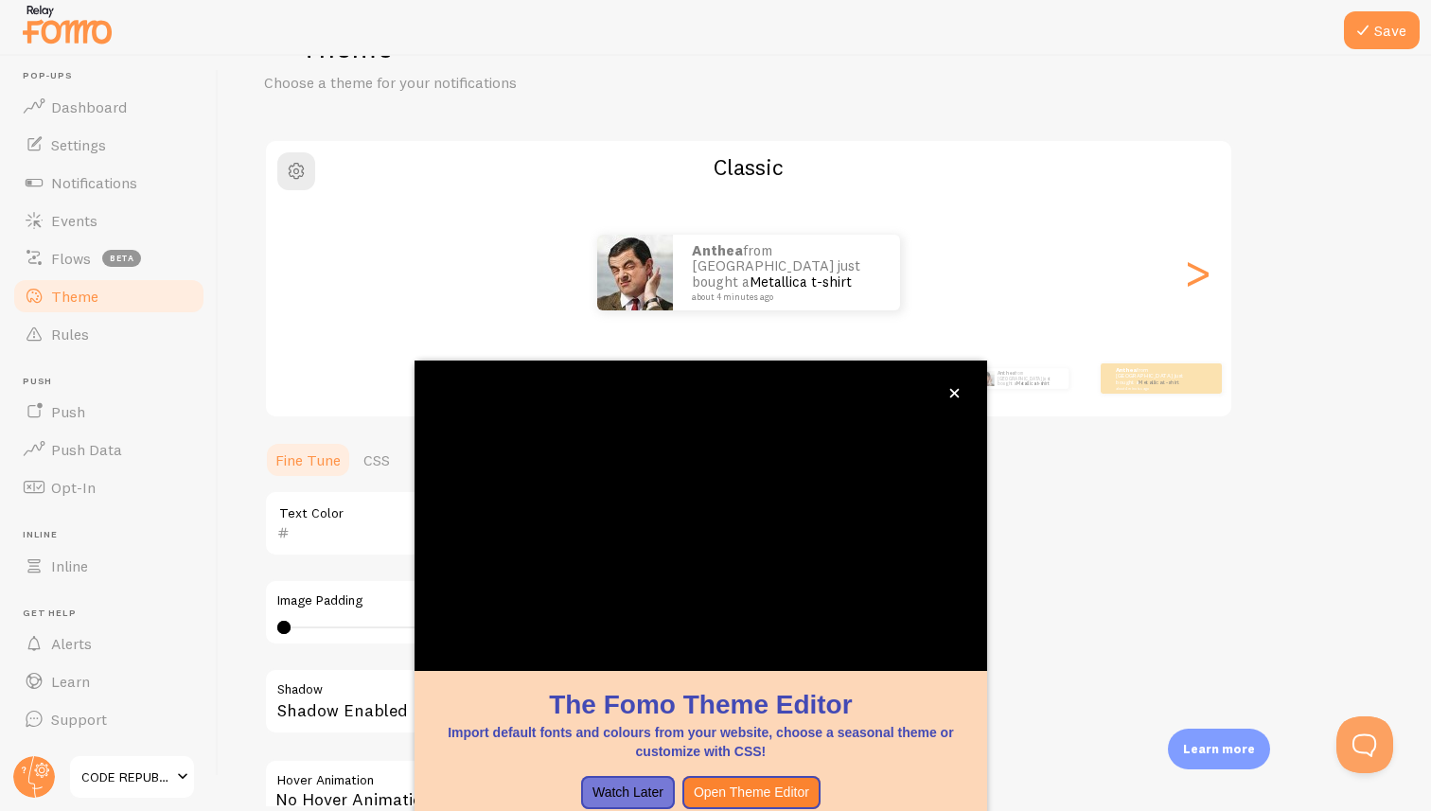
scroll to position [15, 0]
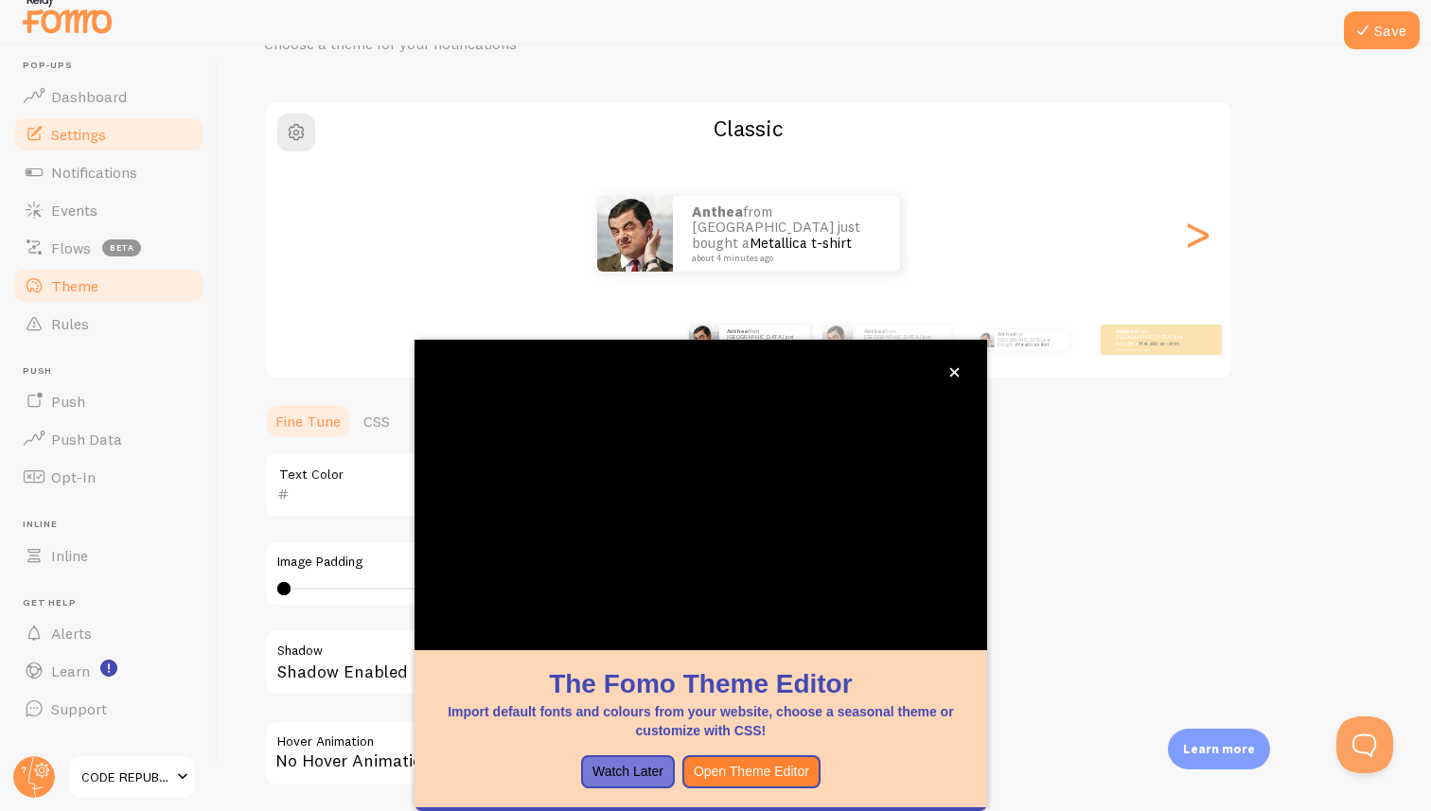
click at [76, 129] on span "Settings" at bounding box center [78, 134] width 55 height 19
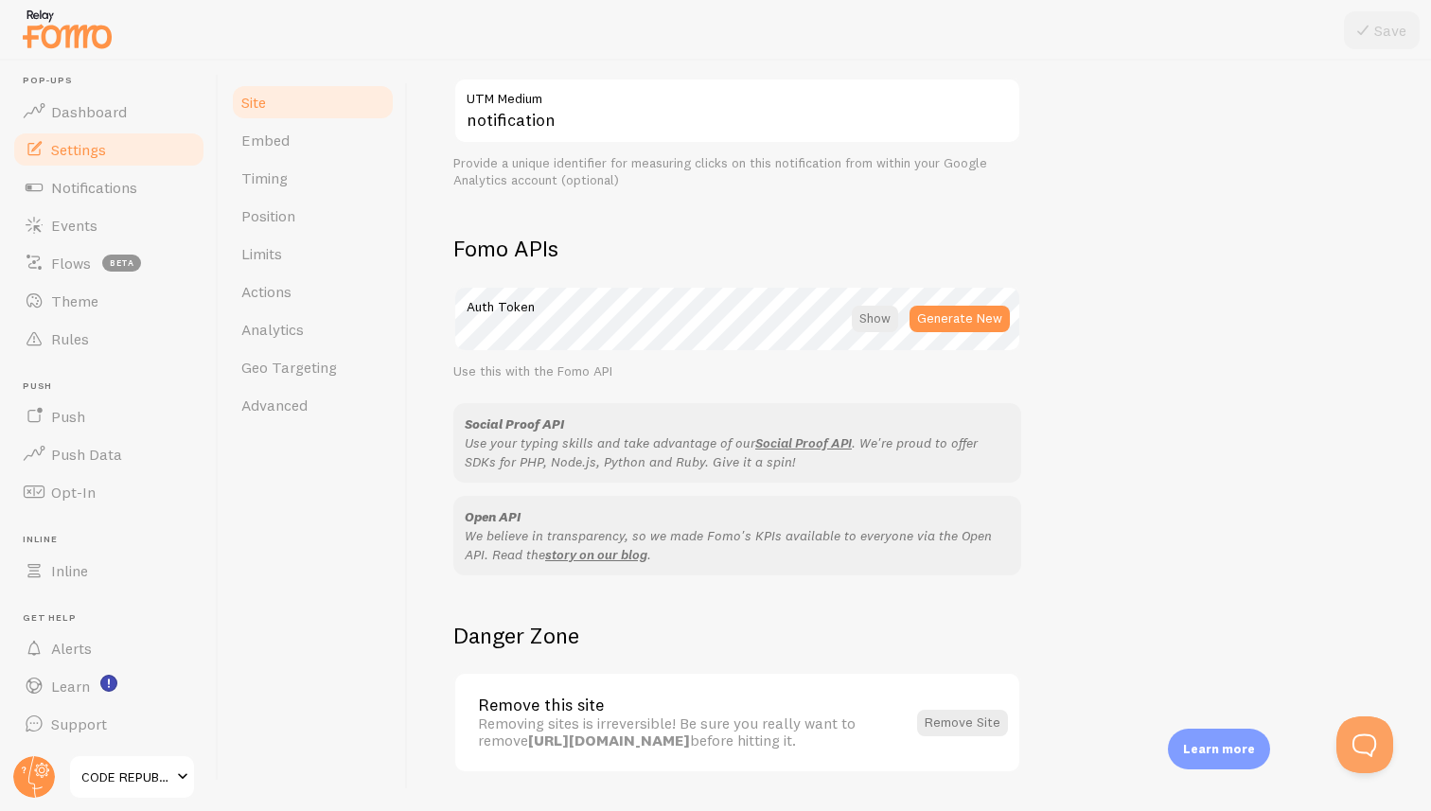
scroll to position [976, 0]
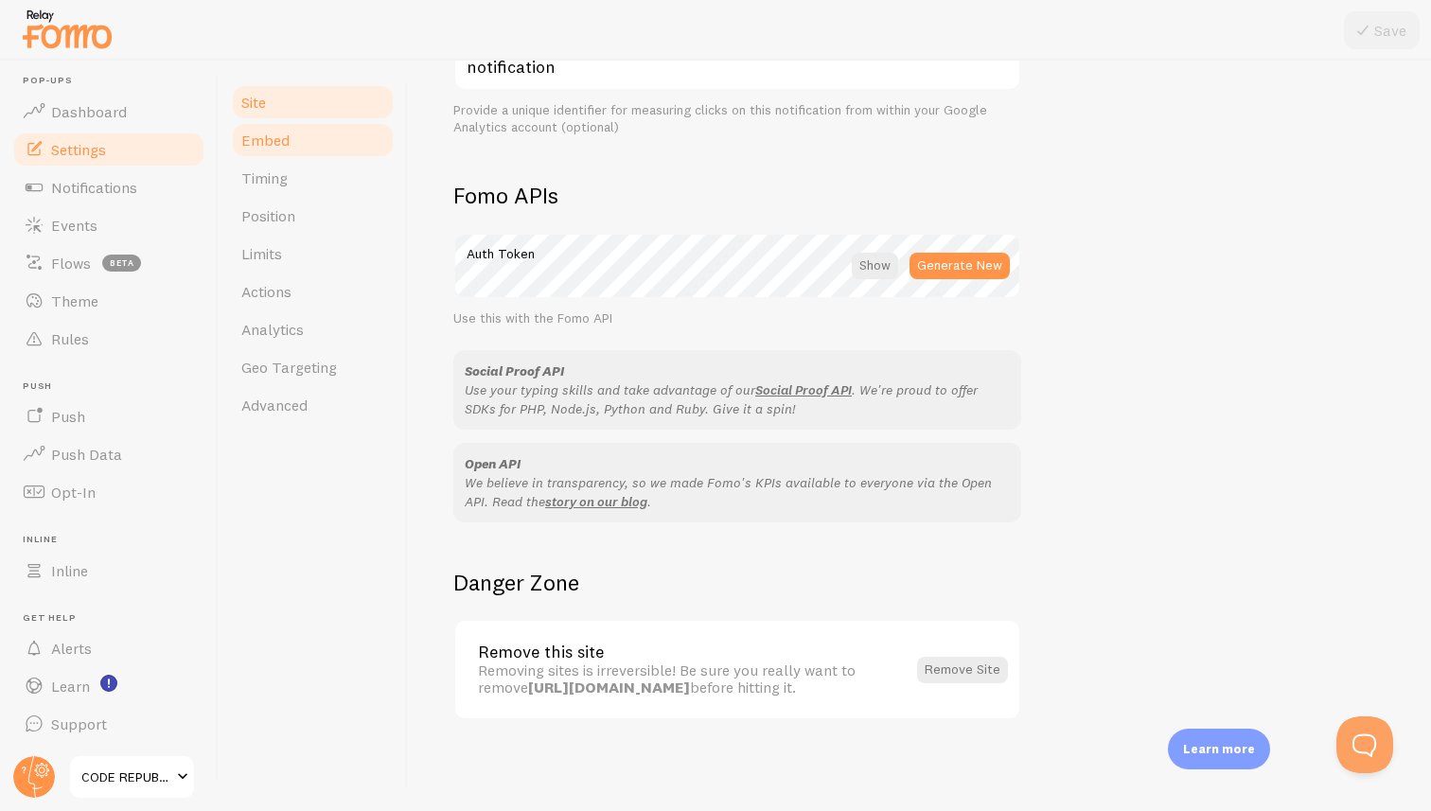
click at [290, 133] on link "Embed" at bounding box center [313, 140] width 166 height 38
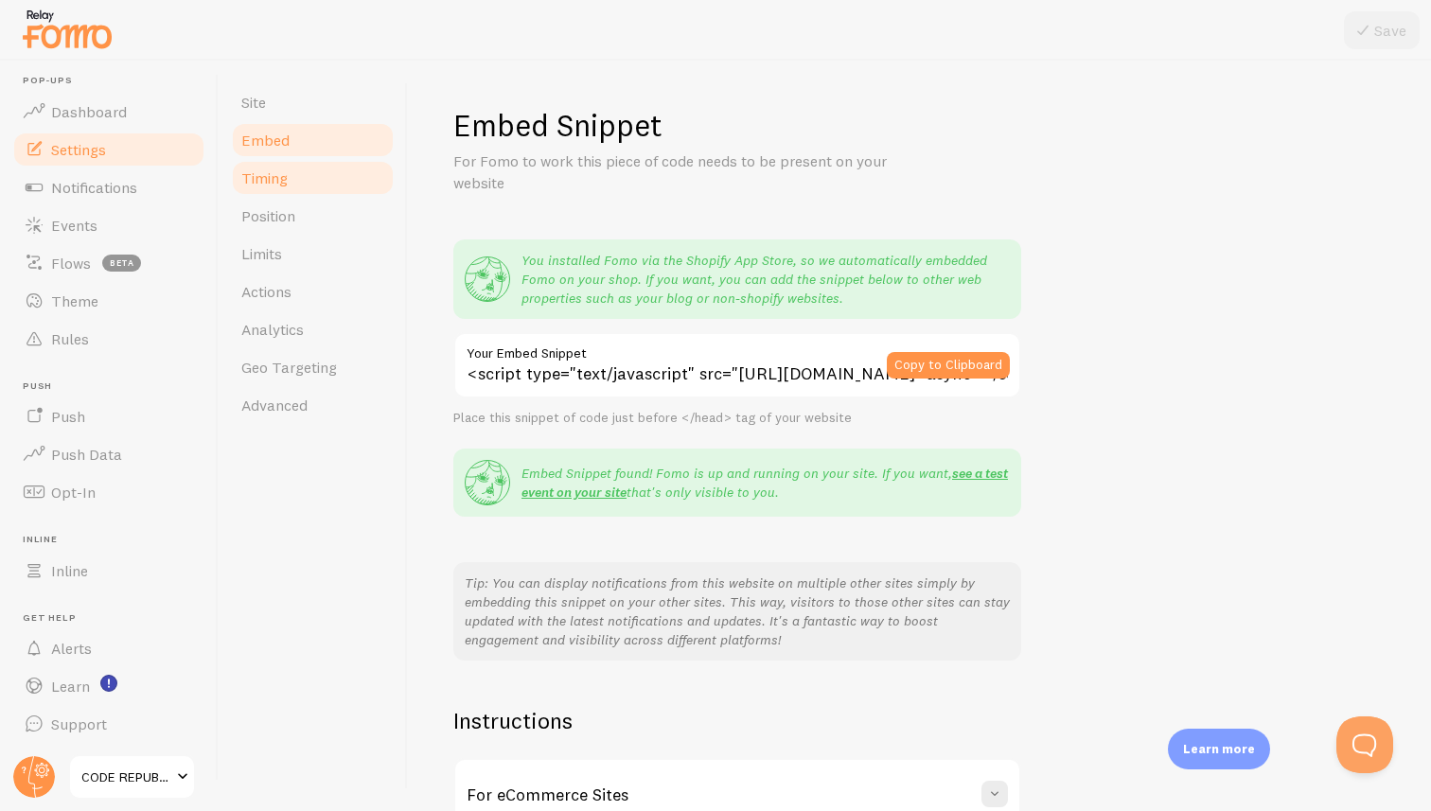
click at [283, 185] on span "Timing" at bounding box center [264, 177] width 46 height 19
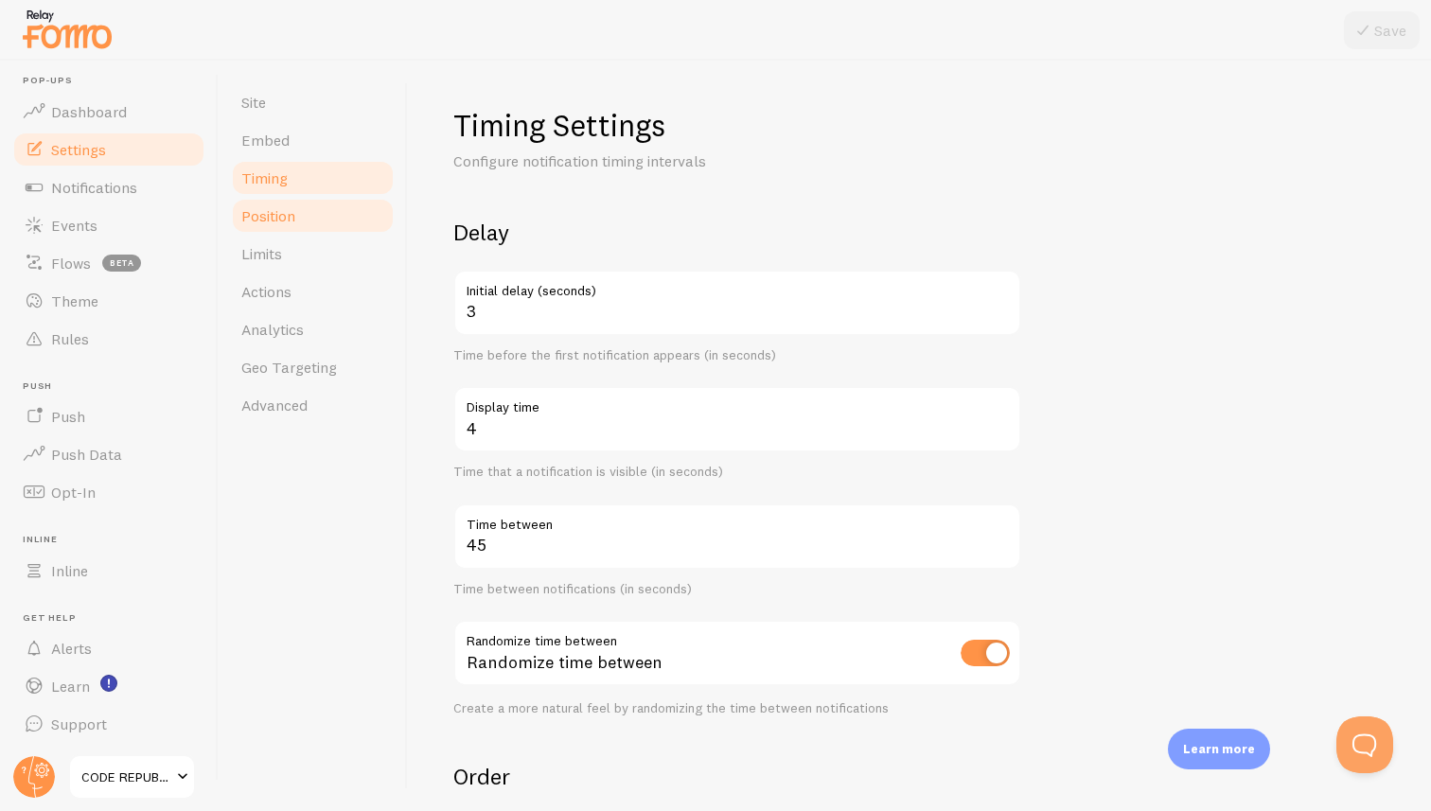
click at [282, 216] on span "Position" at bounding box center [268, 215] width 54 height 19
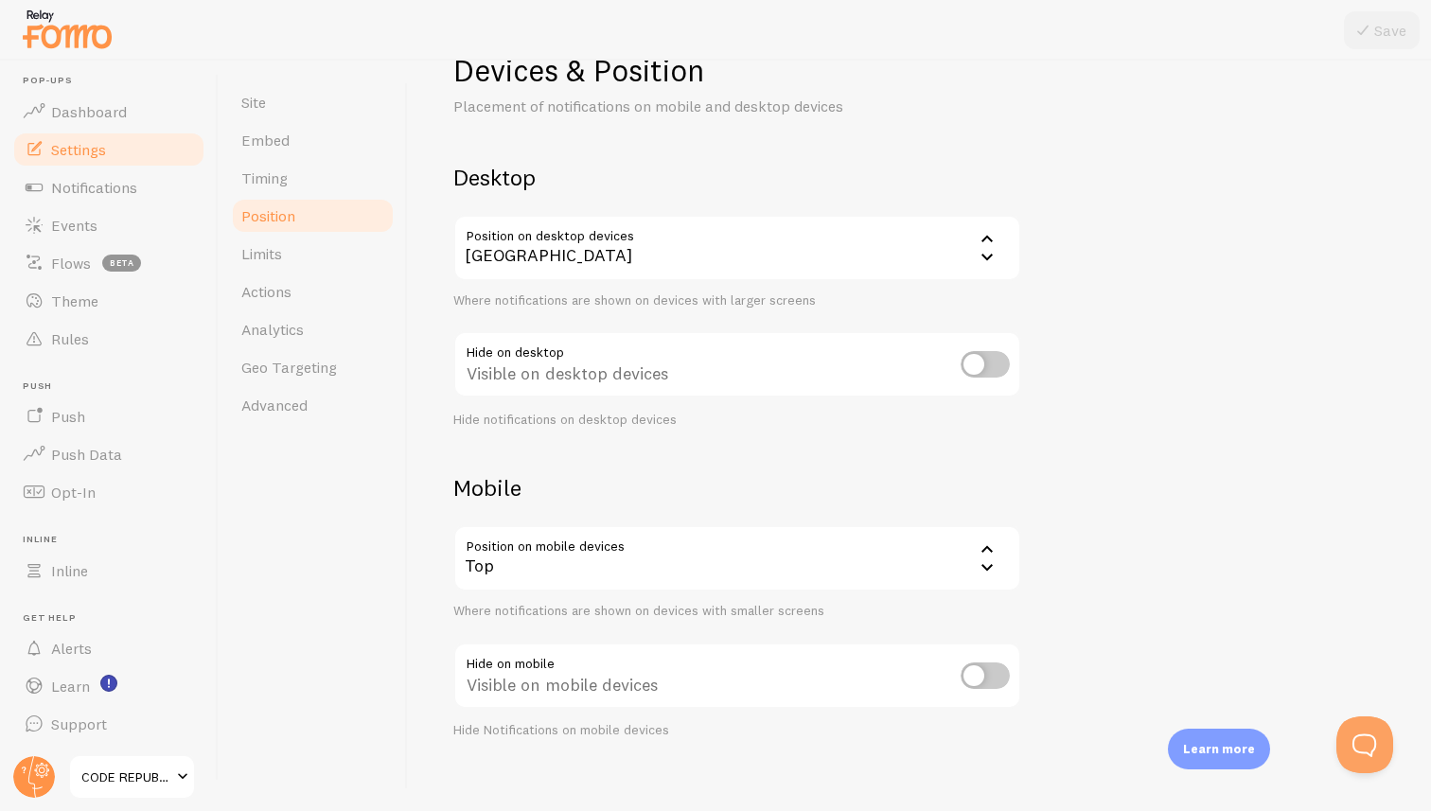
scroll to position [73, 0]
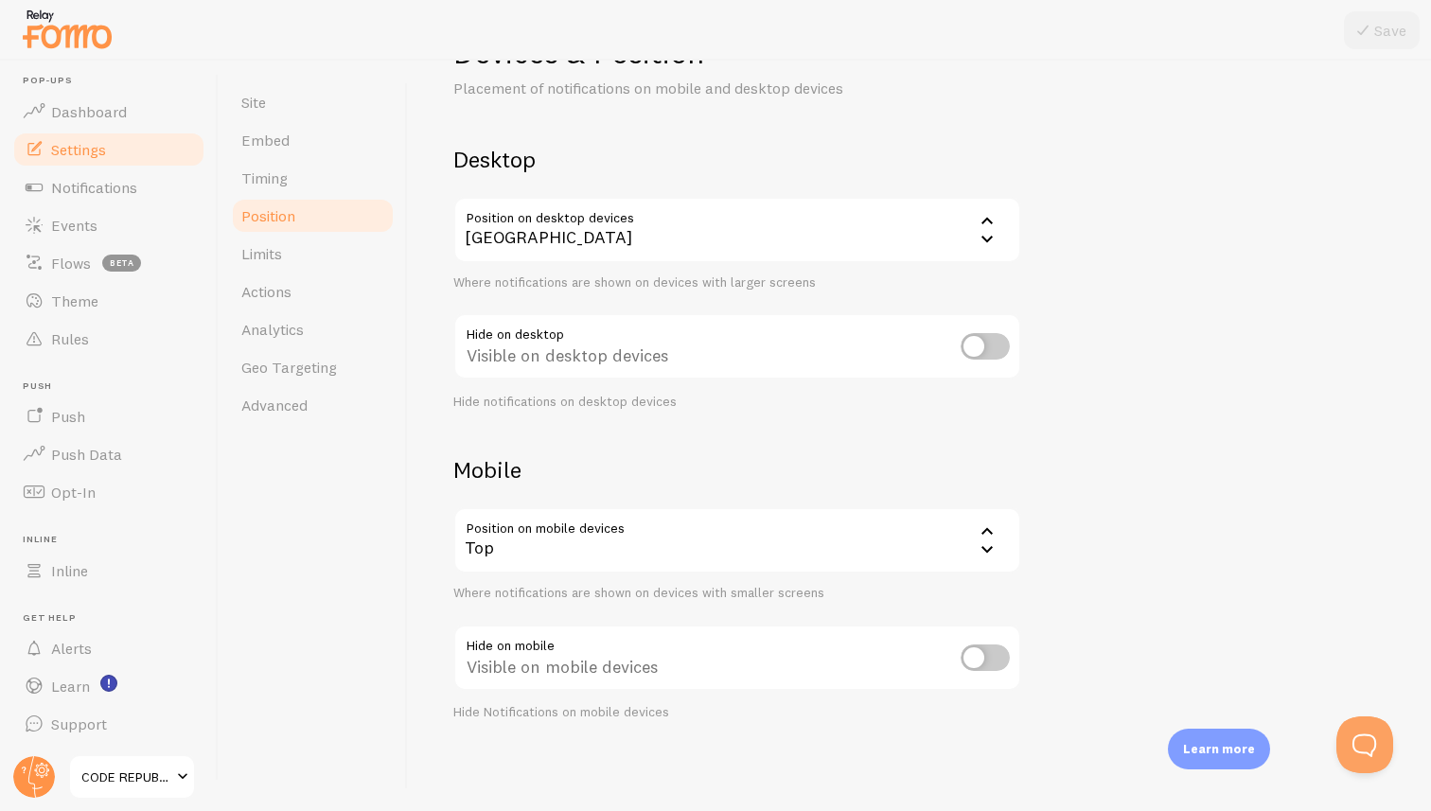
click at [865, 348] on div "Visible on desktop devices" at bounding box center [737, 347] width 568 height 69
click at [1007, 341] on input "checkbox" at bounding box center [984, 346] width 49 height 26
click at [969, 346] on input "checkbox" at bounding box center [984, 346] width 49 height 26
checkbox input "false"
click at [681, 531] on div "Top" at bounding box center [737, 540] width 568 height 66
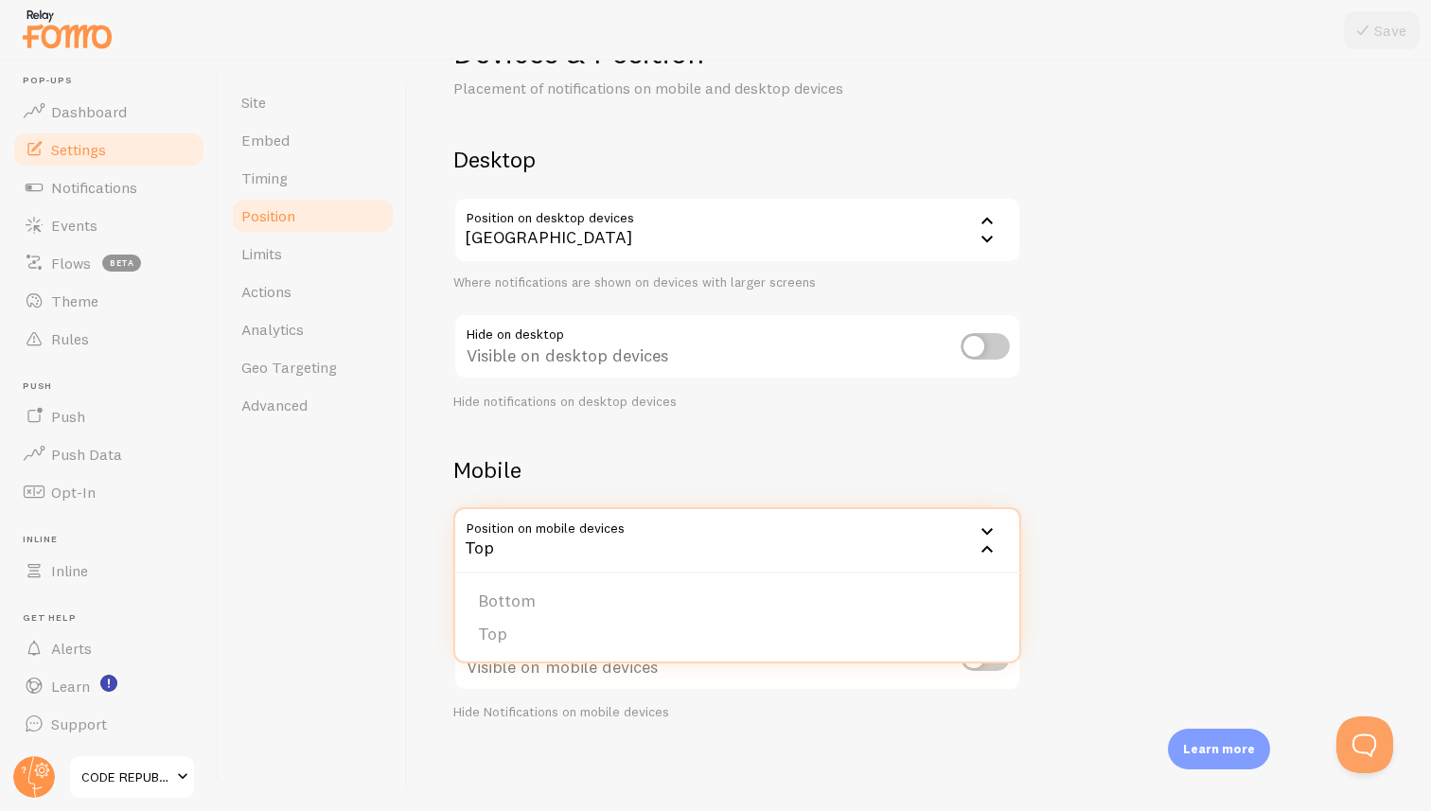
click at [621, 451] on div "Devices & Position Placement of notifications on mobile and desktop devices Des…" at bounding box center [919, 377] width 932 height 688
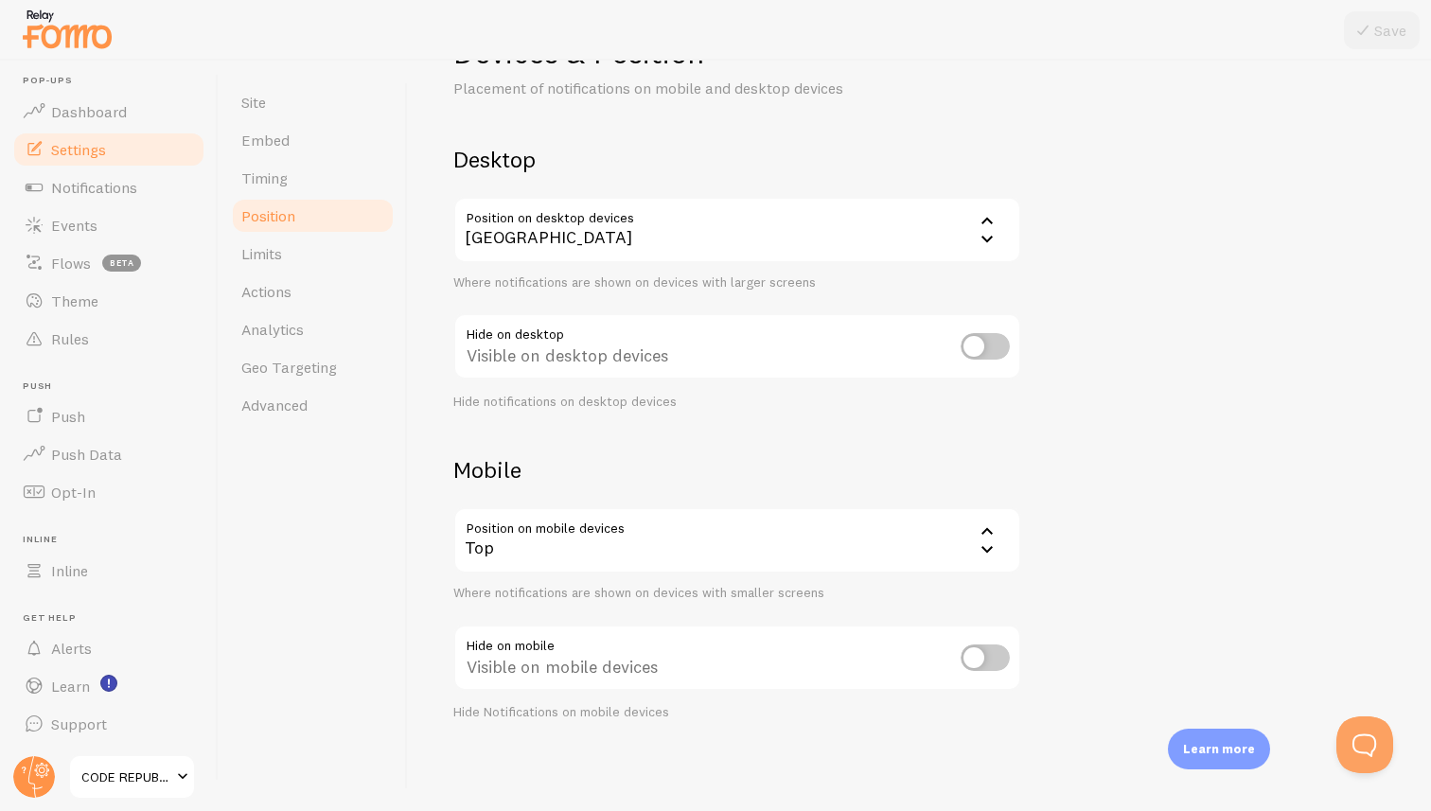
click at [553, 227] on div "Bottom Center" at bounding box center [737, 230] width 568 height 66
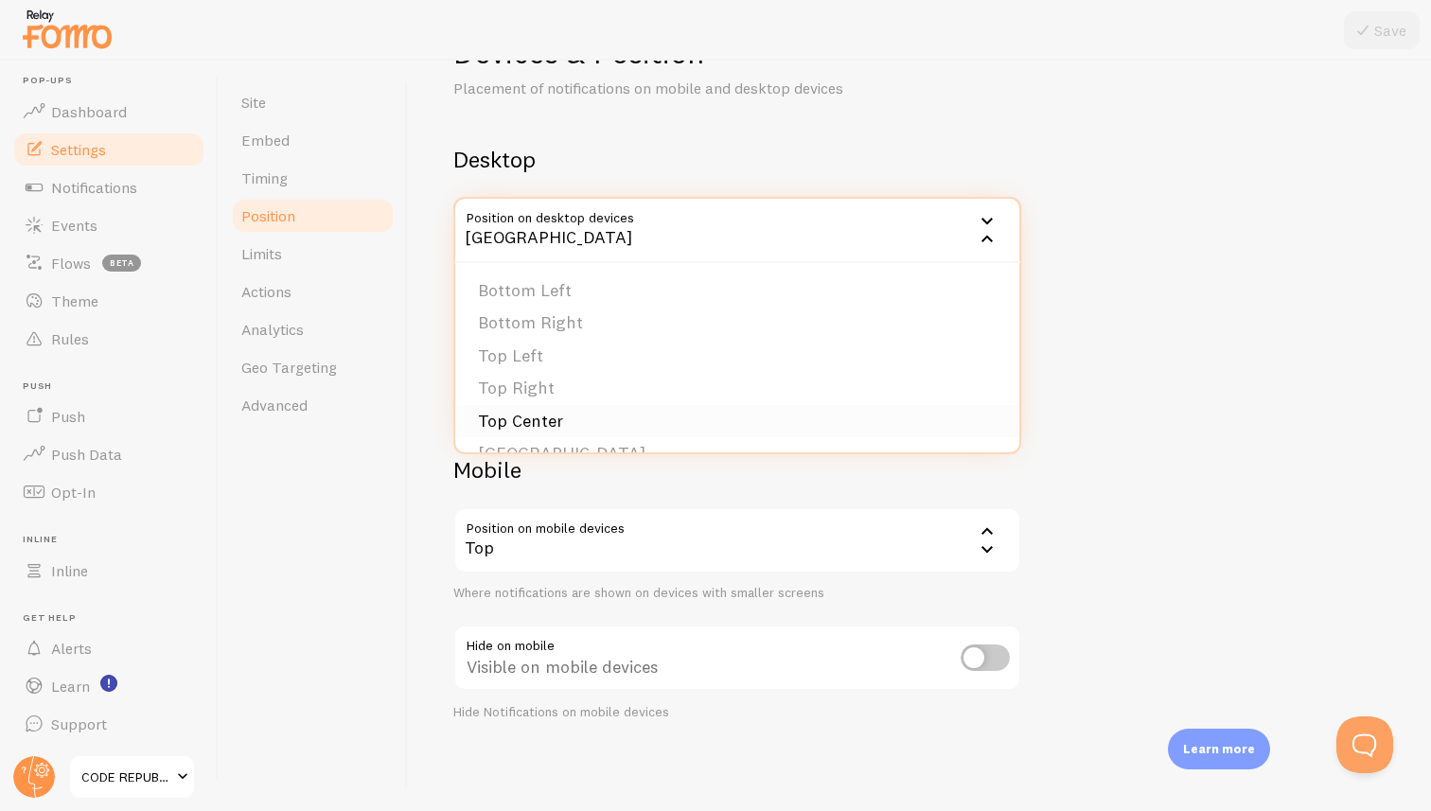
click at [537, 413] on li "Top Center" at bounding box center [737, 421] width 564 height 33
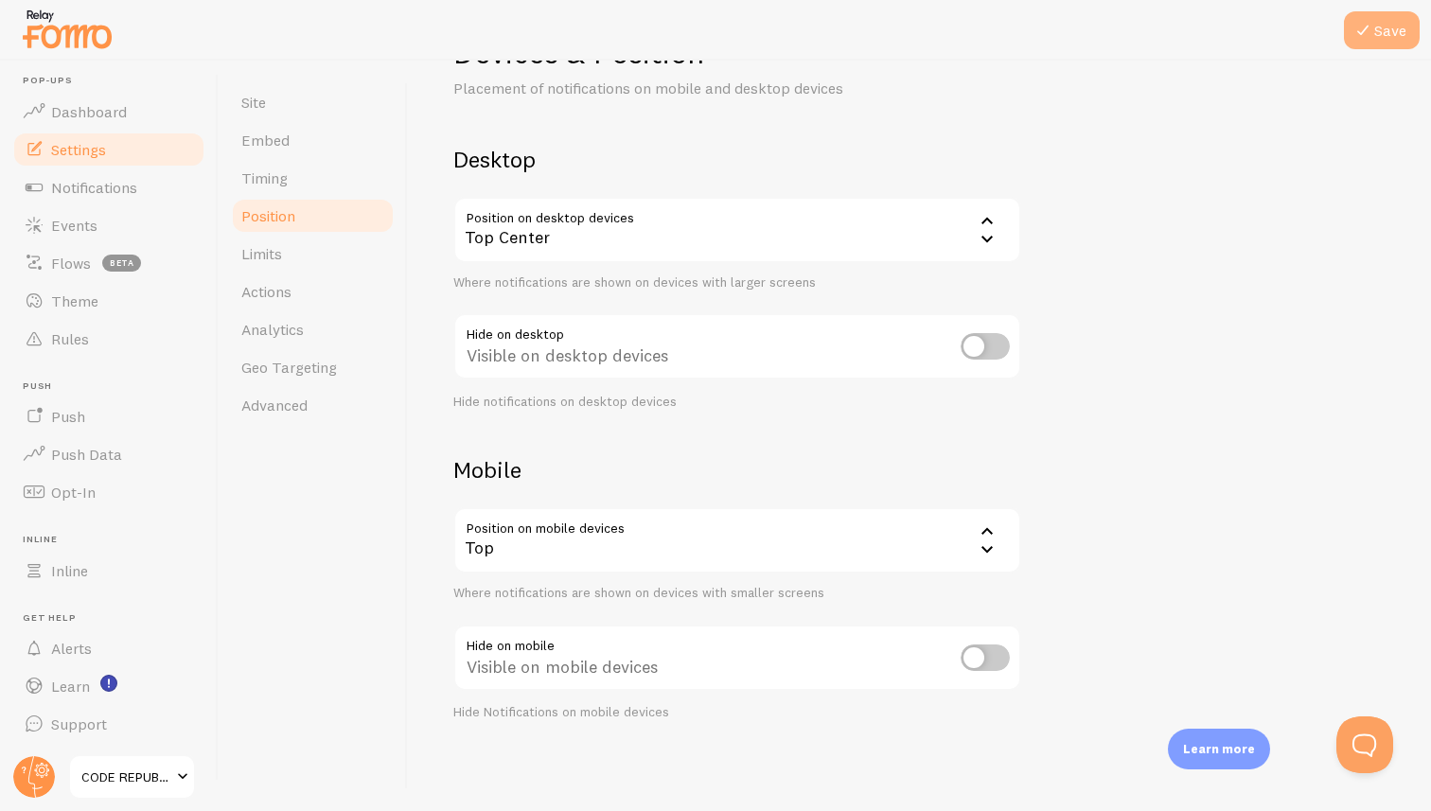
click at [1382, 31] on button "Save" at bounding box center [1382, 30] width 76 height 38
click at [529, 223] on div "Top Center" at bounding box center [737, 230] width 568 height 66
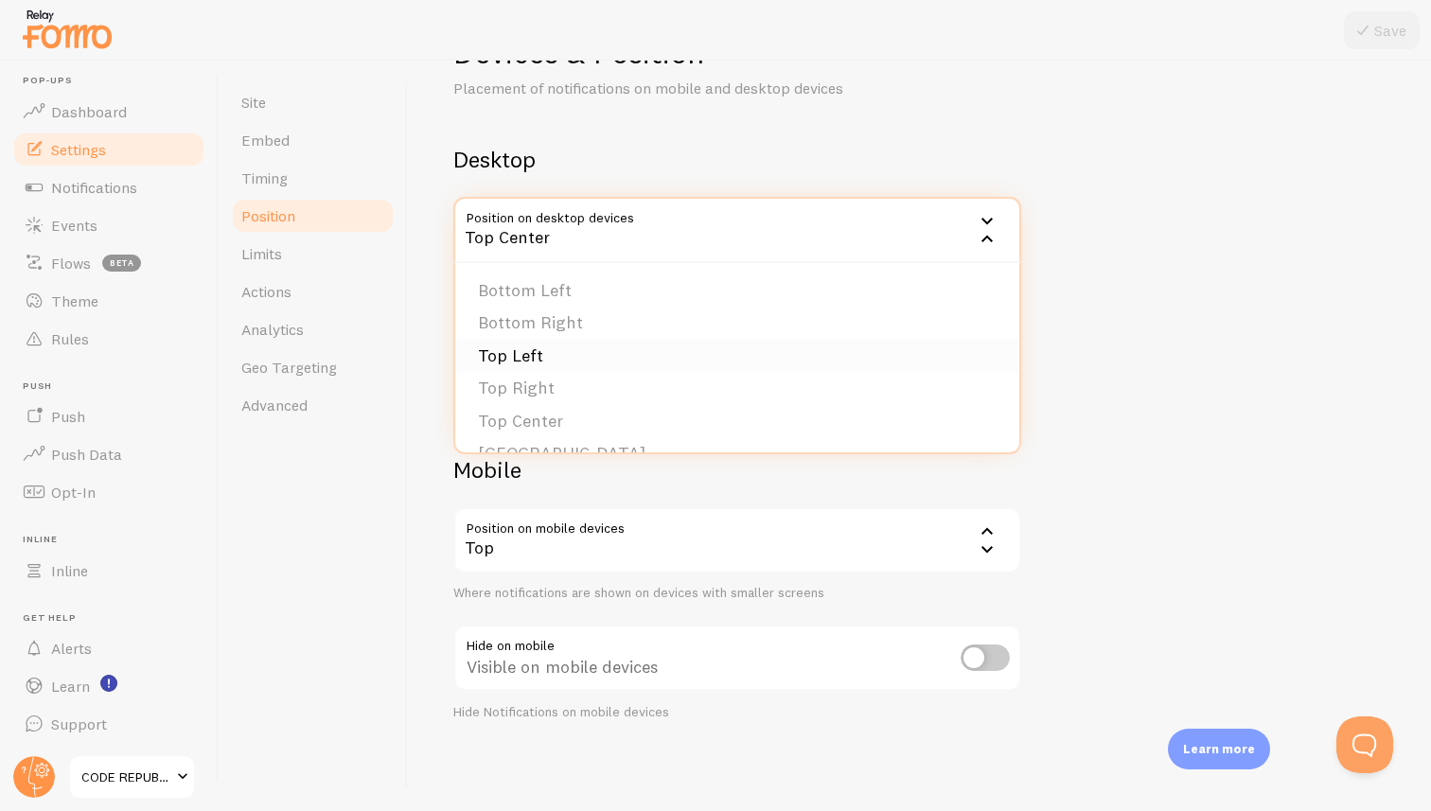
click at [526, 352] on li "Top Left" at bounding box center [737, 356] width 564 height 33
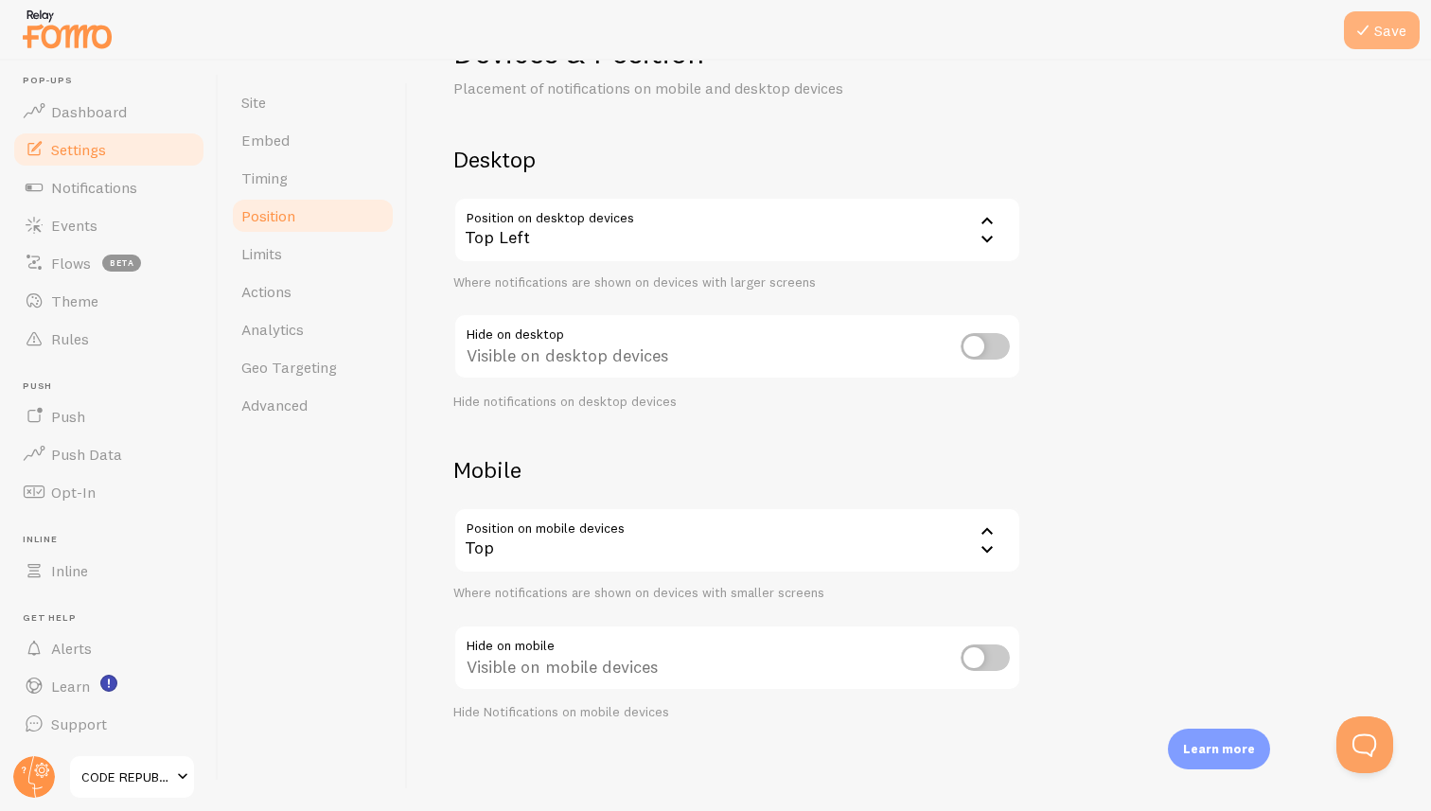
click at [1386, 34] on button "Save" at bounding box center [1382, 30] width 76 height 38
